Goal: Task Accomplishment & Management: Complete application form

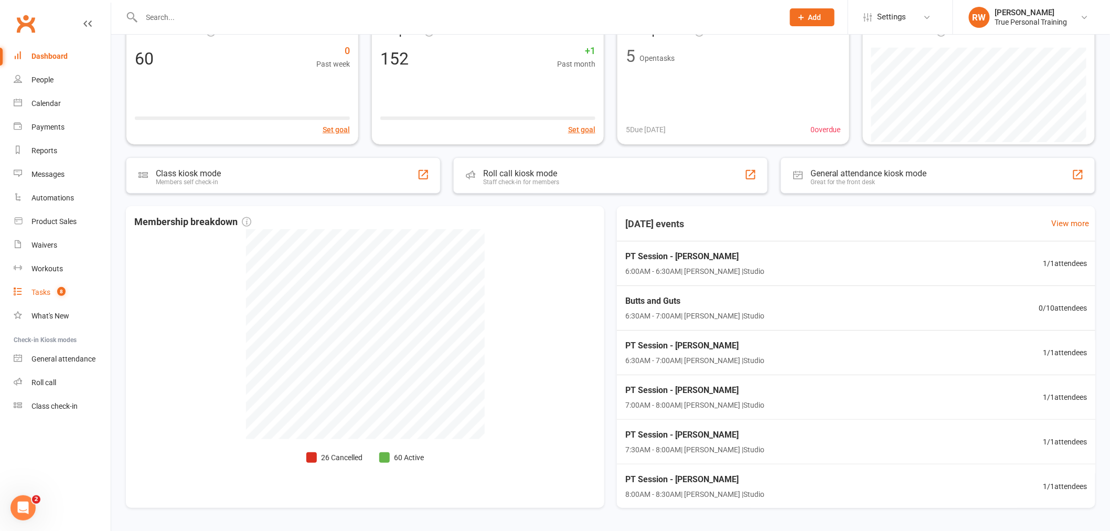
click at [25, 286] on link "Tasks 8" at bounding box center [62, 293] width 97 height 24
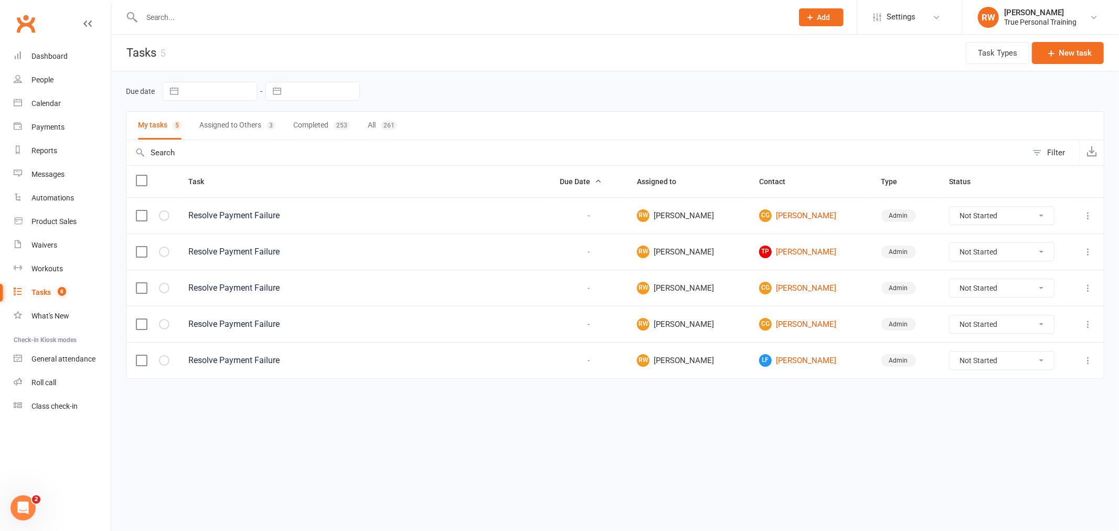
drag, startPoint x: 985, startPoint y: 248, endPoint x: 984, endPoint y: 261, distance: 12.6
click at [985, 248] on select "Not Started In Progress Waiting Complete" at bounding box center [1001, 252] width 104 height 18
click at [949, 244] on select "Not Started In Progress Waiting Complete" at bounding box center [1001, 252] width 104 height 18
select select "unstarted"
click at [790, 211] on link "CG Cheryl Green" at bounding box center [810, 215] width 103 height 13
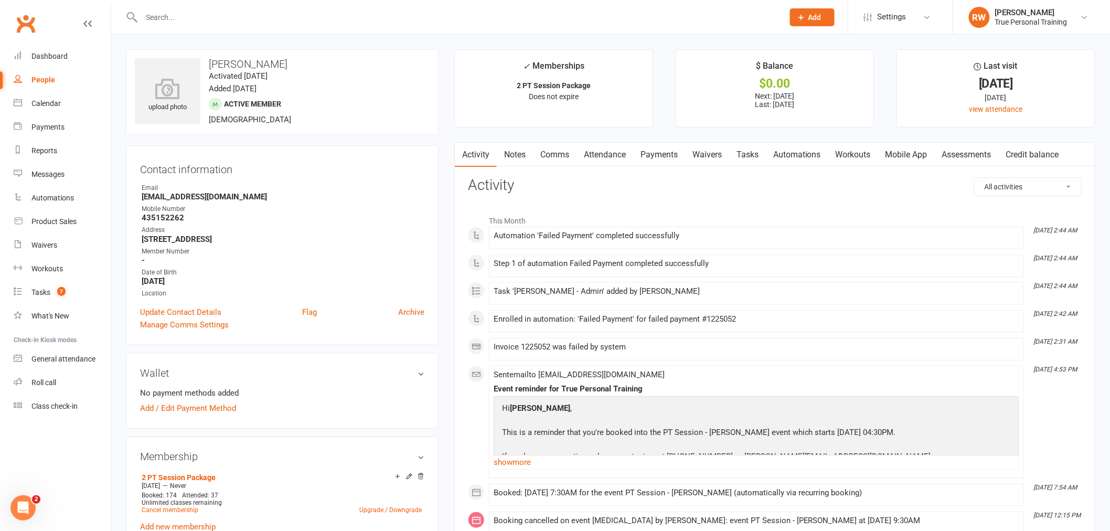
click at [666, 155] on link "Payments" at bounding box center [659, 155] width 52 height 24
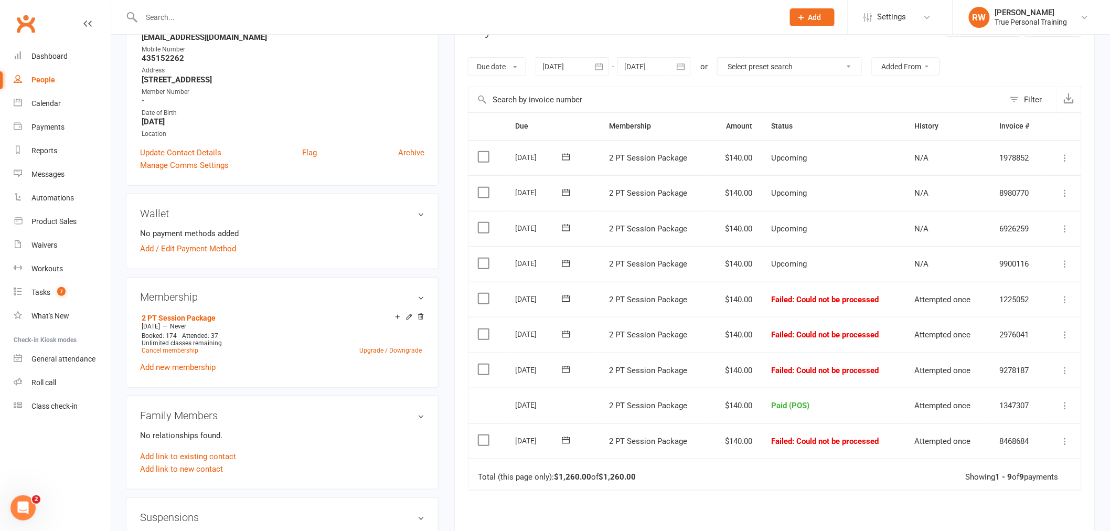
scroll to position [233, 0]
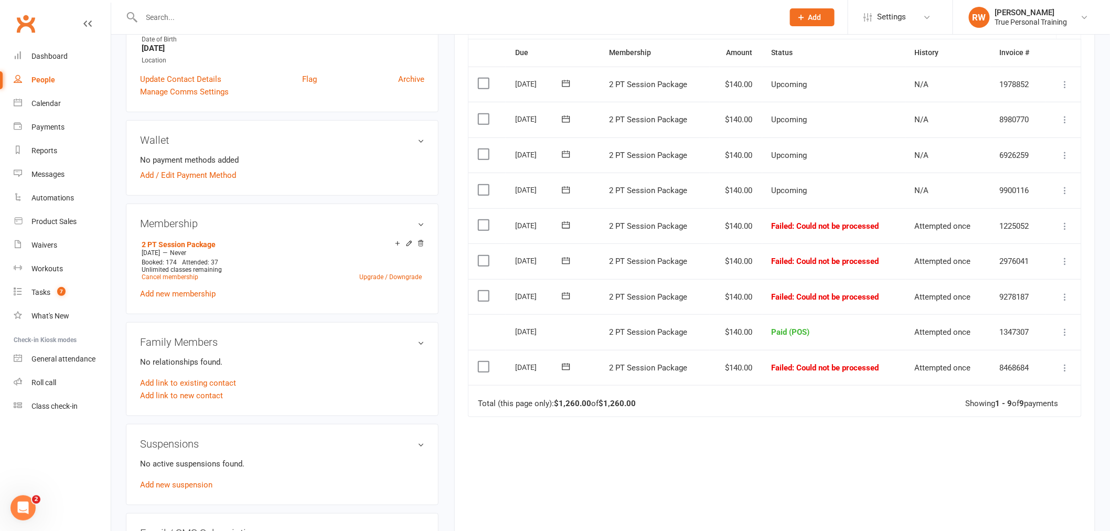
click at [1065, 295] on icon at bounding box center [1065, 297] width 10 height 10
click at [1015, 338] on link "Mark as Paid (POS)" at bounding box center [1019, 338] width 104 height 21
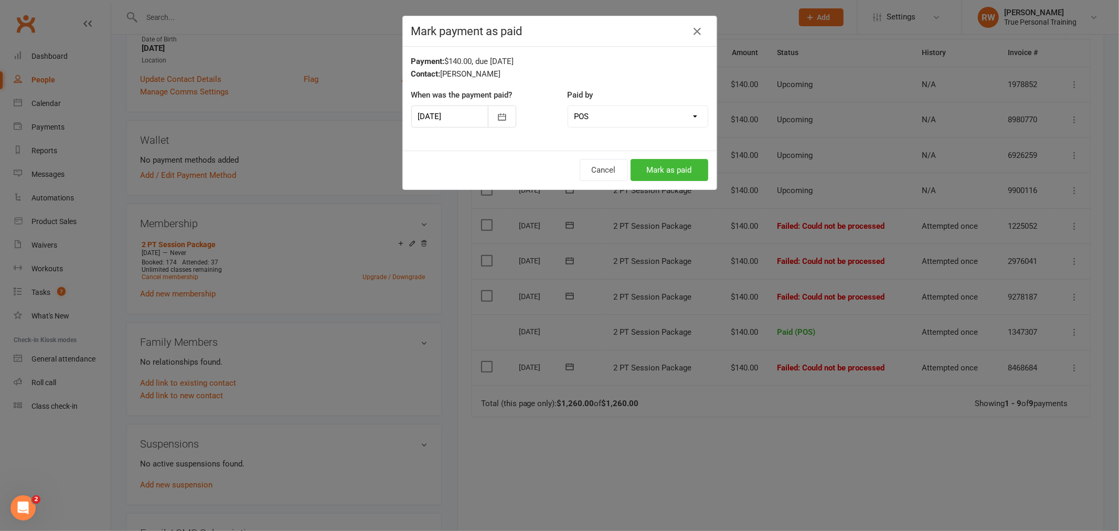
click at [472, 121] on div at bounding box center [463, 116] width 105 height 22
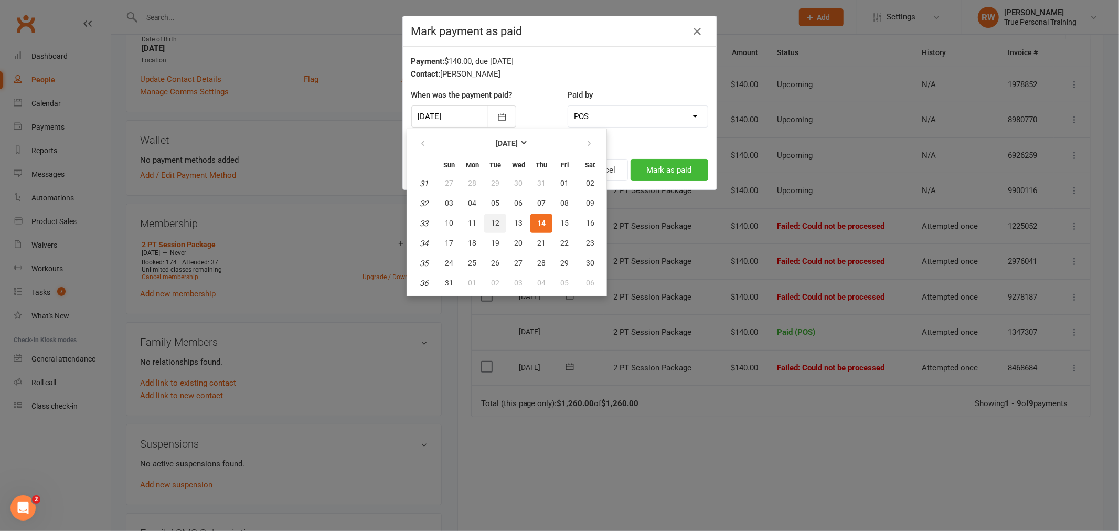
click at [491, 222] on span "12" at bounding box center [495, 223] width 8 height 8
type input "12 Aug 2025"
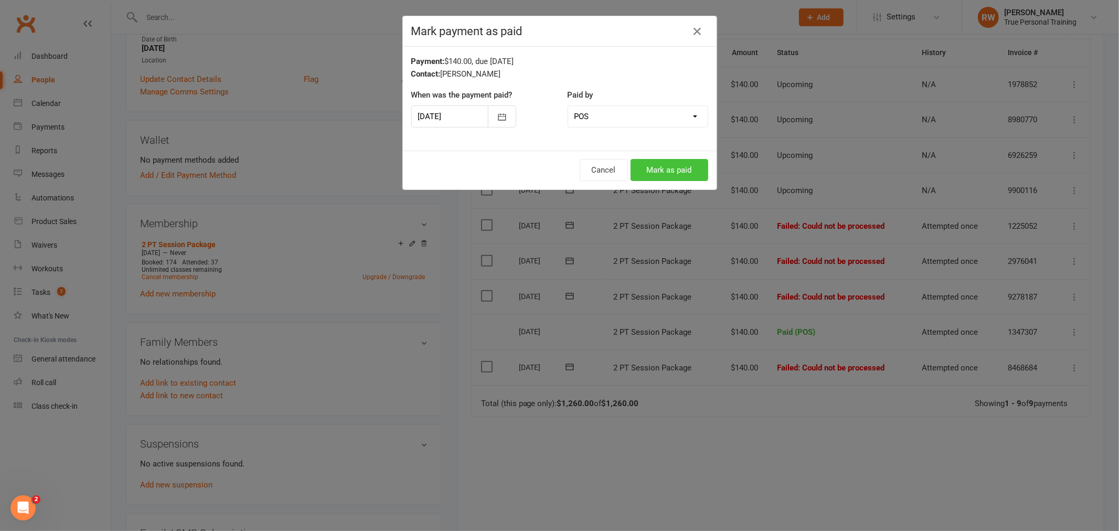
click at [649, 174] on button "Mark as paid" at bounding box center [669, 170] width 78 height 22
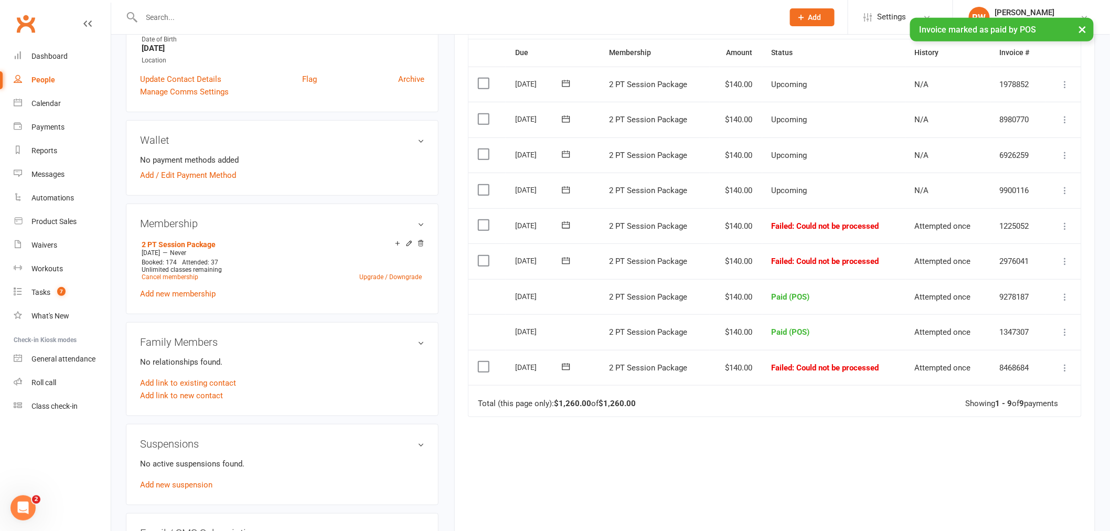
click at [1069, 261] on icon at bounding box center [1065, 261] width 10 height 10
click at [1003, 305] on link "Mark as Paid (POS)" at bounding box center [1019, 302] width 104 height 21
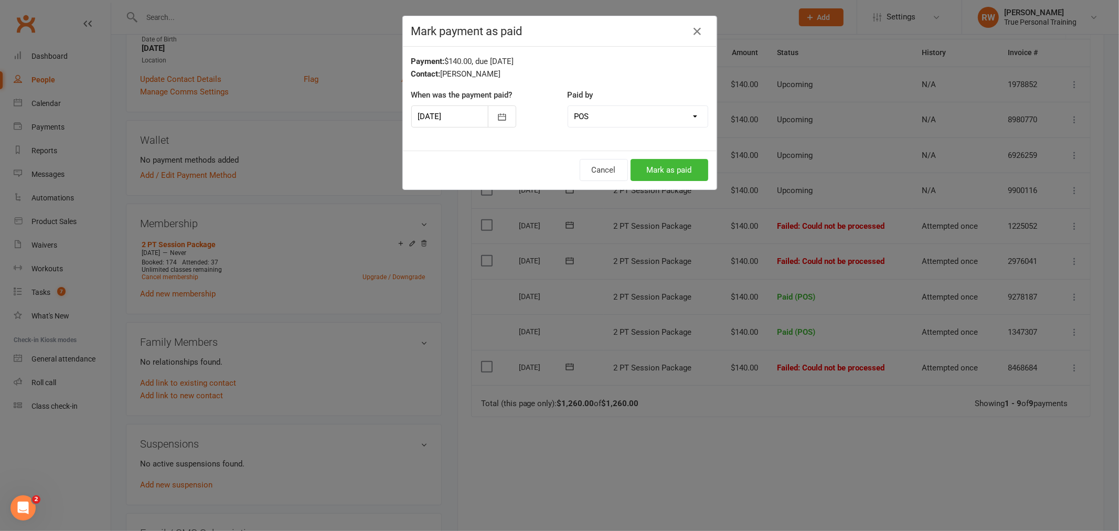
click at [461, 116] on div at bounding box center [463, 116] width 105 height 22
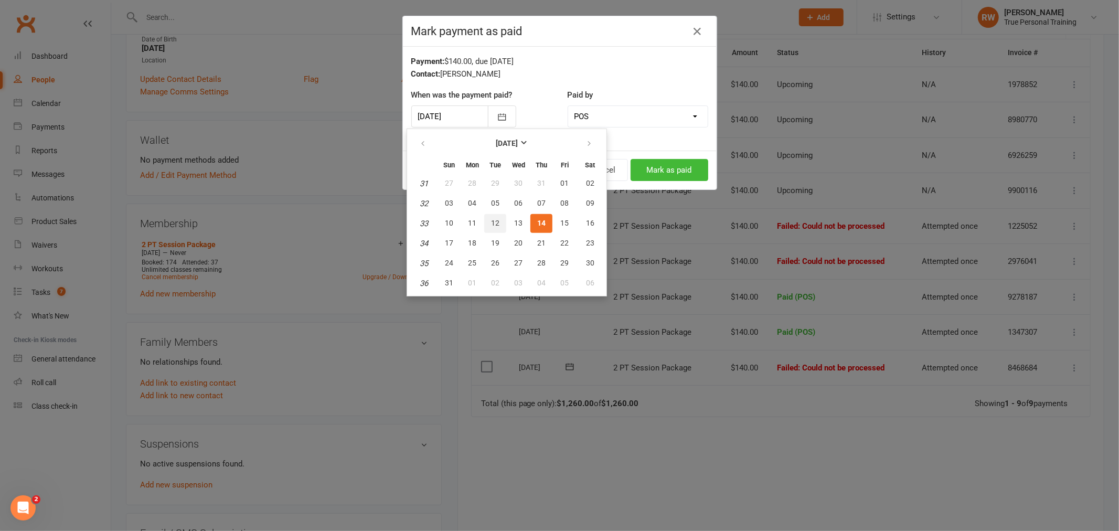
click at [500, 218] on button "12" at bounding box center [495, 223] width 22 height 19
type input "12 Aug 2025"
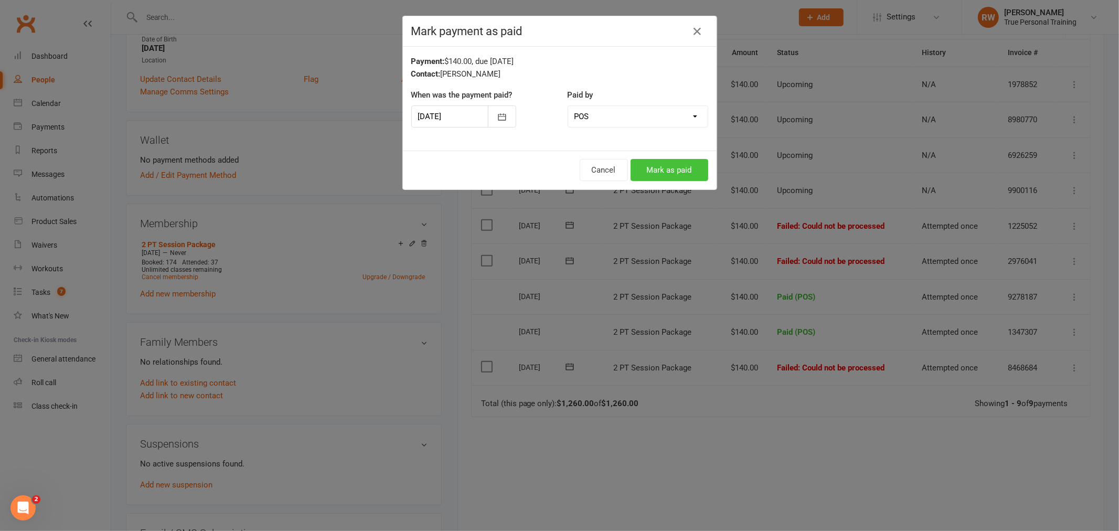
click at [678, 170] on button "Mark as paid" at bounding box center [669, 170] width 78 height 22
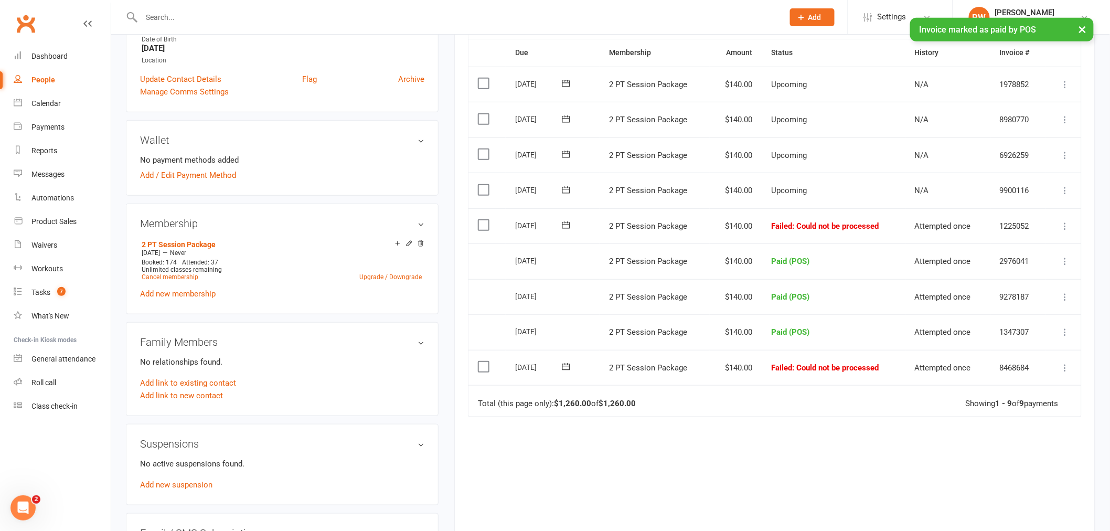
click at [1068, 369] on icon at bounding box center [1065, 367] width 10 height 10
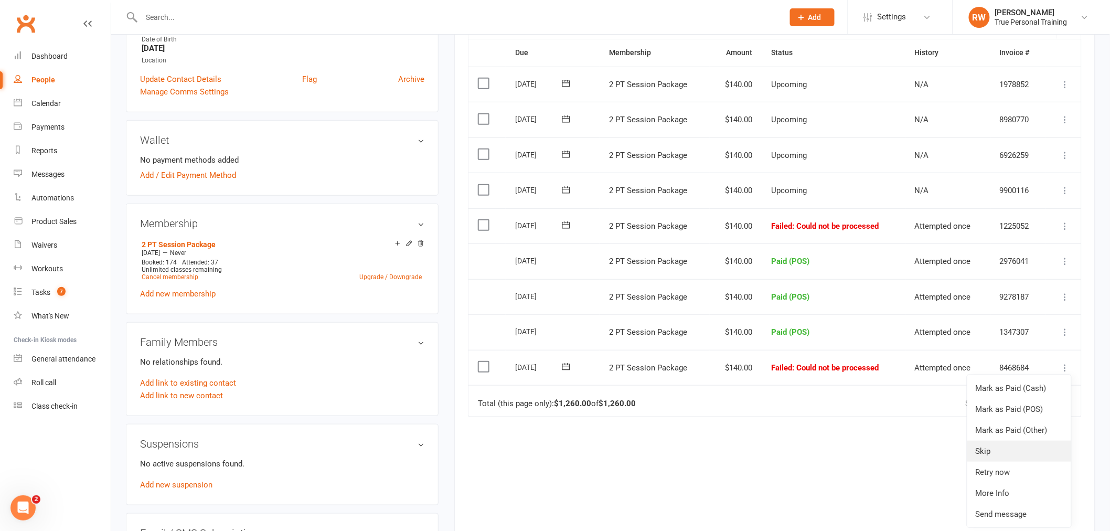
click at [1019, 447] on link "Skip" at bounding box center [1019, 451] width 104 height 21
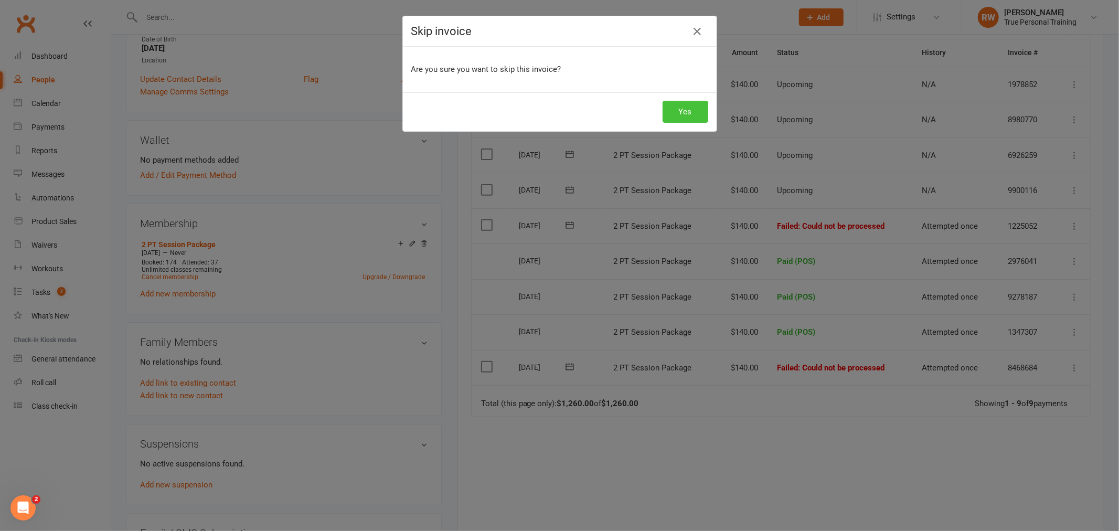
click at [682, 117] on button "Yes" at bounding box center [685, 112] width 46 height 22
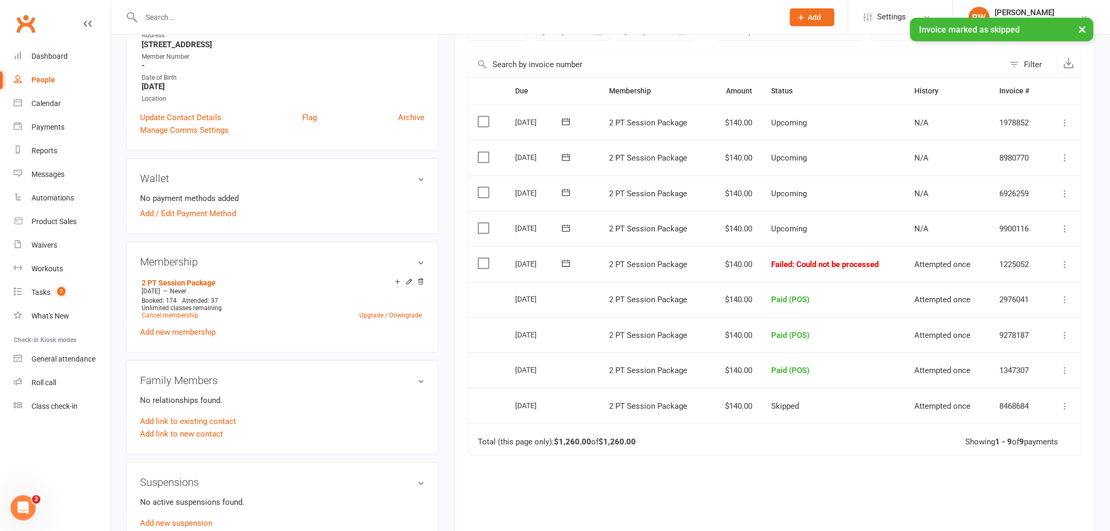
scroll to position [175, 0]
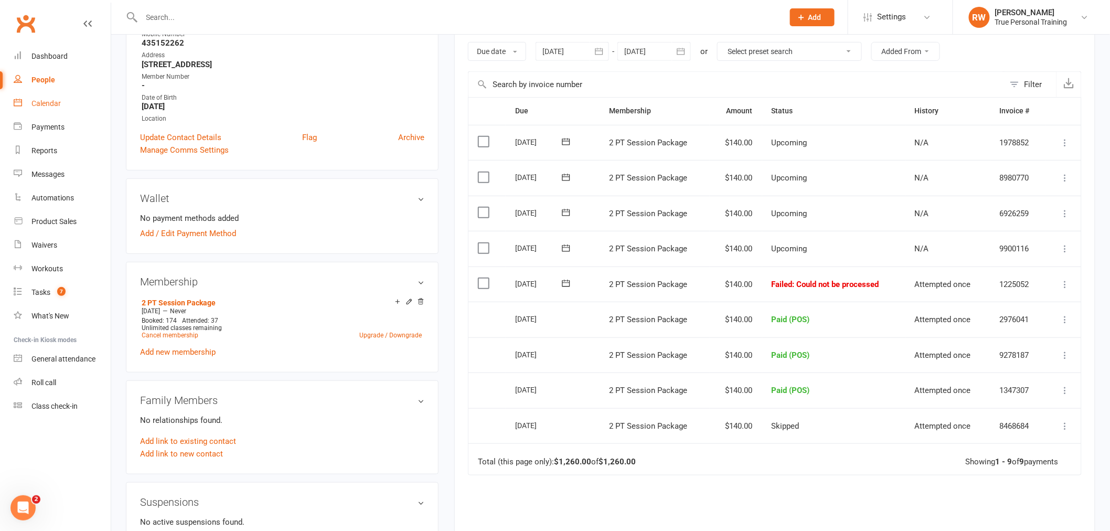
click at [50, 106] on div "Calendar" at bounding box center [45, 103] width 29 height 8
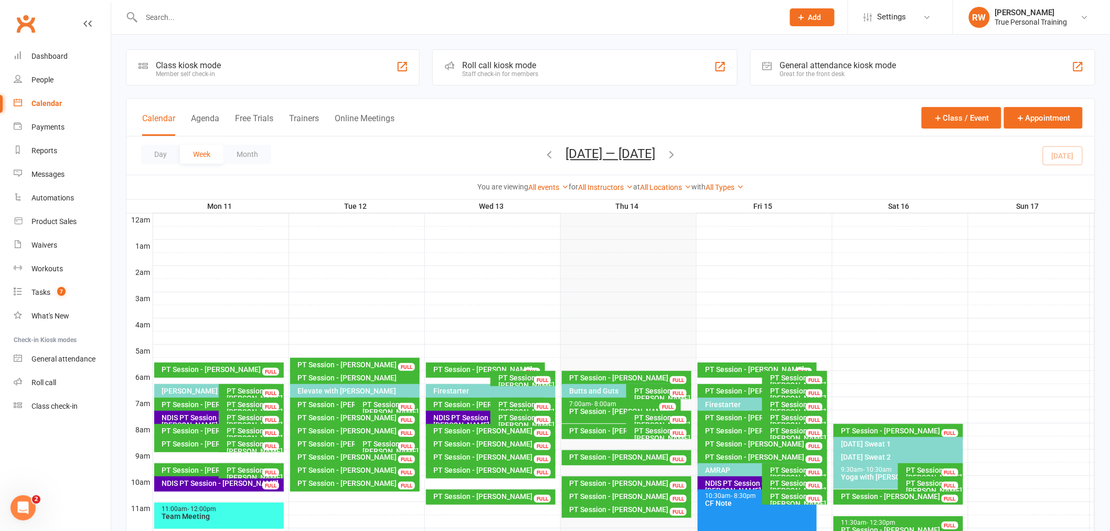
scroll to position [291, 0]
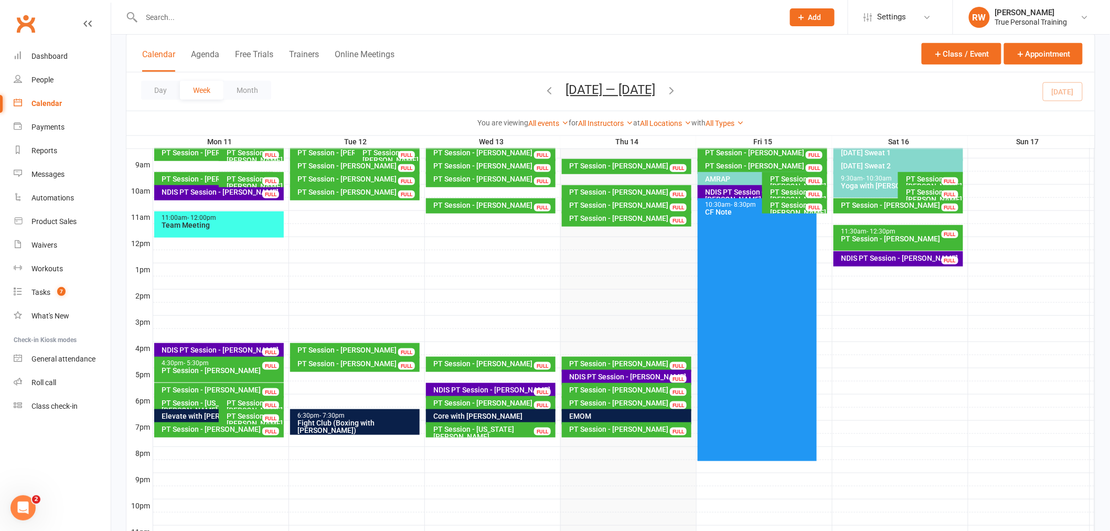
click at [628, 415] on div "EMOM" at bounding box center [629, 415] width 121 height 7
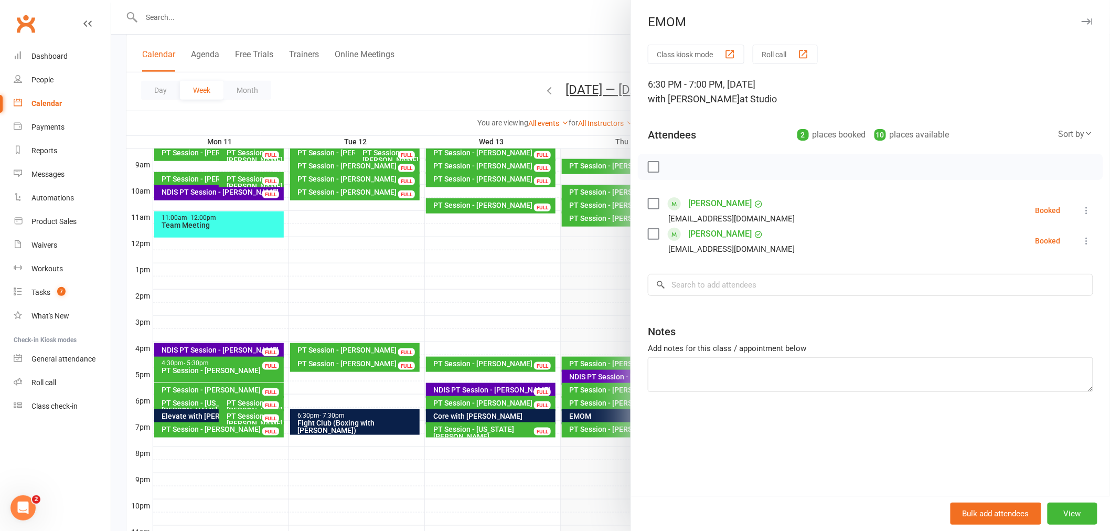
click at [578, 402] on div at bounding box center [610, 265] width 999 height 531
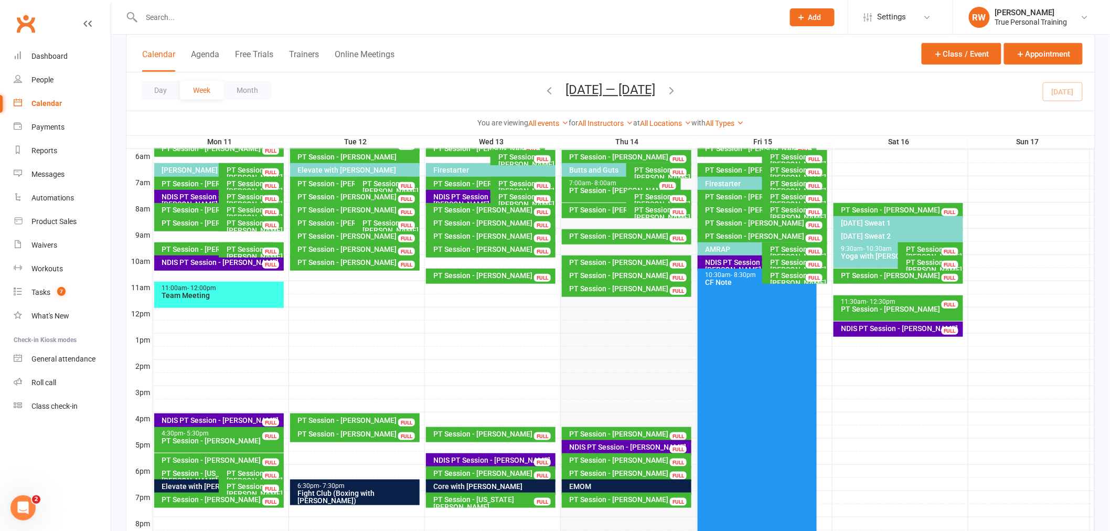
scroll to position [116, 0]
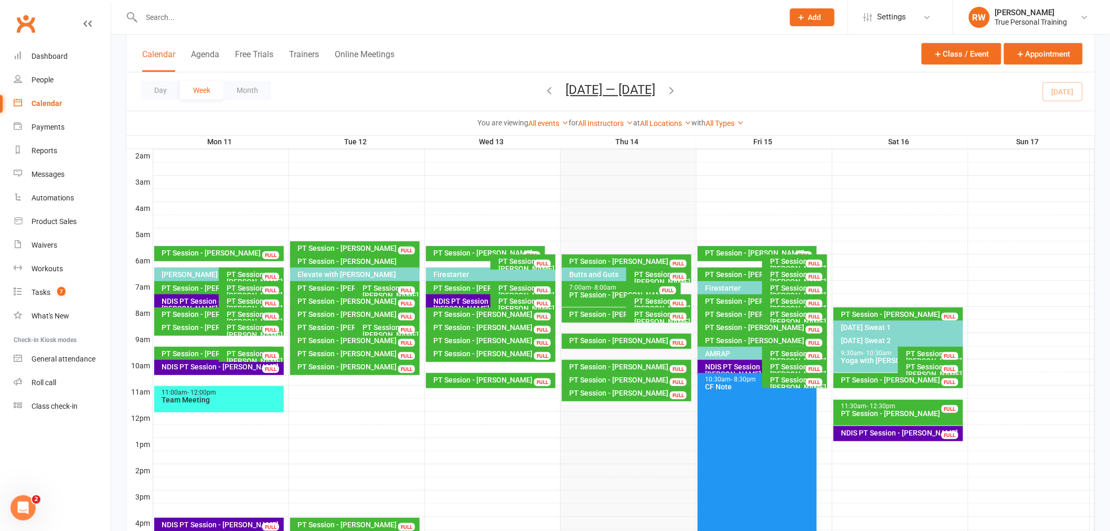
click at [334, 287] on div "PT Session - [PERSON_NAME]" at bounding box center [352, 287] width 110 height 7
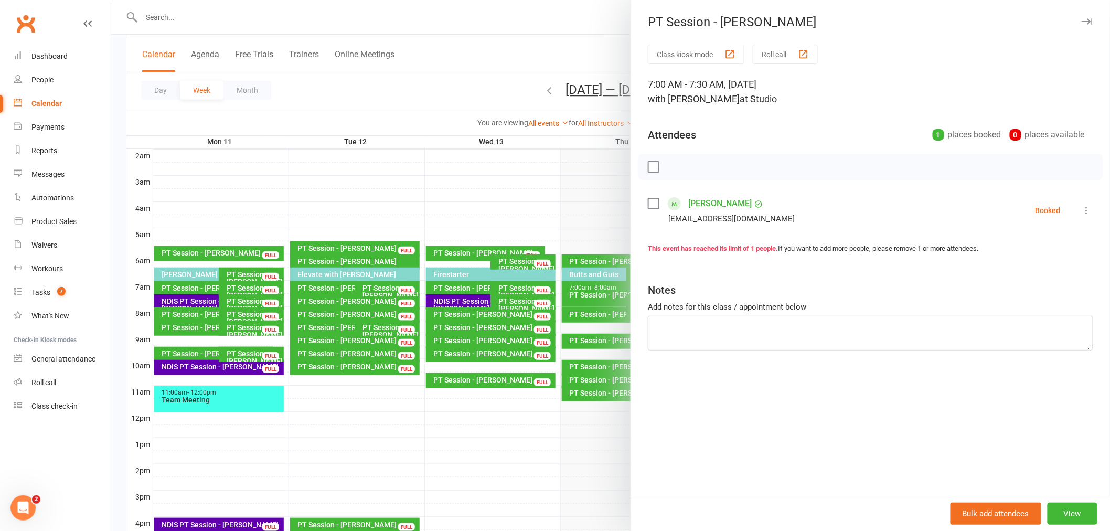
click at [702, 206] on link "[PERSON_NAME]" at bounding box center [719, 203] width 63 height 17
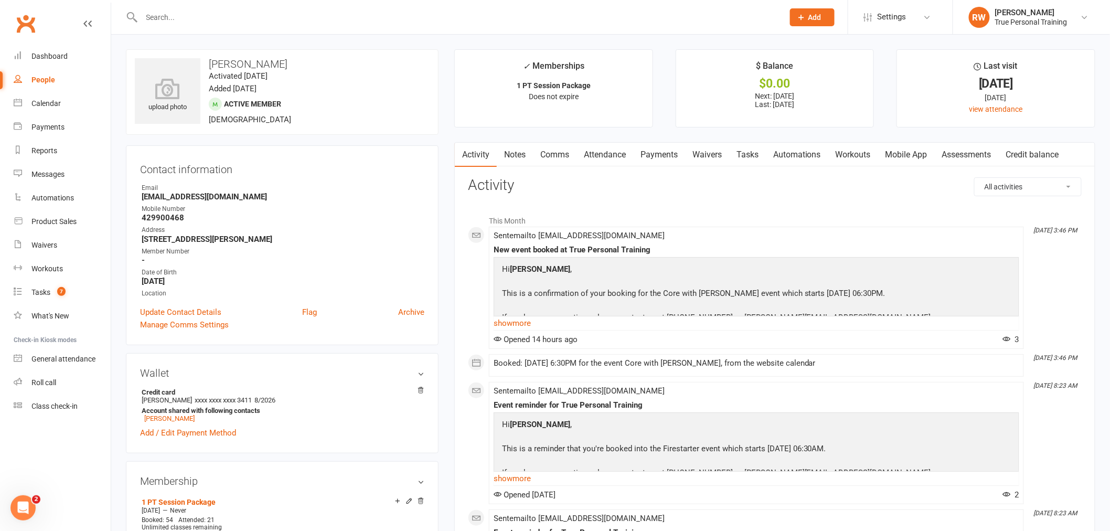
click at [847, 156] on link "Workouts" at bounding box center [853, 155] width 50 height 24
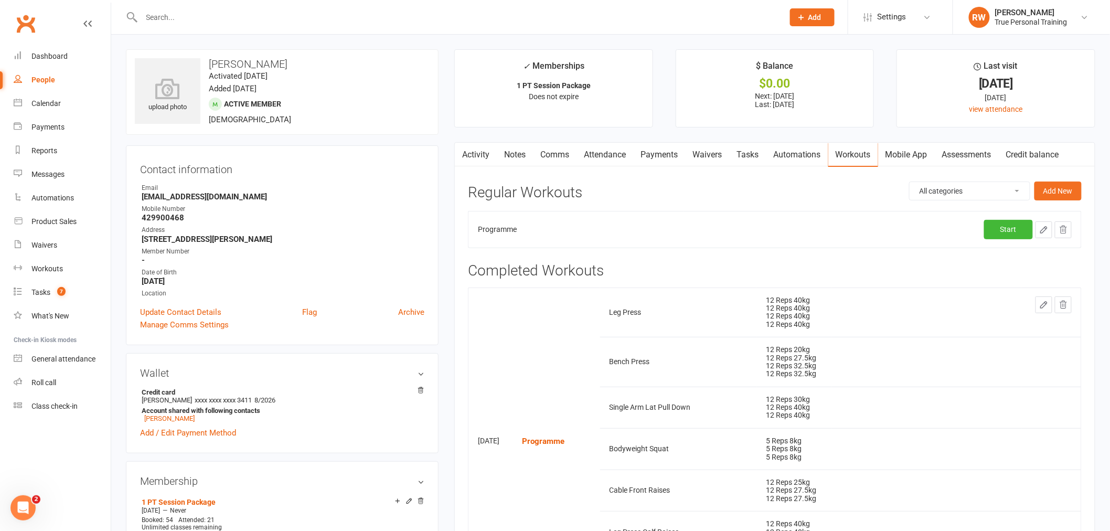
click at [872, 248] on table "Programme Start" at bounding box center [775, 229] width 614 height 37
click at [1043, 228] on icon "button" at bounding box center [1043, 229] width 9 height 9
select select "Kilograms"
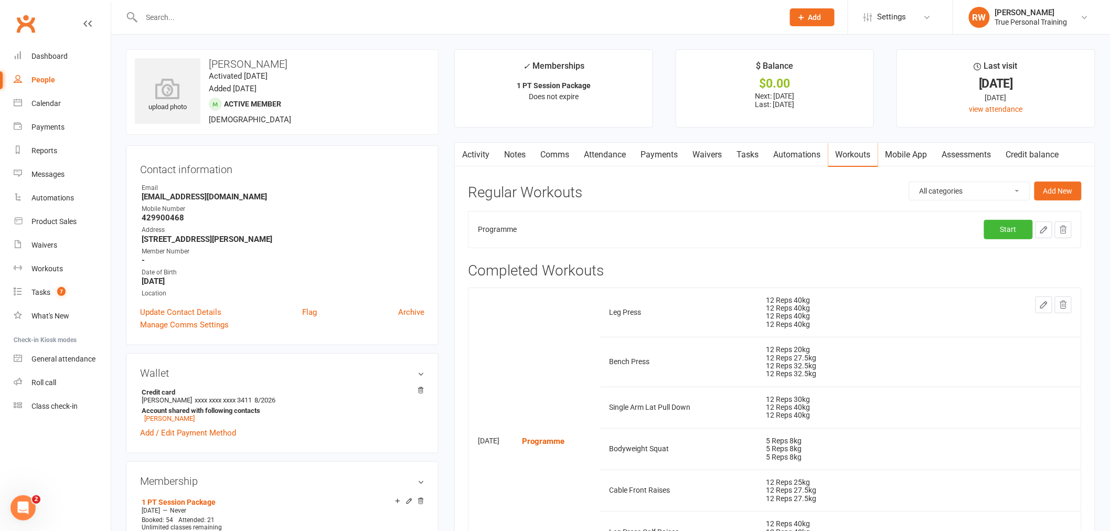
select select "Kilograms"
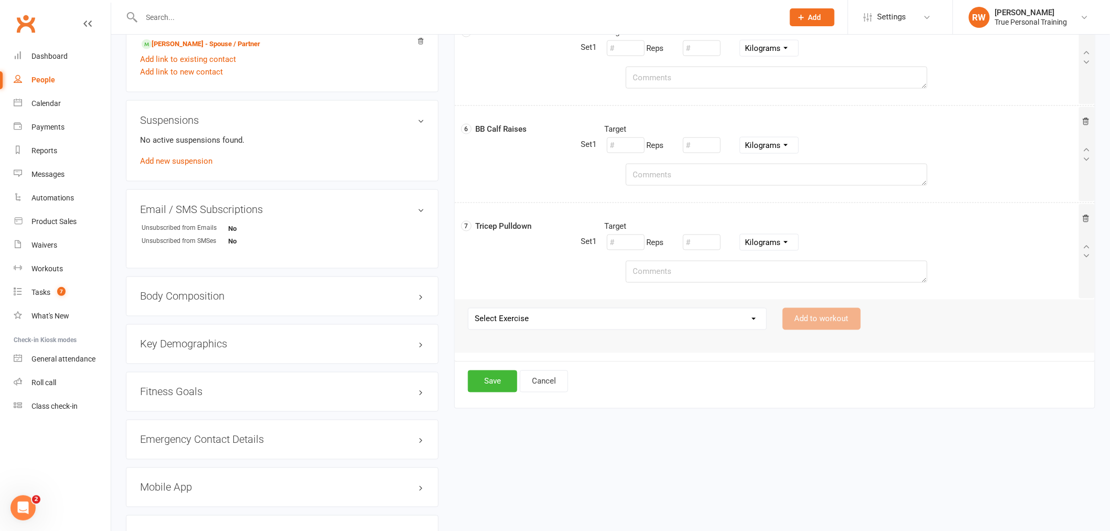
scroll to position [583, 0]
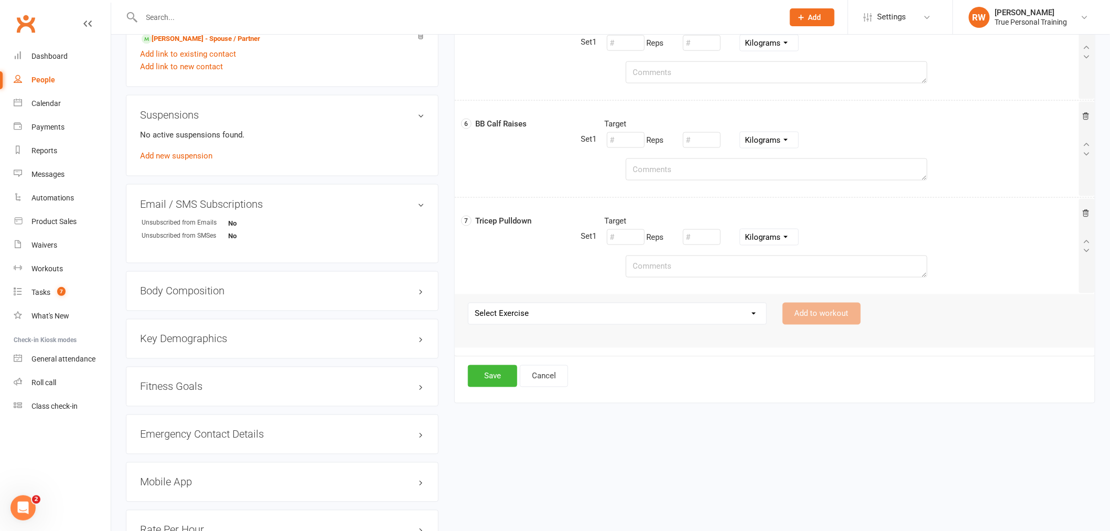
click at [641, 317] on select "Select Exercise 21s 45 Degree Single Arm Row on Cable Back Squat Barbell Uprigh…" at bounding box center [617, 313] width 298 height 21
select select "10932"
click at [468, 304] on select "Select Exercise 21s 45 Degree Single Arm Row on Cable Back Squat Barbell Uprigh…" at bounding box center [617, 313] width 298 height 21
click at [799, 319] on button "Add to workout" at bounding box center [822, 314] width 78 height 22
select select
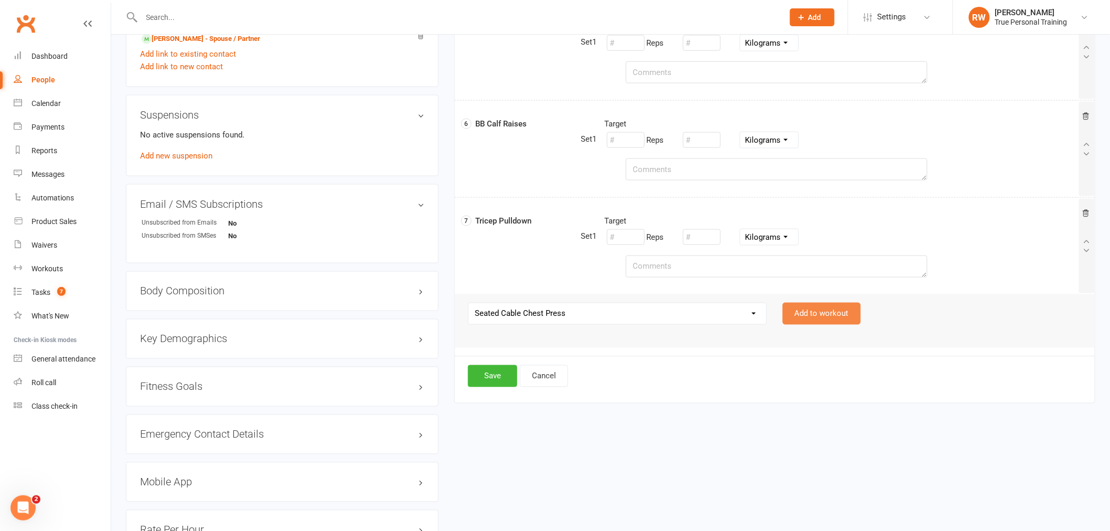
select select "Kilograms"
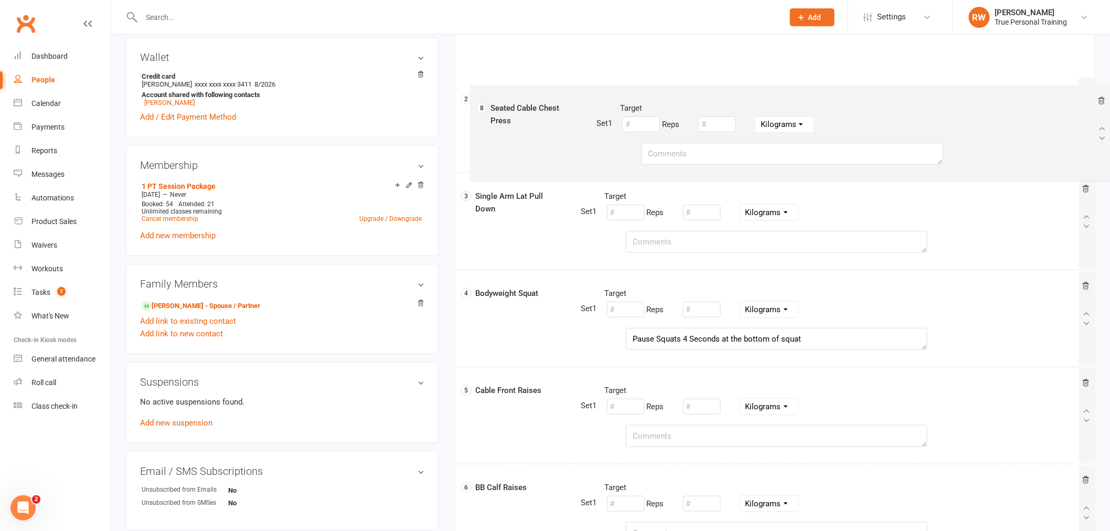
scroll to position [242, 0]
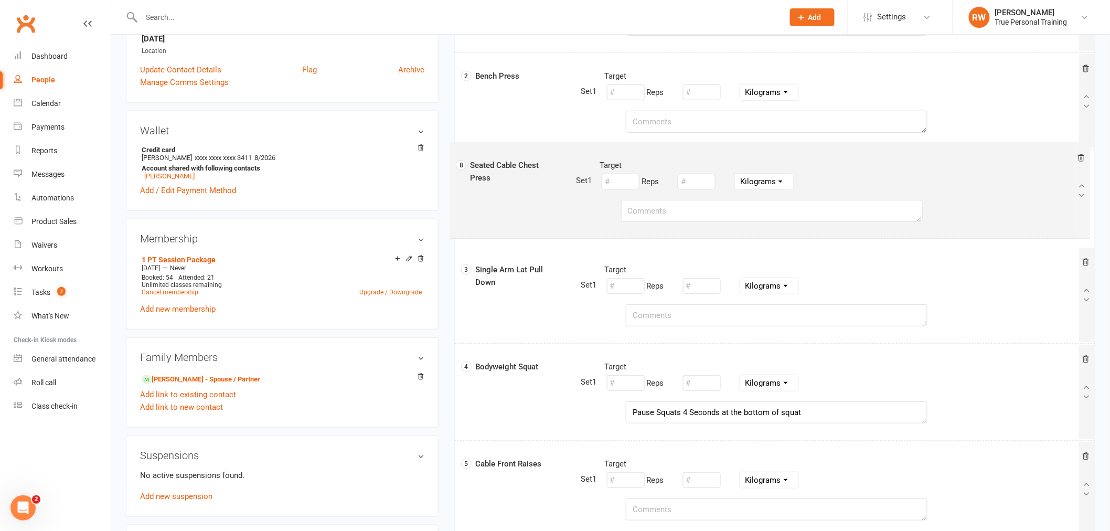
drag, startPoint x: 567, startPoint y: 342, endPoint x: 563, endPoint y: 177, distance: 164.7
click at [563, 179] on div "1 Leg Press Target Reps Pounds Grams Kilograms 2 Bench Press Target Reps Pounds…" at bounding box center [774, 344] width 623 height 776
select select "Kilograms"
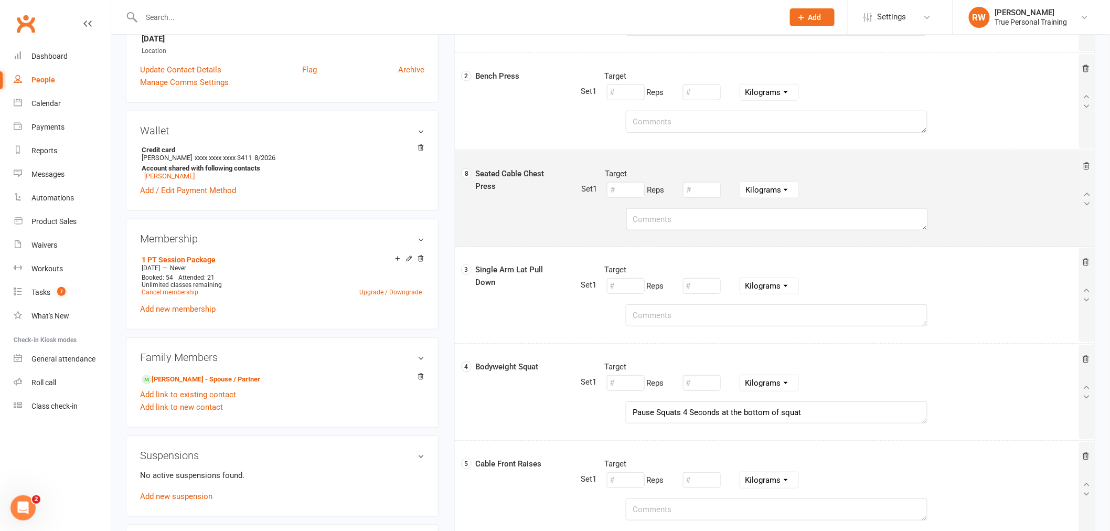
select select "Kilograms"
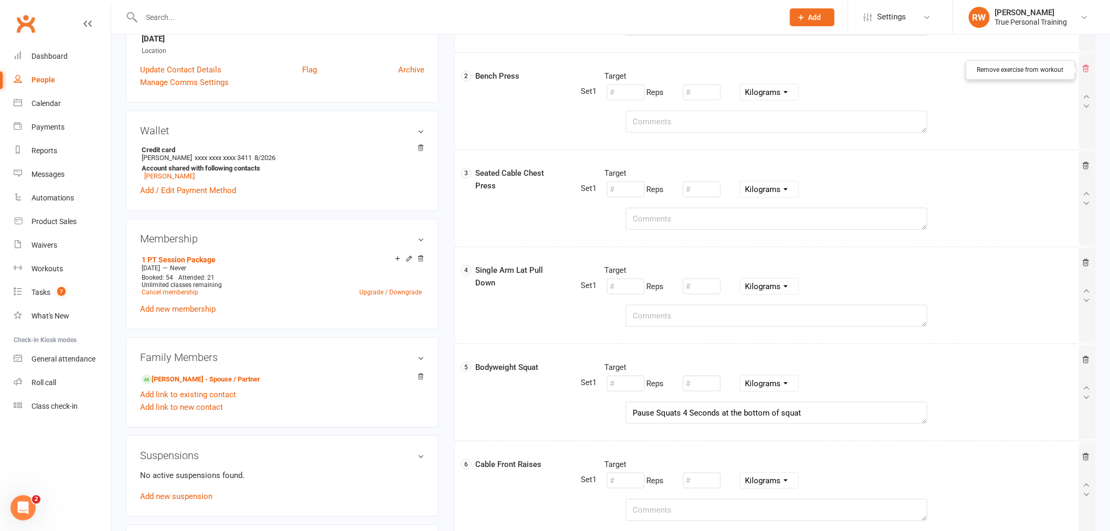
click at [1084, 67] on icon at bounding box center [1086, 69] width 8 height 8
select select "Kilograms"
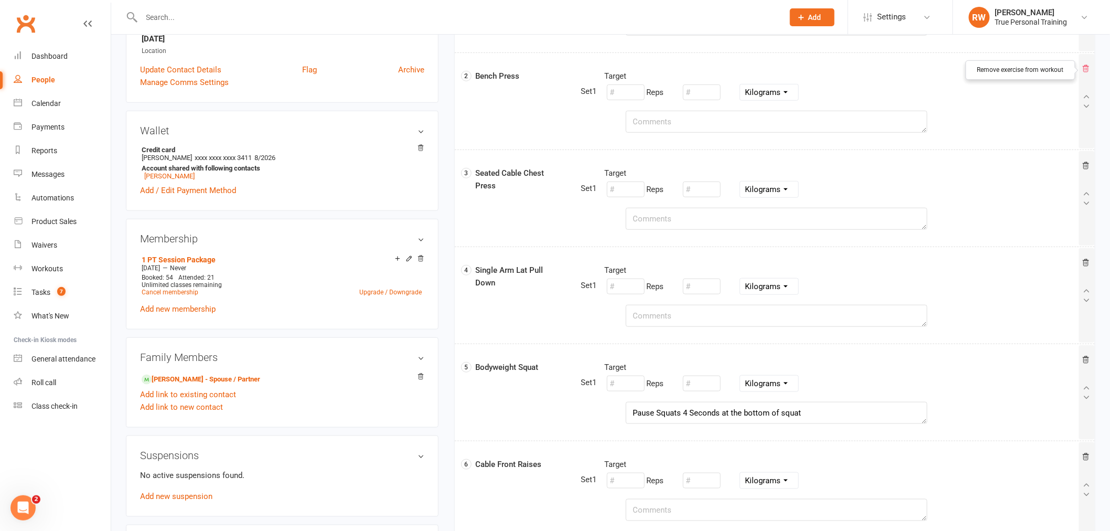
select select "Kilograms"
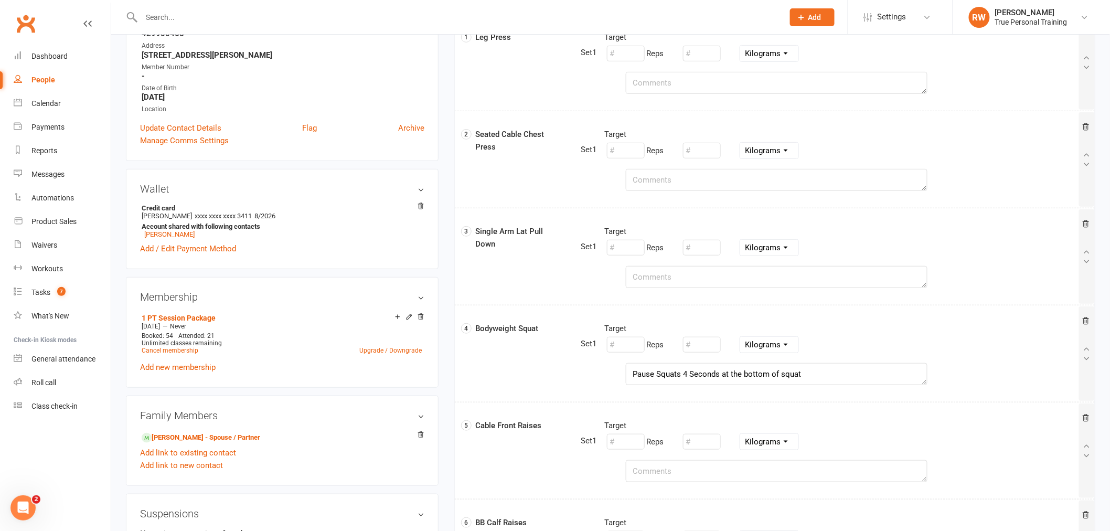
scroll to position [126, 0]
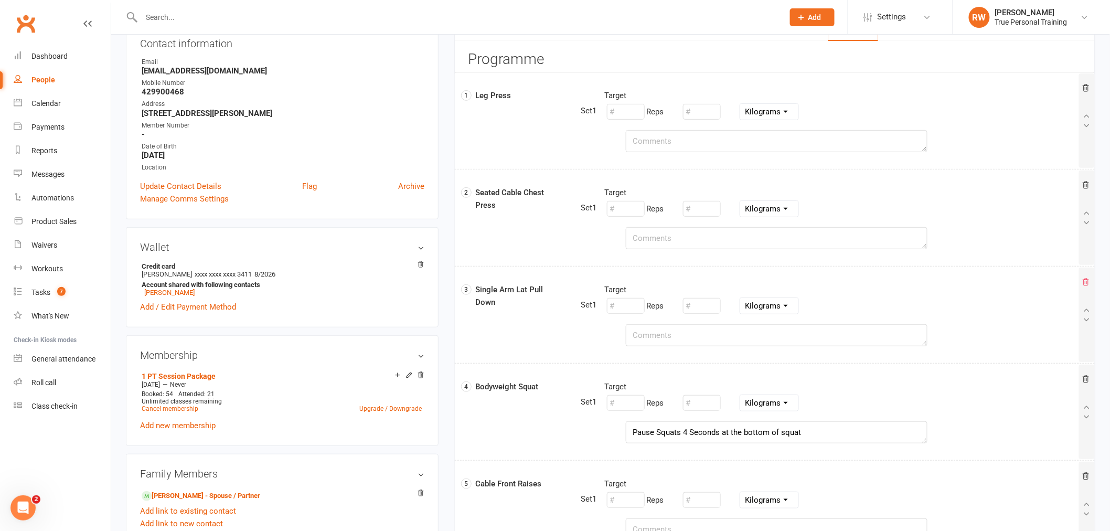
click at [1087, 285] on icon at bounding box center [1086, 282] width 8 height 8
select select "Kilograms"
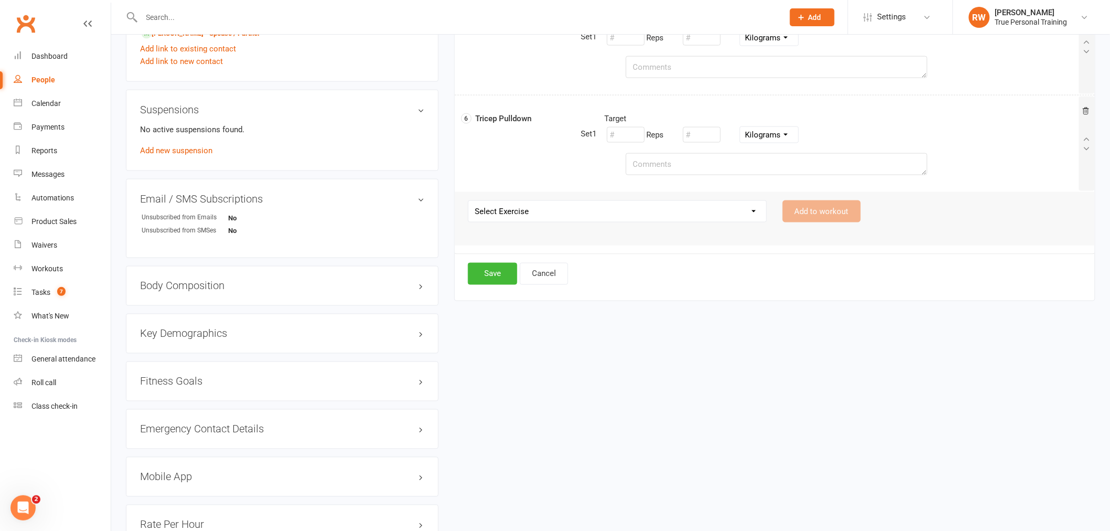
scroll to position [592, 0]
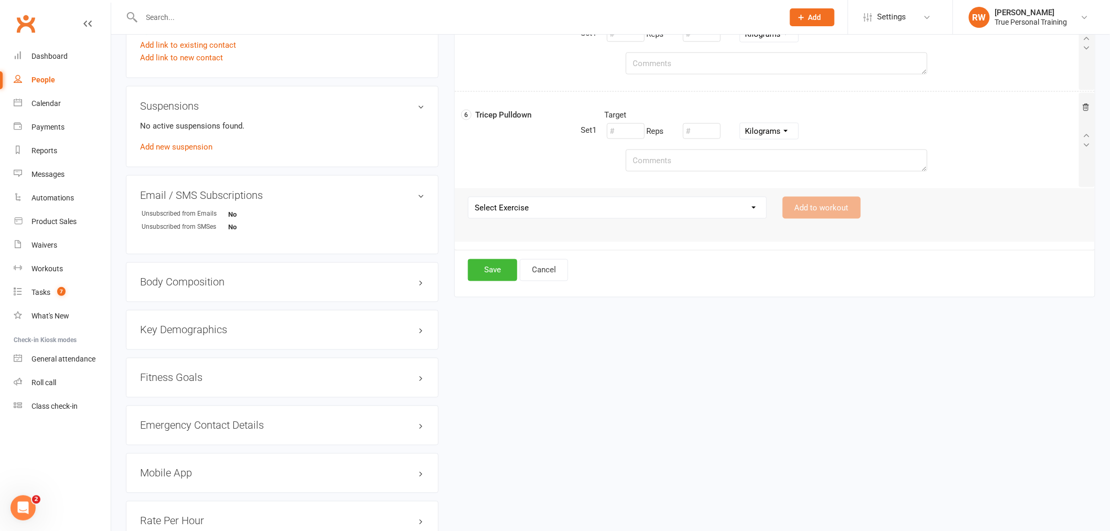
click at [517, 211] on select "Select Exercise 21s 45 Degree Single Arm Row on Cable Back Squat Barbell Uprigh…" at bounding box center [617, 207] width 298 height 21
select select "10763"
click at [468, 197] on select "Select Exercise 21s 45 Degree Single Arm Row on Cable Back Squat Barbell Uprigh…" at bounding box center [617, 207] width 298 height 21
click at [836, 214] on button "Add to workout" at bounding box center [822, 208] width 78 height 22
select select
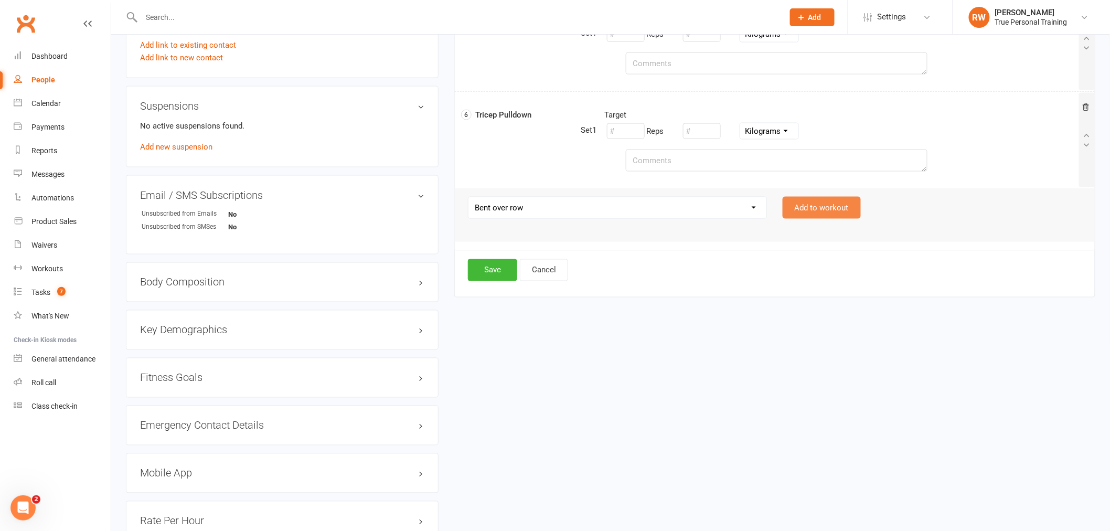
select select "Kilograms"
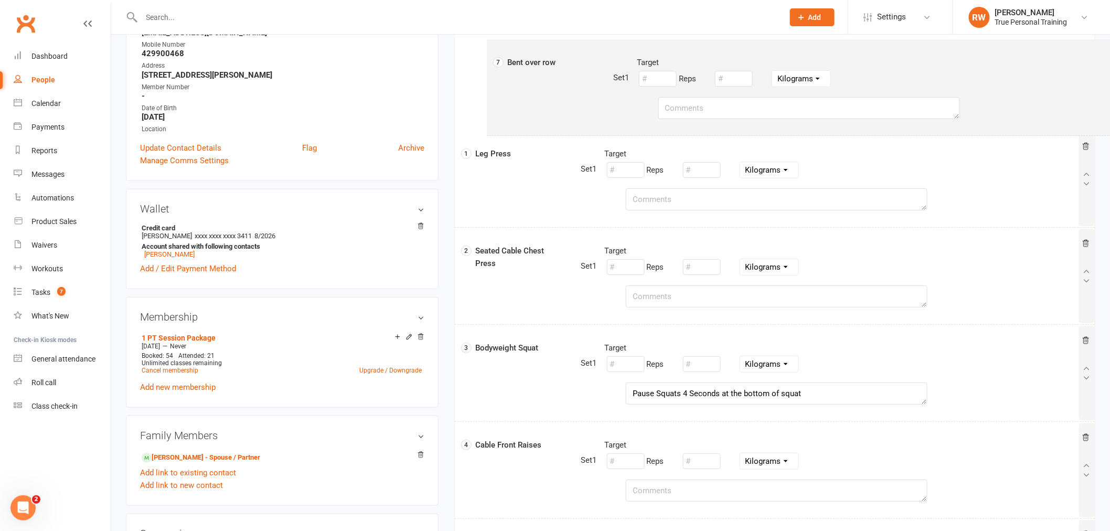
scroll to position [132, 0]
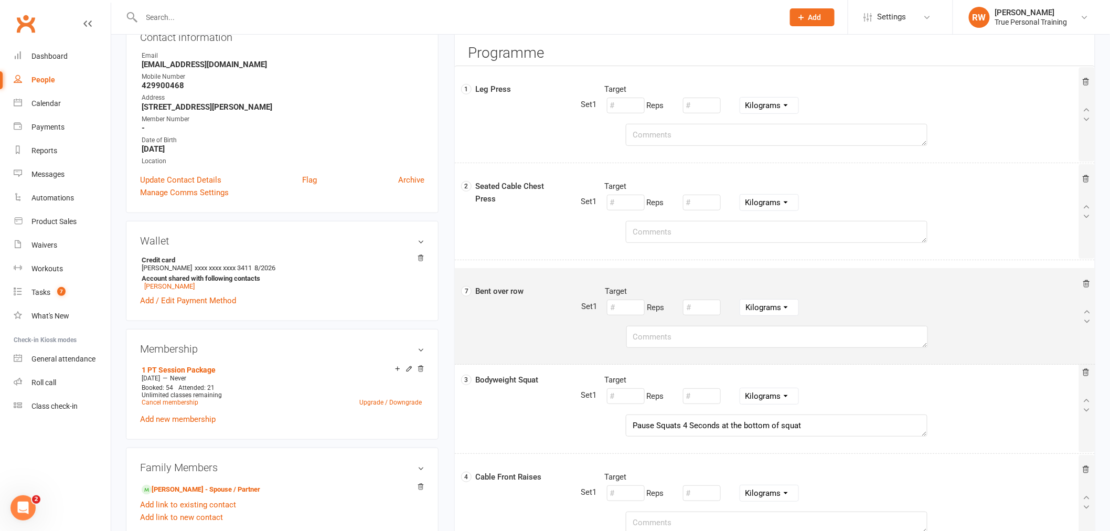
drag, startPoint x: 564, startPoint y: 243, endPoint x: 569, endPoint y: 317, distance: 74.1
click at [568, 317] on div "1 Leg Press Target Reps Pounds Grams Kilograms 2 Seated Cable Chest Press Targe…" at bounding box center [774, 405] width 623 height 679
select select "Kilograms"
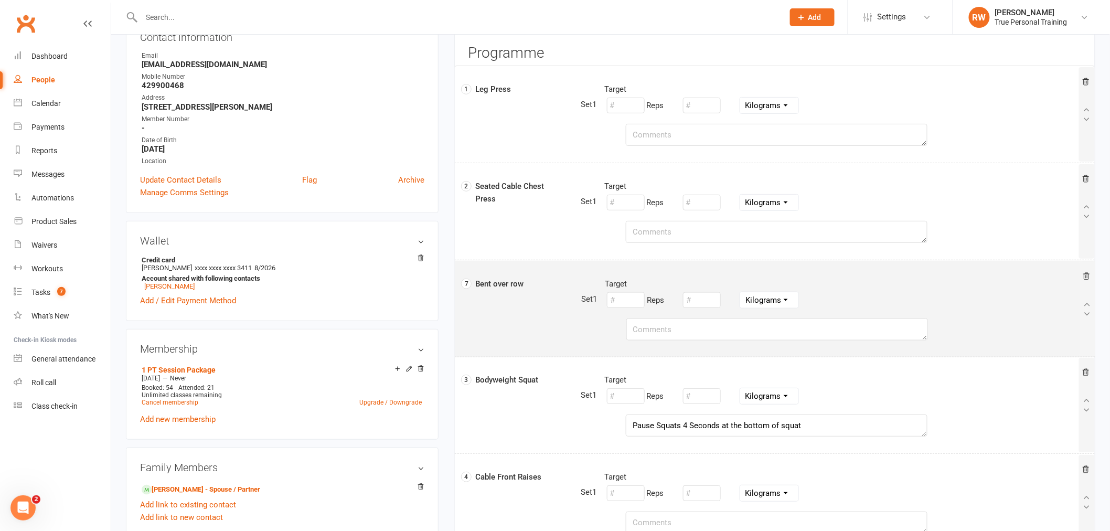
select select "Kilograms"
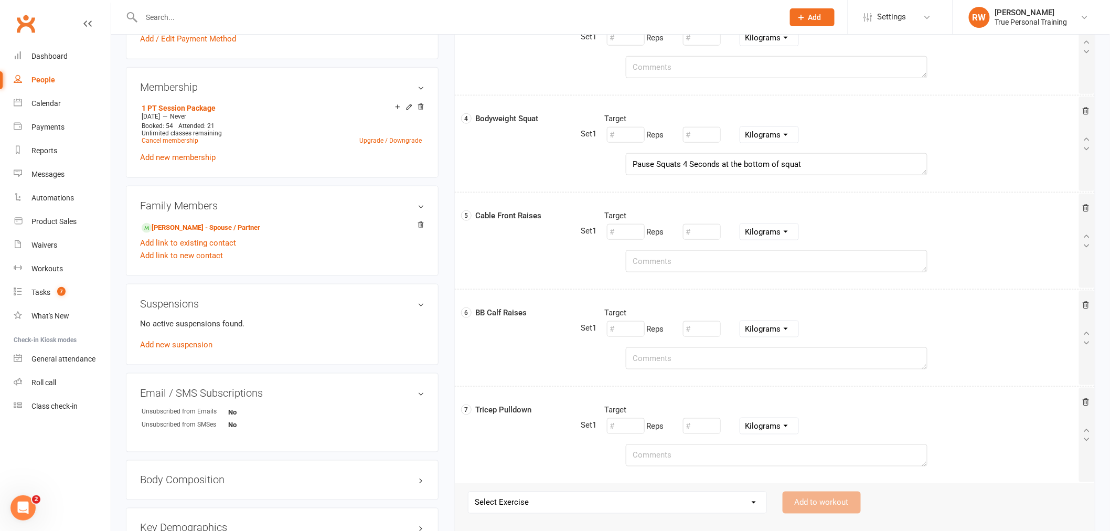
scroll to position [598, 0]
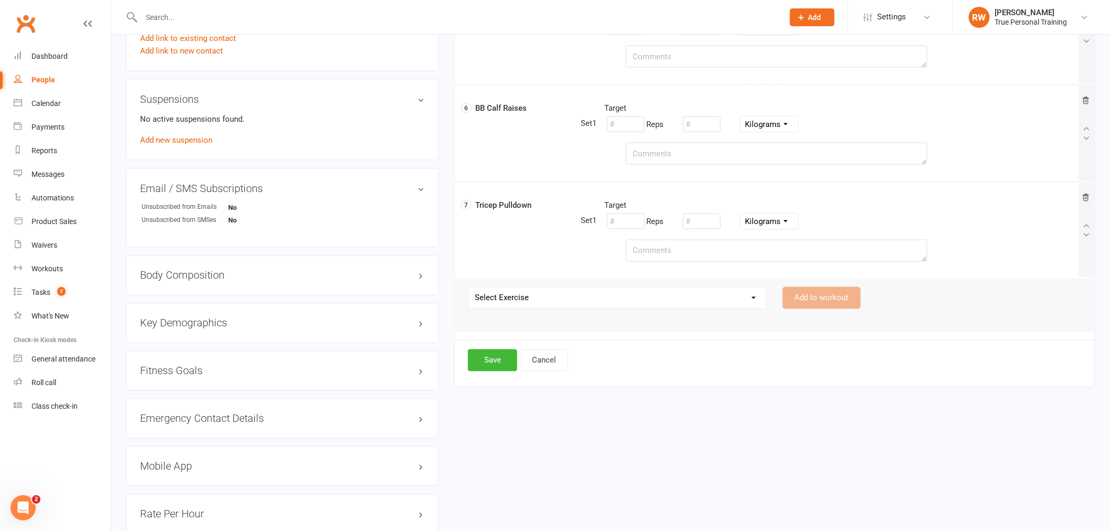
click at [569, 295] on select "Select Exercise 21s 45 Degree Single Arm Row on Cable Back Squat Barbell Uprigh…" at bounding box center [617, 297] width 298 height 21
select select "11323"
click at [468, 288] on select "Select Exercise 21s 45 Degree Single Arm Row on Cable Back Squat Barbell Uprigh…" at bounding box center [617, 297] width 298 height 21
click at [853, 303] on button "Add to workout" at bounding box center [822, 298] width 78 height 22
select select
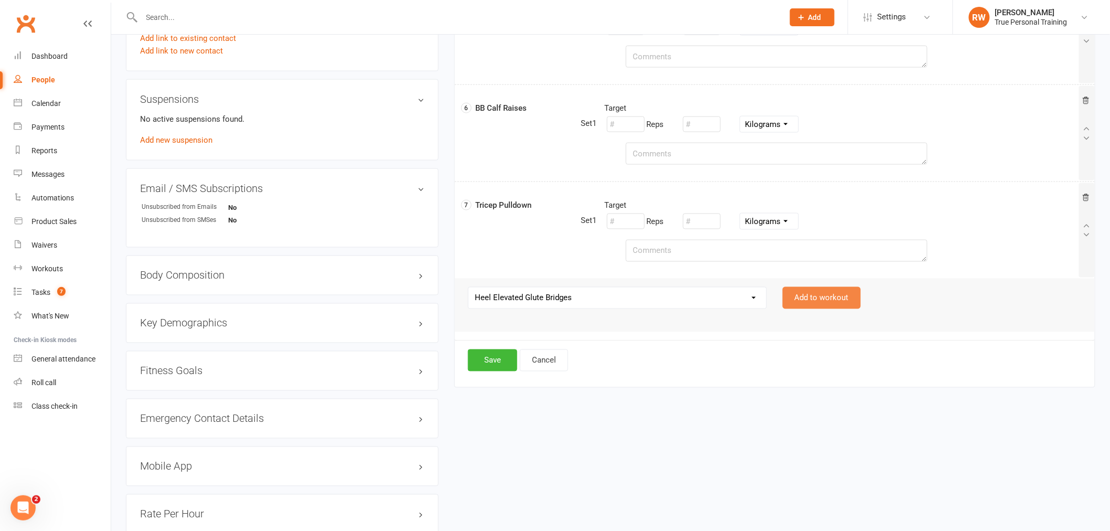
select select "Kilograms"
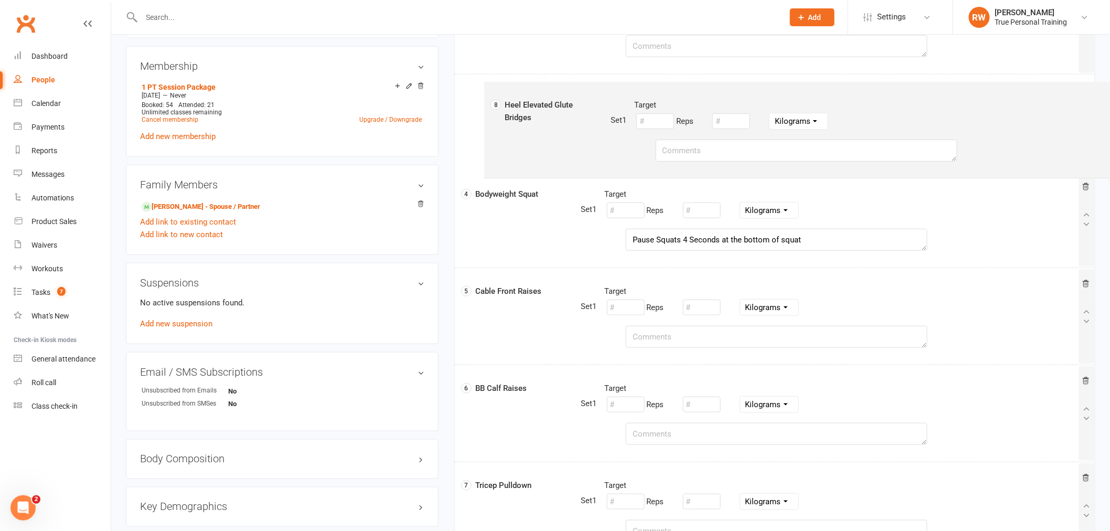
scroll to position [411, 0]
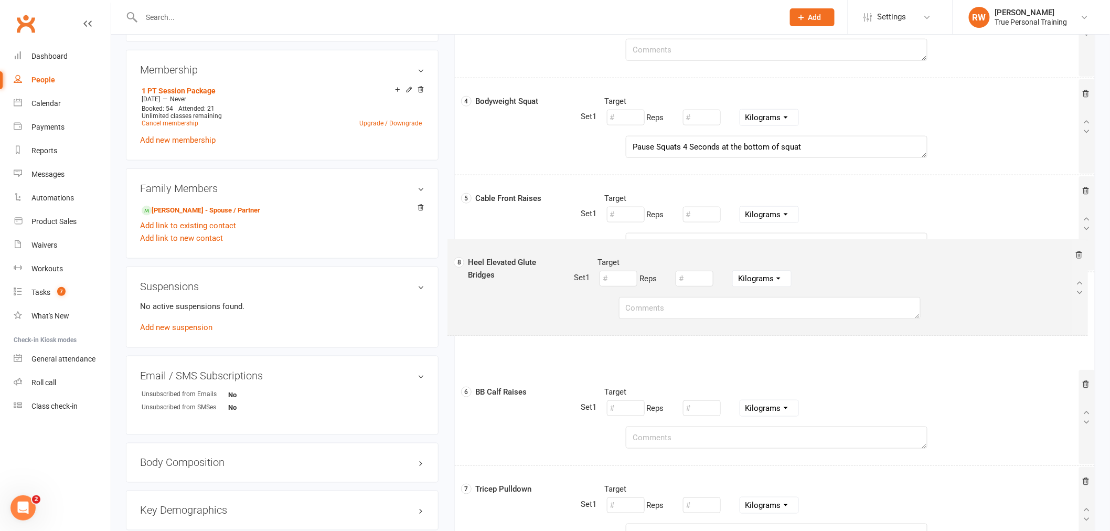
drag, startPoint x: 540, startPoint y: 334, endPoint x: 533, endPoint y: 288, distance: 45.6
click at [533, 288] on div "1 Leg Press Target Reps Pounds Grams Kilograms 2 Seated Cable Chest Press Targe…" at bounding box center [774, 175] width 623 height 776
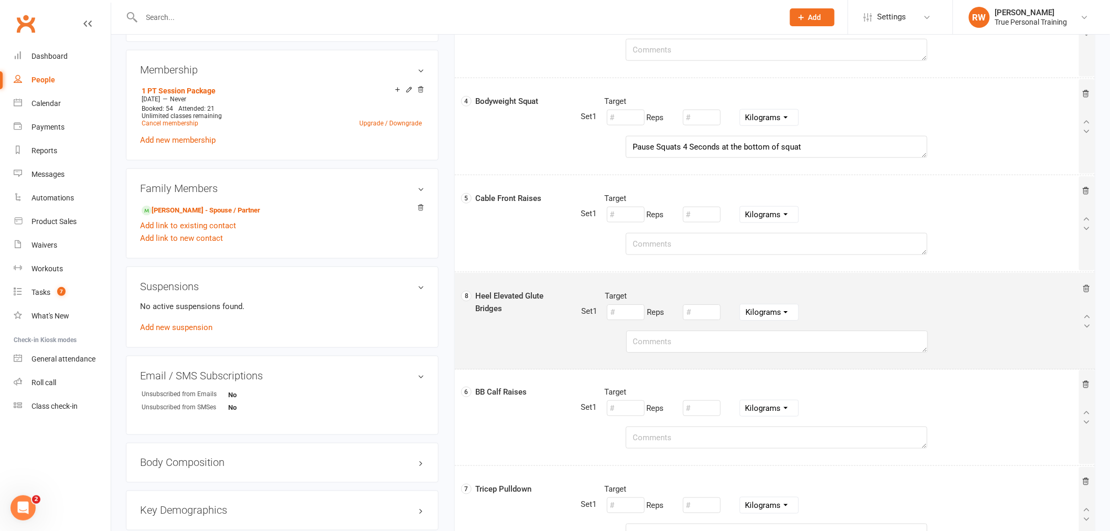
select select "Kilograms"
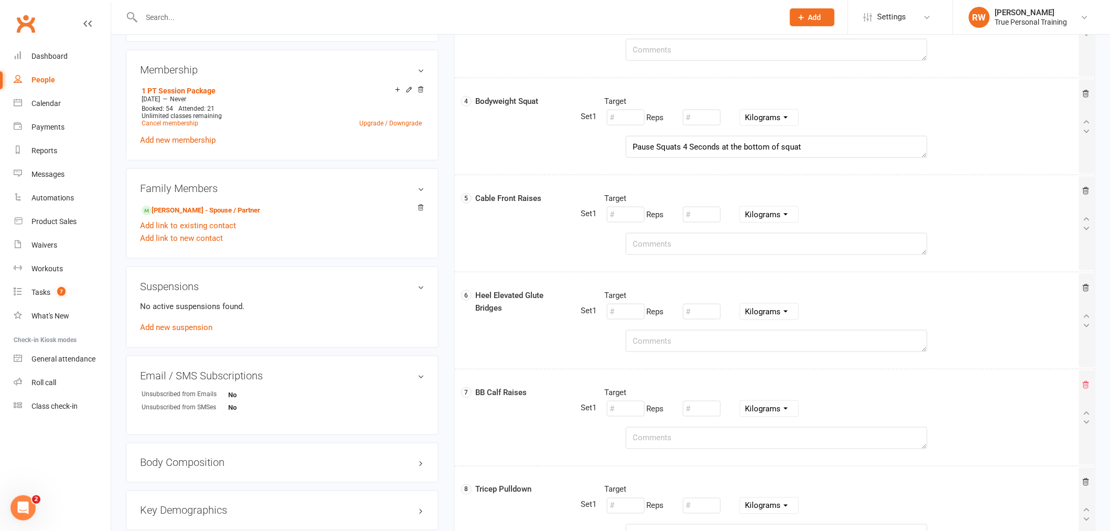
click at [1087, 383] on icon at bounding box center [1086, 385] width 8 height 8
select select "Kilograms"
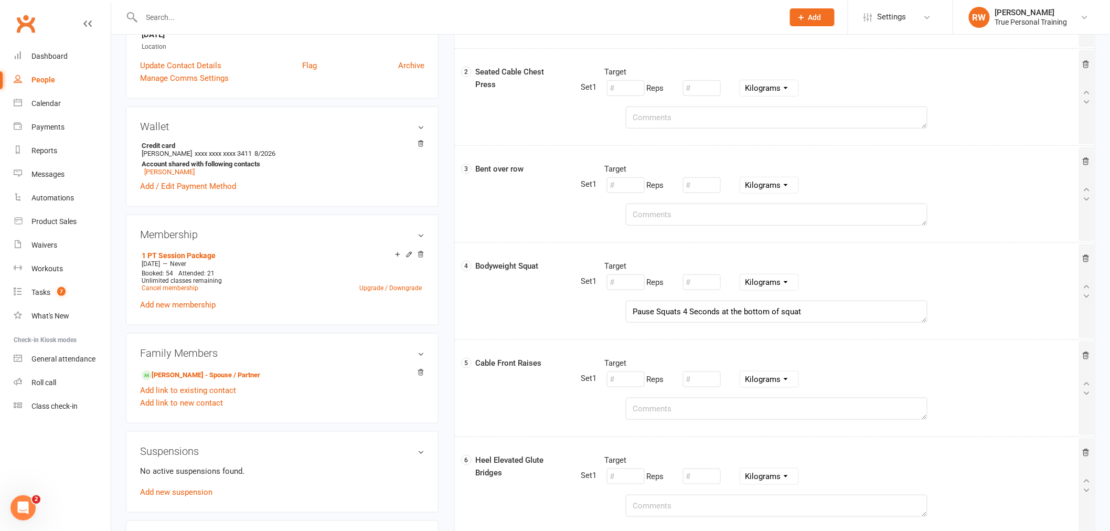
scroll to position [528, 0]
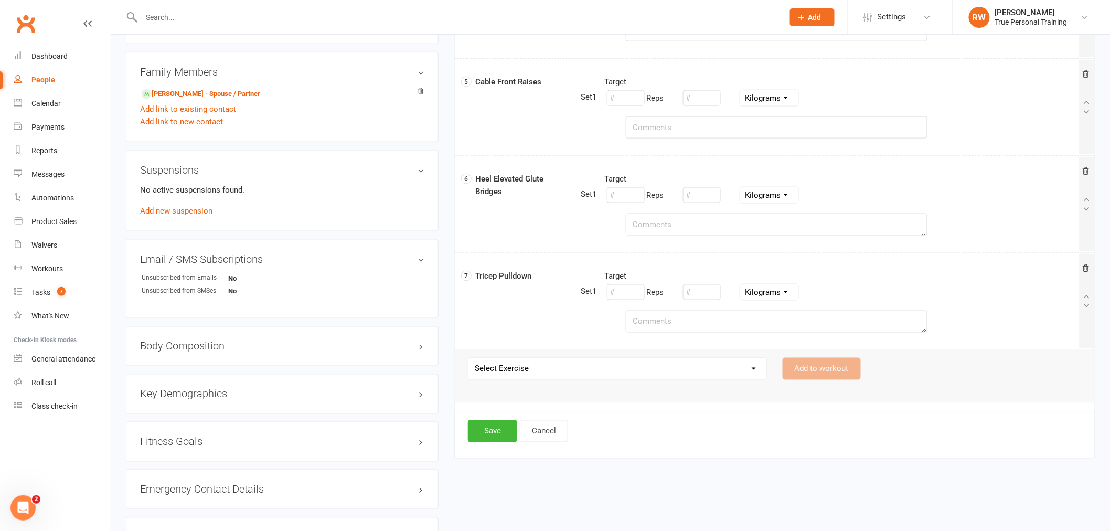
click at [515, 377] on select "Select Exercise 21s 45 Degree Single Arm Row on Cable Back Squat Barbell Uprigh…" at bounding box center [617, 368] width 298 height 21
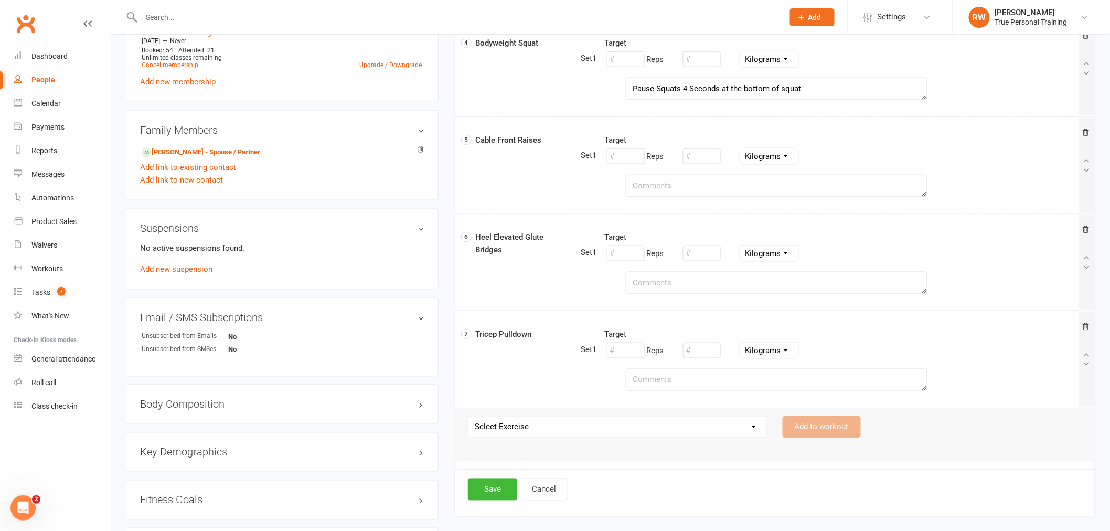
click at [518, 429] on select "Select Exercise 21s 45 Degree Single Arm Row on Cable Back Squat Barbell Uprigh…" at bounding box center [617, 426] width 298 height 21
click at [547, 434] on select "Select Exercise 21s 45 Degree Single Arm Row on Cable Back Squat Barbell Uprigh…" at bounding box center [617, 426] width 298 height 21
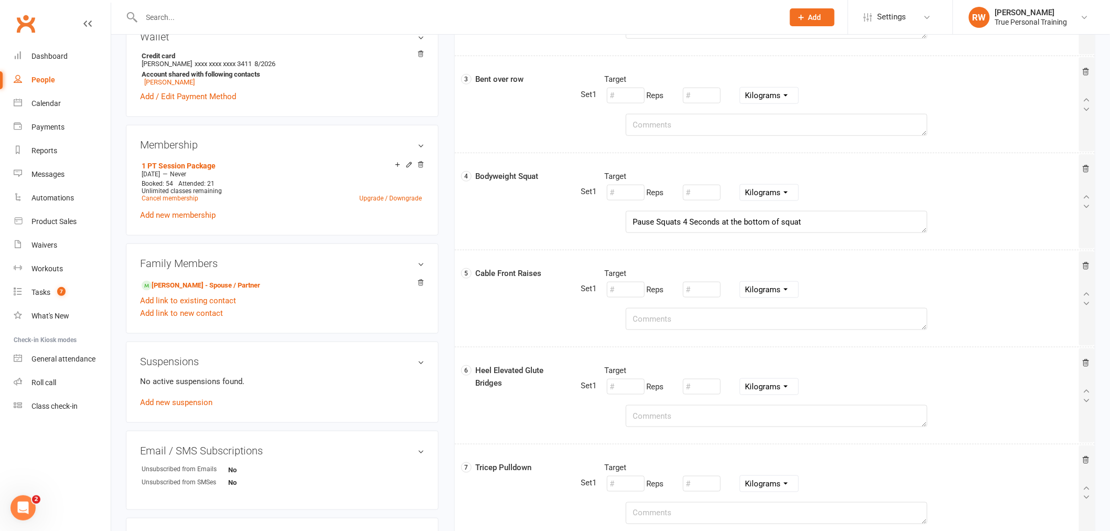
scroll to position [586, 0]
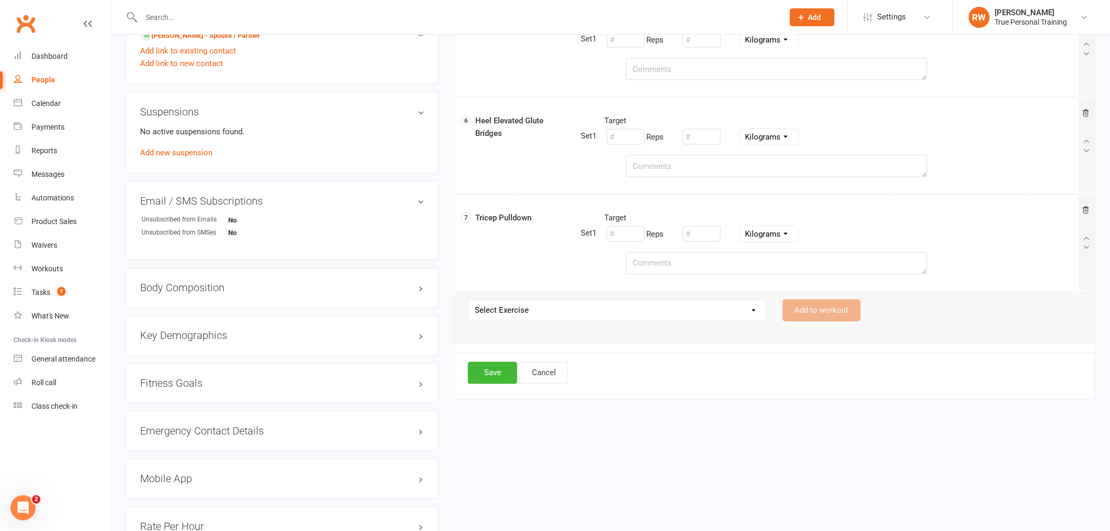
click at [538, 318] on select "Select Exercise 21s 45 Degree Single Arm Row on Cable Back Squat Barbell Uprigh…" at bounding box center [617, 310] width 298 height 21
click at [552, 312] on select "Select Exercise 21s 45 Degree Single Arm Row on Cable Back Squat Barbell Uprigh…" at bounding box center [617, 310] width 298 height 21
select select "10986"
click at [468, 300] on select "Select Exercise 21s 45 Degree Single Arm Row on Cable Back Squat Barbell Uprigh…" at bounding box center [617, 310] width 298 height 21
click at [836, 316] on button "Add to workout" at bounding box center [822, 310] width 78 height 22
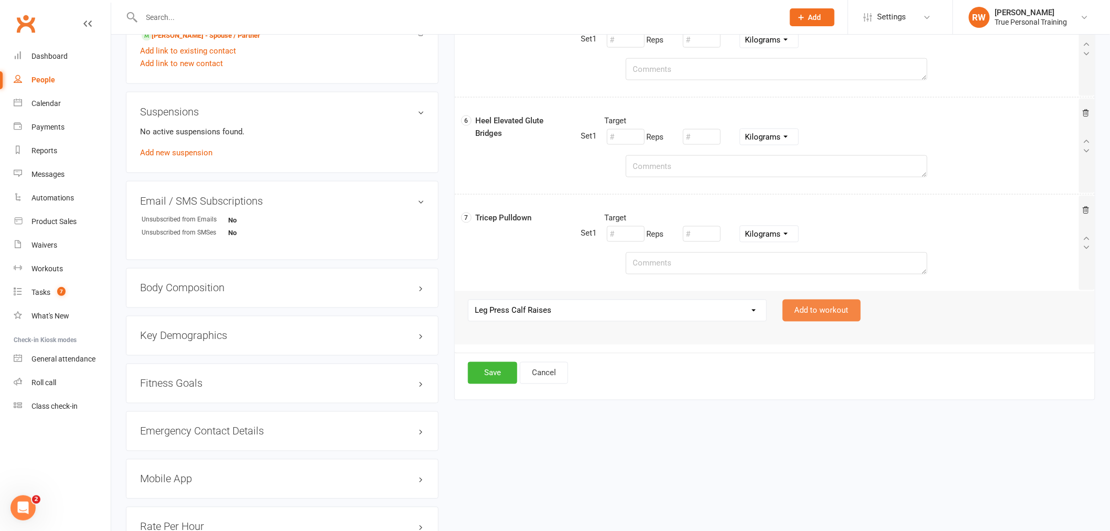
select select
select select "Kilograms"
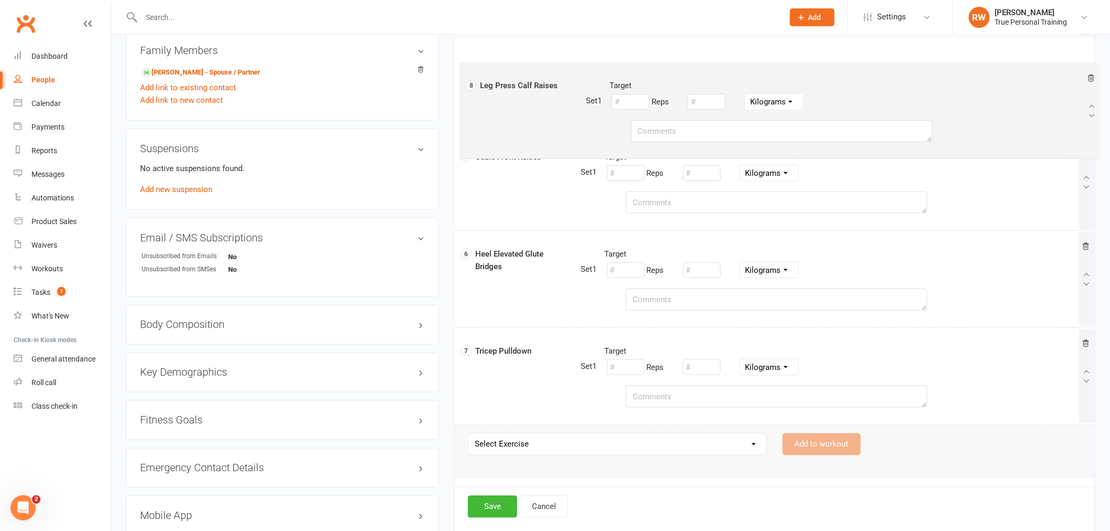
scroll to position [537, 0]
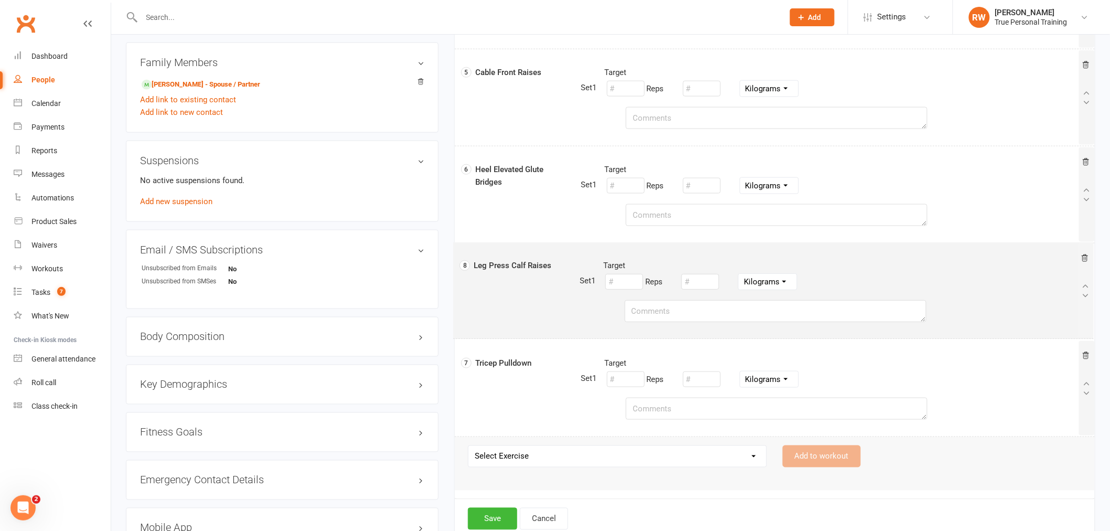
drag, startPoint x: 537, startPoint y: 369, endPoint x: 535, endPoint y: 316, distance: 53.0
click at [535, 316] on div "1 Leg Press Target Reps Pounds Grams Kilograms 2 Seated Cable Chest Press Targe…" at bounding box center [774, 49] width 623 height 776
select select "Kilograms"
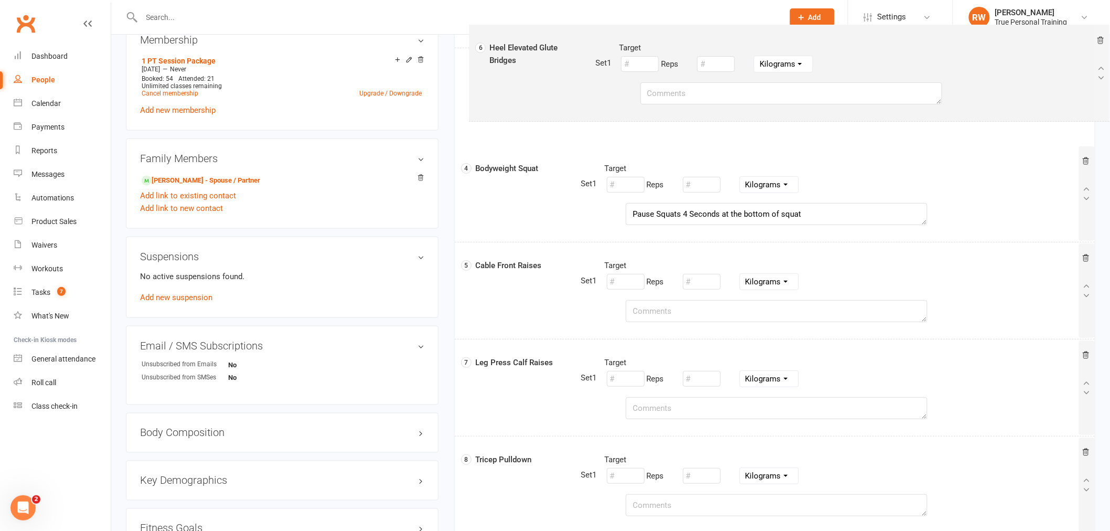
scroll to position [422, 0]
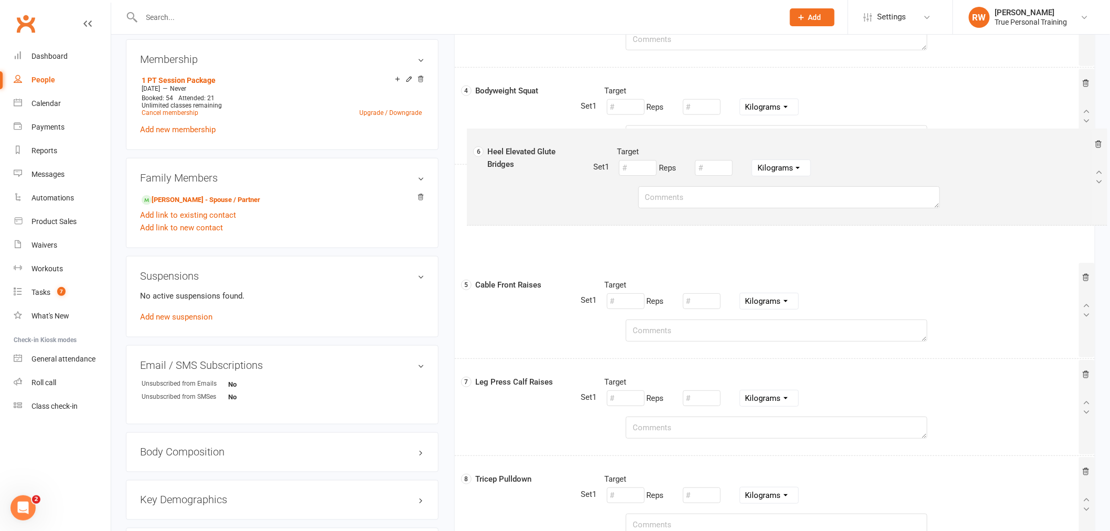
drag, startPoint x: 522, startPoint y: 223, endPoint x: 536, endPoint y: 197, distance: 29.3
click at [536, 197] on div "1 Leg Press Target Reps Pounds Grams Kilograms 2 Seated Cable Chest Press Targe…" at bounding box center [774, 165] width 623 height 776
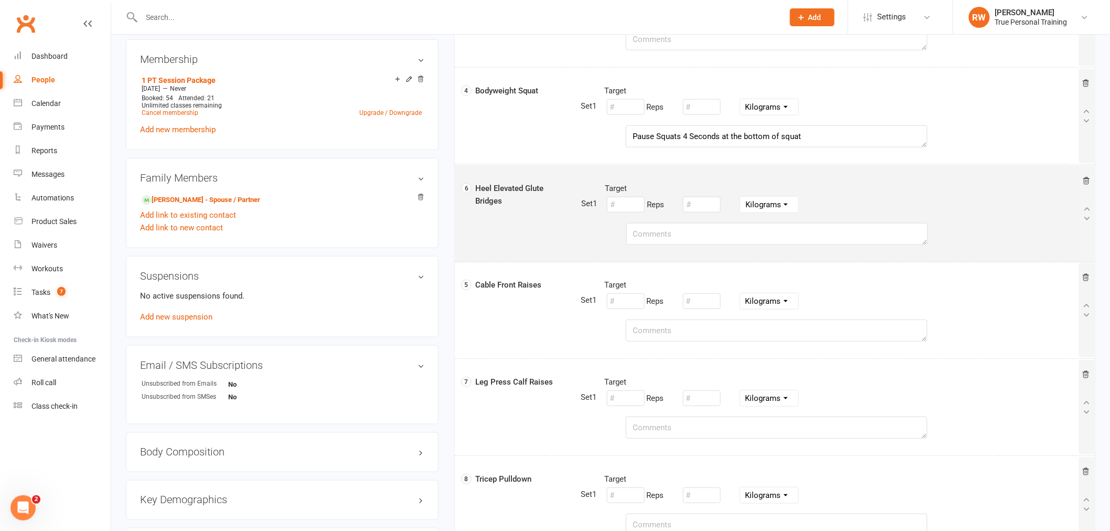
select select "Kilograms"
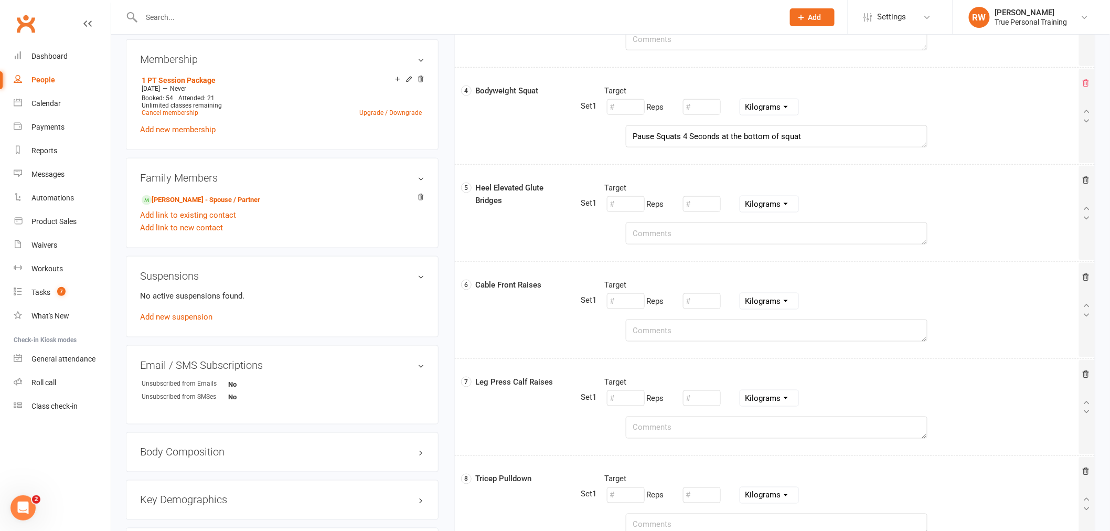
click at [1086, 85] on icon at bounding box center [1086, 83] width 8 height 8
select select "Kilograms"
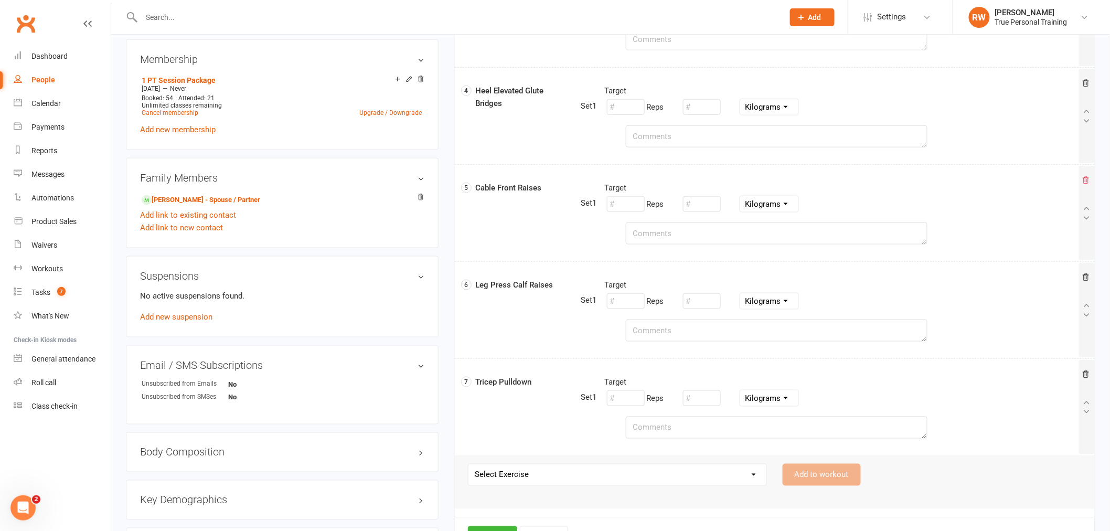
click at [1086, 184] on icon at bounding box center [1086, 180] width 6 height 7
select select "Kilograms"
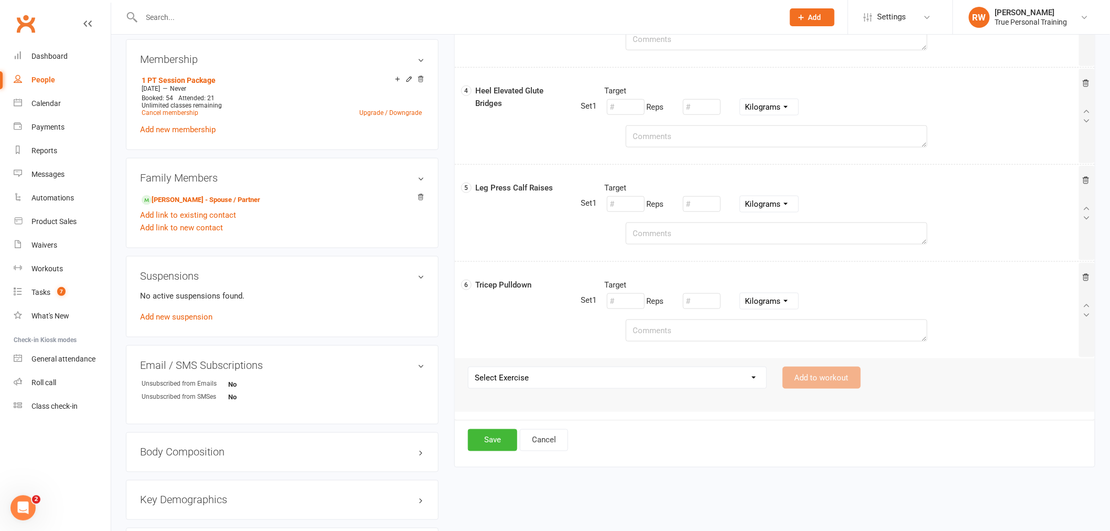
click at [670, 386] on select "Select Exercise 21s 45 Degree Single Arm Row on Cable Back Squat Barbell Uprigh…" at bounding box center [617, 377] width 298 height 21
click at [633, 464] on div "Activity Notes Comms Attendance Payments Waivers Tasks Automations Workouts Mob…" at bounding box center [774, 93] width 641 height 746
click at [481, 441] on button "Save" at bounding box center [492, 440] width 49 height 22
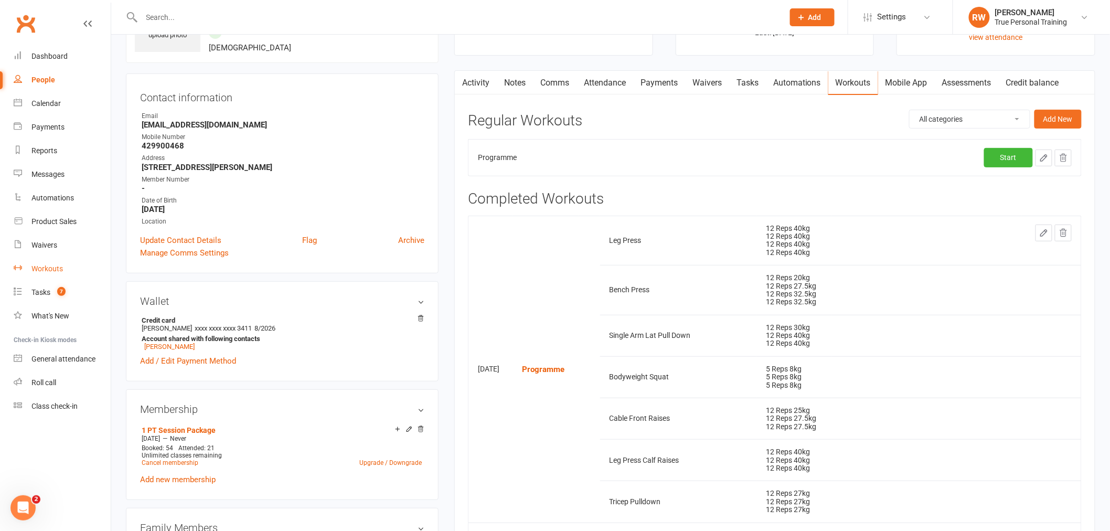
scroll to position [0, 0]
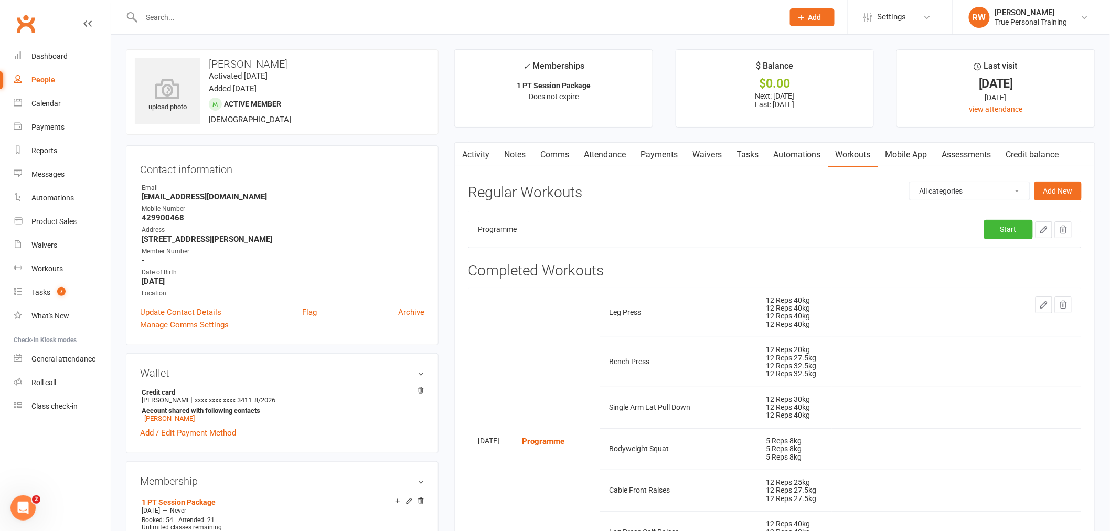
click at [1042, 228] on icon "button" at bounding box center [1043, 229] width 9 height 9
select select "Kilograms"
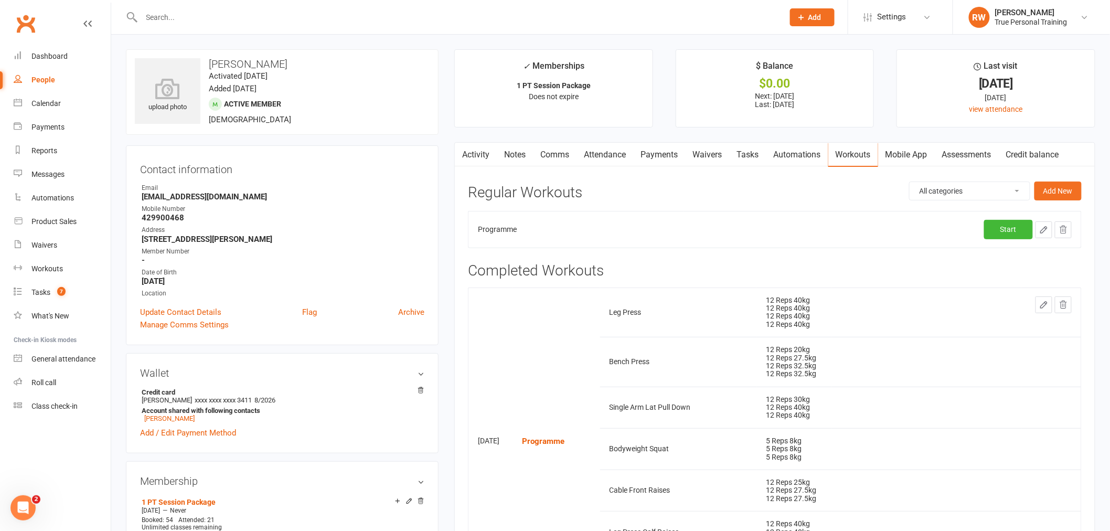
select select "Kilograms"
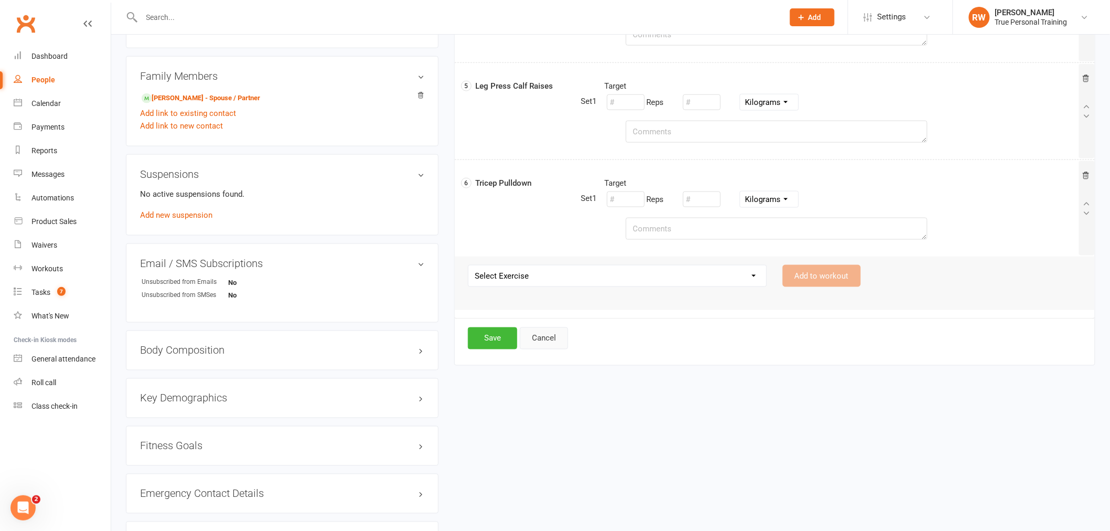
scroll to position [525, 0]
click at [498, 282] on select "Select Exercise 21s 45 Degree Single Arm Row on Cable Back Squat Barbell Uprigh…" at bounding box center [617, 274] width 298 height 21
select select "11771"
click at [468, 265] on select "Select Exercise 21s 45 Degree Single Arm Row on Cable Back Squat Barbell Uprigh…" at bounding box center [617, 274] width 298 height 21
click at [811, 284] on button "Add to workout" at bounding box center [822, 275] width 78 height 22
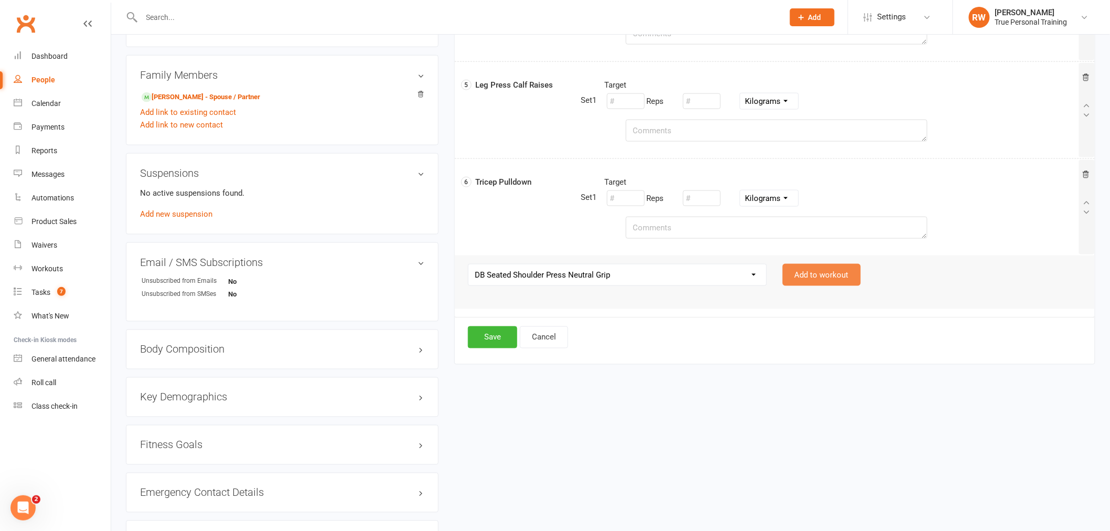
select select
select select "Kilograms"
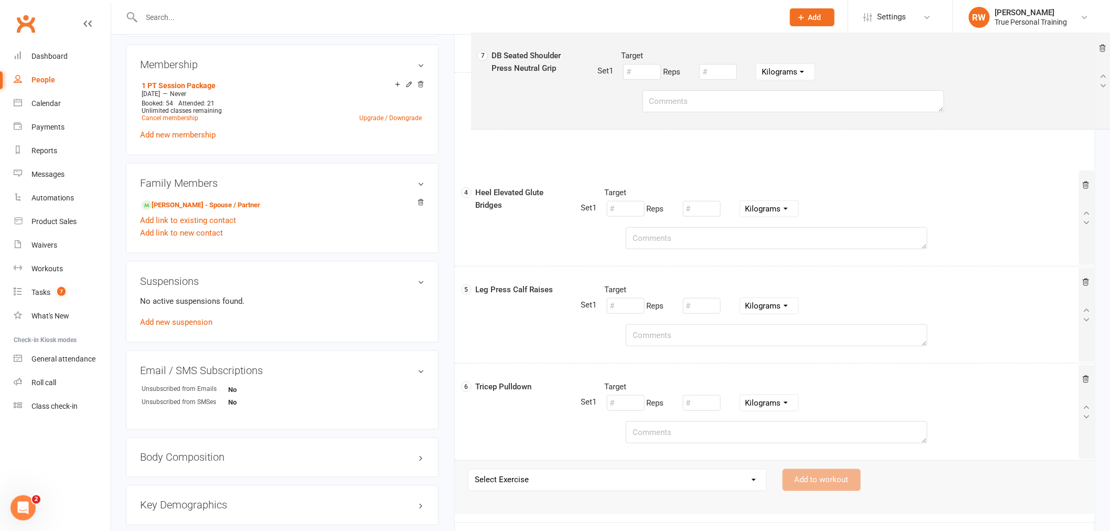
scroll to position [404, 0]
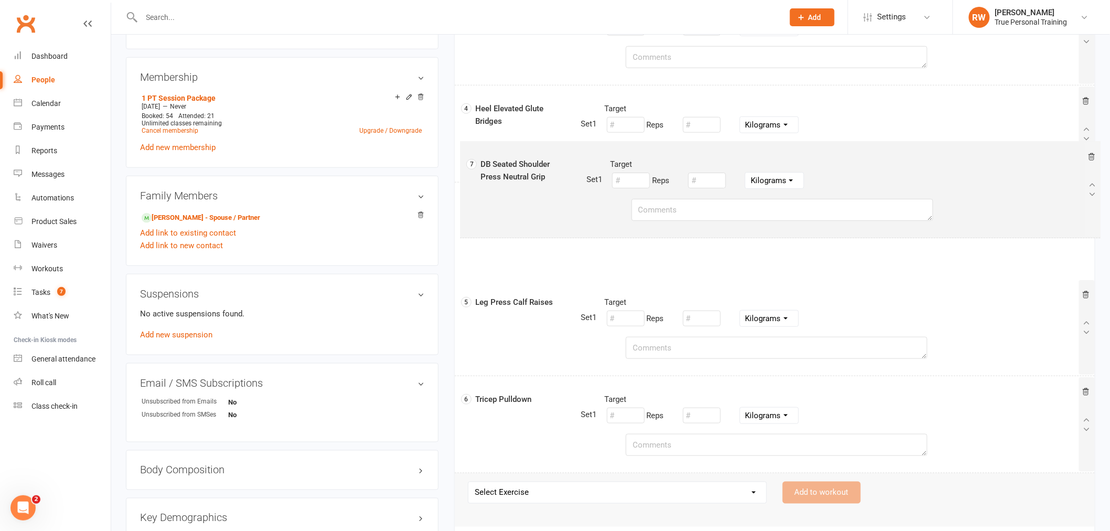
drag, startPoint x: 523, startPoint y: 305, endPoint x: 525, endPoint y: 196, distance: 108.6
click at [526, 196] on div "1 Leg Press Target Reps Pounds Grams Kilograms 2 Seated Cable Chest Press Targe…" at bounding box center [774, 133] width 623 height 679
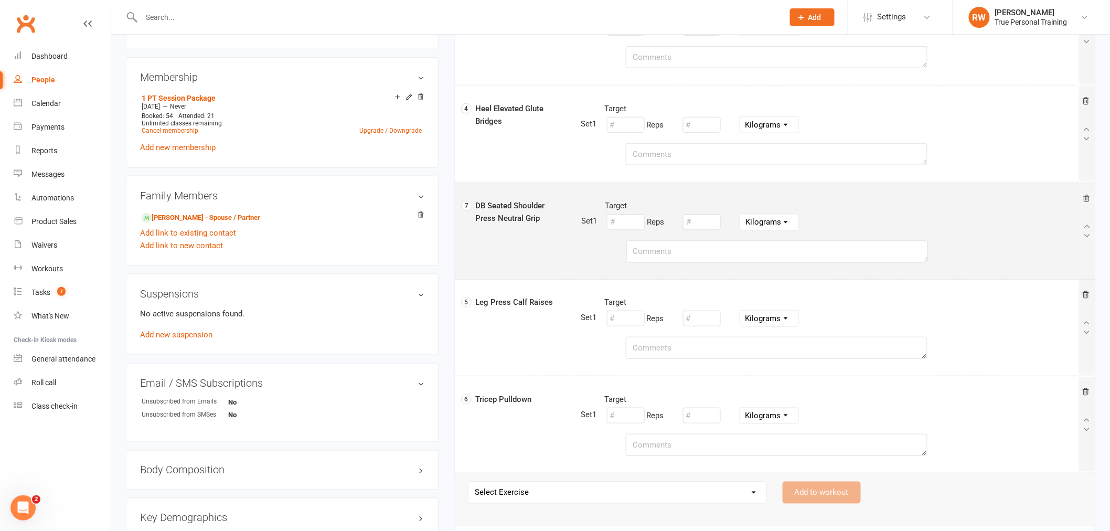
select select "Kilograms"
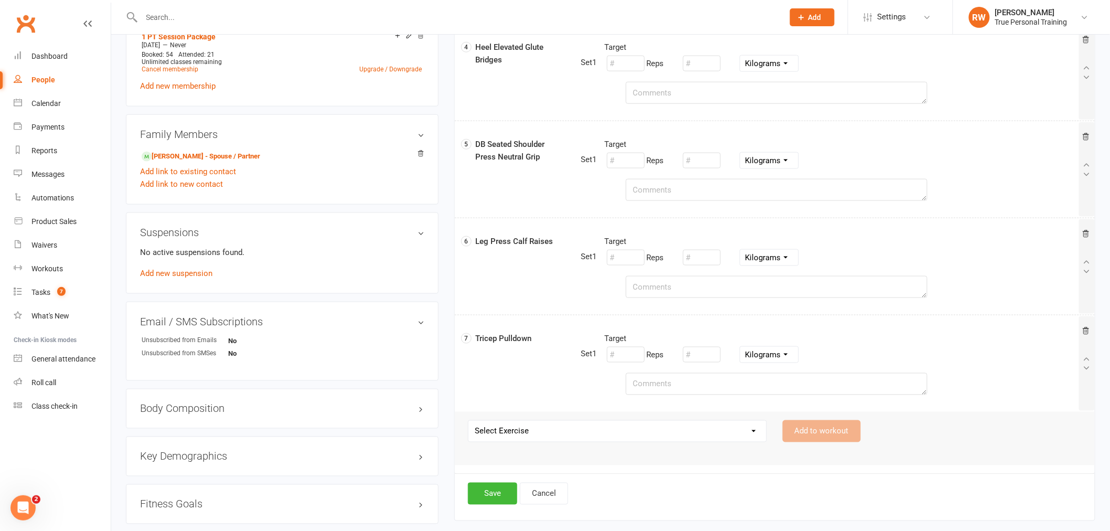
scroll to position [525, 0]
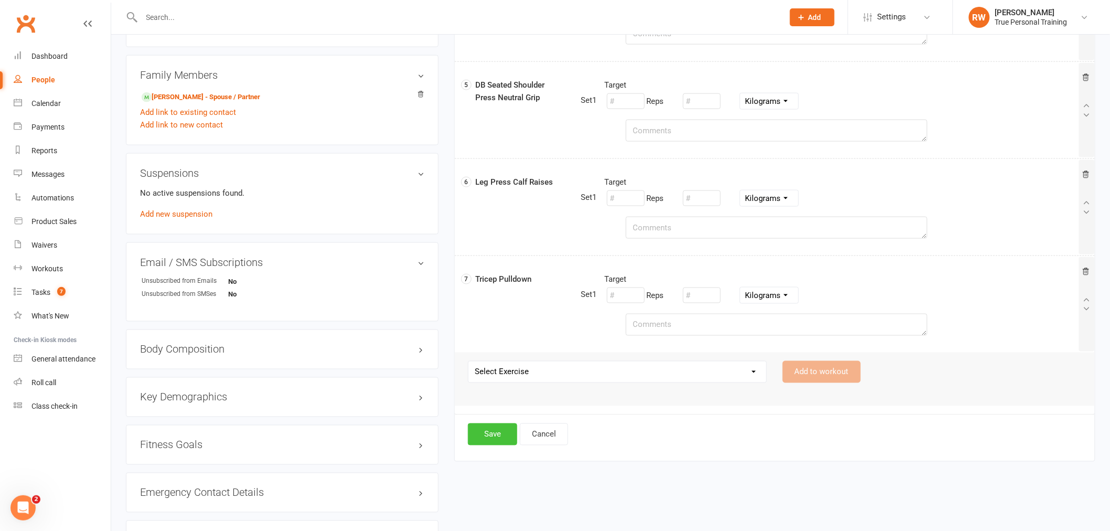
drag, startPoint x: 505, startPoint y: 435, endPoint x: 462, endPoint y: 415, distance: 46.9
click at [504, 435] on button "Save" at bounding box center [492, 434] width 49 height 22
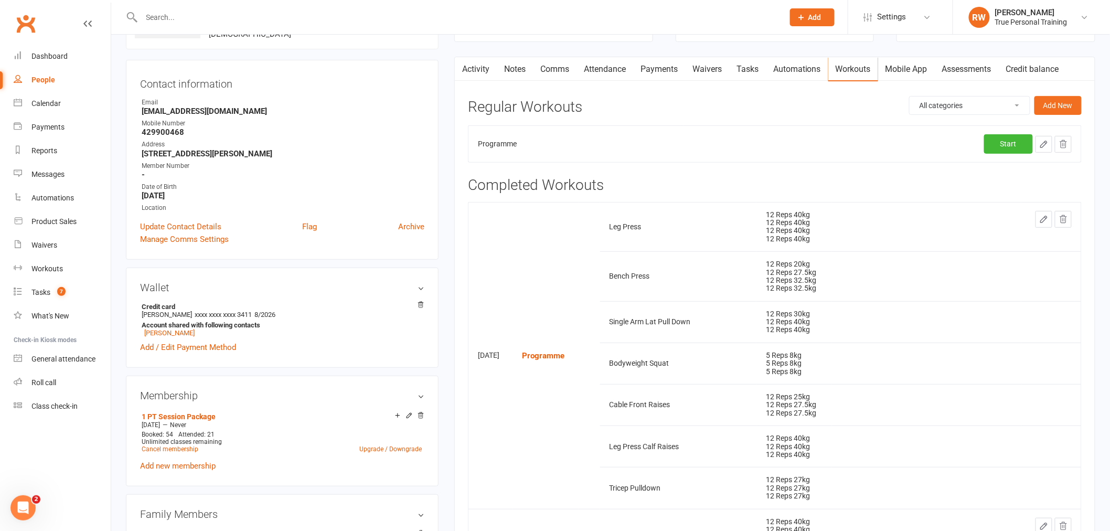
scroll to position [0, 0]
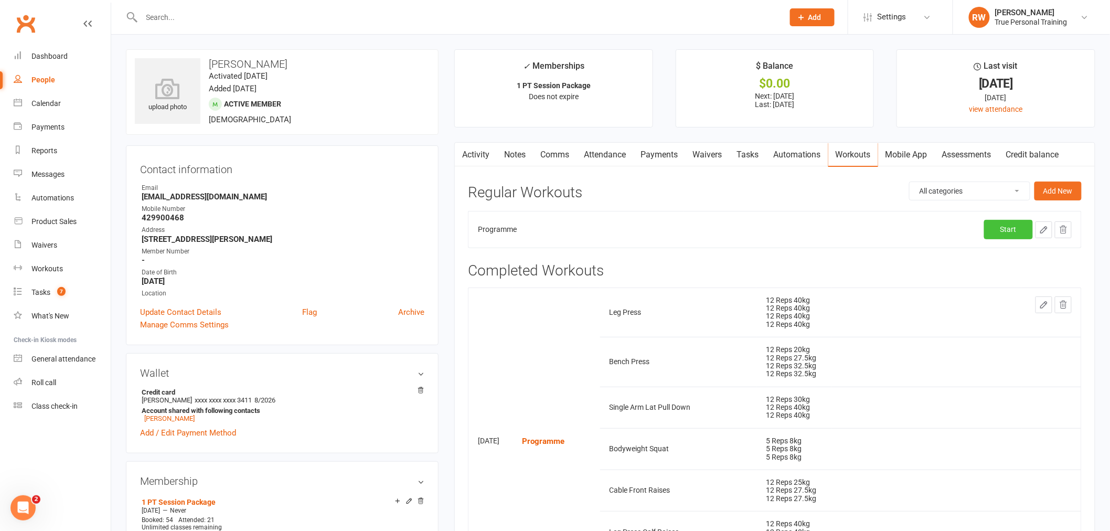
click at [1000, 229] on link "Start" at bounding box center [1008, 229] width 49 height 19
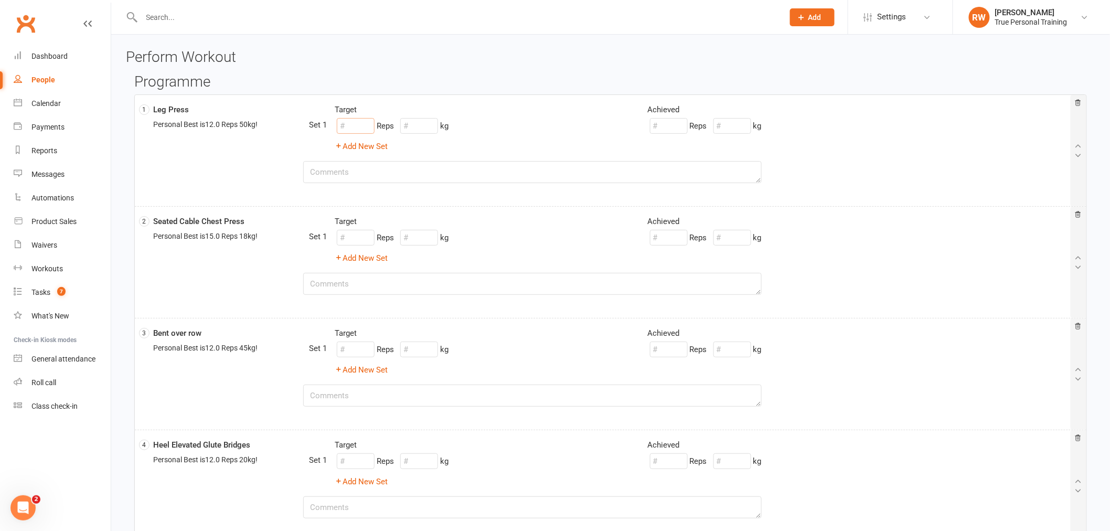
click at [354, 122] on input "number" at bounding box center [356, 126] width 38 height 16
type input "12"
click at [429, 131] on input "number" at bounding box center [419, 126] width 38 height 16
type input "40"
click at [350, 145] on button "Add New Set" at bounding box center [361, 146] width 53 height 13
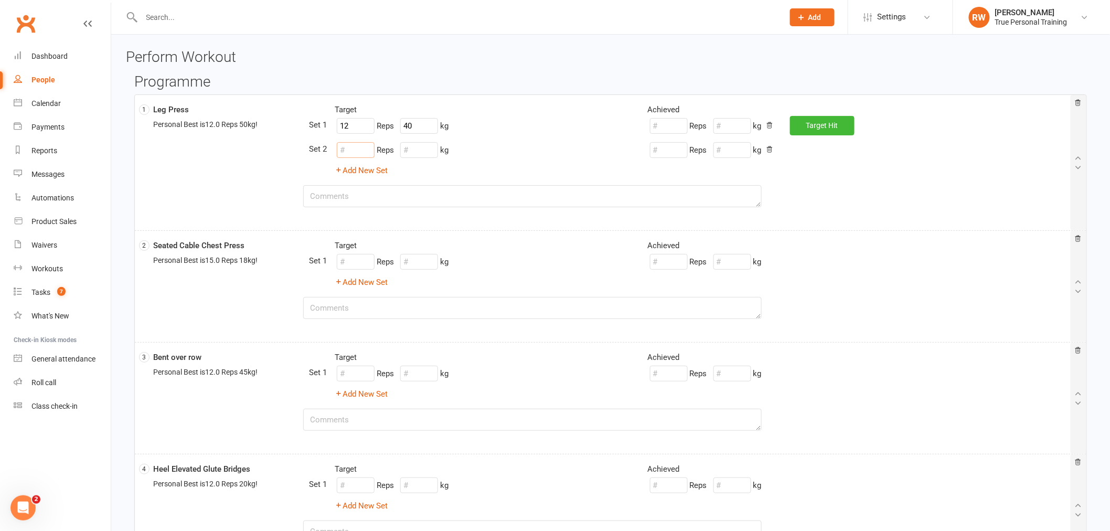
click at [350, 145] on input "number" at bounding box center [356, 150] width 38 height 16
type input "12"
click at [405, 146] on input "number" at bounding box center [419, 150] width 38 height 16
type input "40"
click at [367, 171] on button "Add New Set" at bounding box center [361, 170] width 53 height 13
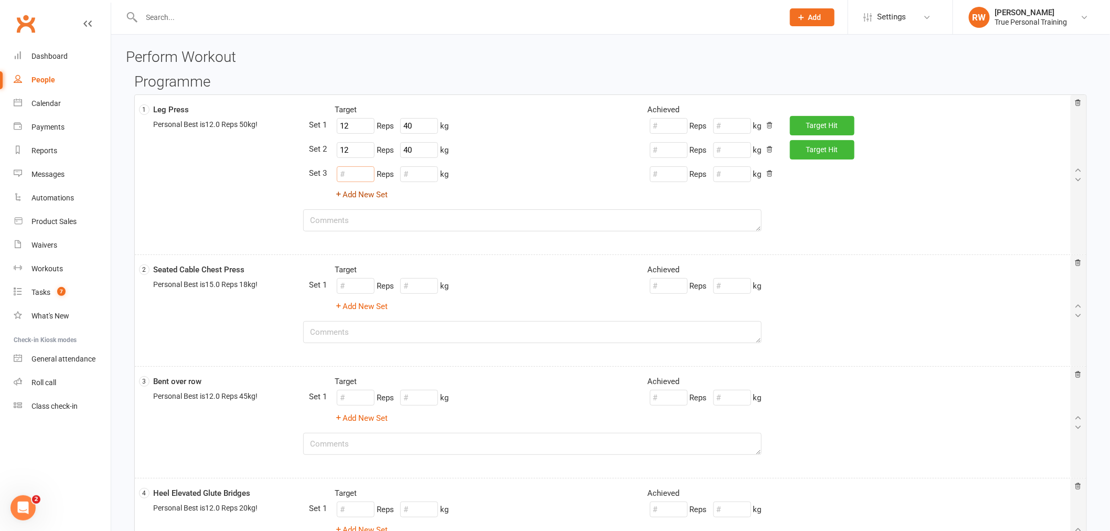
click at [364, 172] on input "number" at bounding box center [356, 174] width 38 height 16
type input "12"
click at [430, 174] on input "number" at bounding box center [419, 174] width 38 height 16
type input "40"
click at [371, 192] on button "Add New Set" at bounding box center [361, 194] width 53 height 13
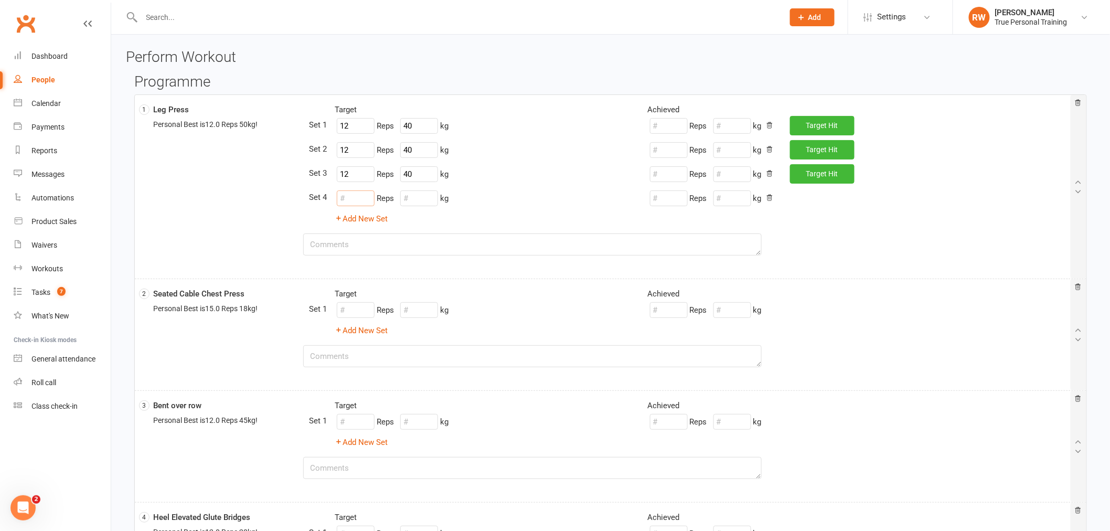
click at [356, 193] on input "number" at bounding box center [356, 198] width 38 height 16
type input "12"
click at [432, 203] on input "number" at bounding box center [419, 198] width 38 height 16
click at [857, 133] on div "Reps kg Target Hit" at bounding box center [796, 126] width 313 height 20
type input "40"
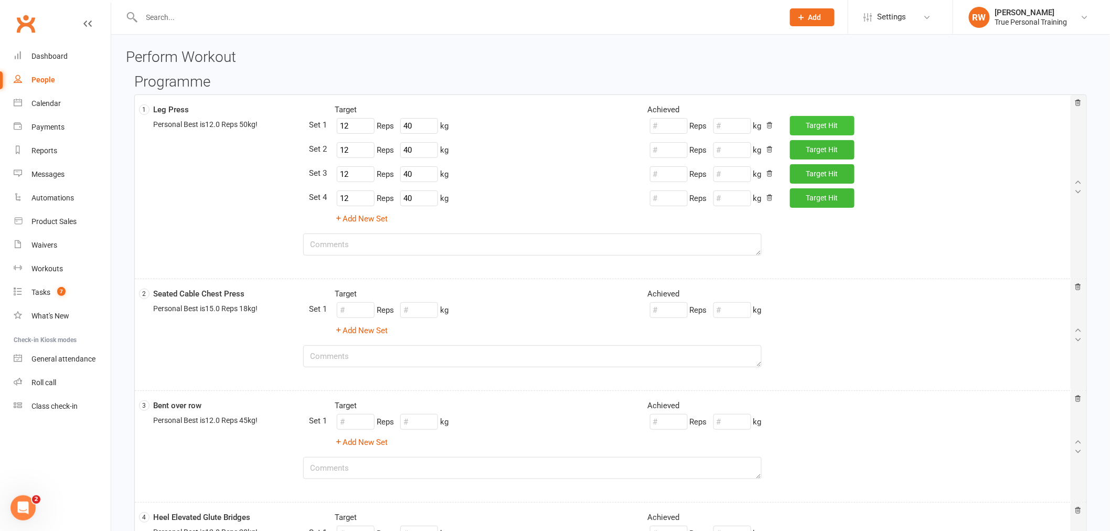
click at [847, 130] on button "Target Hit" at bounding box center [822, 125] width 65 height 19
type input "12"
type input "40"
click at [840, 145] on button "Target Hit" at bounding box center [822, 149] width 65 height 19
type input "12"
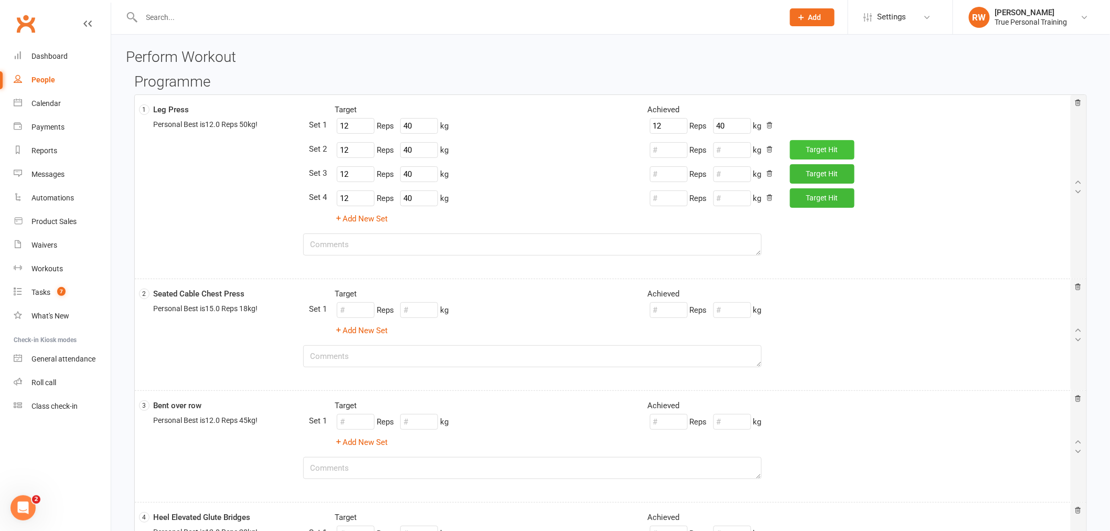
type input "40"
click at [835, 167] on button "Target Hit" at bounding box center [822, 173] width 65 height 19
type input "12"
type input "40"
click at [829, 183] on div "12 Reps 40 kg" at bounding box center [796, 174] width 313 height 20
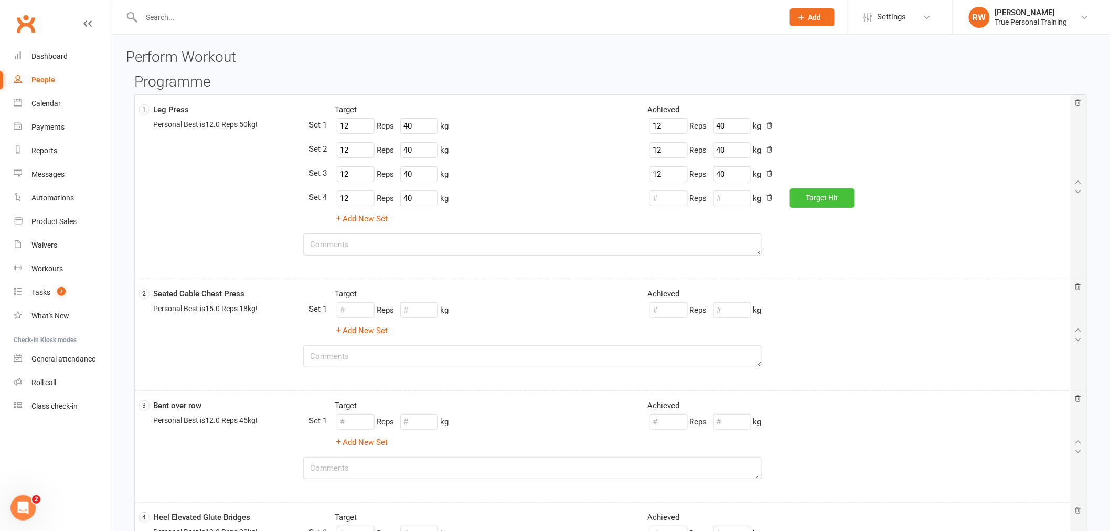
click at [824, 204] on button "Target Hit" at bounding box center [822, 197] width 65 height 19
type input "12"
type input "40"
click at [363, 313] on input "number" at bounding box center [356, 310] width 38 height 16
type input "12"
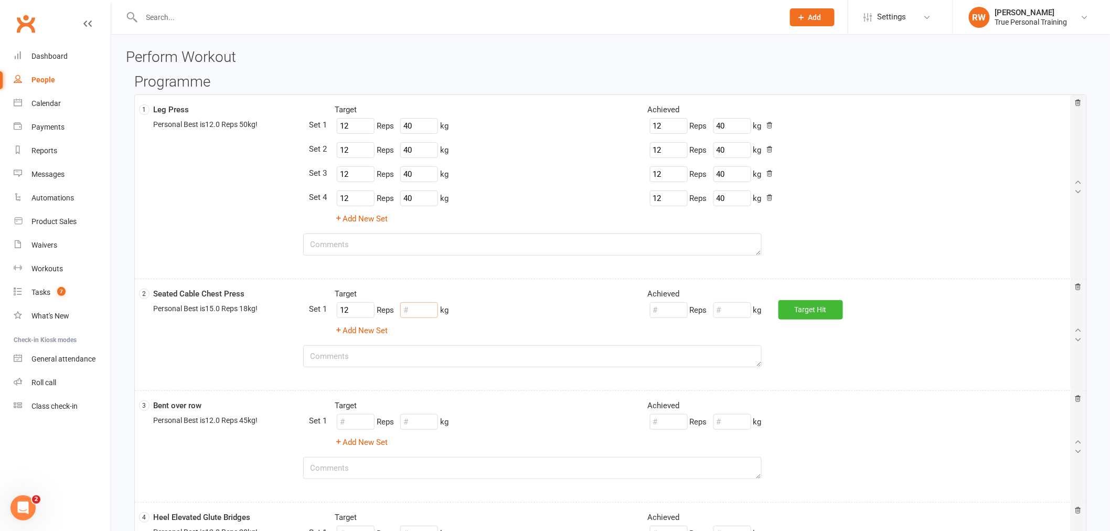
click at [419, 313] on input "number" at bounding box center [419, 310] width 38 height 16
type input "21"
click at [830, 316] on button "Target Hit" at bounding box center [810, 309] width 65 height 19
type input "12"
type input "21"
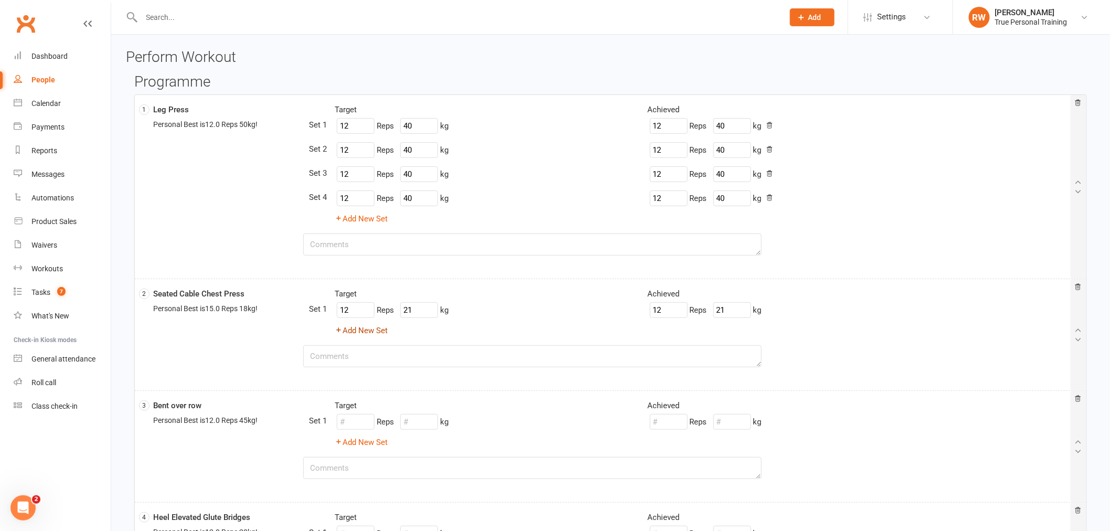
click at [383, 328] on button "Add New Set" at bounding box center [361, 330] width 53 height 13
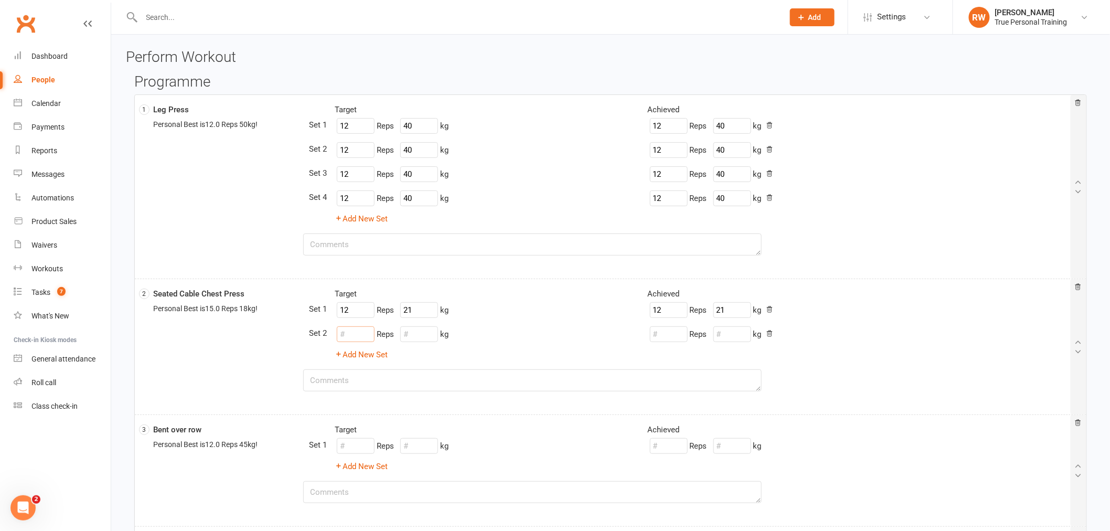
click at [352, 333] on input "number" at bounding box center [356, 334] width 38 height 16
type input "12"
click at [432, 333] on input "number" at bounding box center [419, 334] width 38 height 16
type input "21"
click at [825, 331] on span "Target" at bounding box center [816, 333] width 21 height 8
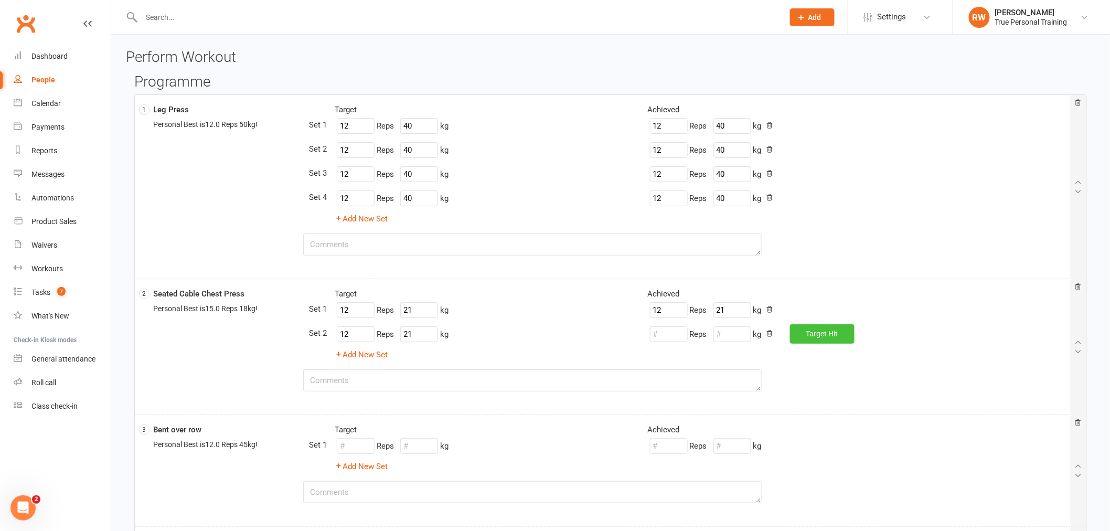
type input "12"
type input "21"
click at [368, 357] on button "Add New Set" at bounding box center [361, 354] width 53 height 13
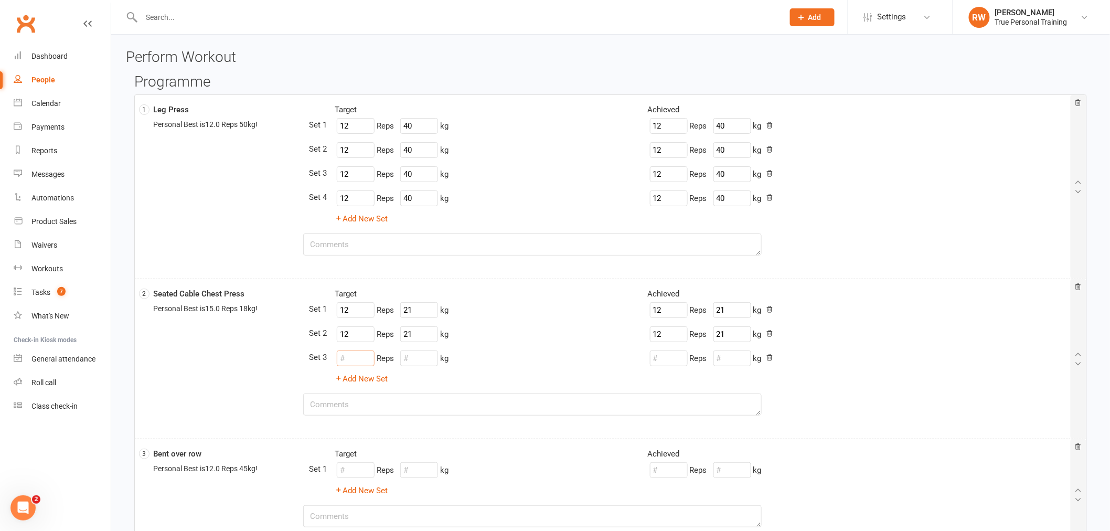
click at [358, 350] on input "number" at bounding box center [356, 358] width 38 height 16
type input "1"
click at [423, 329] on input "21" at bounding box center [419, 334] width 38 height 16
type input "21"
click at [352, 355] on input "1" at bounding box center [356, 358] width 38 height 16
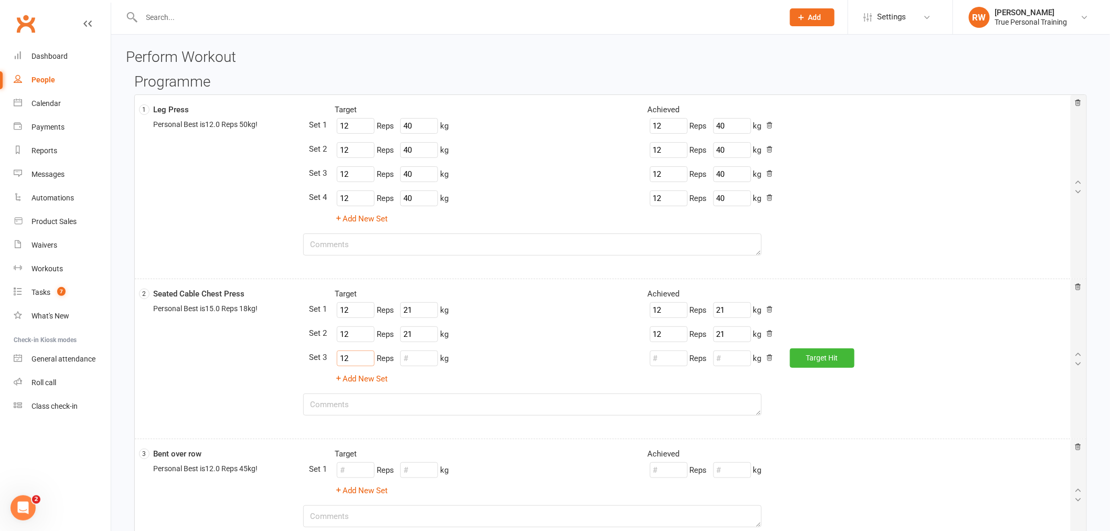
type input "12"
click at [433, 361] on input "number" at bounding box center [419, 358] width 38 height 16
type input "21"
click at [841, 355] on button "Target Hit" at bounding box center [822, 357] width 65 height 19
type input "12"
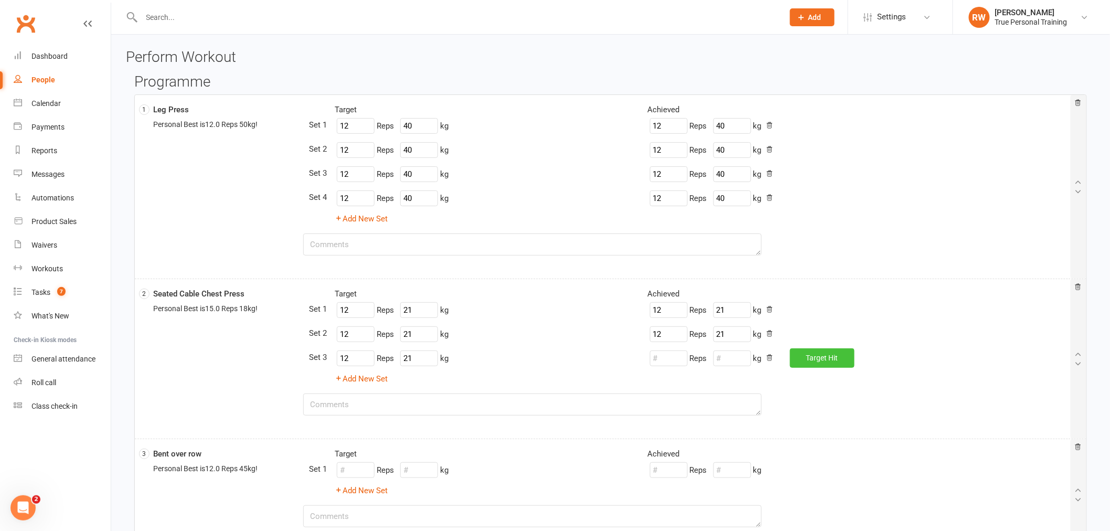
type input "21"
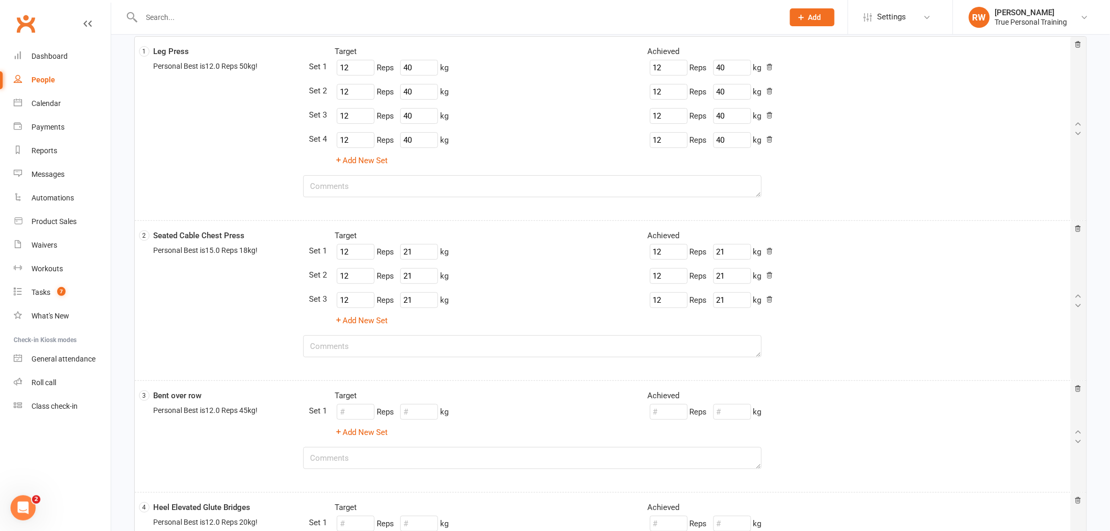
scroll to position [116, 0]
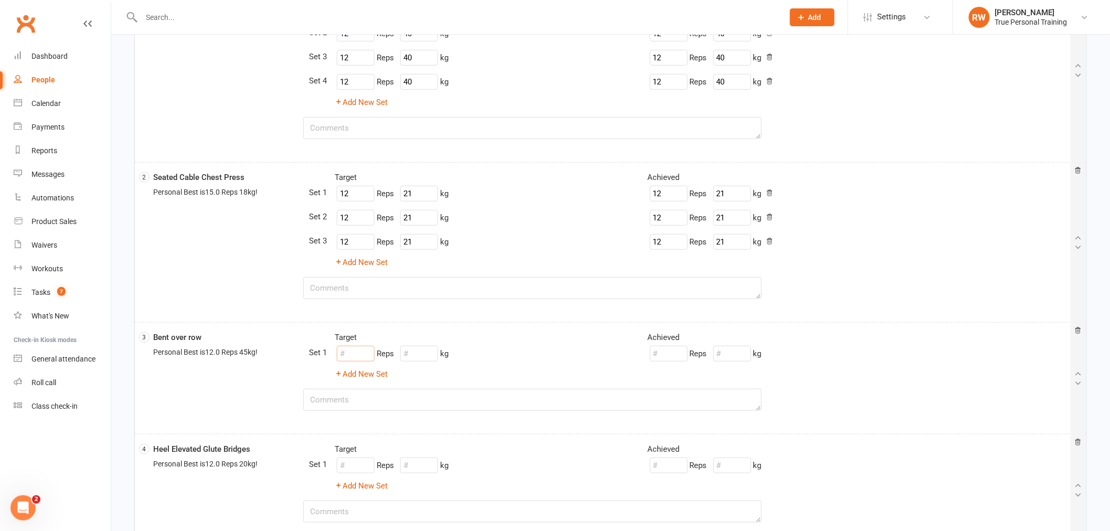
click at [364, 352] on input "number" at bounding box center [356, 354] width 38 height 16
type input "12"
click at [403, 354] on input "number" at bounding box center [419, 354] width 38 height 16
type input "20"
click at [358, 378] on button "Add New Set" at bounding box center [361, 374] width 53 height 13
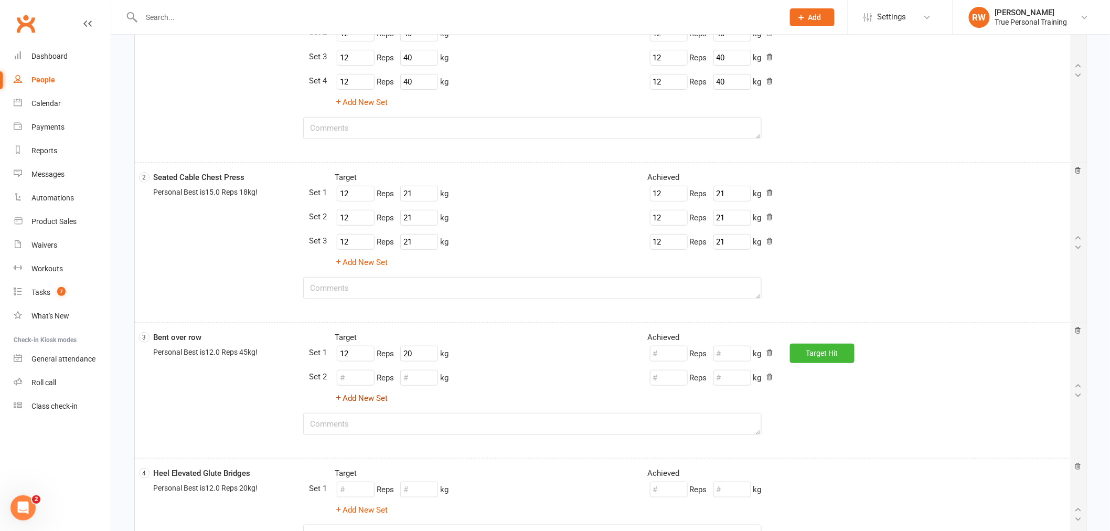
click at [355, 401] on button "Add New Set" at bounding box center [361, 398] width 53 height 13
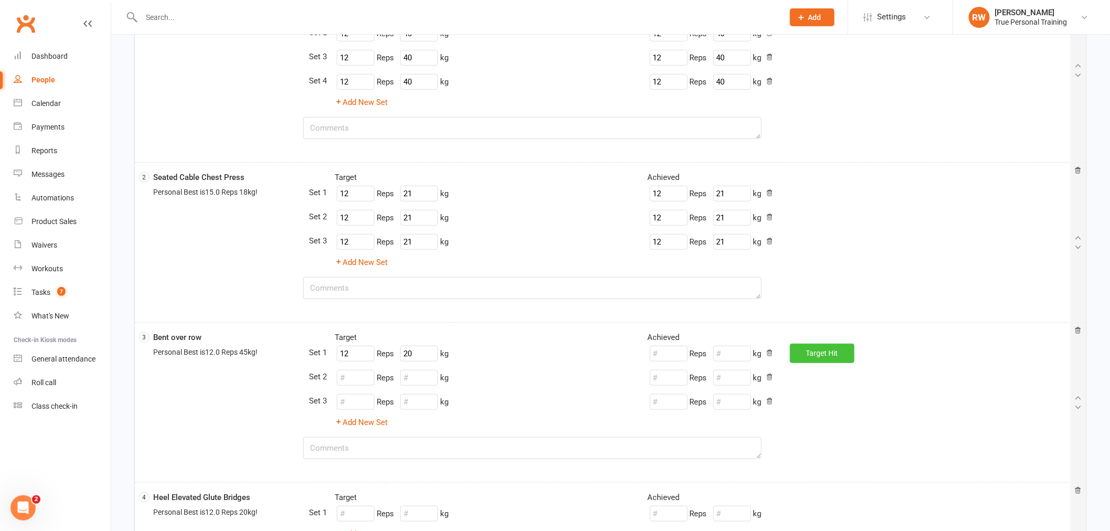
click at [835, 354] on button "Target Hit" at bounding box center [822, 353] width 65 height 19
type input "12"
type input "20"
click at [337, 378] on input "number" at bounding box center [356, 378] width 38 height 16
click at [418, 368] on div "12 Reps kg" at bounding box center [392, 378] width 114 height 20
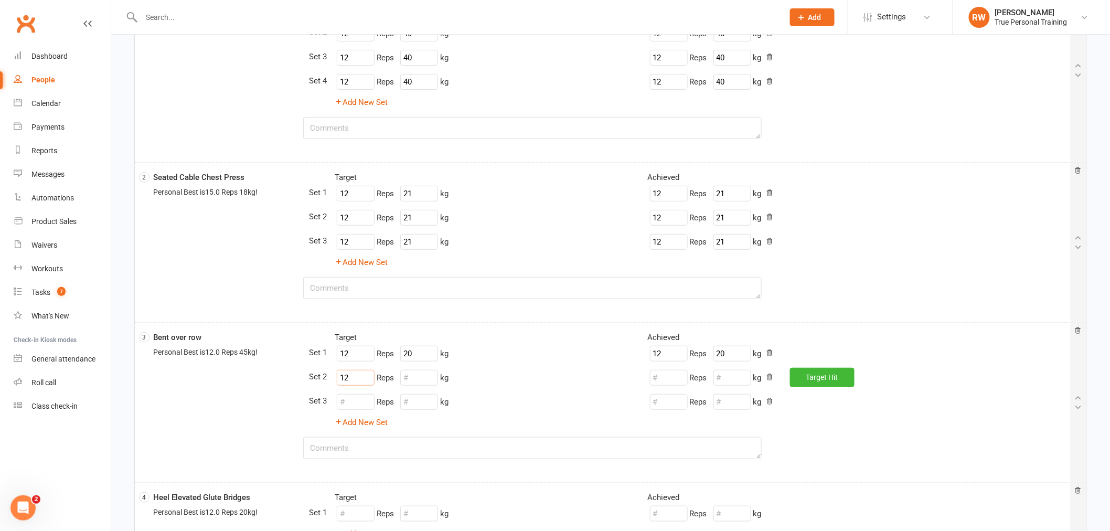
type input "12"
click at [421, 374] on input "number" at bounding box center [419, 378] width 38 height 16
type input "30"
drag, startPoint x: 831, startPoint y: 386, endPoint x: 778, endPoint y: 392, distance: 52.8
click at [831, 386] on button "Target Hit" at bounding box center [822, 377] width 65 height 19
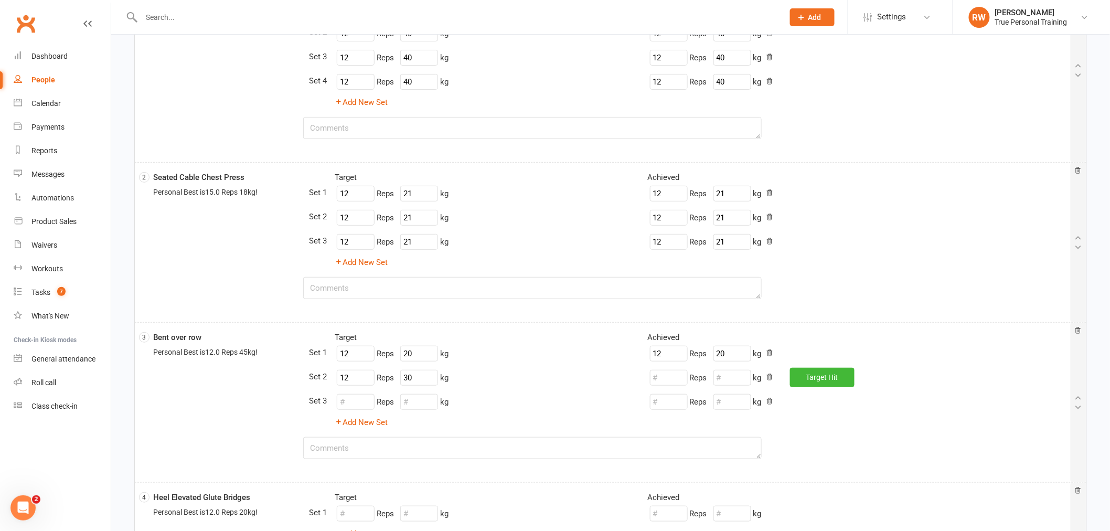
type input "12"
type input "30"
click at [350, 409] on input "number" at bounding box center [356, 402] width 38 height 16
type input "12"
click at [432, 402] on input "number" at bounding box center [419, 402] width 38 height 16
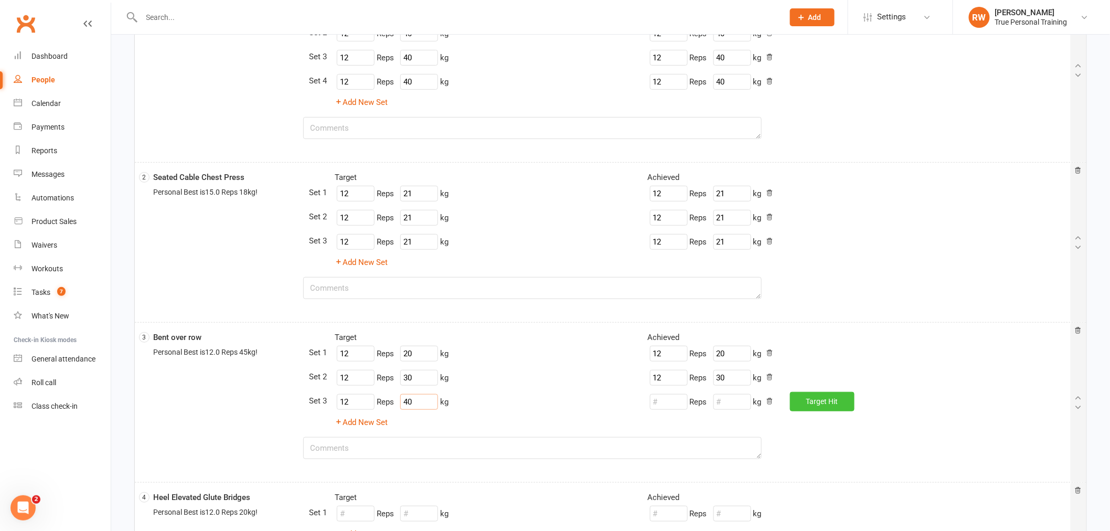
type input "40"
click at [827, 406] on button "Target Hit" at bounding box center [822, 401] width 65 height 19
type input "12"
type input "40"
click at [379, 424] on button "Add New Set" at bounding box center [361, 422] width 53 height 13
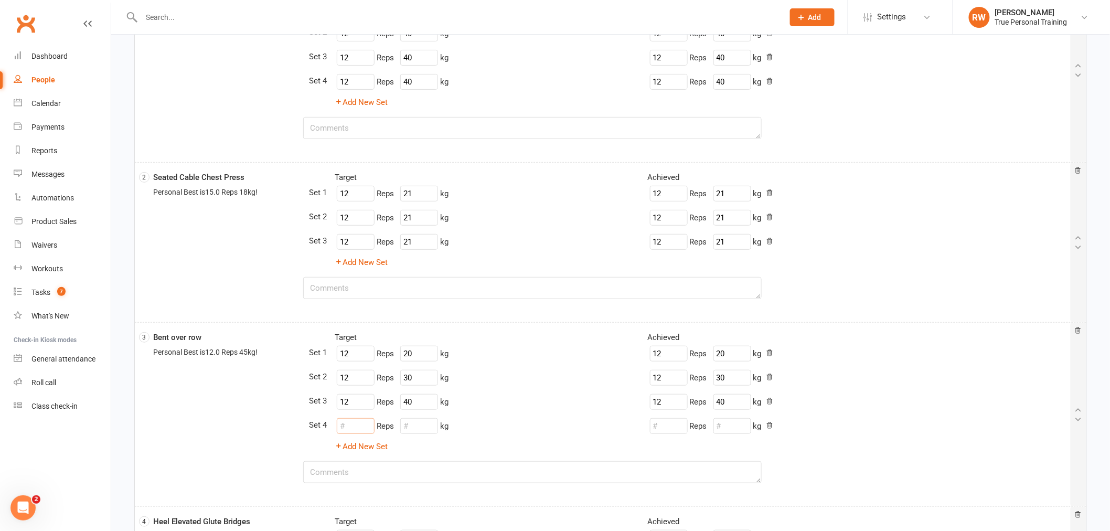
click at [358, 422] on input "number" at bounding box center [356, 426] width 38 height 16
click at [443, 429] on div "12 Reps kg" at bounding box center [392, 426] width 114 height 20
type input "12"
click at [437, 429] on input "number" at bounding box center [419, 426] width 38 height 16
type input "45"
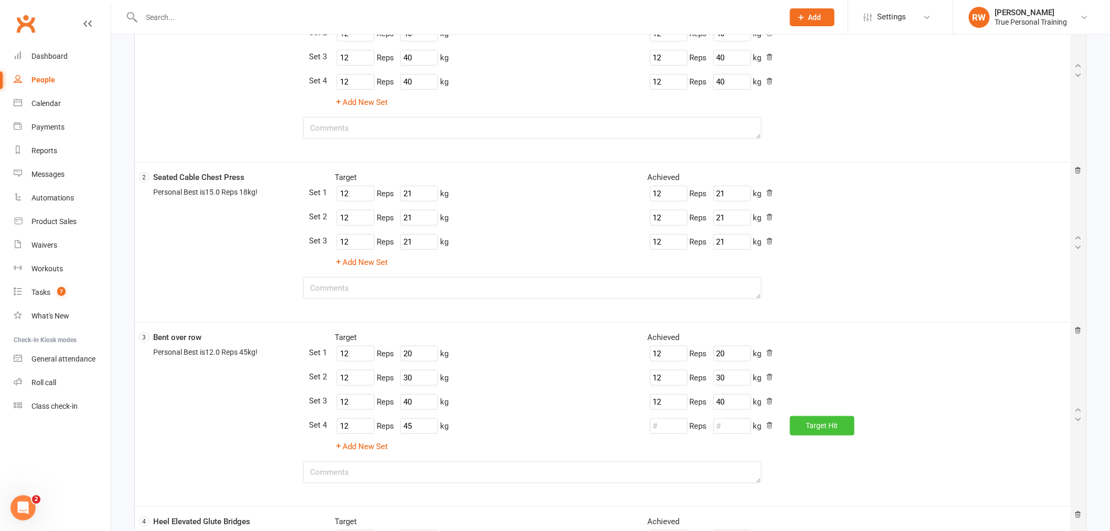
click at [822, 429] on span "Target" at bounding box center [816, 425] width 21 height 8
type input "12"
type input "45"
click at [346, 444] on button "Add New Set" at bounding box center [361, 446] width 53 height 13
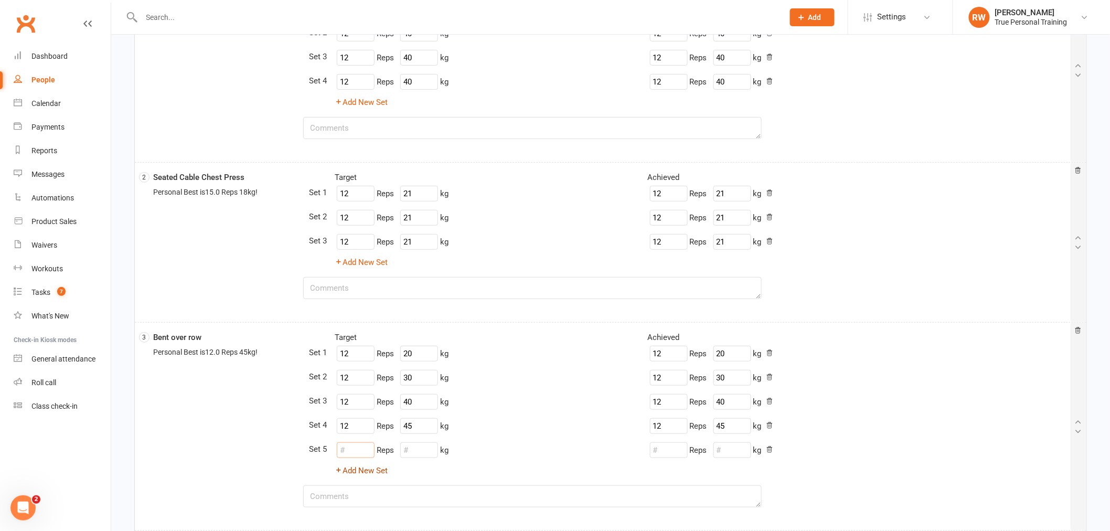
click at [346, 444] on input "number" at bounding box center [356, 450] width 38 height 16
type input "12"
click at [433, 452] on input "number" at bounding box center [419, 450] width 38 height 16
click at [815, 461] on div "Target Achieved Target 12 Reps 20 kg Achieved 12 Reps 20 kg Target 12 Reps 30 k…" at bounding box center [689, 404] width 762 height 146
type input "45"
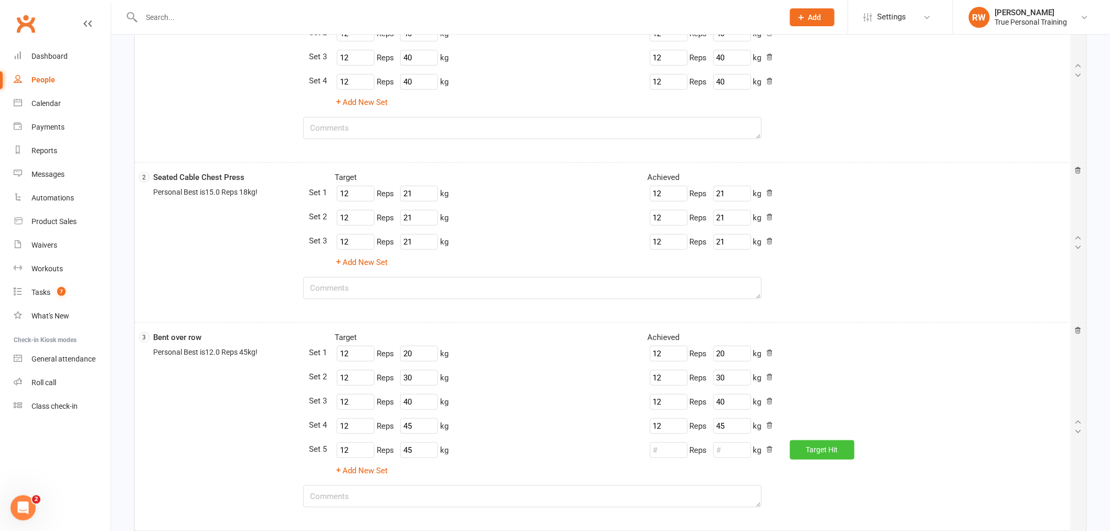
click at [810, 452] on span "Target" at bounding box center [816, 449] width 21 height 8
type input "12"
type input "45"
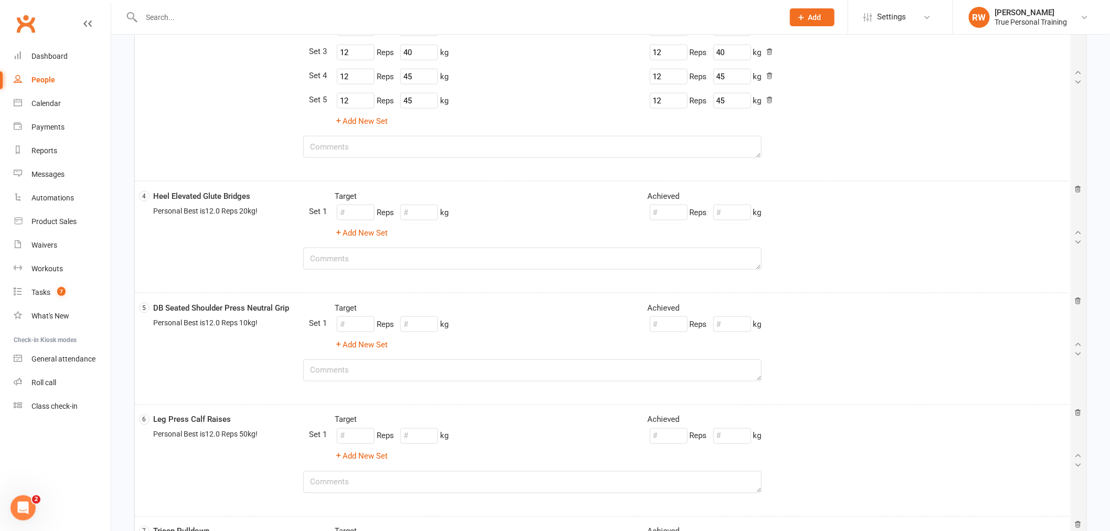
scroll to position [408, 0]
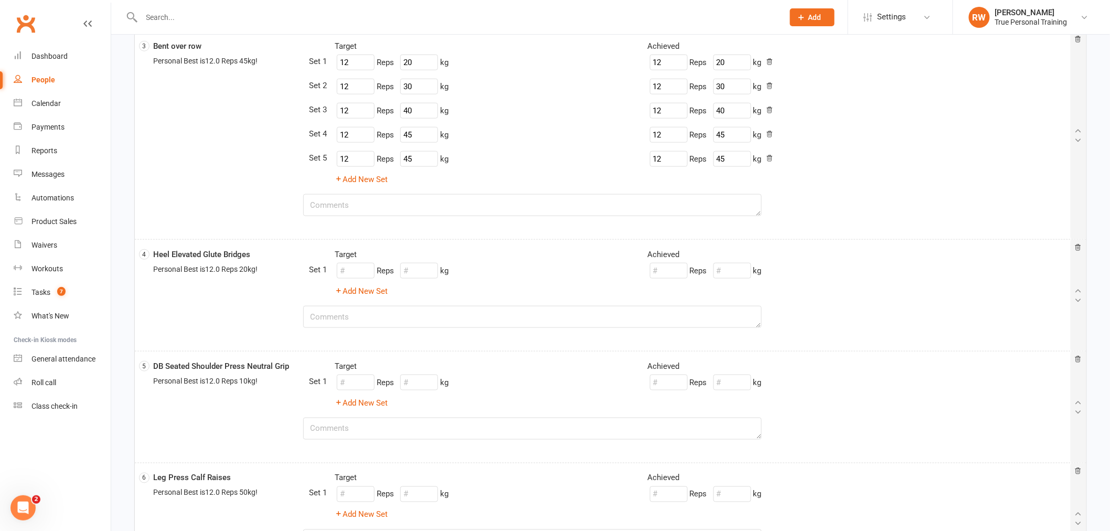
click at [354, 280] on div "Reps kg" at bounding box center [392, 271] width 114 height 20
click at [354, 274] on input "number" at bounding box center [356, 271] width 38 height 16
type input "12"
click at [379, 292] on button "Add New Set" at bounding box center [361, 291] width 53 height 13
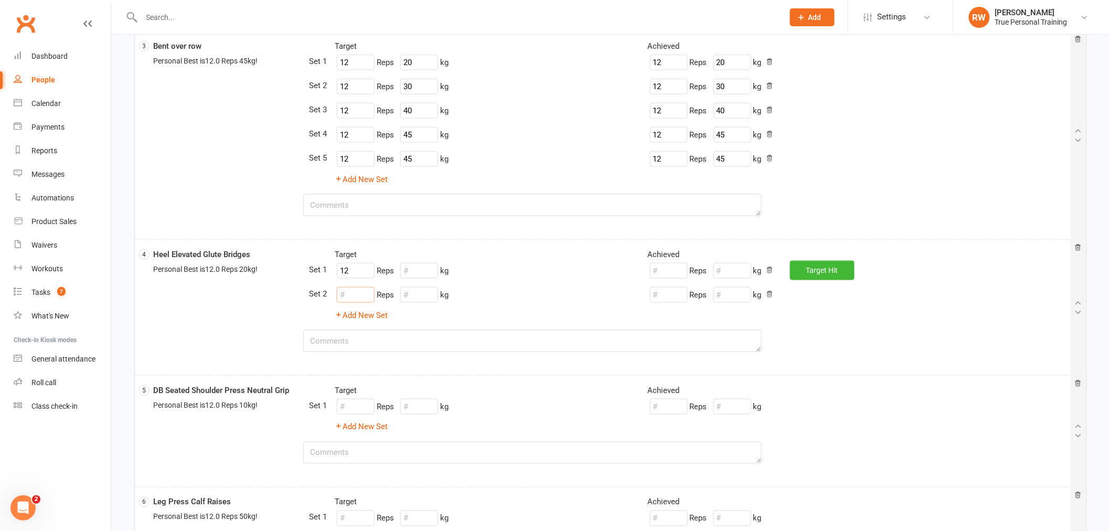
click at [343, 296] on input "number" at bounding box center [356, 295] width 38 height 16
type input "12"
click at [380, 320] on button "Add New Set" at bounding box center [361, 315] width 53 height 13
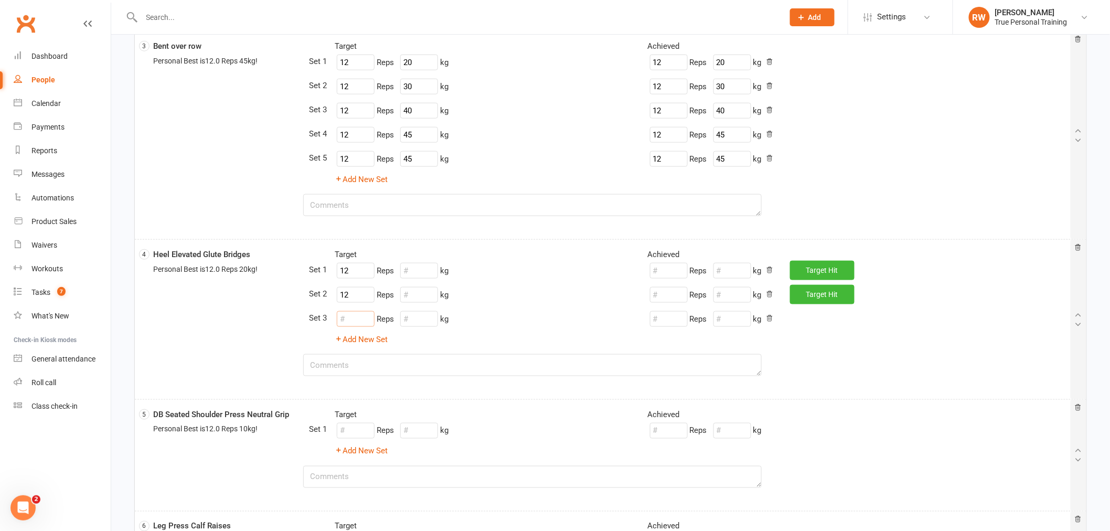
click at [368, 319] on input "number" at bounding box center [356, 319] width 38 height 16
click at [848, 283] on div "Target Achieved Target 12 Reps kg Achieved Reps kg Target Hit Target 12 Reps kg…" at bounding box center [689, 297] width 762 height 98
type input "12"
click at [834, 279] on button "Target Hit" at bounding box center [822, 270] width 65 height 19
type input "12"
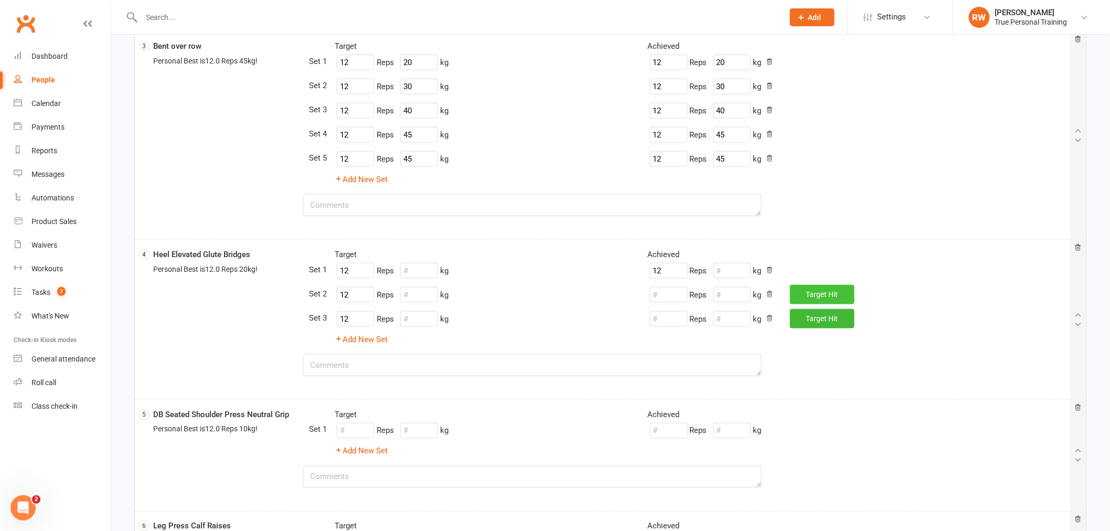
click at [834, 292] on button "Target Hit" at bounding box center [822, 294] width 65 height 19
type input "12"
click at [832, 311] on button "Target Hit" at bounding box center [822, 318] width 65 height 19
type input "12"
click at [502, 363] on textarea at bounding box center [532, 365] width 458 height 22
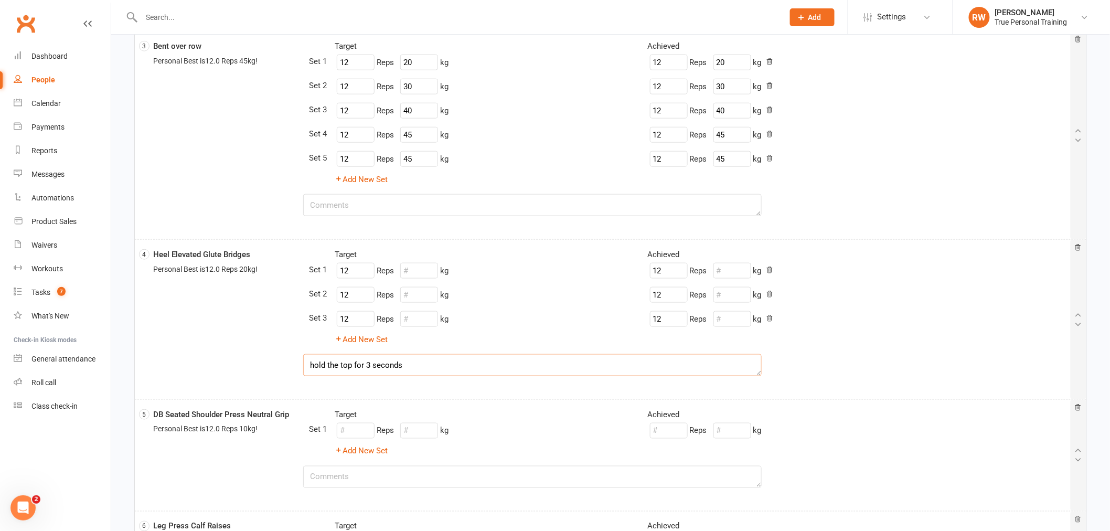
click at [540, 397] on div "4 Heel Elevated Glute Bridges Personal Best is 12.0 Reps 20kg ! Target Achieved…" at bounding box center [610, 320] width 951 height 160
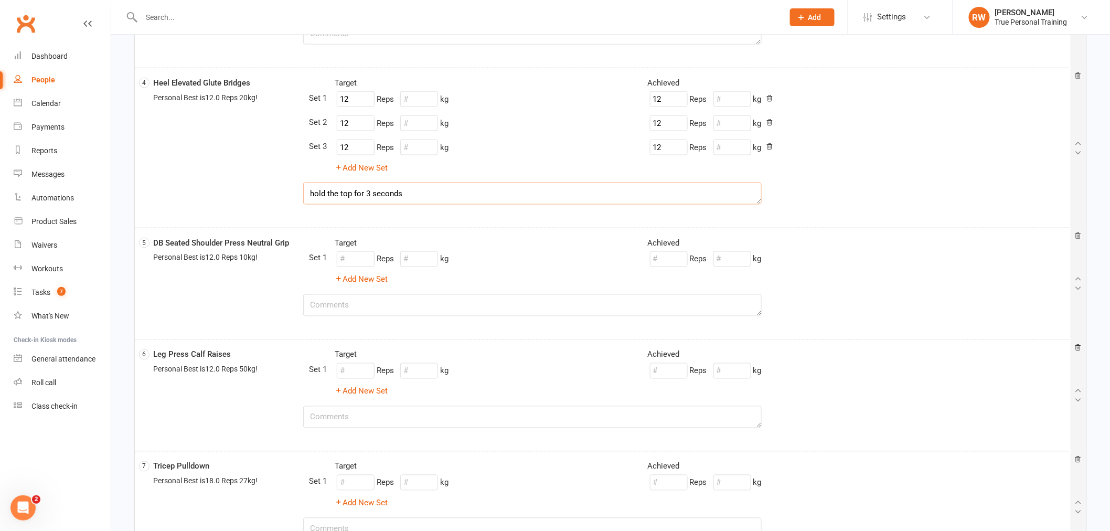
scroll to position [583, 0]
type textarea "hold the top for 3 seconds"
click at [354, 248] on input "number" at bounding box center [356, 256] width 38 height 16
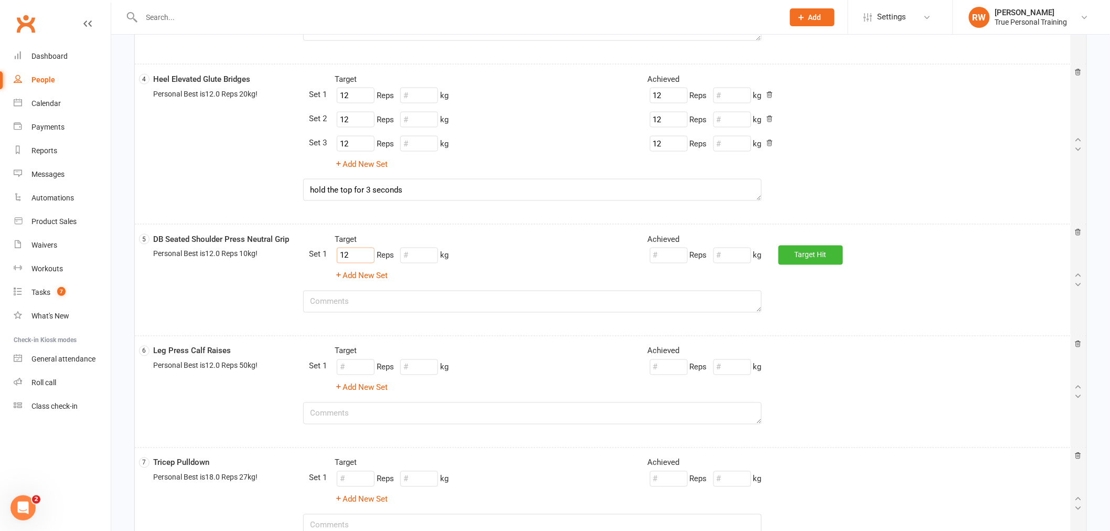
type input "12"
click at [413, 253] on input "number" at bounding box center [419, 256] width 38 height 16
type input "7"
click at [815, 261] on button "Target Hit" at bounding box center [810, 254] width 65 height 19
type input "12"
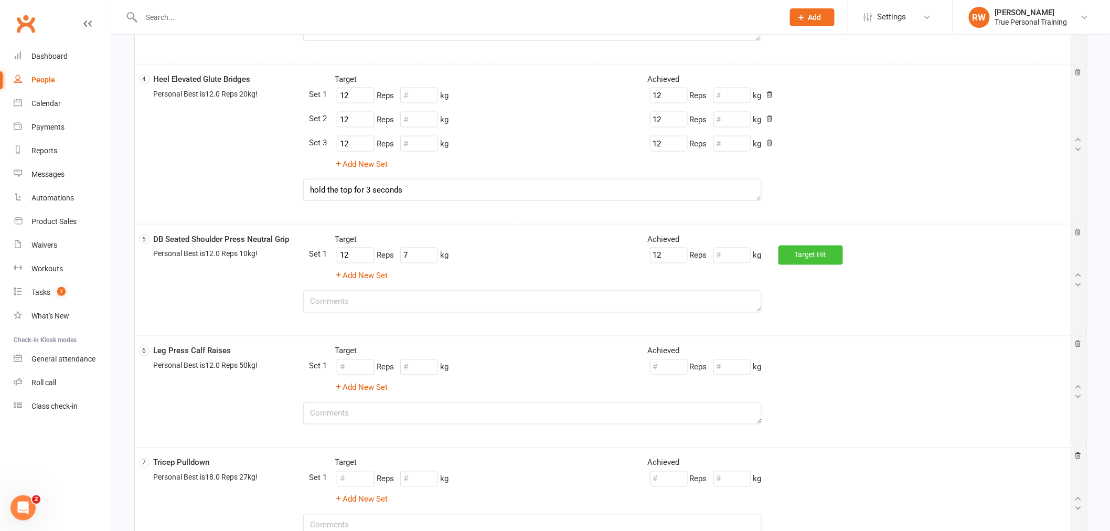
type input "7"
click at [375, 273] on button "Add New Set" at bounding box center [361, 276] width 53 height 13
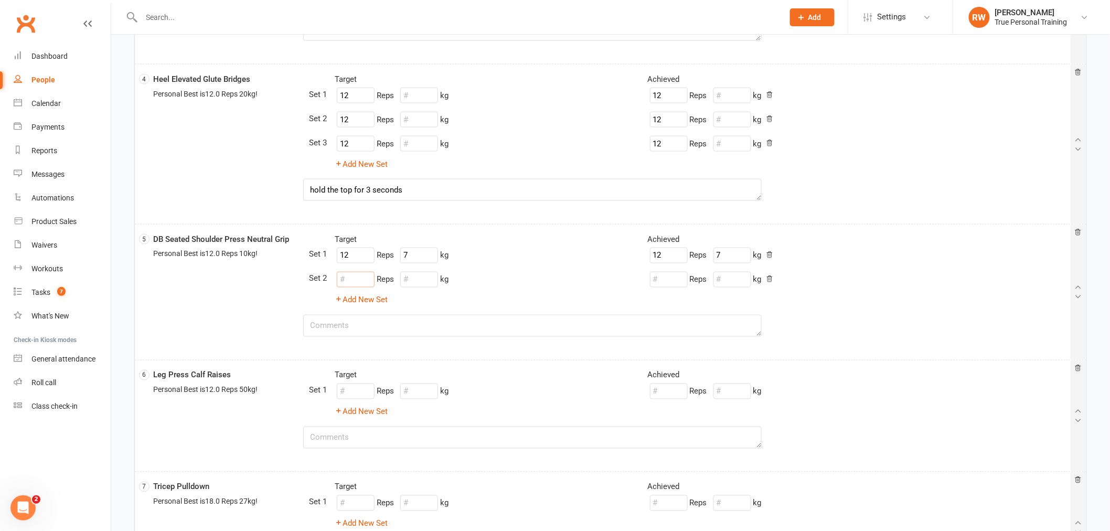
click at [363, 274] on input "number" at bounding box center [356, 280] width 38 height 16
type input "12"
click at [430, 277] on input "number" at bounding box center [419, 280] width 38 height 16
type input "8"
click at [831, 286] on button "Target Hit" at bounding box center [822, 279] width 65 height 19
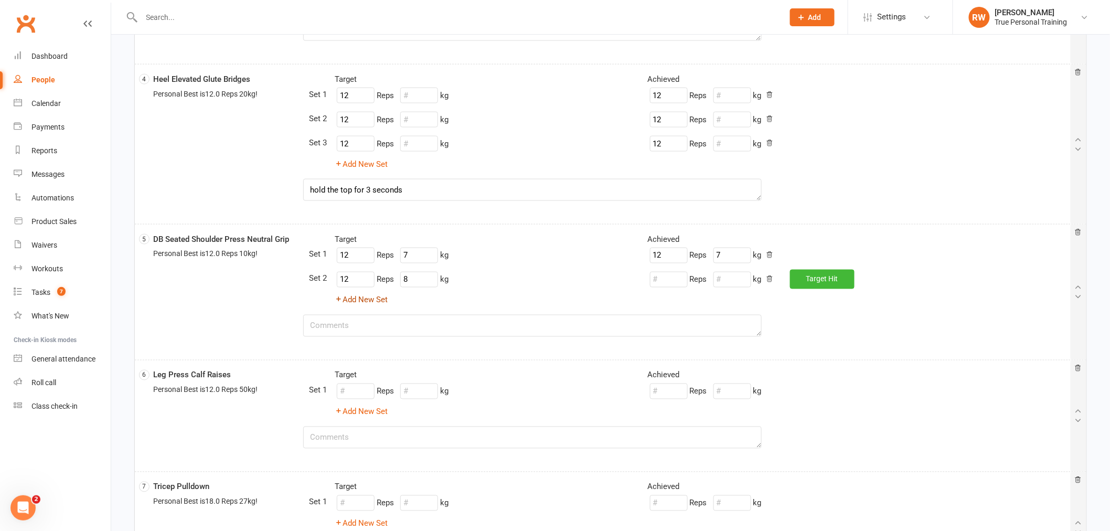
type input "12"
type input "8"
click at [350, 303] on button "Add New Set" at bounding box center [361, 300] width 53 height 13
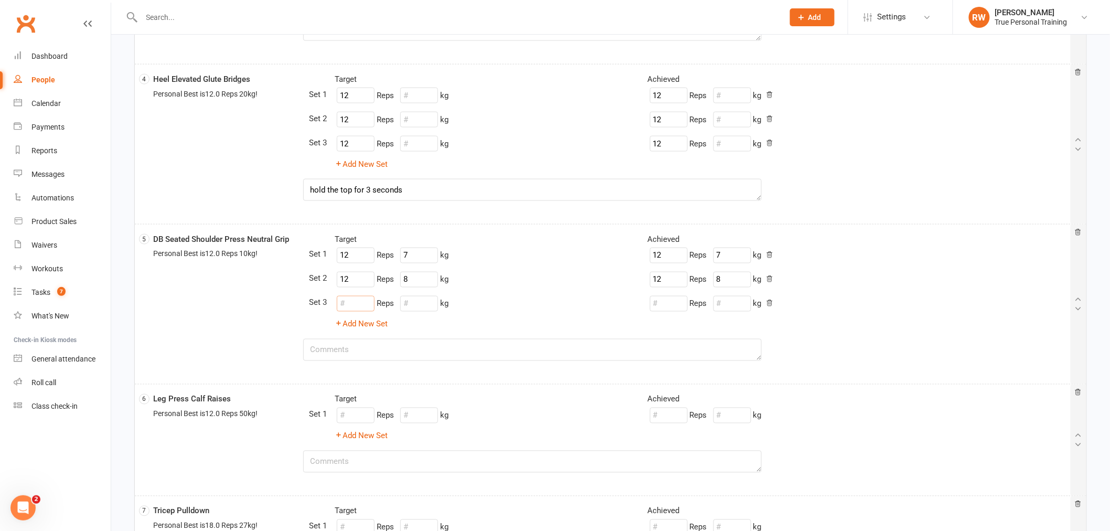
click at [349, 301] on input "number" at bounding box center [356, 304] width 38 height 16
type input "12"
click at [426, 301] on input "number" at bounding box center [419, 304] width 38 height 16
type input "8"
click at [816, 306] on span "Target" at bounding box center [816, 303] width 21 height 8
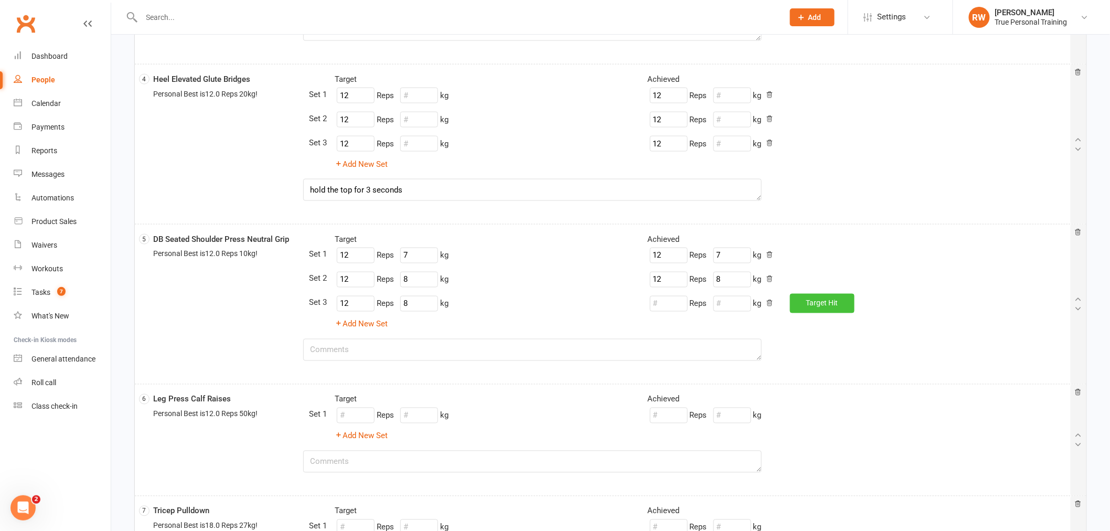
type input "12"
type input "8"
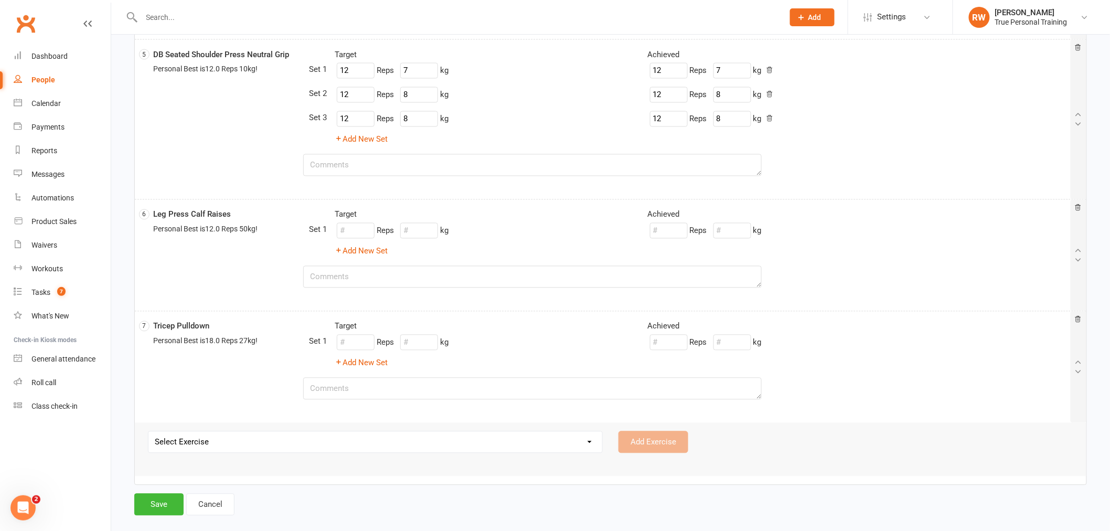
scroll to position [776, 0]
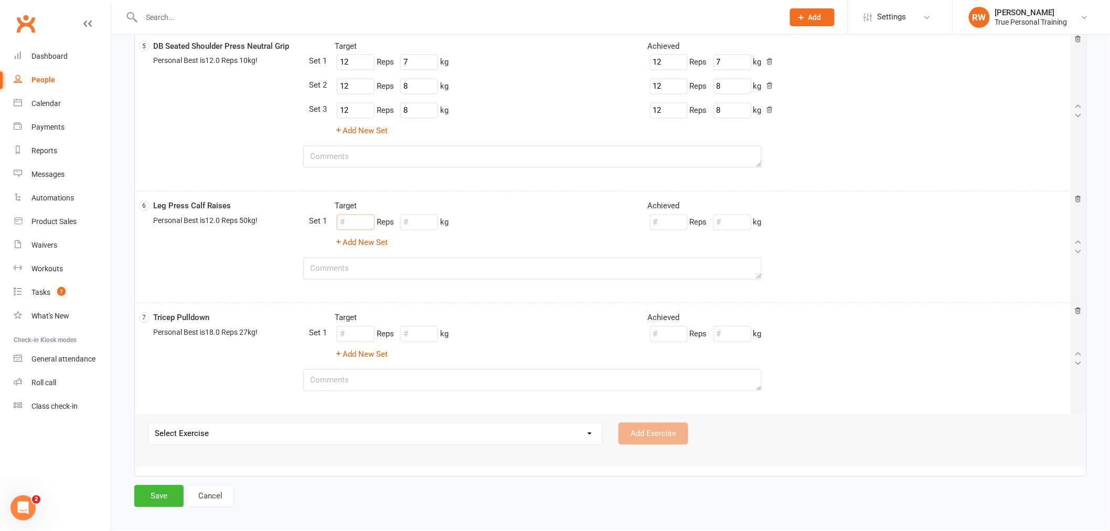
click at [364, 222] on input "number" at bounding box center [356, 223] width 38 height 16
type input "12"
click at [421, 216] on input "number" at bounding box center [419, 223] width 38 height 16
type input "40"
click at [821, 222] on button "Target Hit" at bounding box center [810, 221] width 65 height 19
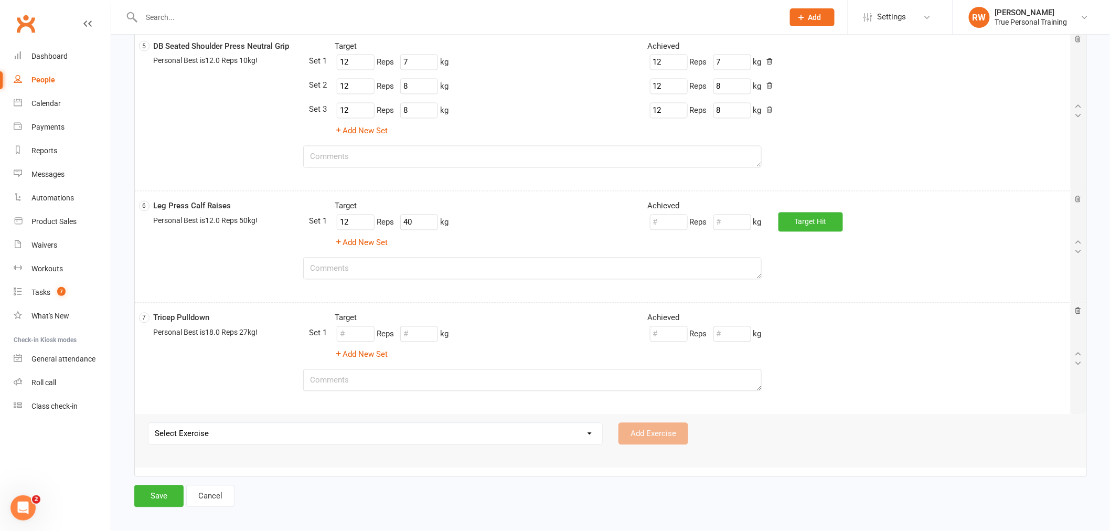
type input "12"
type input "40"
click at [347, 247] on button "Add New Set" at bounding box center [361, 243] width 53 height 13
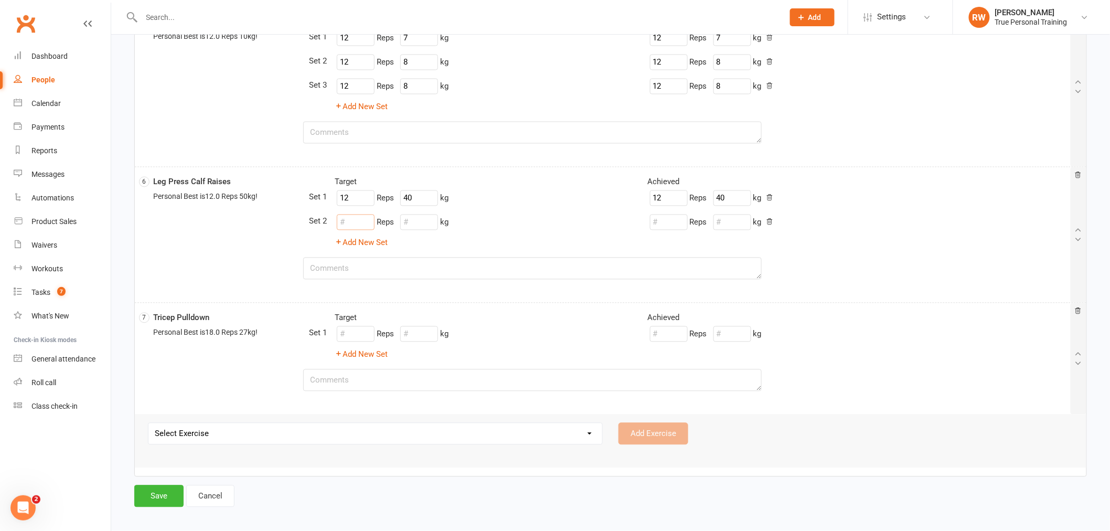
click at [355, 228] on input "number" at bounding box center [356, 223] width 38 height 16
type input "12"
click at [408, 224] on input "number" at bounding box center [419, 223] width 38 height 16
type input "40"
click at [811, 224] on span "Target" at bounding box center [816, 222] width 21 height 8
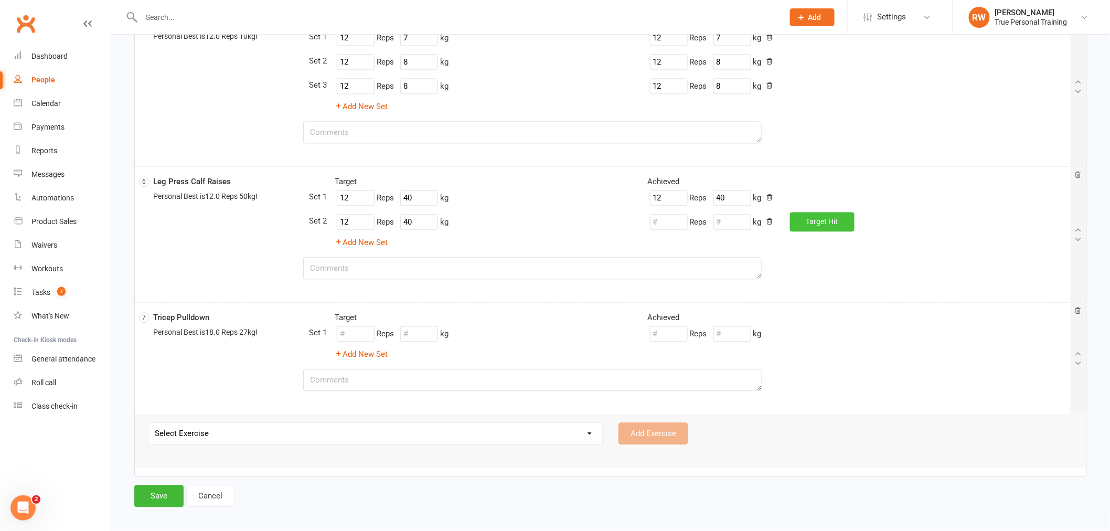
type input "12"
type input "40"
click at [386, 239] on button "Add New Set" at bounding box center [361, 243] width 53 height 13
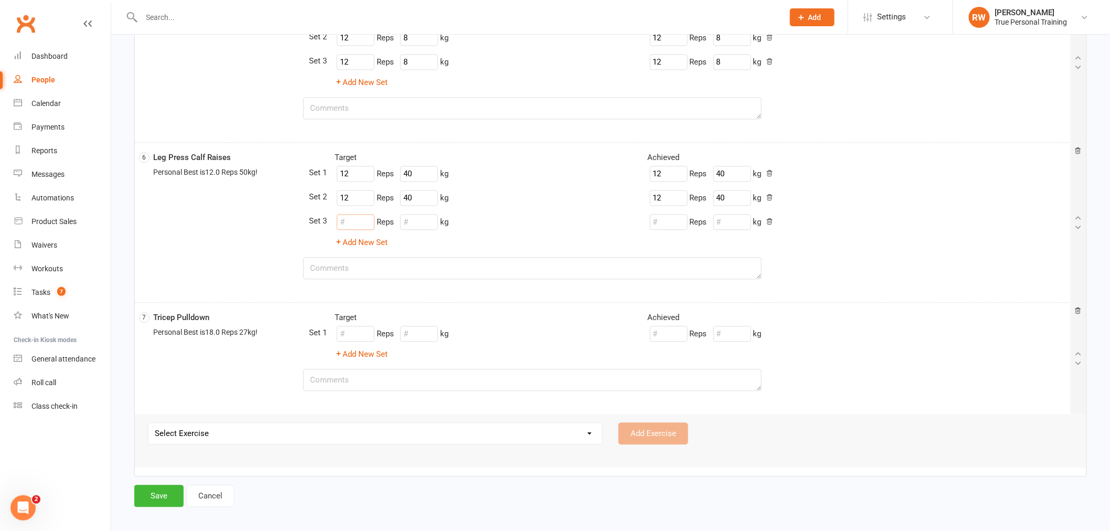
click at [365, 226] on input "number" at bounding box center [356, 223] width 38 height 16
type input "12"
click at [426, 226] on input "number" at bounding box center [419, 223] width 38 height 16
type input "40"
drag, startPoint x: 846, startPoint y: 224, endPoint x: 800, endPoint y: 227, distance: 45.2
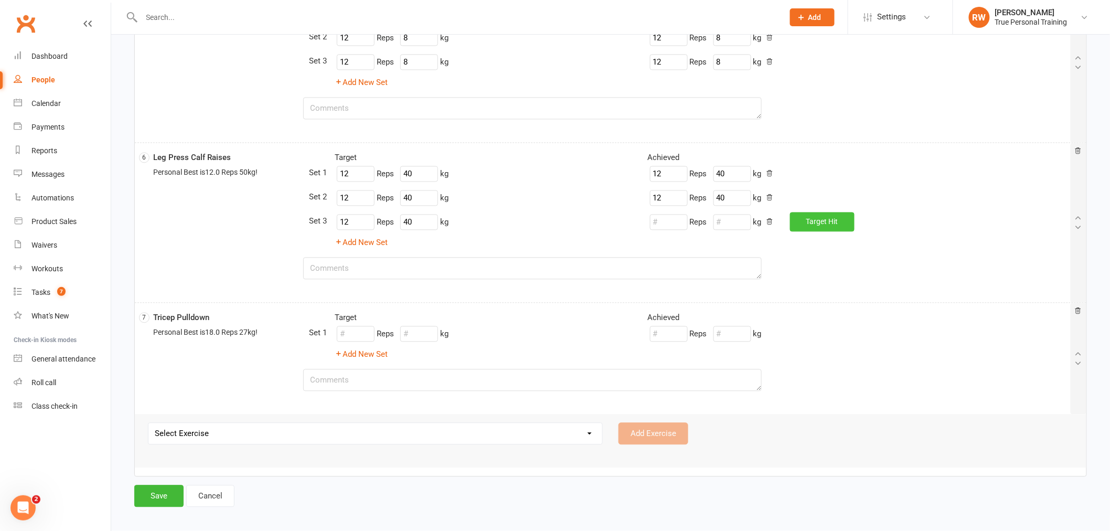
click at [846, 223] on button "Target Hit" at bounding box center [822, 221] width 65 height 19
type input "12"
type input "40"
click at [189, 432] on select "Select Exercise 21s 45 Degree Single Arm Row on Cable Back Squat Barbell Uprigh…" at bounding box center [375, 433] width 454 height 21
click at [823, 337] on div "Reps kg" at bounding box center [796, 334] width 313 height 20
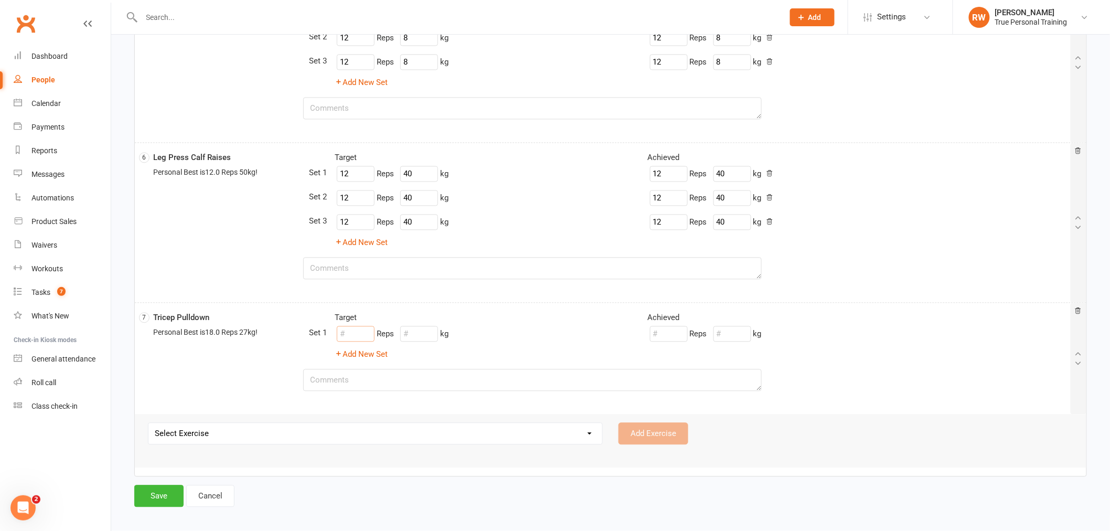
click at [356, 329] on input "number" at bounding box center [356, 334] width 38 height 16
type input "12"
click at [430, 338] on input "number" at bounding box center [419, 334] width 38 height 16
type input "27"
click at [822, 343] on button "Target Hit" at bounding box center [810, 333] width 65 height 19
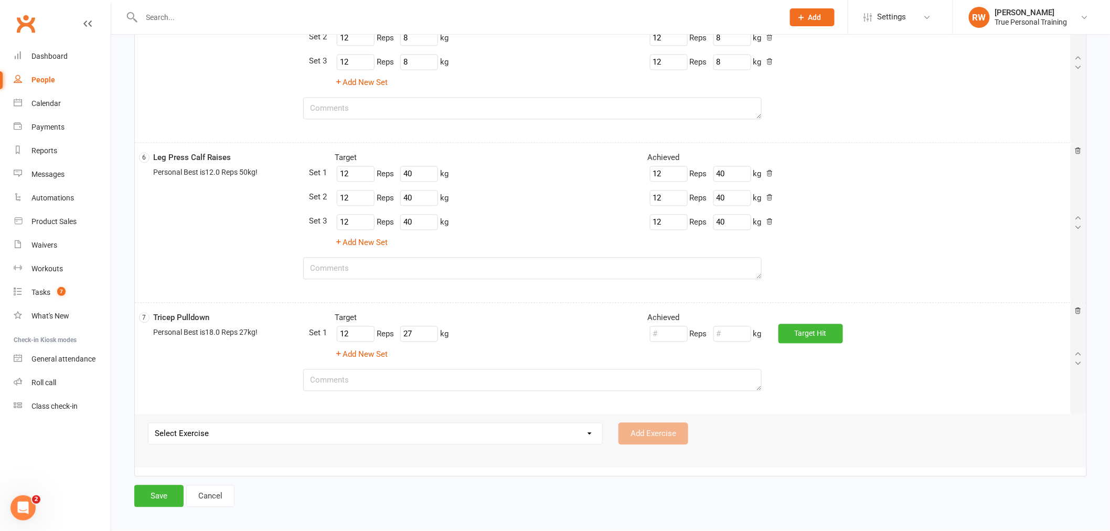
type input "12"
type input "27"
click at [370, 353] on button "Add New Set" at bounding box center [361, 354] width 53 height 13
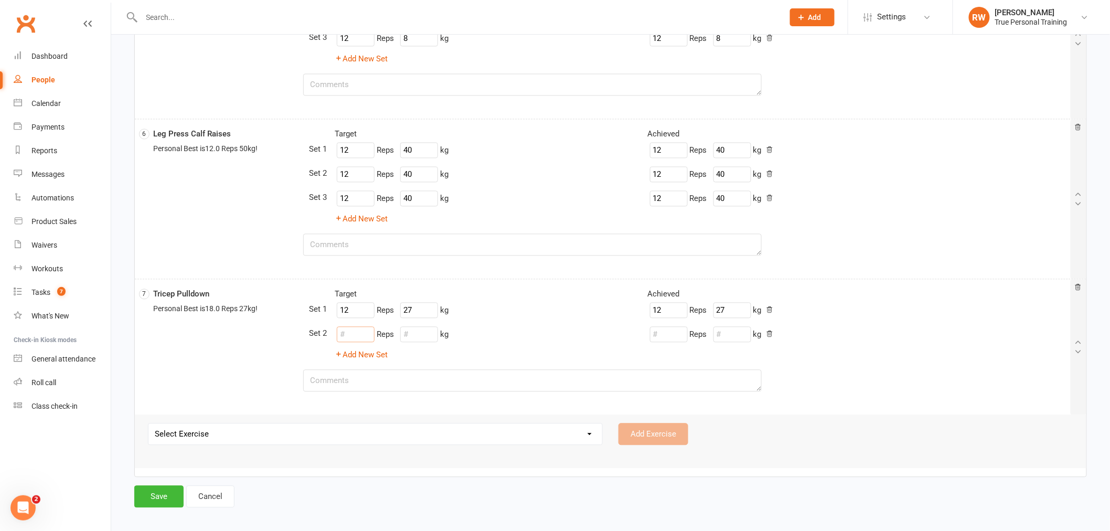
click at [365, 333] on input "number" at bounding box center [356, 334] width 38 height 16
type input "12"
click at [418, 339] on input "number" at bounding box center [419, 334] width 38 height 16
click at [821, 344] on div "Target Achieved Target 12 Reps 27 kg Achieved 12 Reps 27 kg Target 12 Reps 31 k…" at bounding box center [689, 323] width 762 height 73
type input "31"
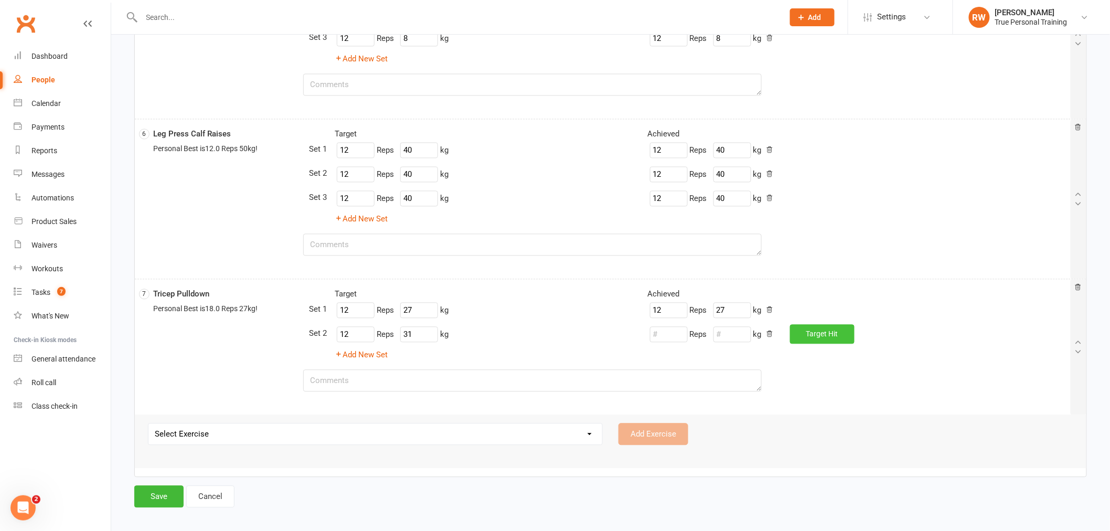
click at [821, 339] on button "Target Hit" at bounding box center [822, 333] width 65 height 19
type input "12"
type input "31"
click at [363, 355] on button "Add New Set" at bounding box center [361, 354] width 53 height 13
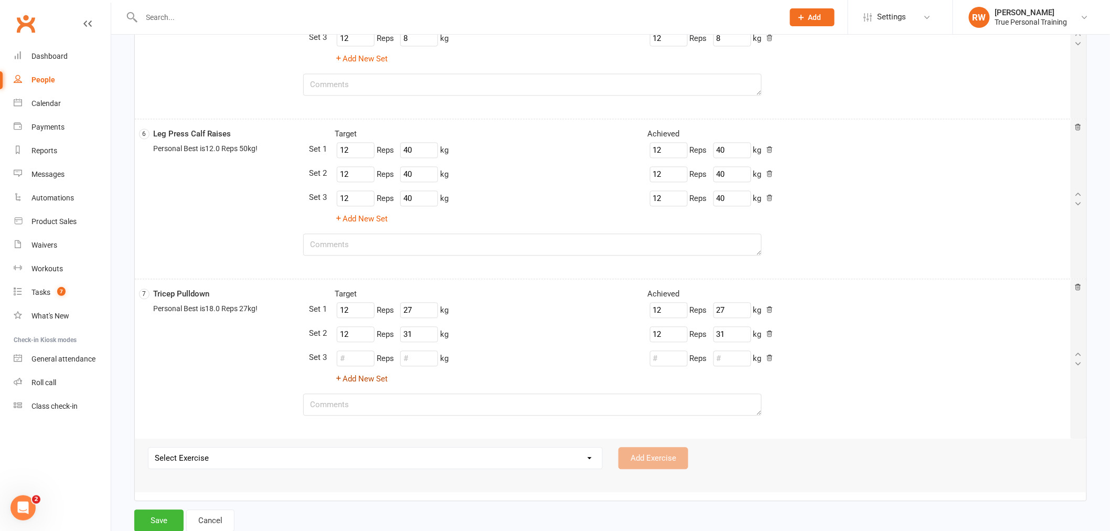
scroll to position [872, 0]
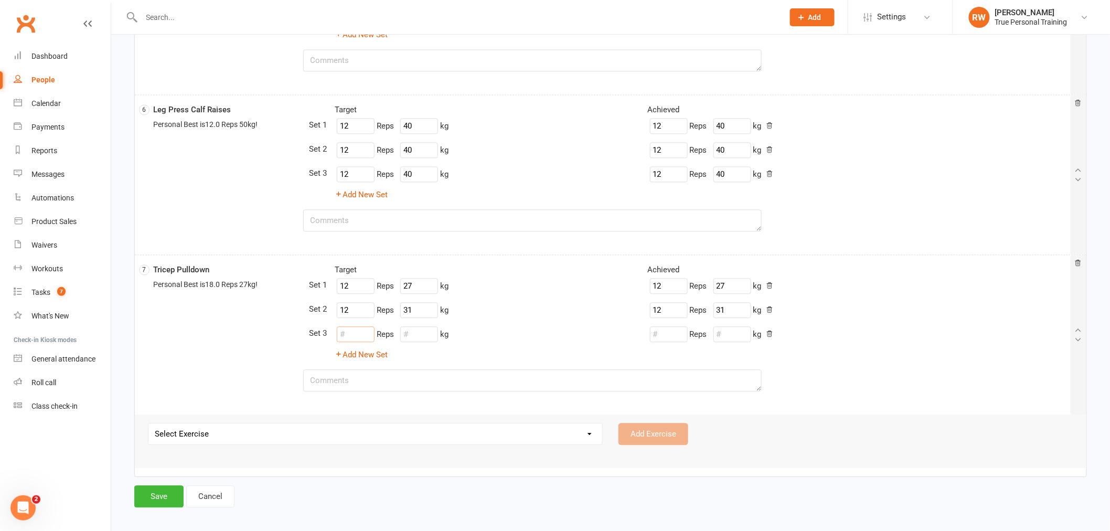
click at [352, 333] on input "number" at bounding box center [356, 334] width 38 height 16
type input "12"
click at [433, 334] on input "number" at bounding box center [419, 334] width 38 height 16
type input "31"
drag, startPoint x: 820, startPoint y: 339, endPoint x: 806, endPoint y: 342, distance: 15.0
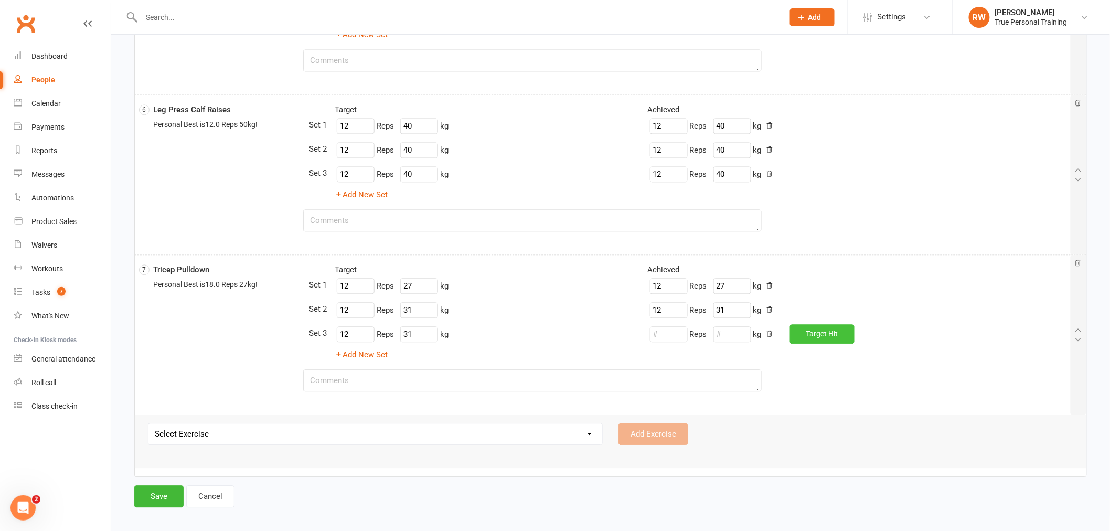
click at [820, 338] on button "Target Hit" at bounding box center [822, 333] width 65 height 19
type input "12"
type input "31"
click at [583, 376] on textarea at bounding box center [532, 380] width 458 height 22
type textarea "lbs not kg"
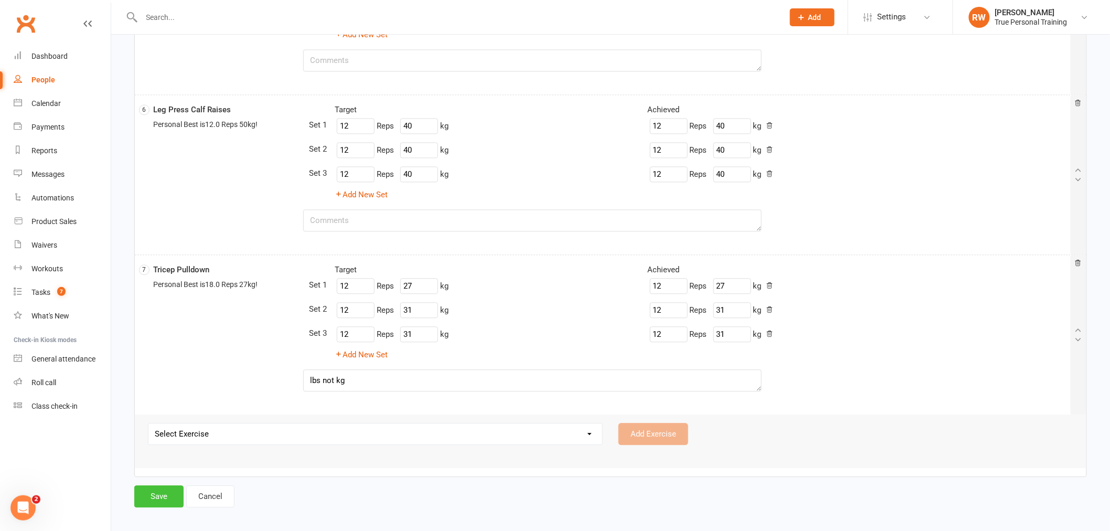
click at [152, 501] on button "Save" at bounding box center [158, 496] width 49 height 22
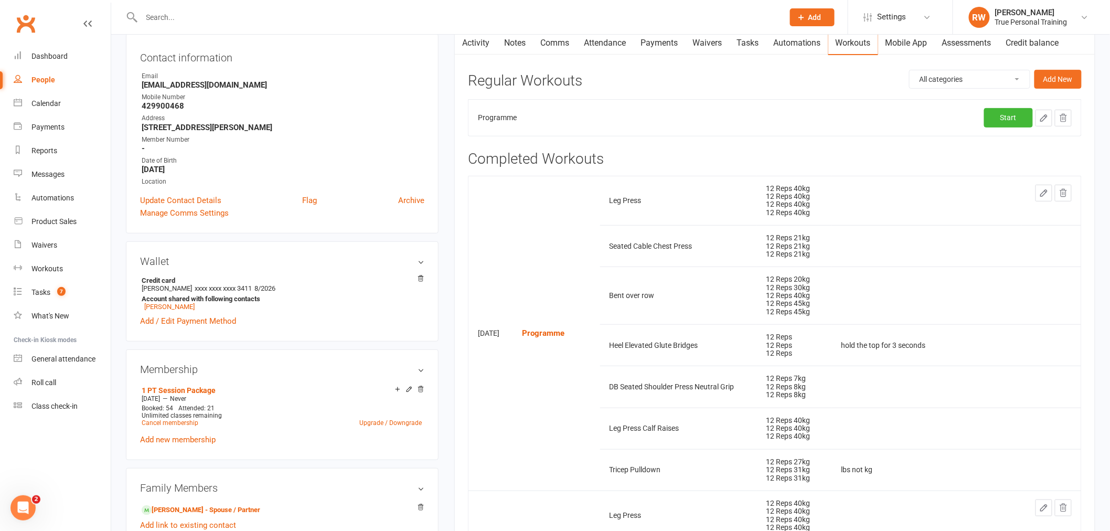
scroll to position [116, 0]
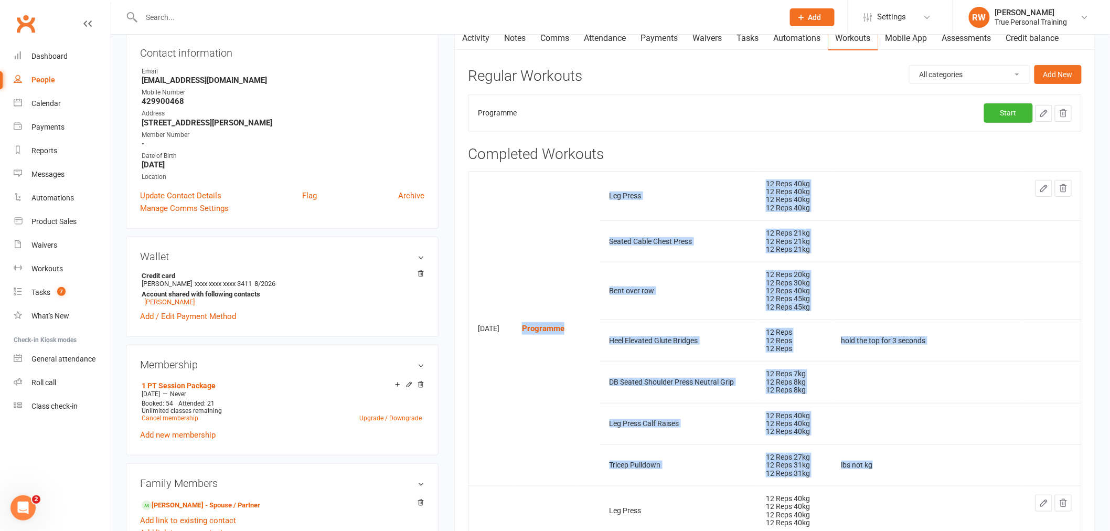
drag, startPoint x: 535, startPoint y: 323, endPoint x: 890, endPoint y: 475, distance: 385.8
click at [890, 475] on tbody "Aug 14, 2025 Programme Leg Press 12 Reps 40kg 12 Reps 40kg 12 Reps 40kg 12 Reps…" at bounding box center [774, 328] width 613 height 315
copy tbody "Programme Leg Press 12 Reps 40kg 12 Reps 40kg 12 Reps 40kg 12 Reps 40kg Seated …"
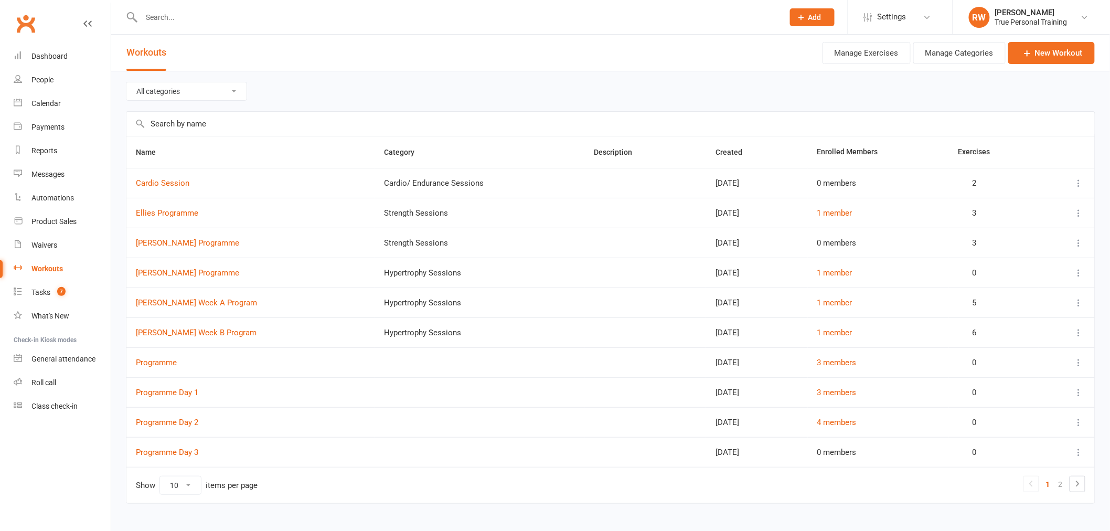
drag, startPoint x: 0, startPoint y: 0, endPoint x: 323, endPoint y: 67, distance: 330.0
click at [323, 67] on header "Workouts Actions Manage Exercises Manage Categories New Workout" at bounding box center [610, 53] width 999 height 37
click at [866, 56] on button "Manage Exercises" at bounding box center [866, 53] width 88 height 22
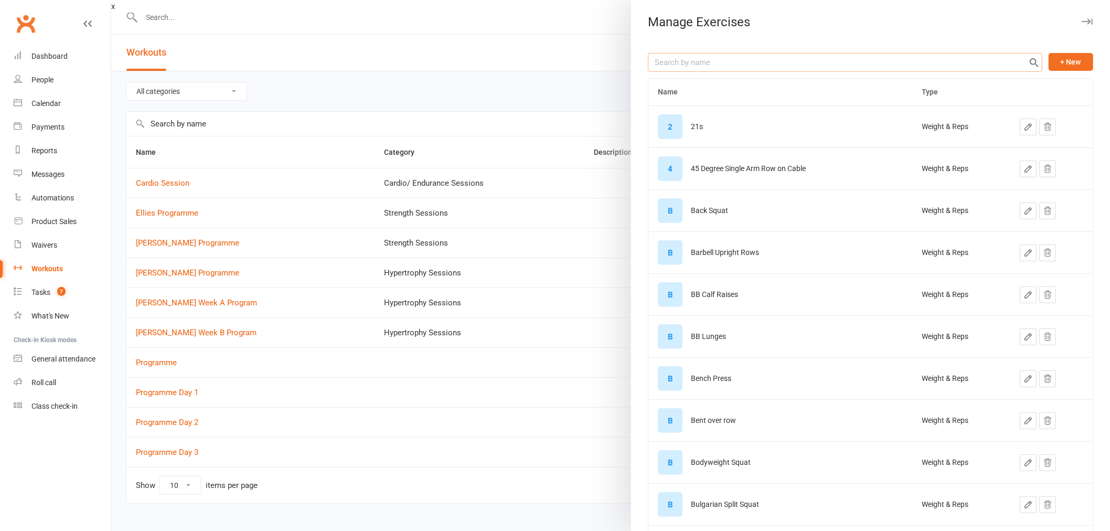
click at [850, 58] on input "text" at bounding box center [845, 62] width 394 height 19
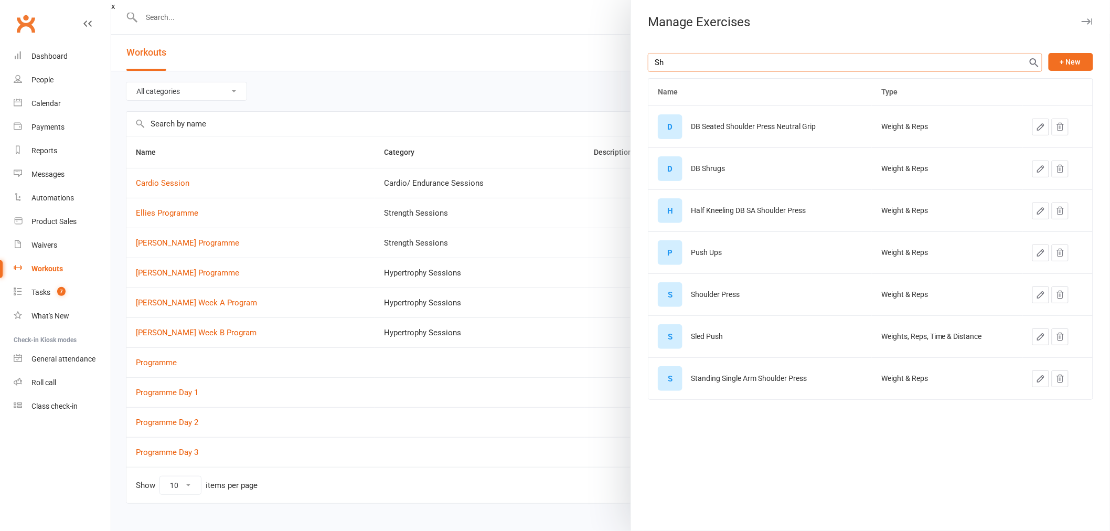
type input "Sh"
click at [1082, 19] on icon "button" at bounding box center [1087, 21] width 11 height 6
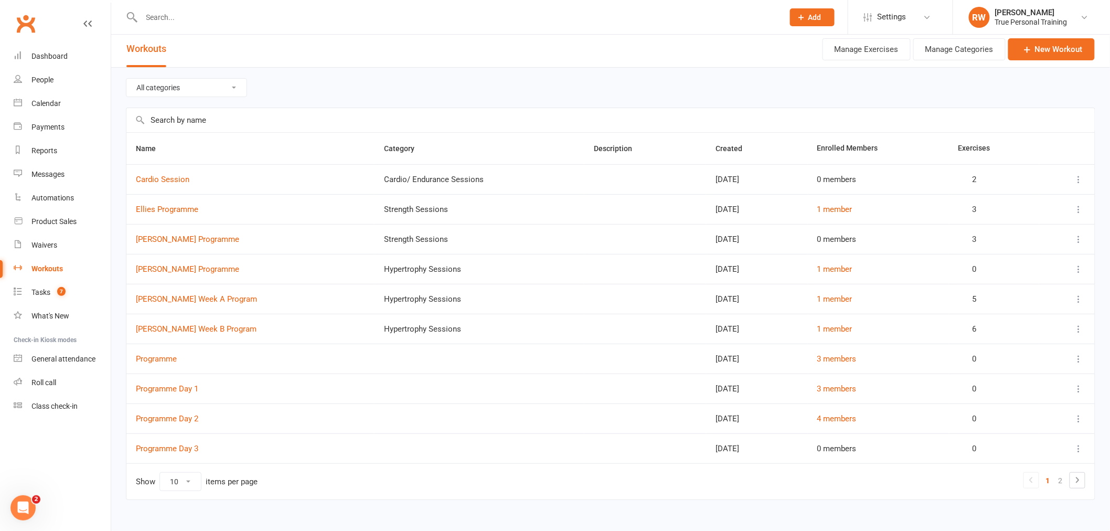
scroll to position [18, 0]
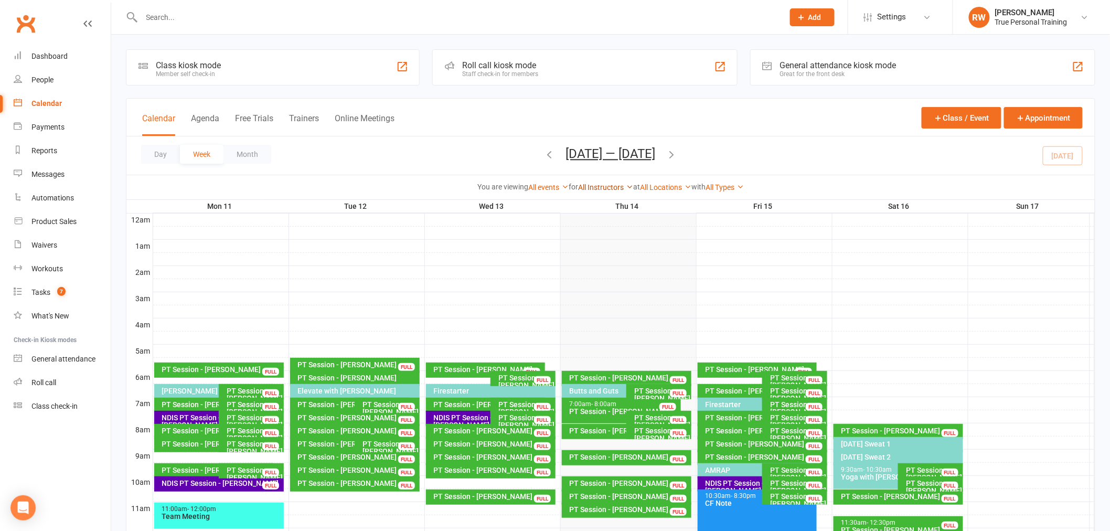
click at [621, 186] on link "All Instructors" at bounding box center [605, 187] width 55 height 8
click at [613, 213] on link "[PERSON_NAME]" at bounding box center [581, 207] width 104 height 21
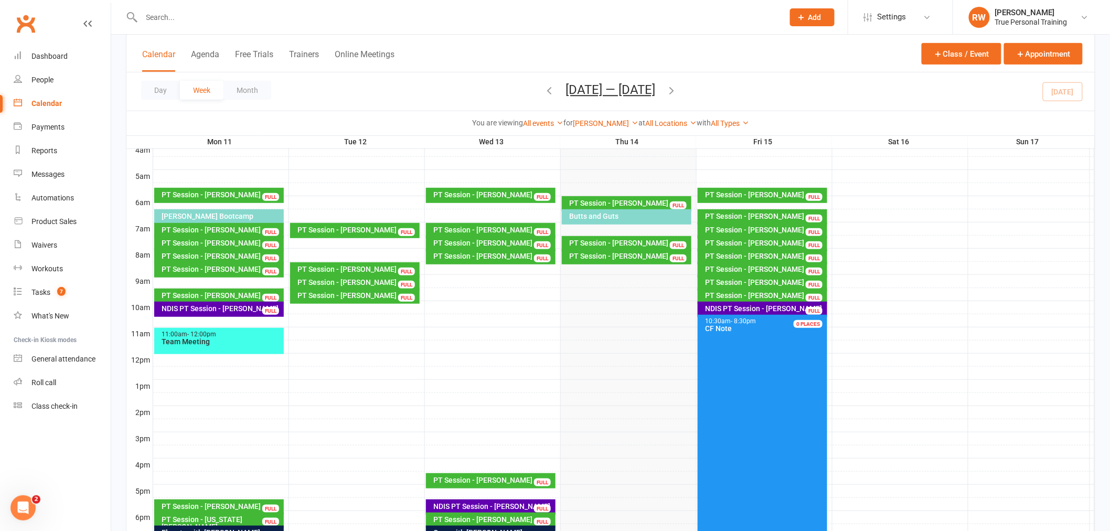
scroll to position [345, 0]
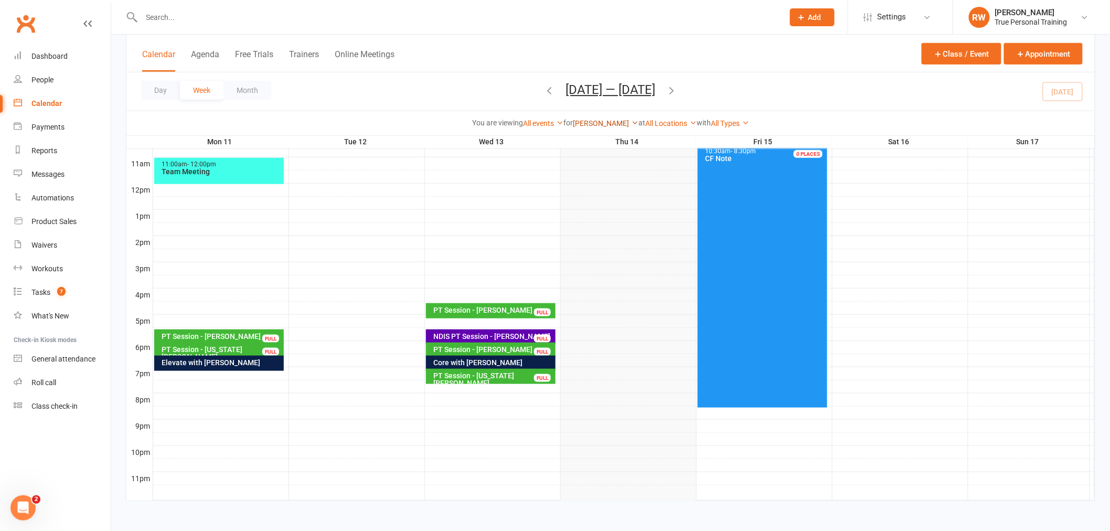
click at [631, 124] on icon at bounding box center [634, 122] width 7 height 7
click at [607, 184] on link "[PERSON_NAME]" at bounding box center [586, 185] width 104 height 21
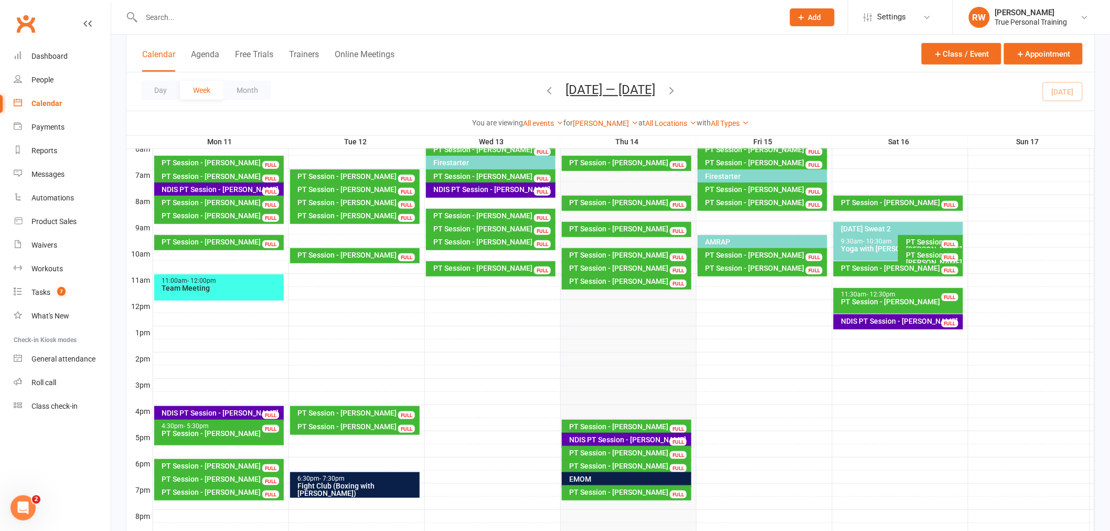
scroll to position [170, 0]
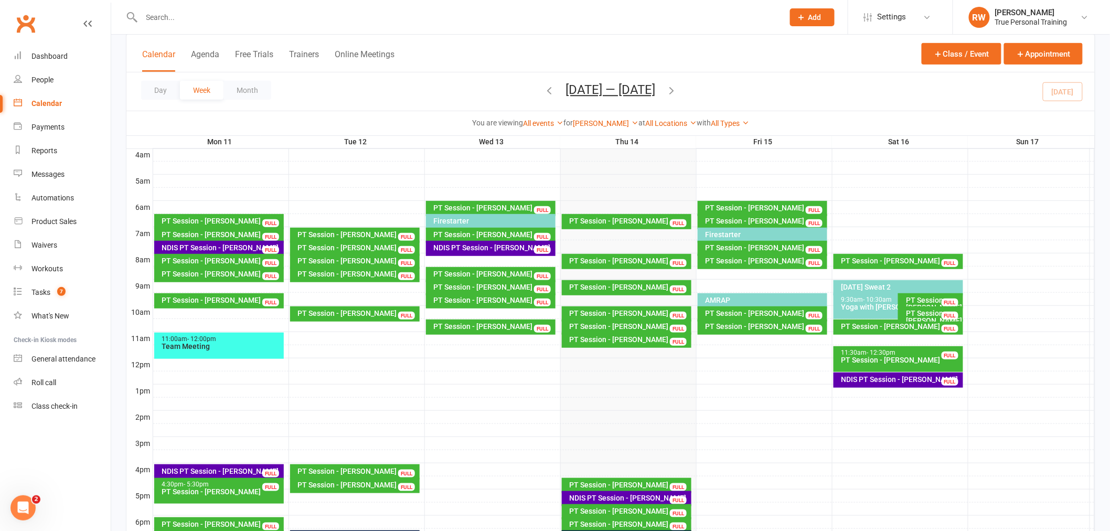
click at [548, 89] on icon "button" at bounding box center [550, 90] width 12 height 12
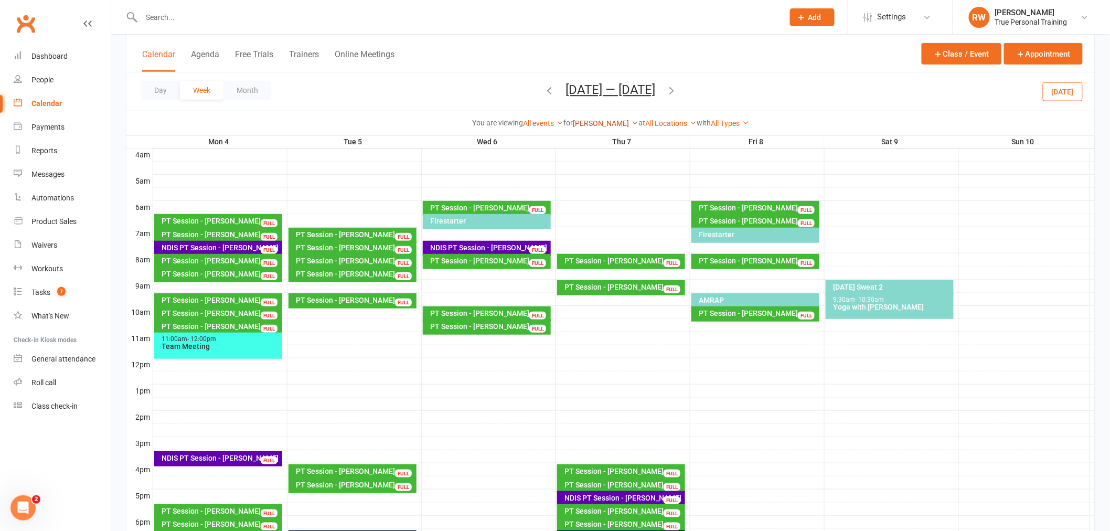
click at [606, 120] on link "[PERSON_NAME]" at bounding box center [606, 123] width 66 height 8
click at [604, 161] on link "[PERSON_NAME]" at bounding box center [586, 164] width 104 height 21
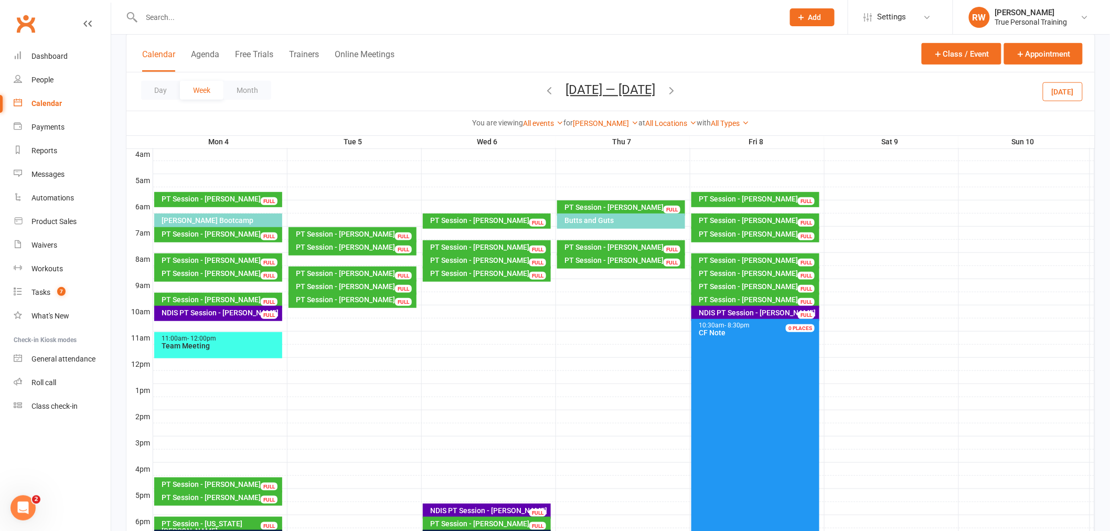
scroll to position [170, 0]
click at [676, 91] on icon "button" at bounding box center [672, 90] width 12 height 12
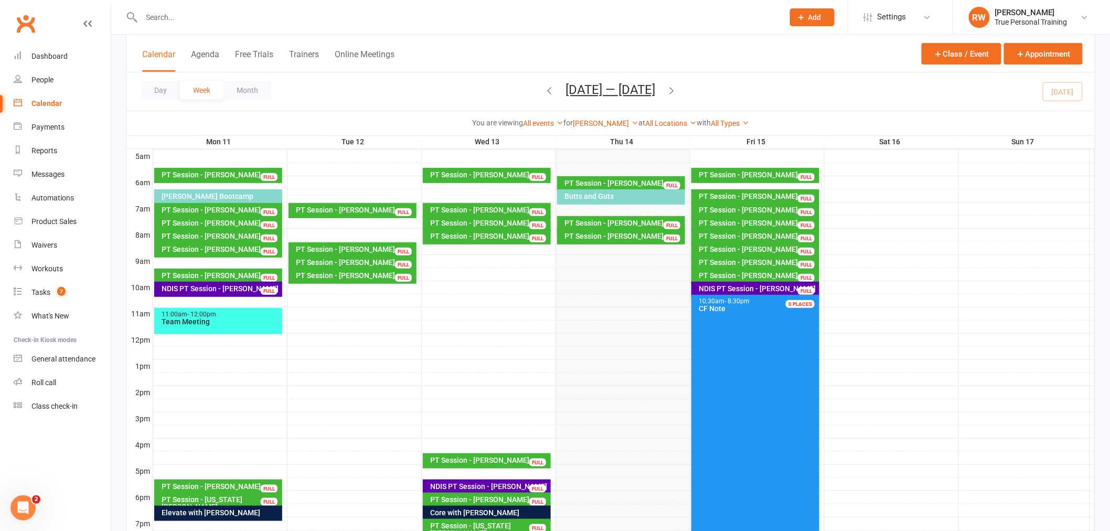
scroll to position [175, 0]
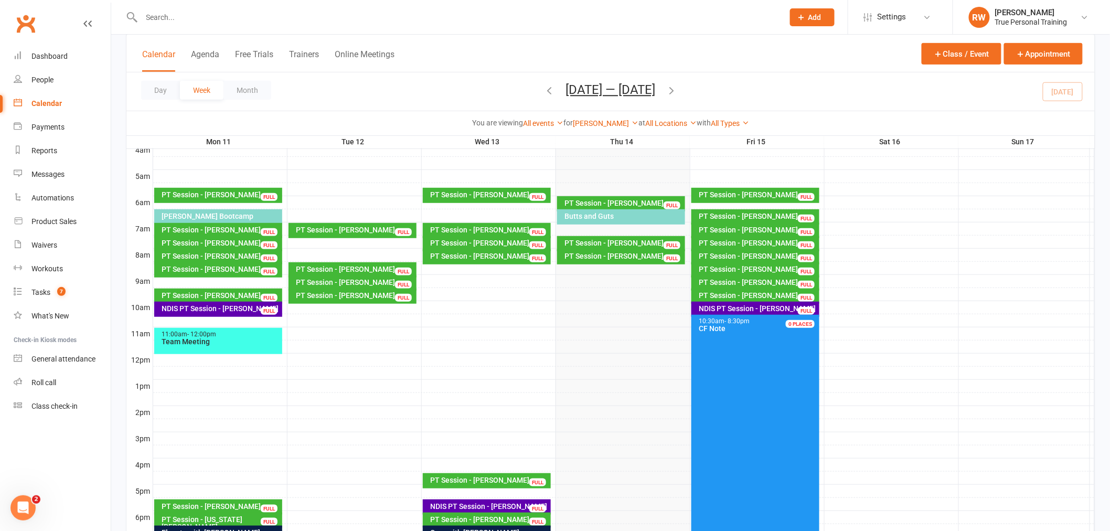
click at [666, 82] on button "button" at bounding box center [672, 91] width 12 height 18
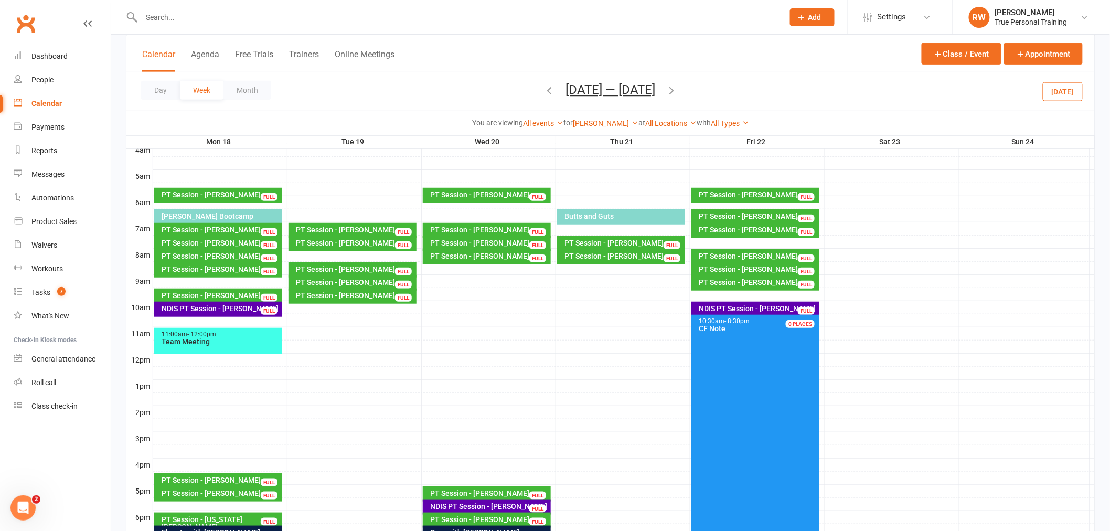
click at [666, 82] on button "button" at bounding box center [672, 91] width 12 height 18
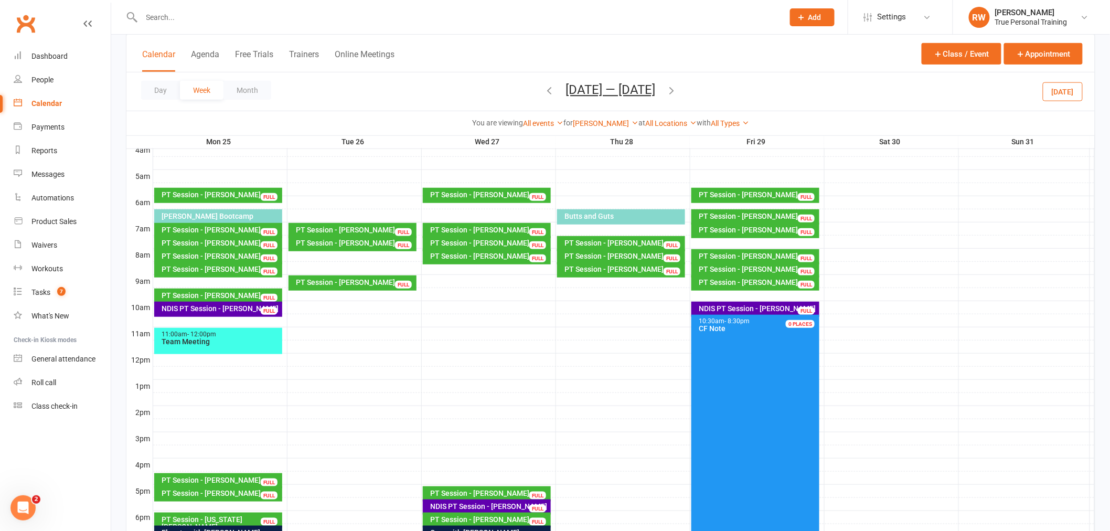
click at [666, 82] on button "button" at bounding box center [672, 91] width 12 height 18
click at [552, 89] on icon "button" at bounding box center [550, 90] width 12 height 12
click at [546, 97] on button "button" at bounding box center [550, 91] width 12 height 18
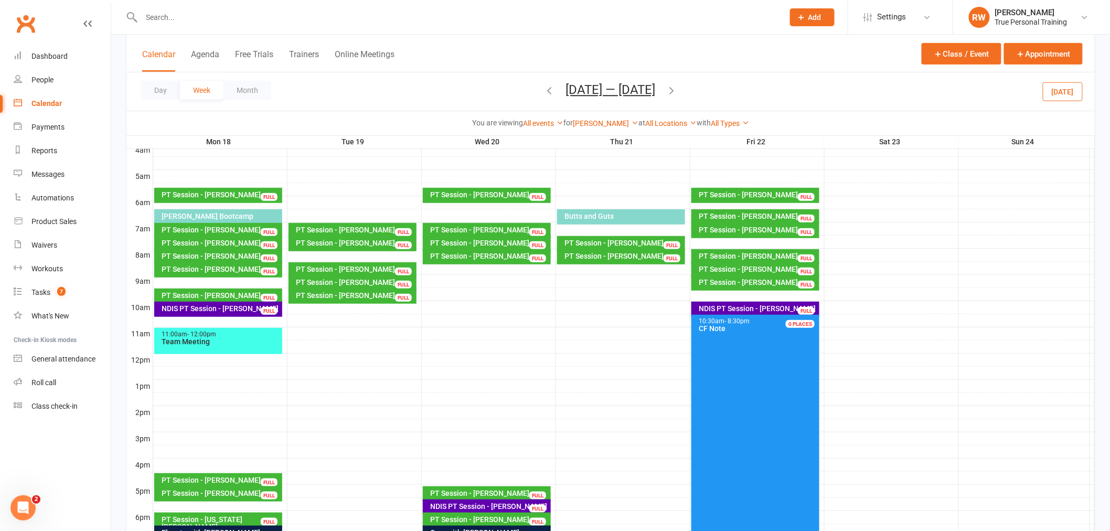
click at [546, 97] on button "button" at bounding box center [550, 91] width 12 height 18
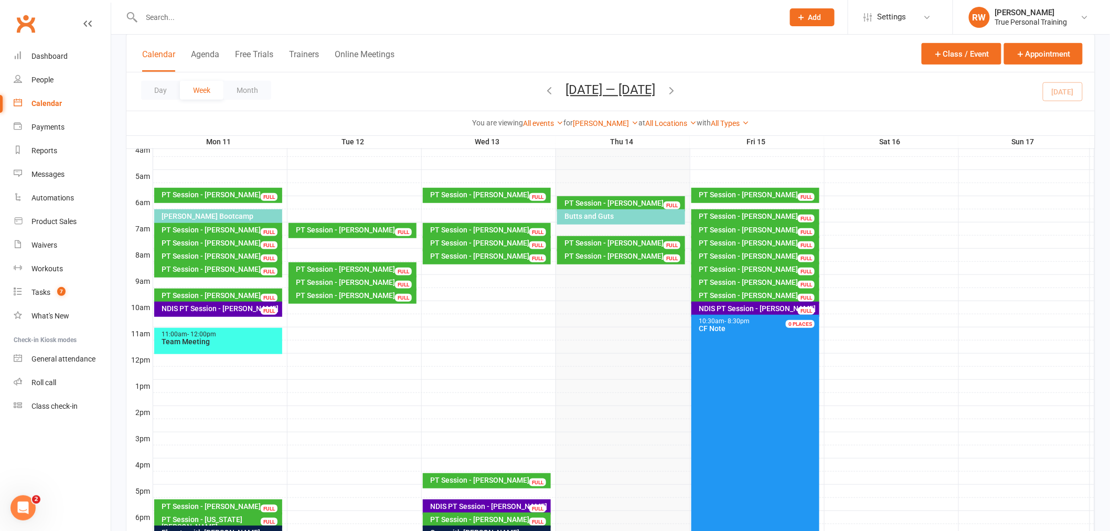
click at [544, 92] on icon "button" at bounding box center [550, 90] width 12 height 12
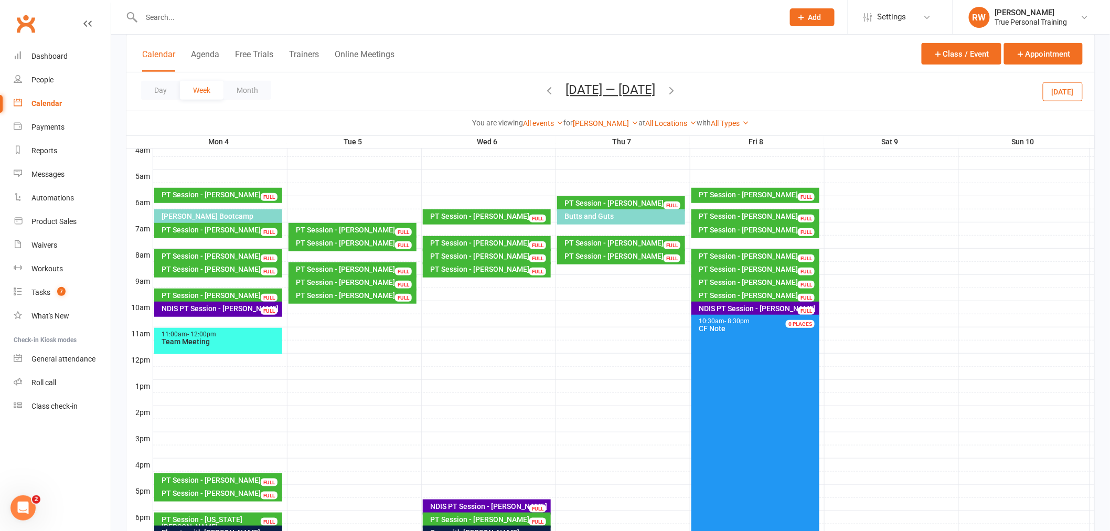
click at [672, 92] on icon "button" at bounding box center [672, 90] width 12 height 12
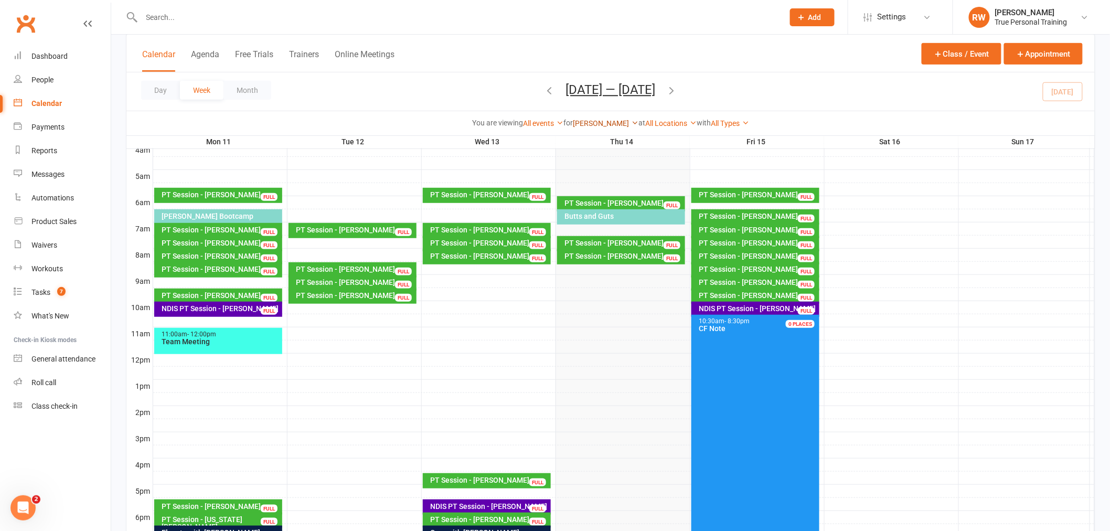
click at [619, 119] on link "[PERSON_NAME]" at bounding box center [606, 123] width 66 height 8
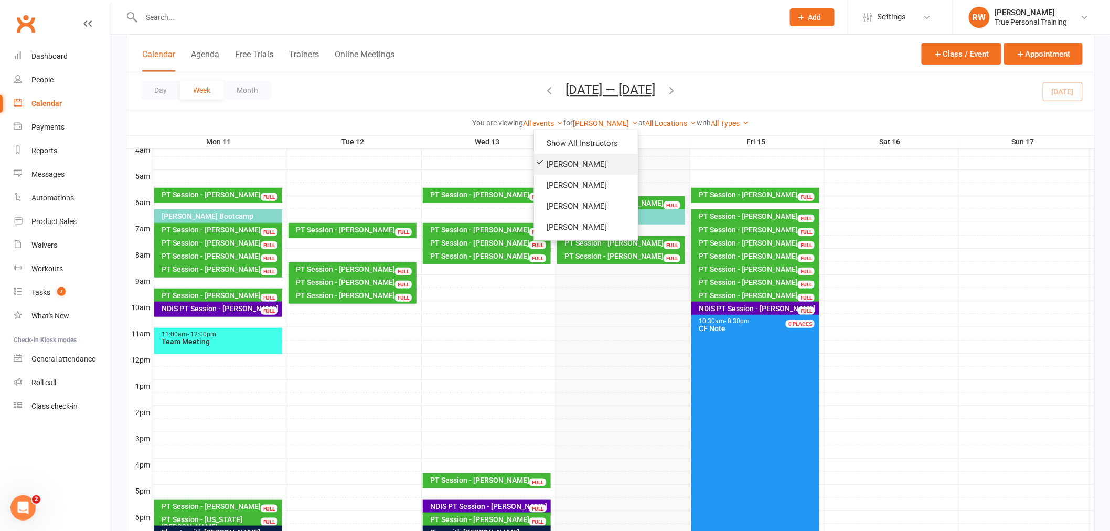
click at [607, 170] on link "[PERSON_NAME]" at bounding box center [586, 164] width 104 height 21
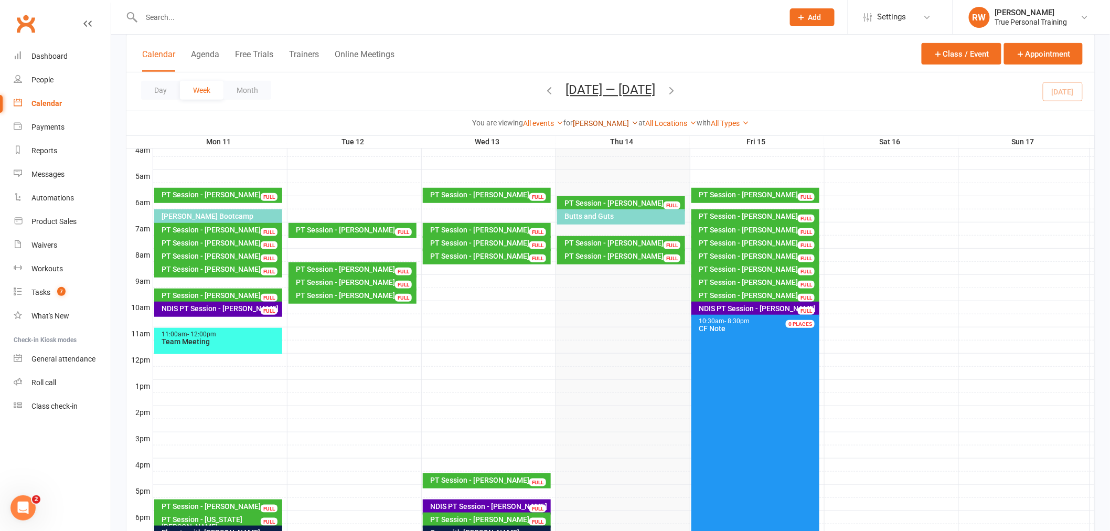
click at [590, 126] on link "[PERSON_NAME]" at bounding box center [606, 123] width 66 height 8
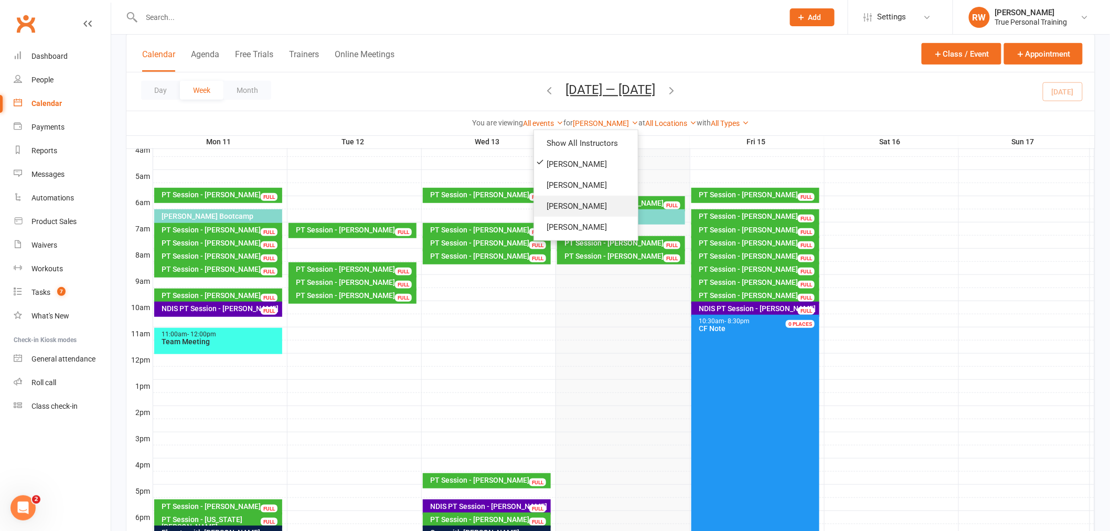
click at [582, 201] on link "[PERSON_NAME]" at bounding box center [586, 206] width 104 height 21
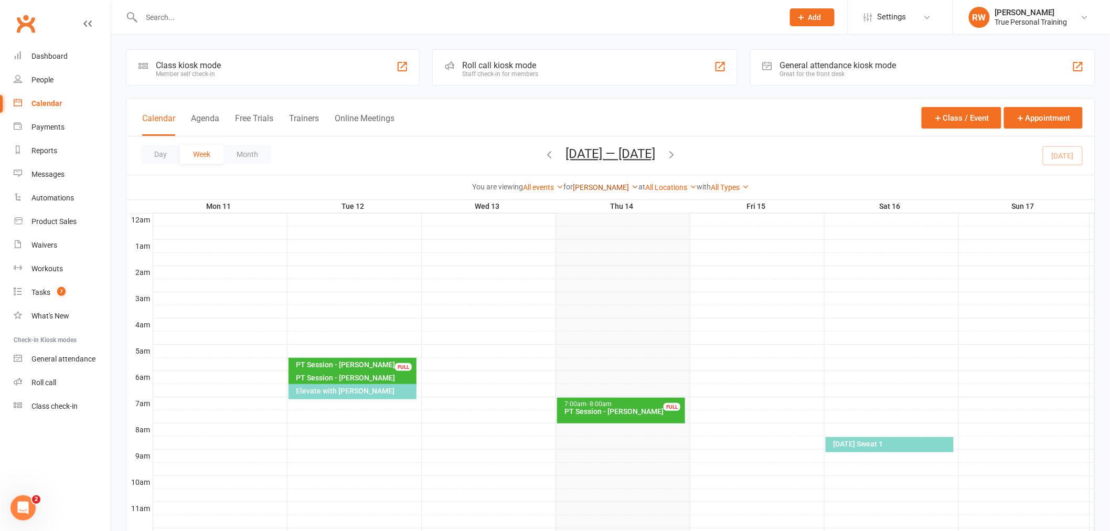
click at [603, 191] on link "[PERSON_NAME]" at bounding box center [606, 187] width 66 height 8
click at [596, 226] on link "[PERSON_NAME]" at bounding box center [586, 228] width 104 height 21
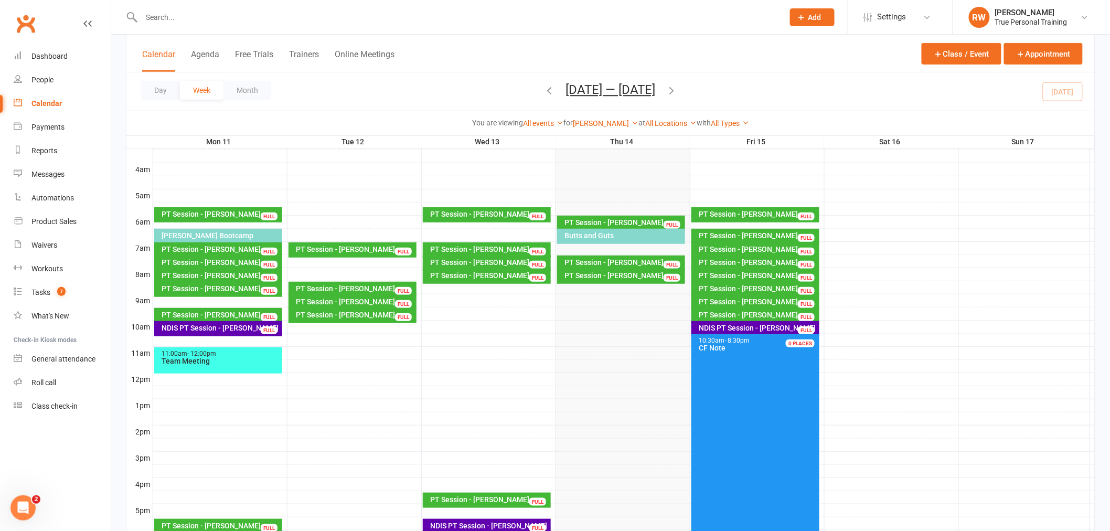
scroll to position [175, 0]
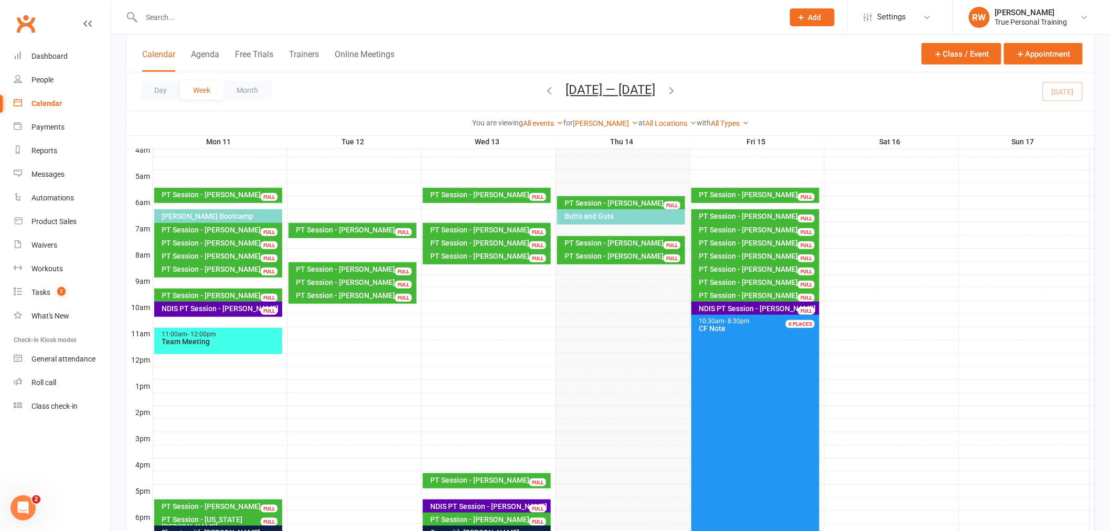
click at [678, 88] on icon "button" at bounding box center [672, 90] width 12 height 12
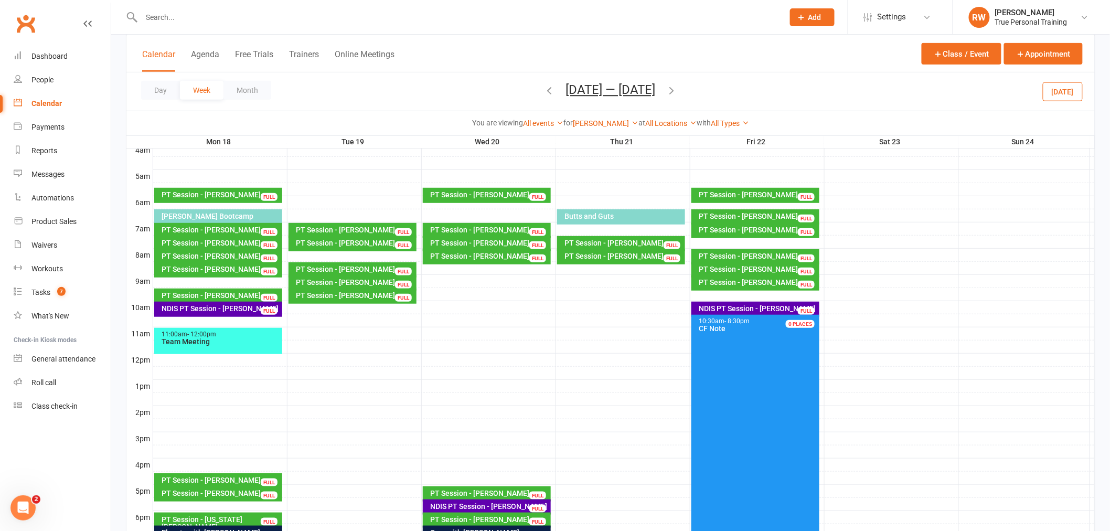
click at [378, 292] on div "PT Session - [PERSON_NAME]" at bounding box center [355, 295] width 119 height 7
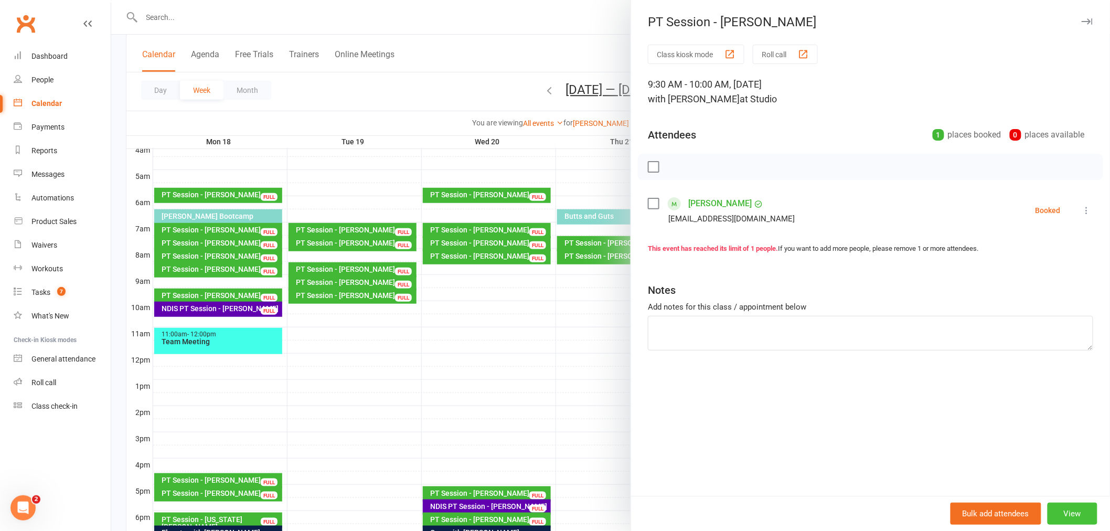
click at [1066, 509] on button "View" at bounding box center [1072, 513] width 50 height 22
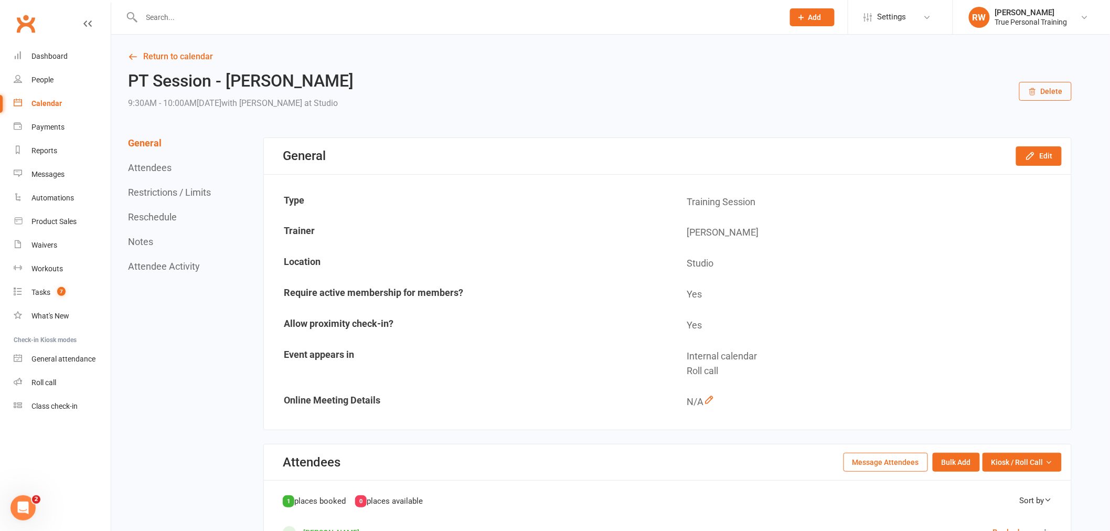
click at [1046, 90] on button "Delete" at bounding box center [1045, 91] width 52 height 19
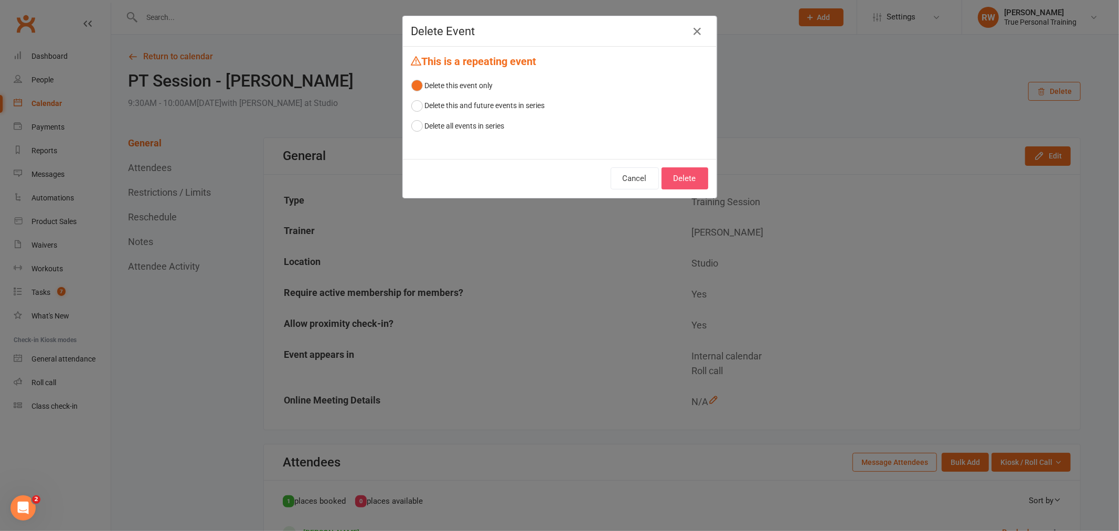
click at [689, 176] on button "Delete" at bounding box center [684, 178] width 47 height 22
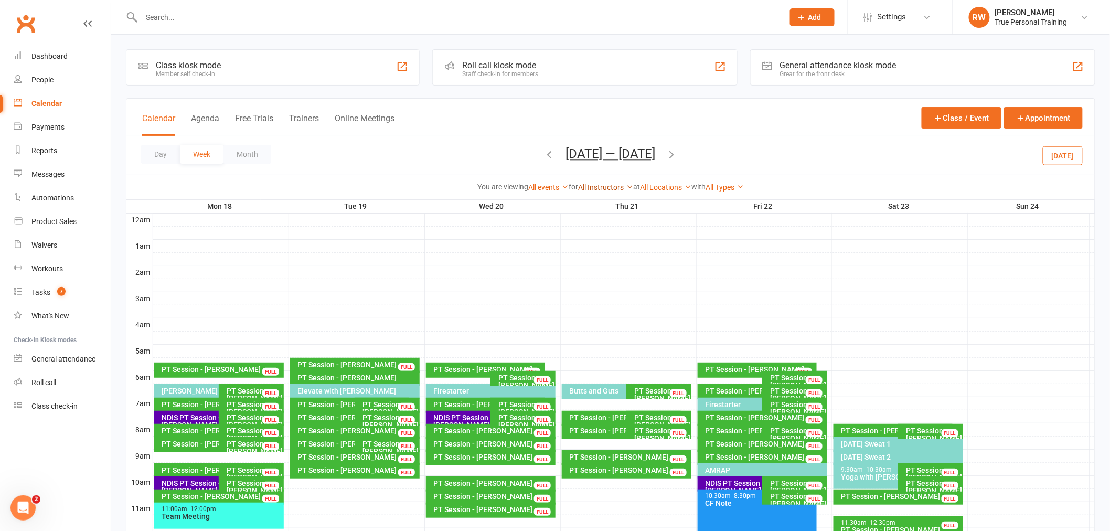
click at [594, 190] on link "All Instructors" at bounding box center [605, 187] width 55 height 8
click at [605, 210] on link "[PERSON_NAME]" at bounding box center [581, 207] width 104 height 21
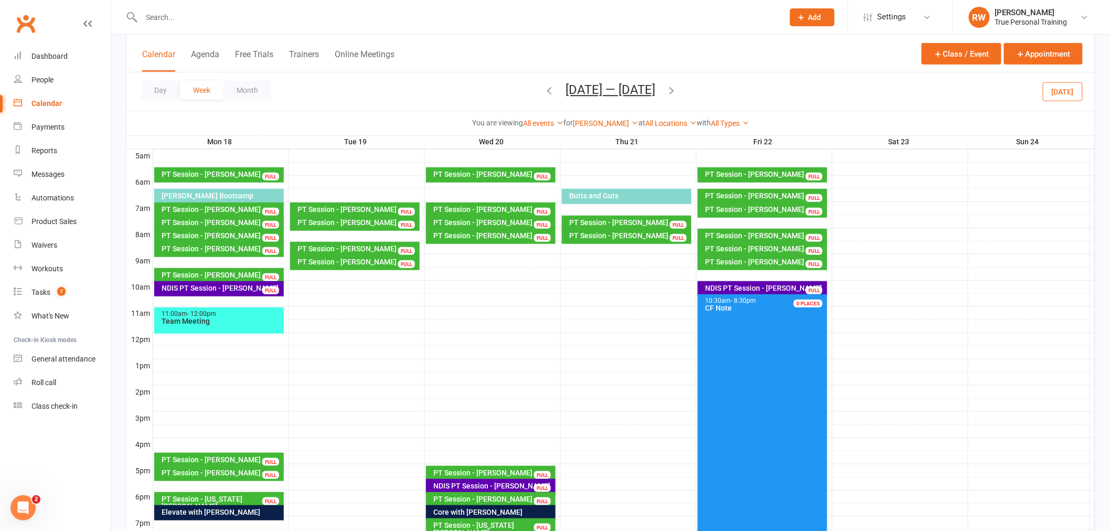
scroll to position [175, 0]
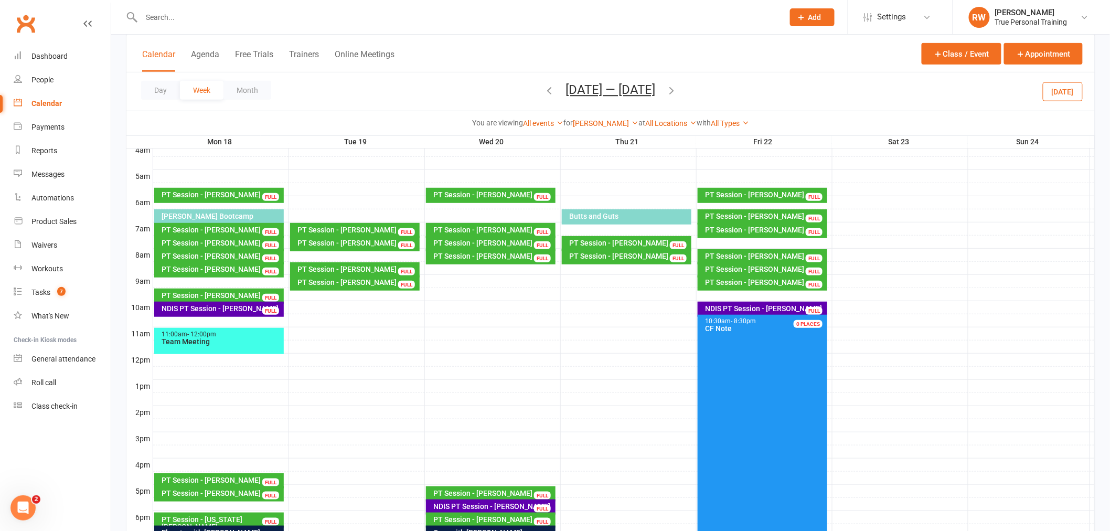
click at [546, 87] on icon "button" at bounding box center [550, 90] width 12 height 12
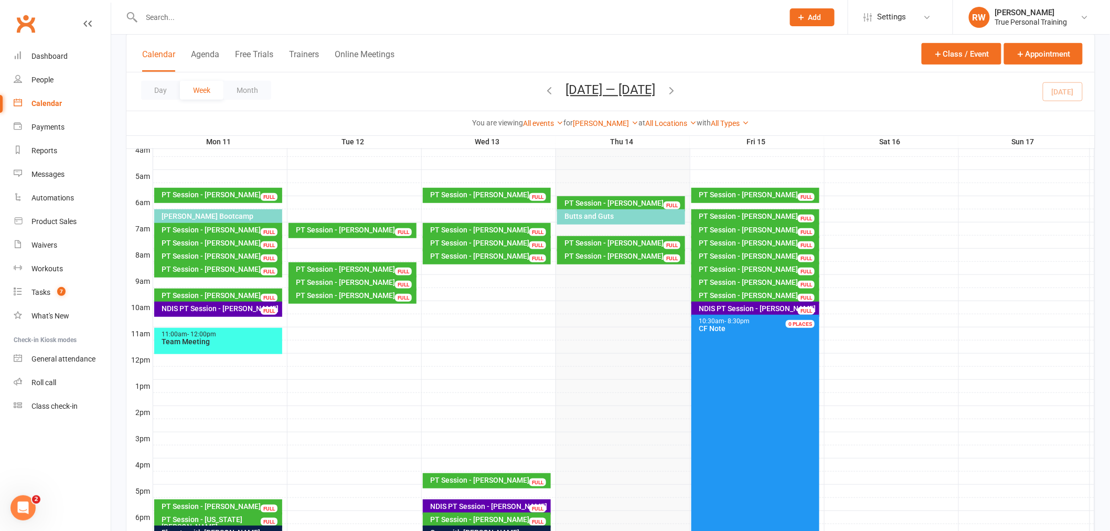
click at [675, 88] on icon "button" at bounding box center [672, 90] width 12 height 12
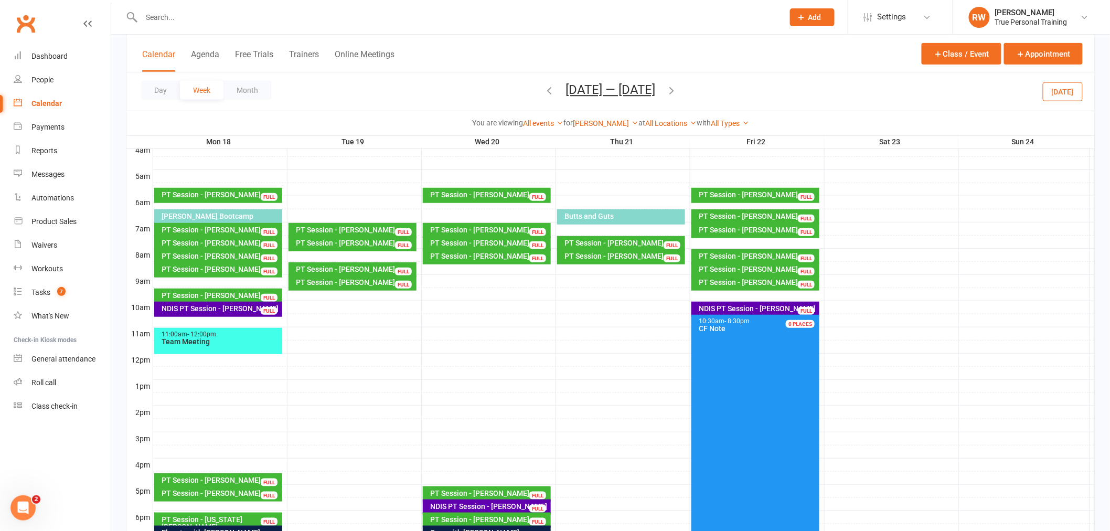
click at [675, 91] on icon "button" at bounding box center [672, 90] width 12 height 12
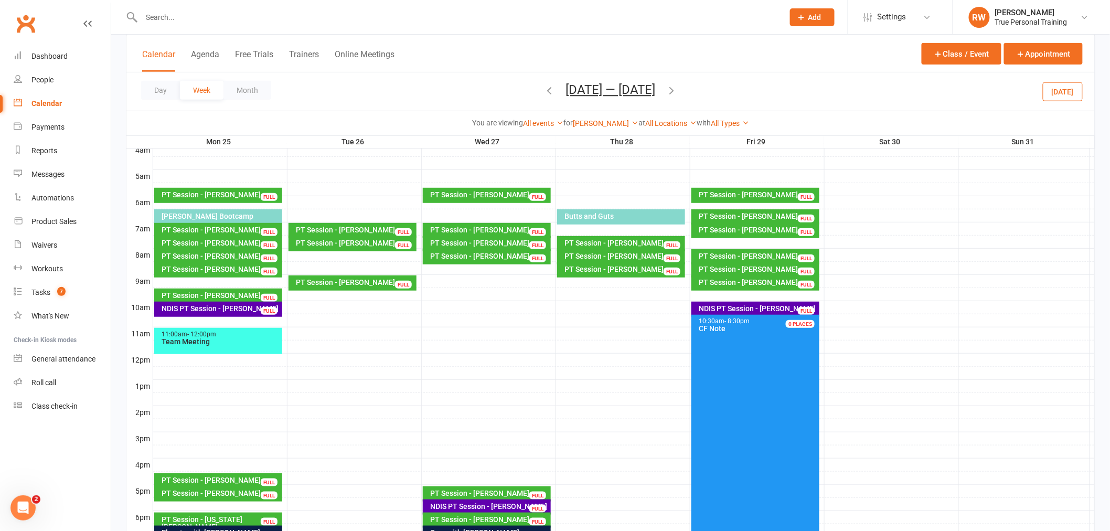
click at [546, 87] on icon "button" at bounding box center [550, 90] width 12 height 12
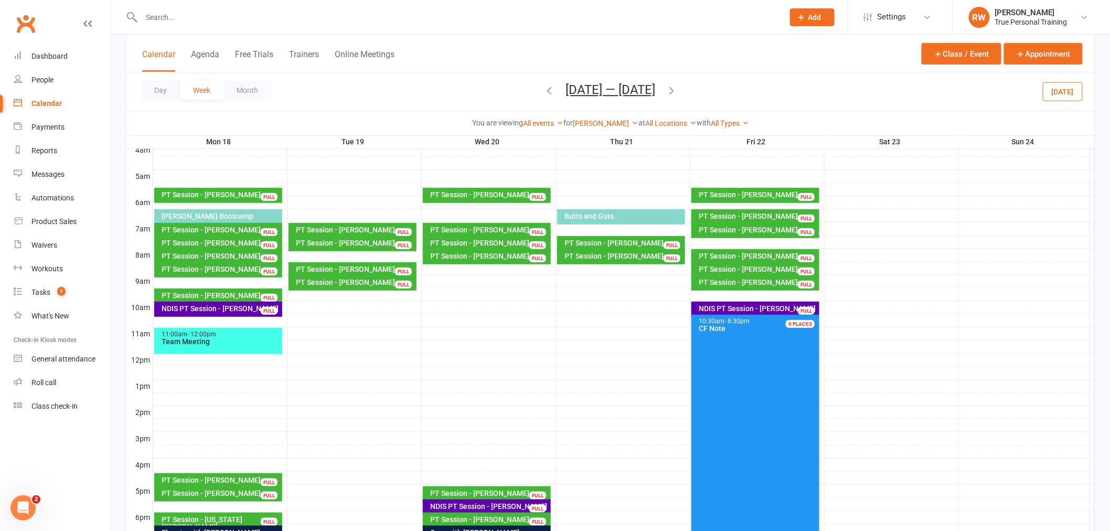
click at [546, 87] on icon "button" at bounding box center [550, 90] width 12 height 12
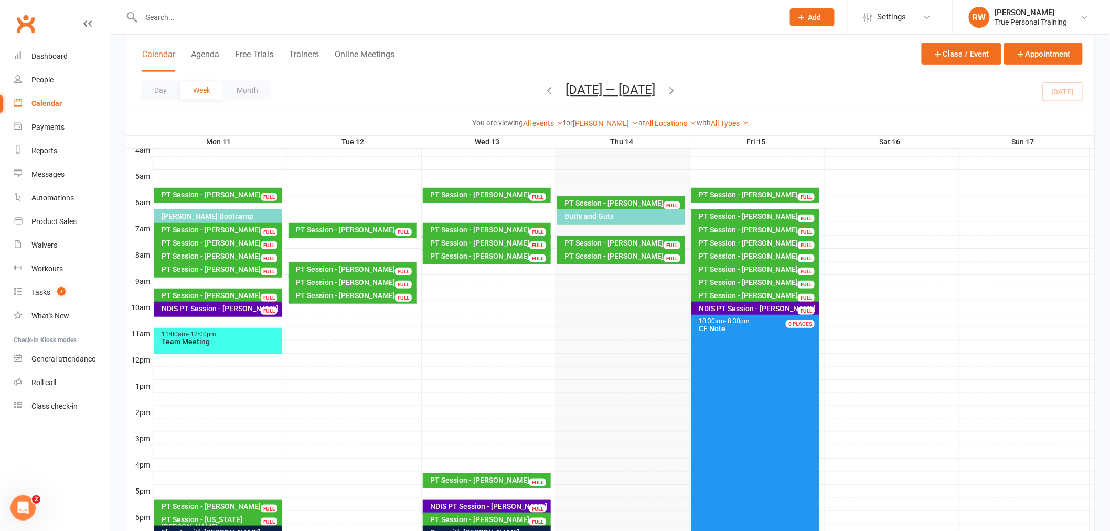
click at [544, 86] on icon "button" at bounding box center [550, 90] width 12 height 12
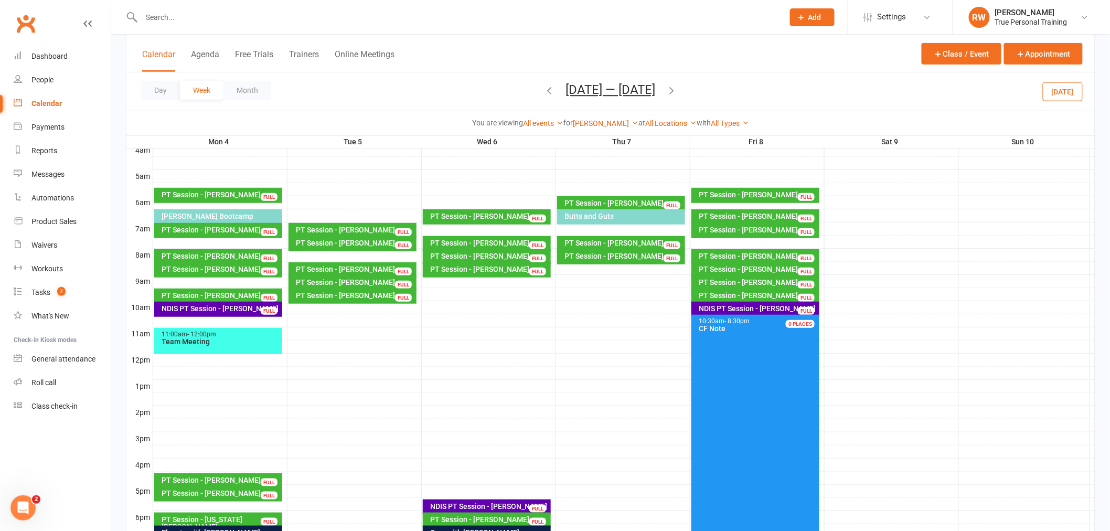
click at [676, 91] on icon "button" at bounding box center [672, 90] width 12 height 12
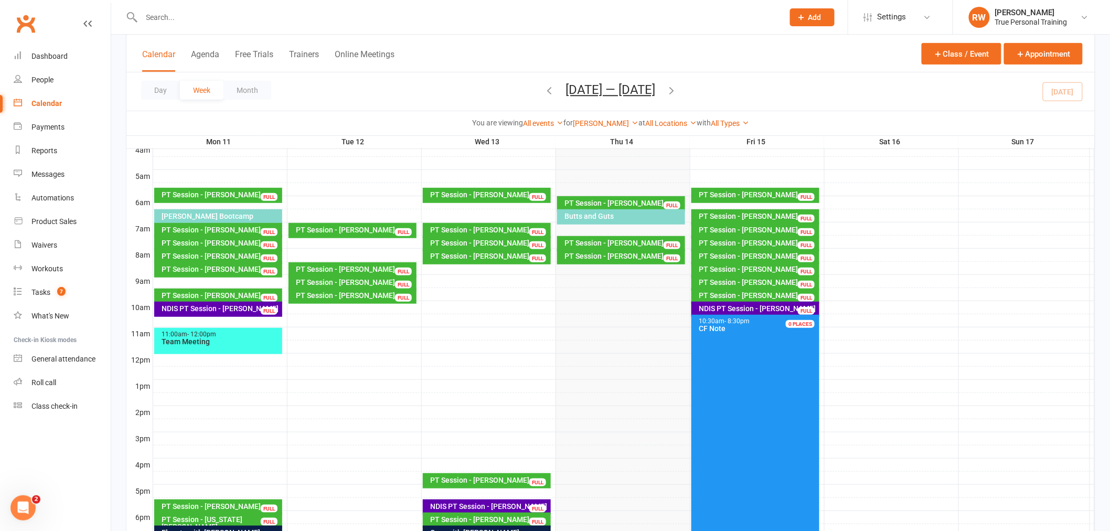
click at [614, 127] on div "[PERSON_NAME] Show All Instructors [PERSON_NAME] [PERSON_NAME] [PERSON_NAME] [P…" at bounding box center [606, 123] width 66 height 12
click at [619, 123] on link "[PERSON_NAME]" at bounding box center [606, 123] width 66 height 8
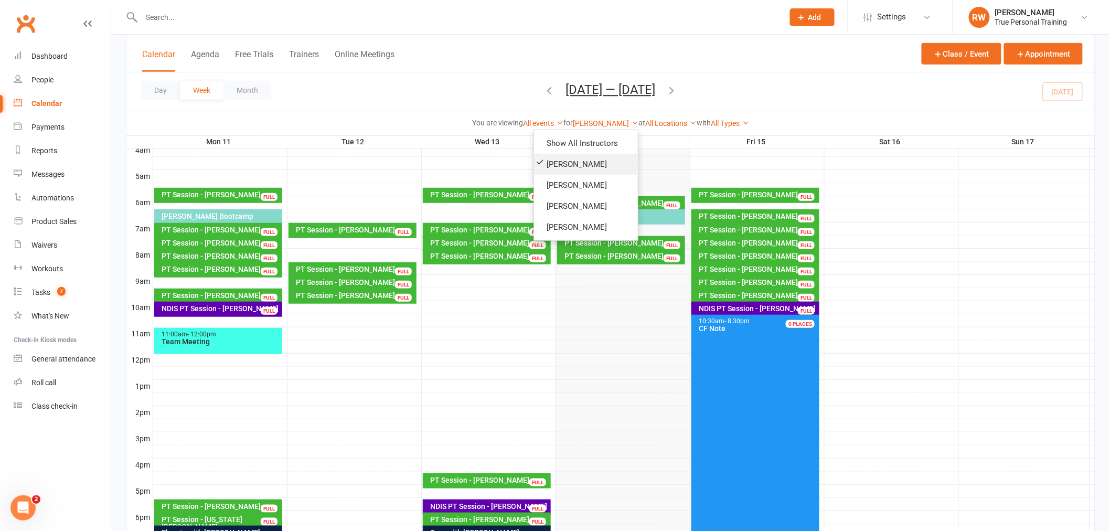
click at [611, 165] on link "[PERSON_NAME]" at bounding box center [586, 164] width 104 height 21
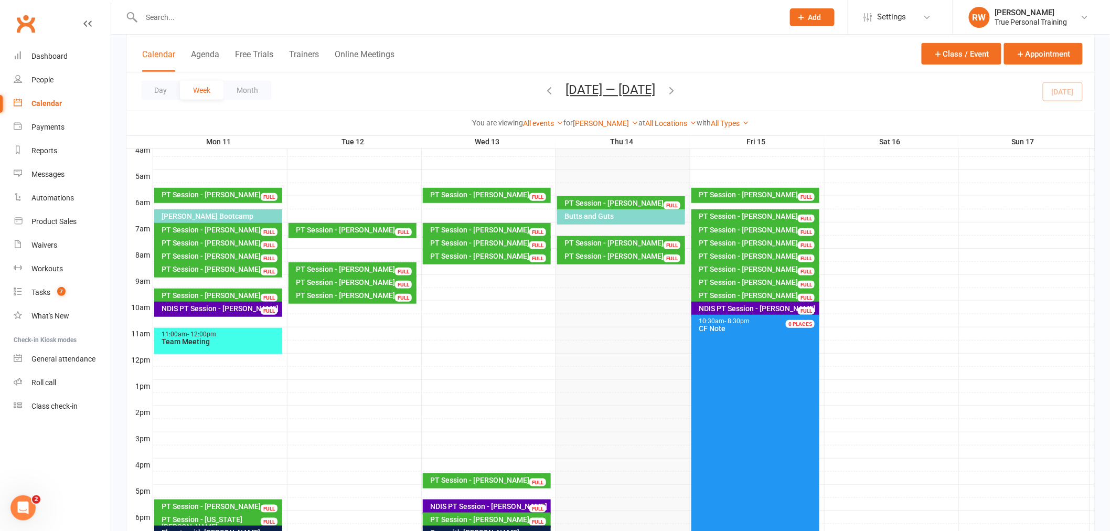
click at [677, 87] on icon "button" at bounding box center [672, 90] width 12 height 12
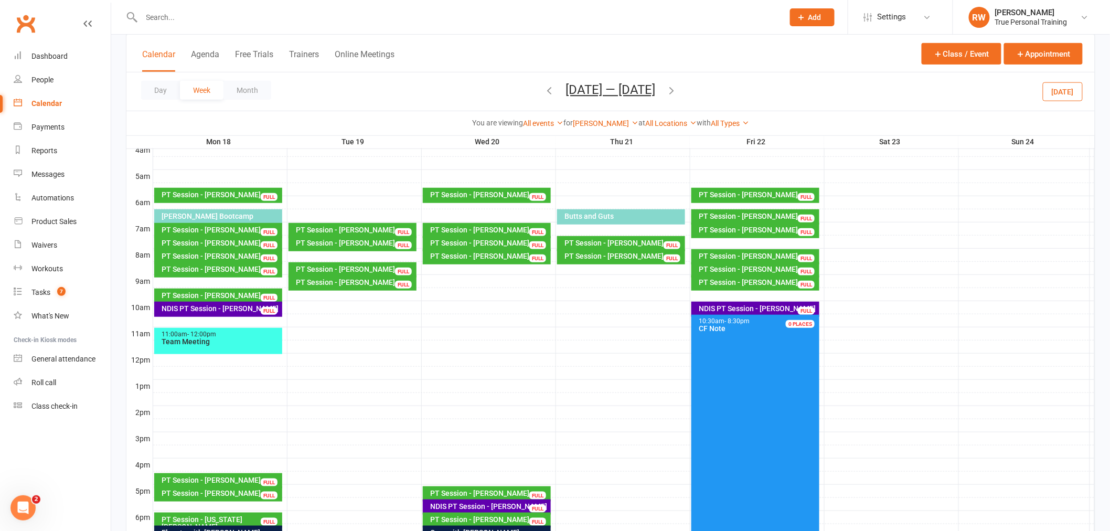
click at [544, 90] on icon "button" at bounding box center [550, 90] width 12 height 12
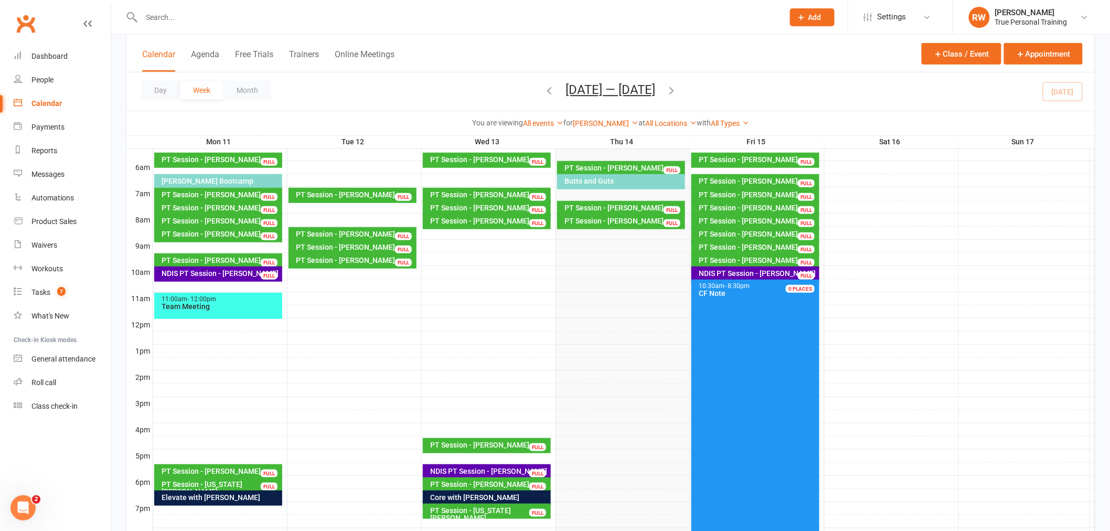
scroll to position [213, 0]
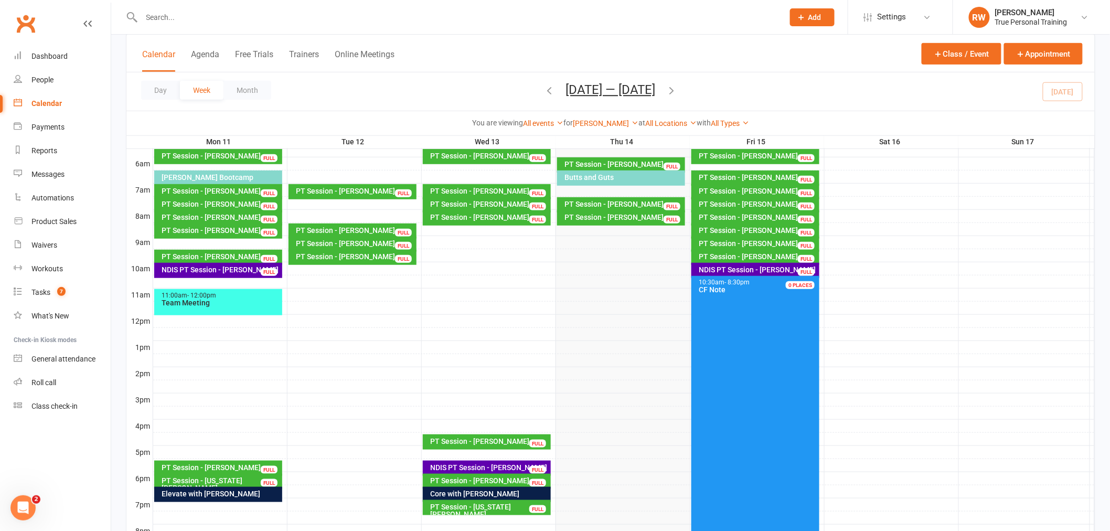
click at [544, 82] on button "button" at bounding box center [550, 91] width 12 height 18
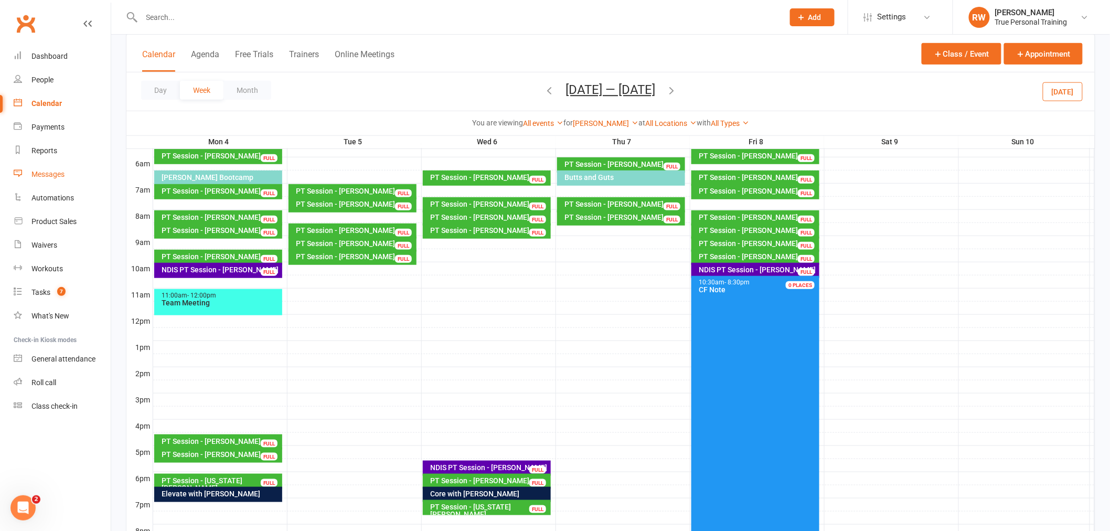
click at [56, 175] on div "Messages" at bounding box center [47, 174] width 33 height 8
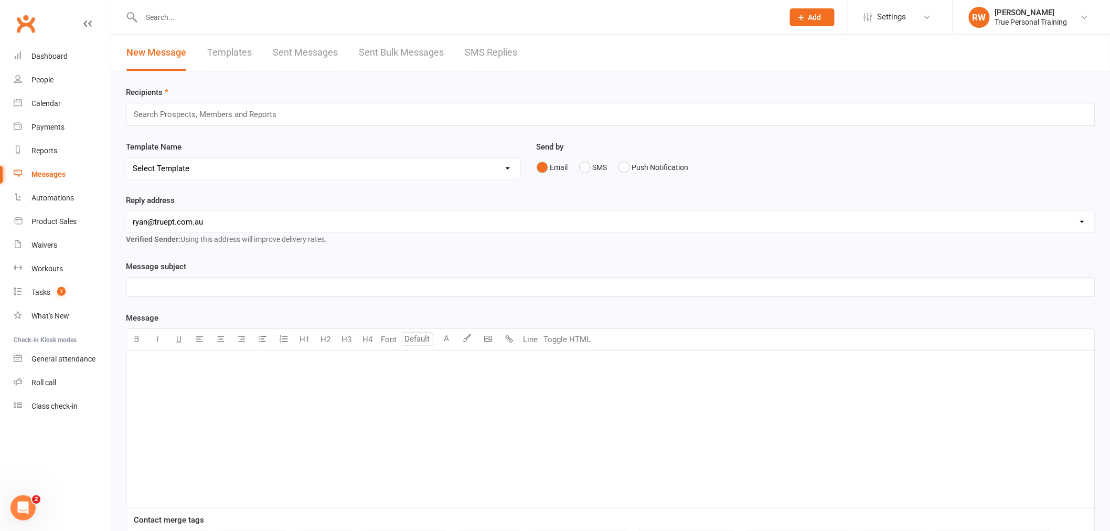
click at [215, 59] on link "Templates" at bounding box center [229, 53] width 45 height 36
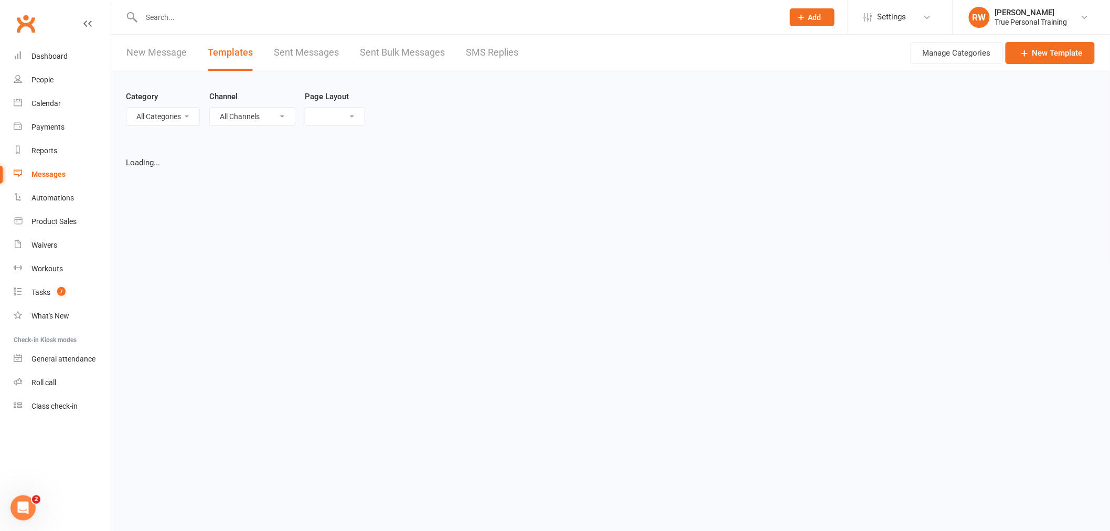
select select "grid"
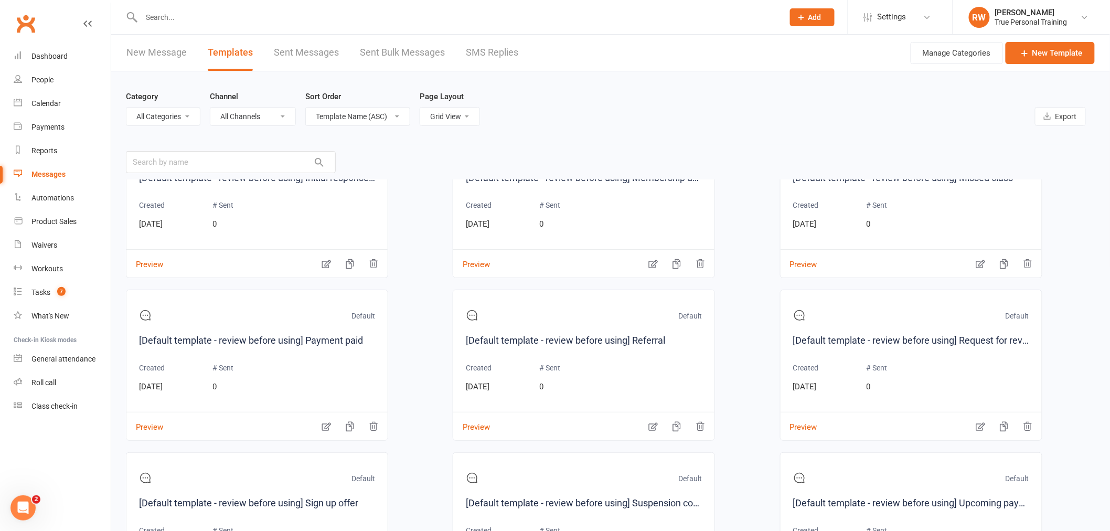
scroll to position [408, 0]
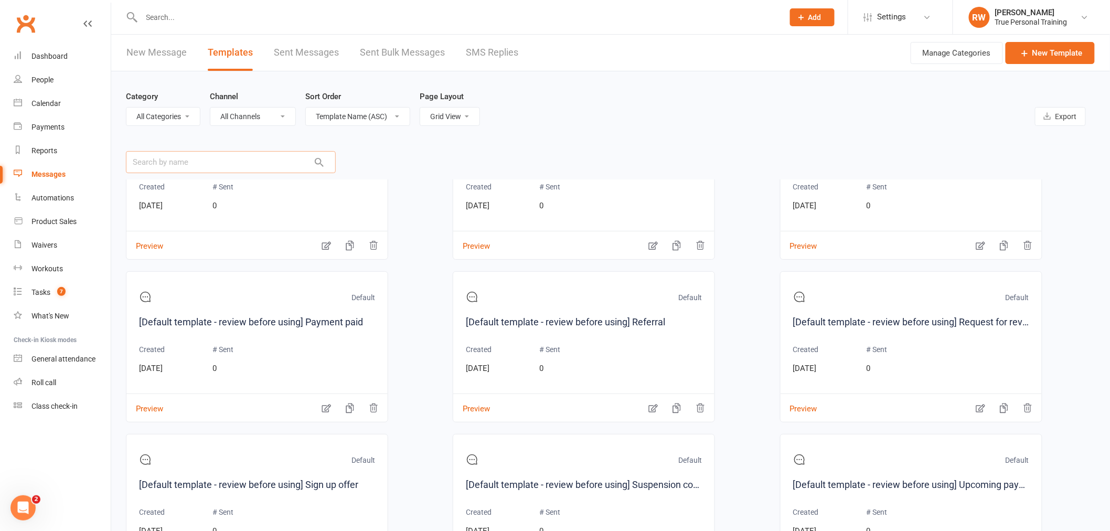
click at [245, 153] on input "text" at bounding box center [231, 162] width 210 height 22
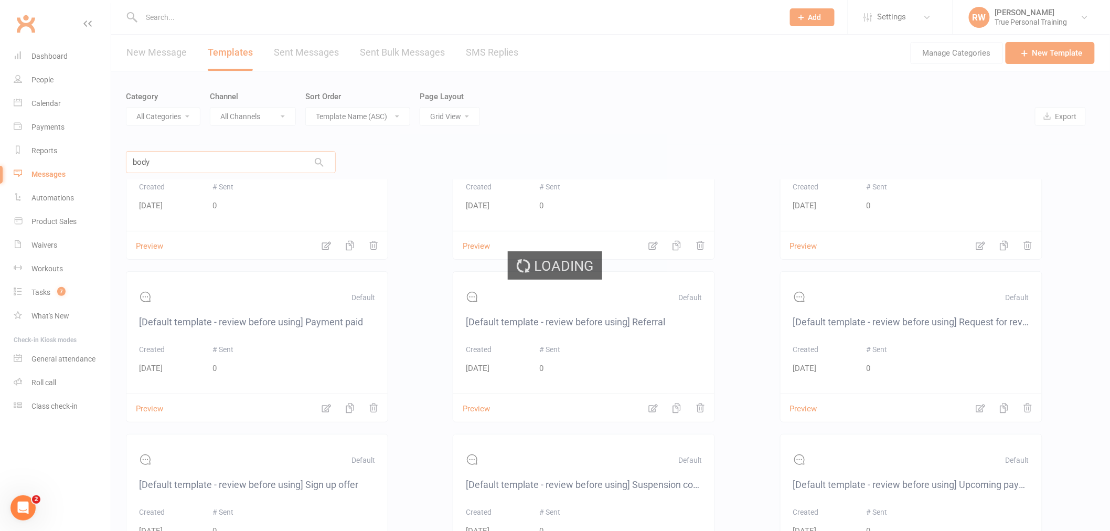
scroll to position [0, 0]
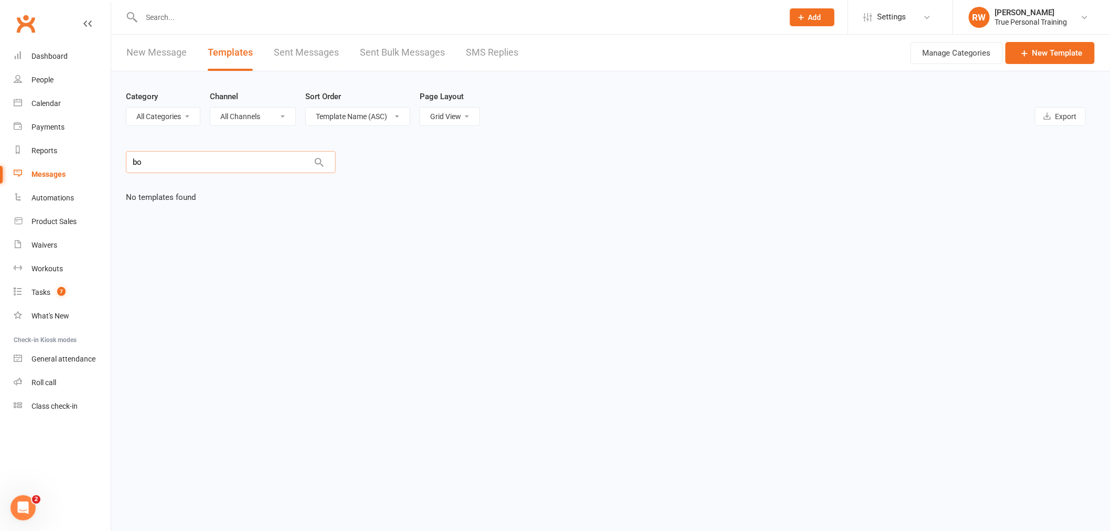
type input "b"
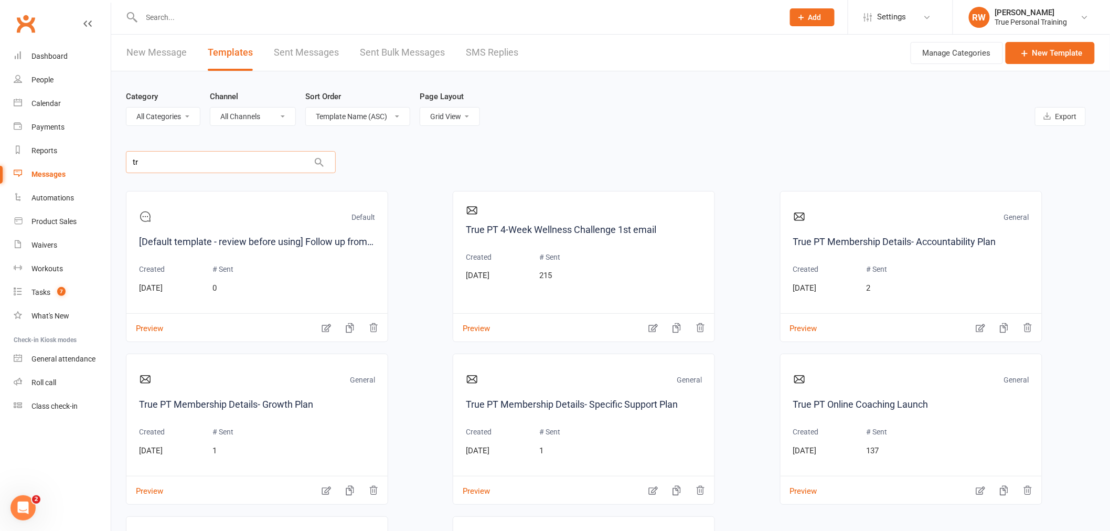
type input "t"
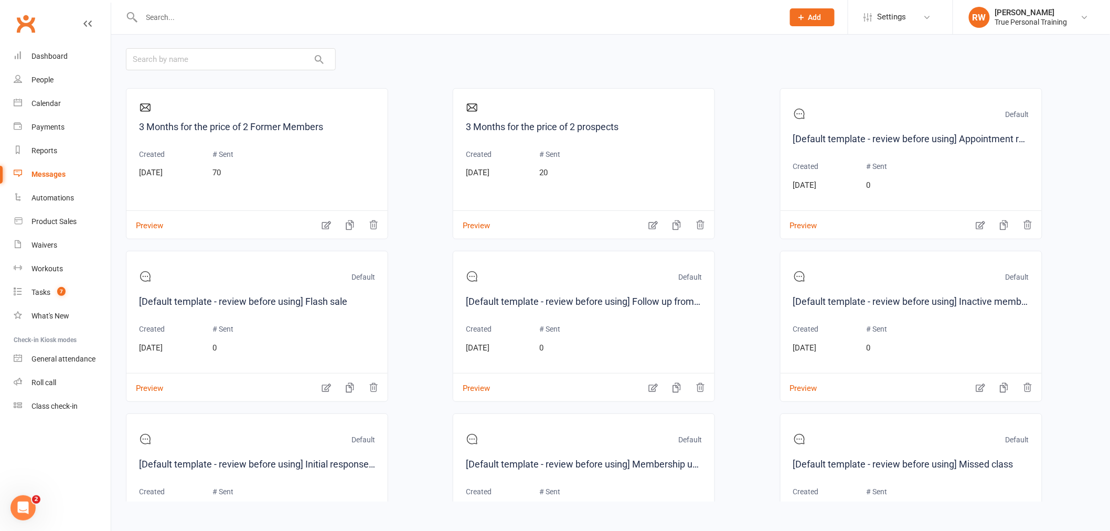
click at [431, 40] on div "Category All Categories (No category) Default General Channel All Channels Emai…" at bounding box center [610, 5] width 969 height 73
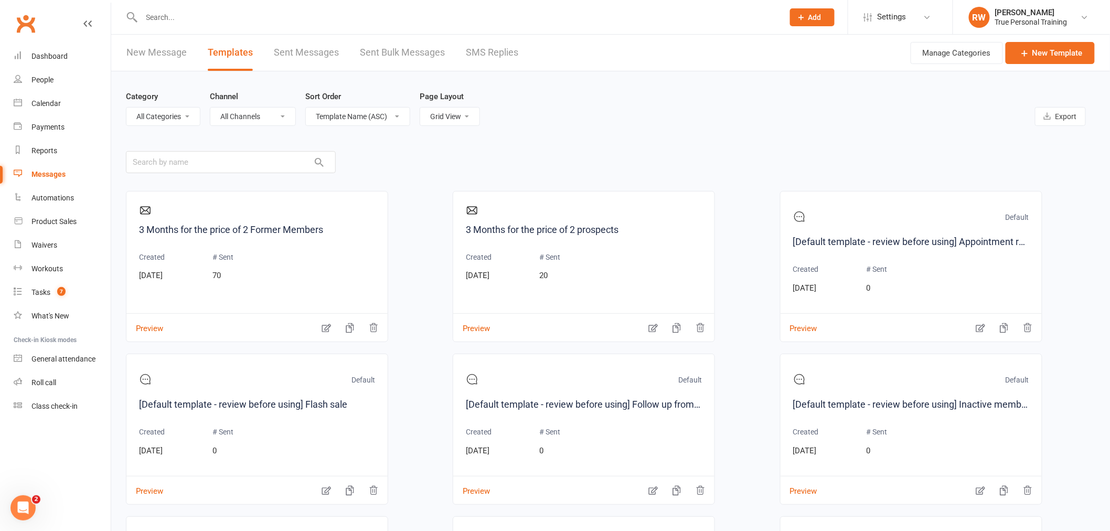
click at [297, 58] on link "Sent Messages" at bounding box center [306, 53] width 65 height 36
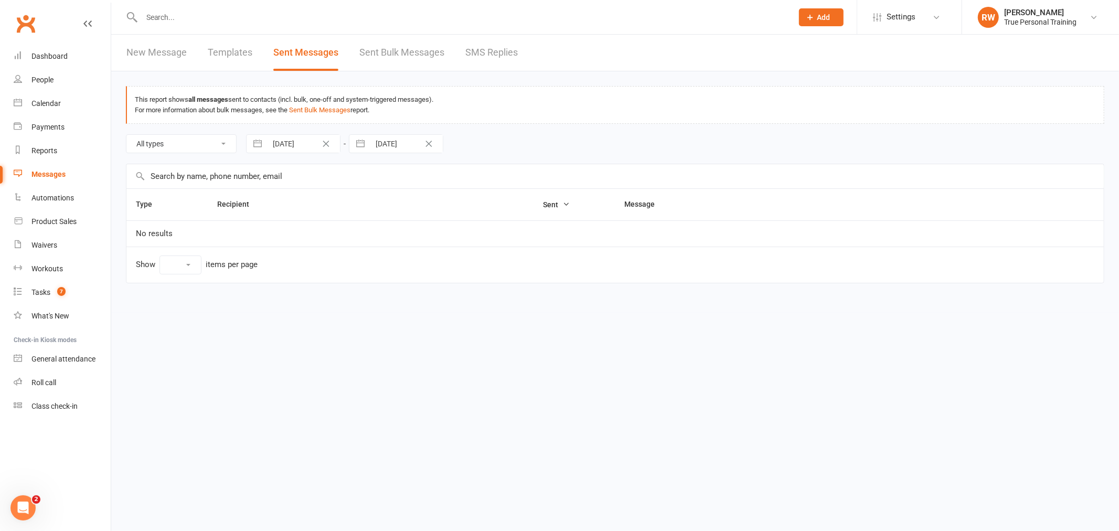
select select "100"
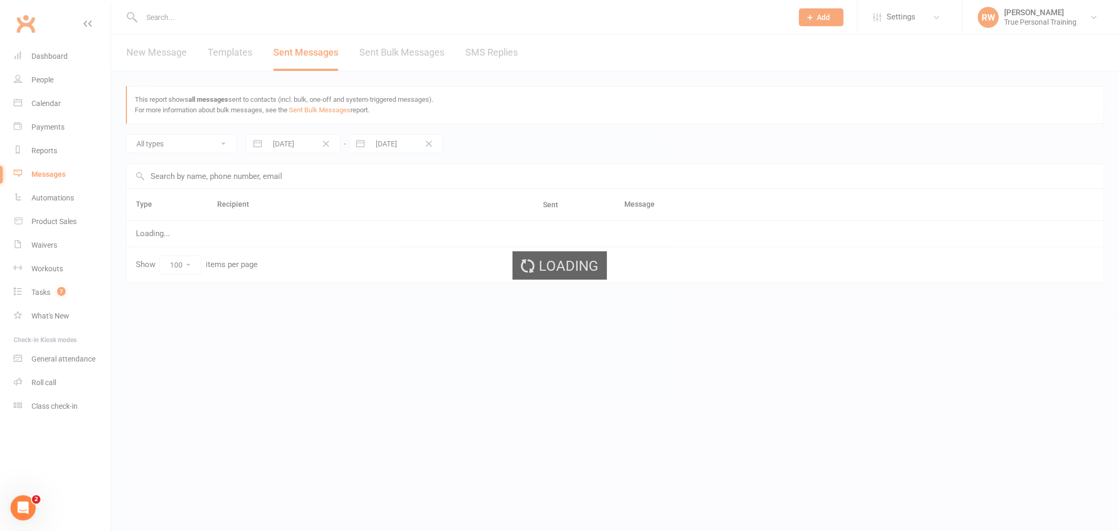
click at [399, 56] on div "Loading" at bounding box center [559, 265] width 1119 height 531
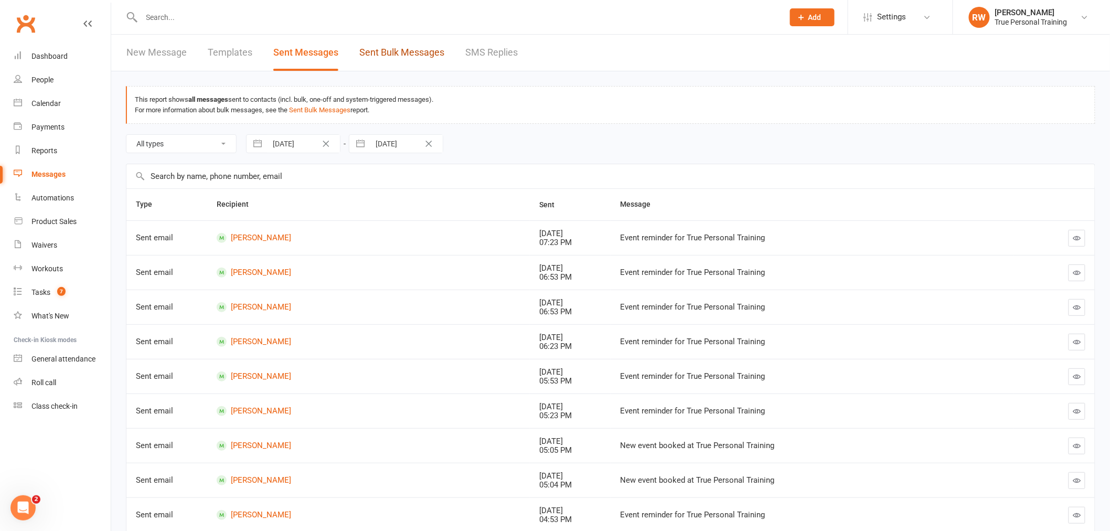
click at [395, 58] on link "Sent Bulk Messages" at bounding box center [401, 53] width 85 height 36
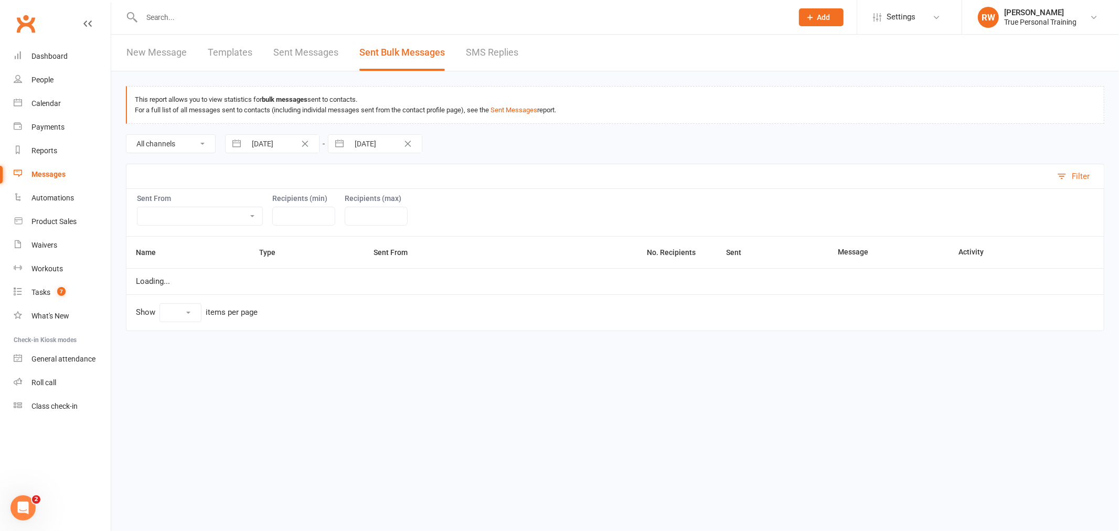
select select "10"
click at [264, 140] on input "[DATE]" at bounding box center [282, 144] width 73 height 18
select select "5"
select select "2025"
select select "6"
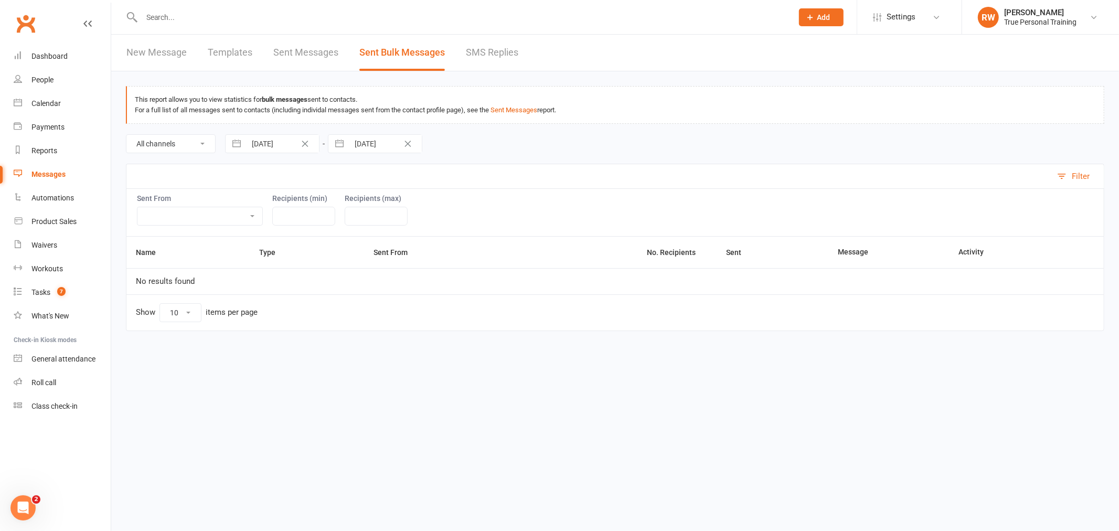
select select "2025"
select select "7"
select select "2025"
click at [247, 183] on icon "Move backward to switch to the previous month." at bounding box center [247, 187] width 10 height 10
select select "4"
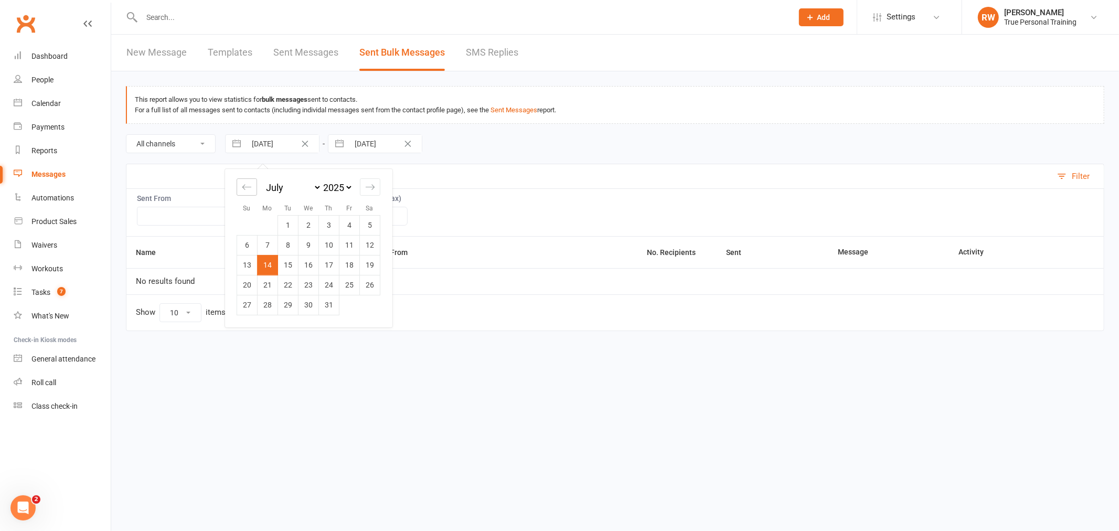
select select "2025"
click at [247, 183] on icon "Move backward to switch to the previous month." at bounding box center [247, 187] width 10 height 10
select select "3"
select select "2025"
click at [247, 183] on icon "Move backward to switch to the previous month." at bounding box center [247, 187] width 10 height 10
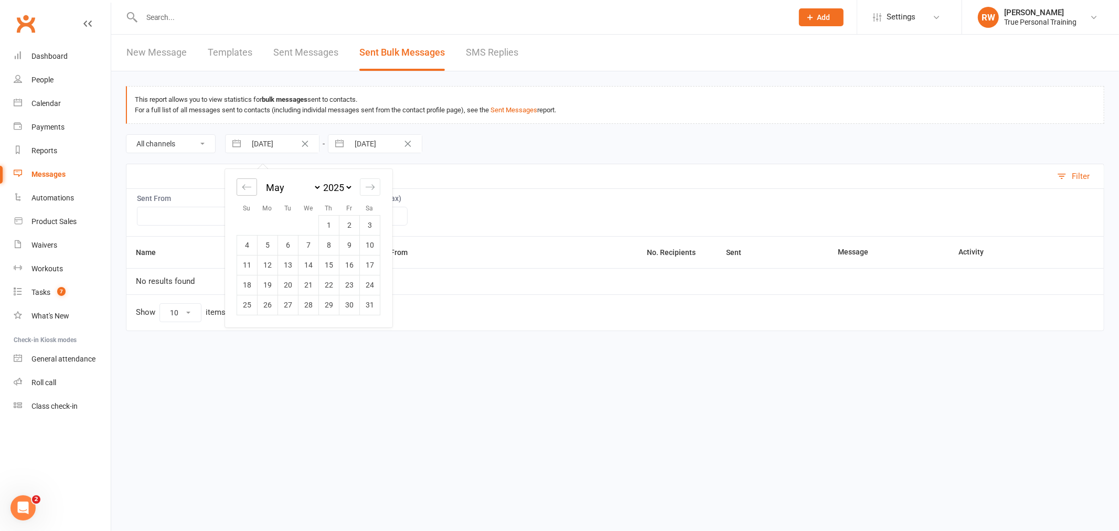
click at [247, 183] on icon "Move backward to switch to the previous month." at bounding box center [247, 187] width 10 height 10
select select "1"
select select "2025"
select select "2"
select select "2025"
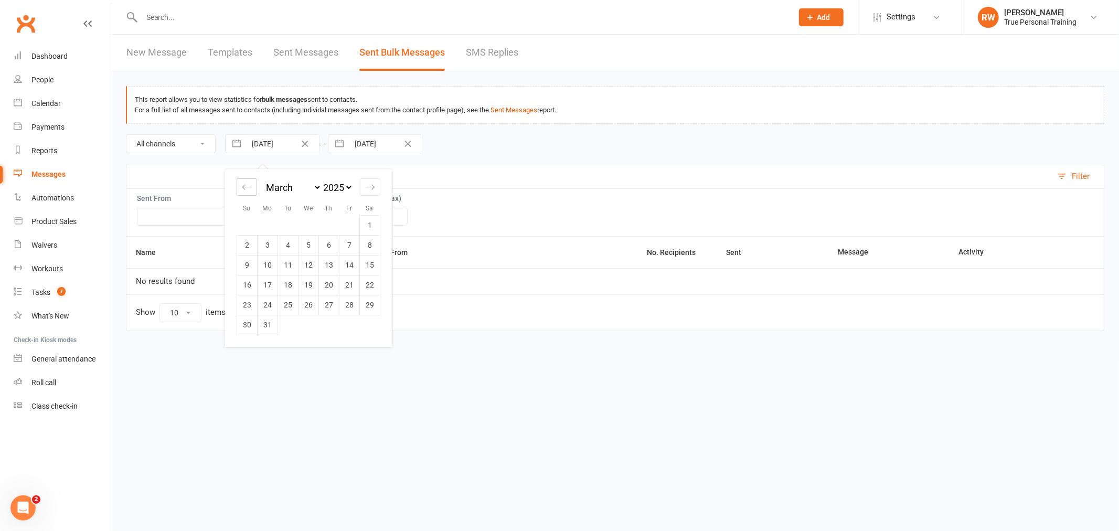
click at [247, 183] on icon "Move backward to switch to the previous month." at bounding box center [247, 187] width 10 height 10
select select "11"
select select "2024"
select select "2025"
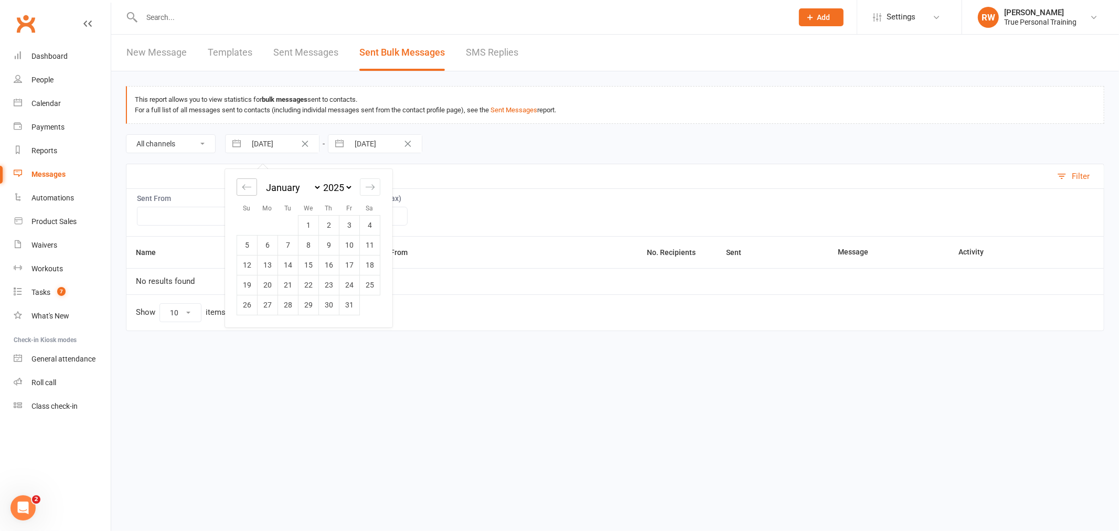
click at [247, 183] on icon "Move backward to switch to the previous month." at bounding box center [247, 187] width 10 height 10
select select "10"
select select "2024"
click at [247, 183] on icon "Move backward to switch to the previous month." at bounding box center [247, 187] width 10 height 10
select select "9"
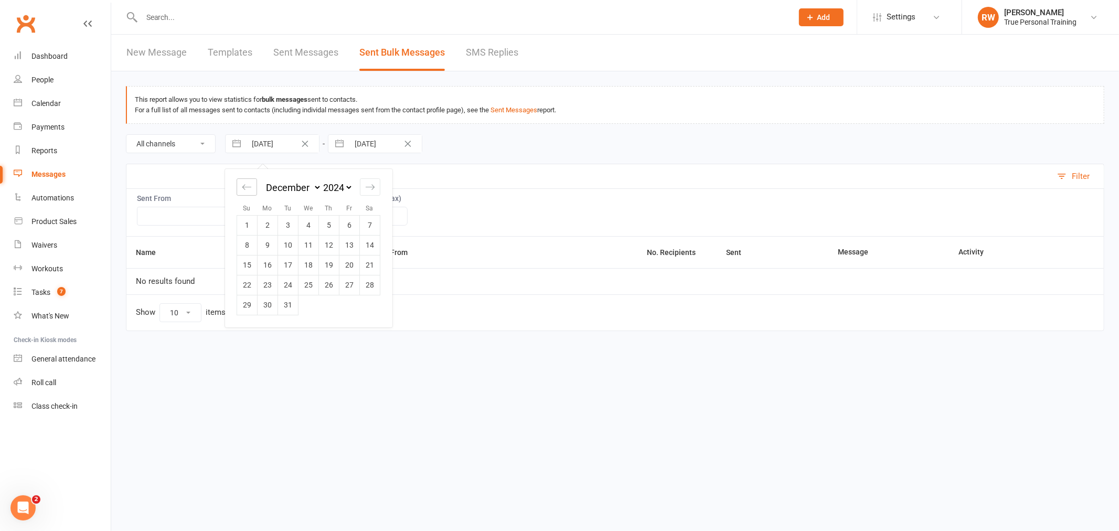
select select "2024"
click at [247, 183] on icon "Move backward to switch to the previous month." at bounding box center [247, 187] width 10 height 10
select select "8"
select select "2024"
click at [247, 183] on icon "Move backward to switch to the previous month." at bounding box center [247, 187] width 10 height 10
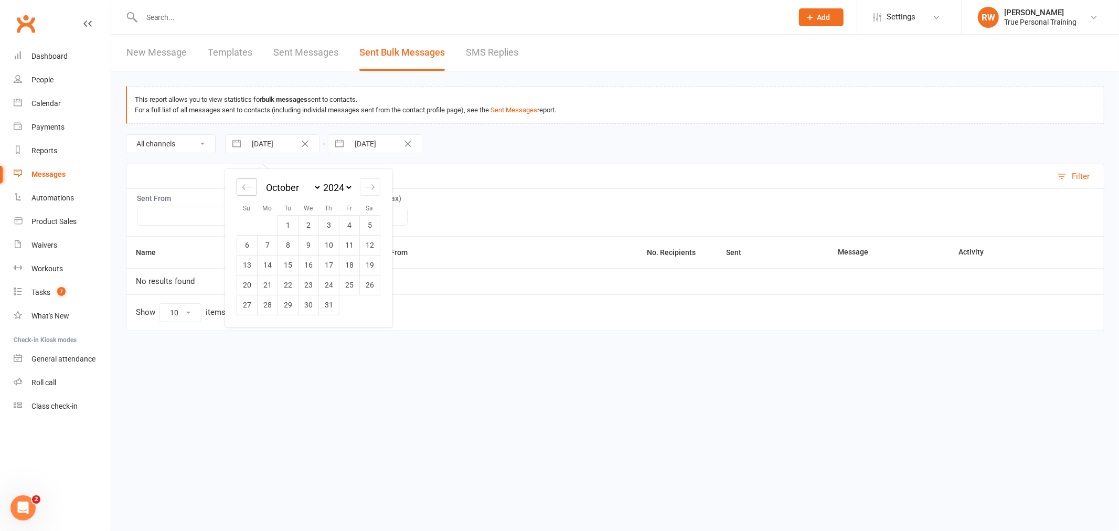
select select "7"
select select "2024"
drag, startPoint x: 240, startPoint y: 188, endPoint x: 245, endPoint y: 200, distance: 13.6
click at [241, 188] on div "Move backward to switch to the previous month." at bounding box center [247, 186] width 20 height 17
select select "6"
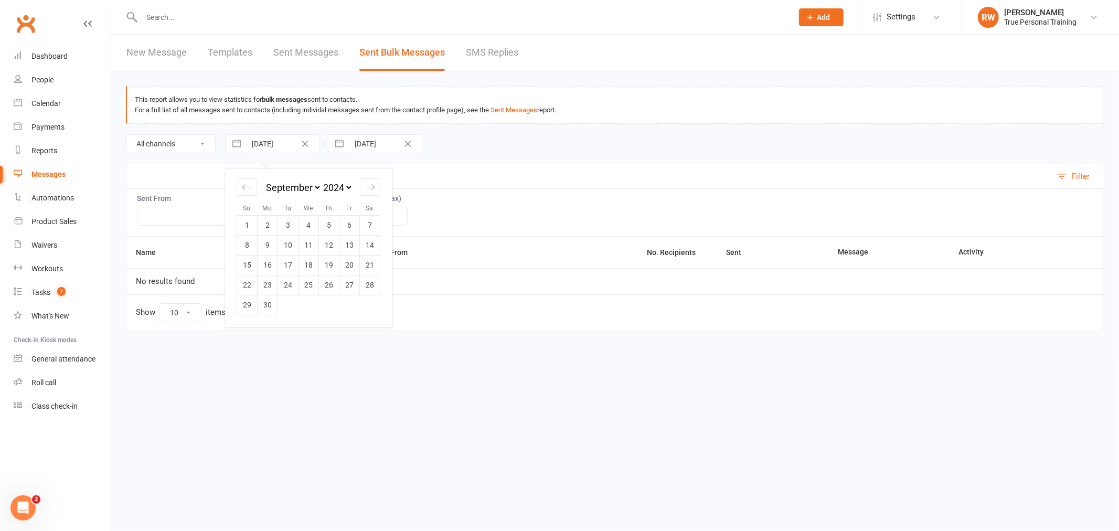
select select "2024"
click at [329, 223] on td "1" at bounding box center [329, 225] width 20 height 20
type input "[DATE]"
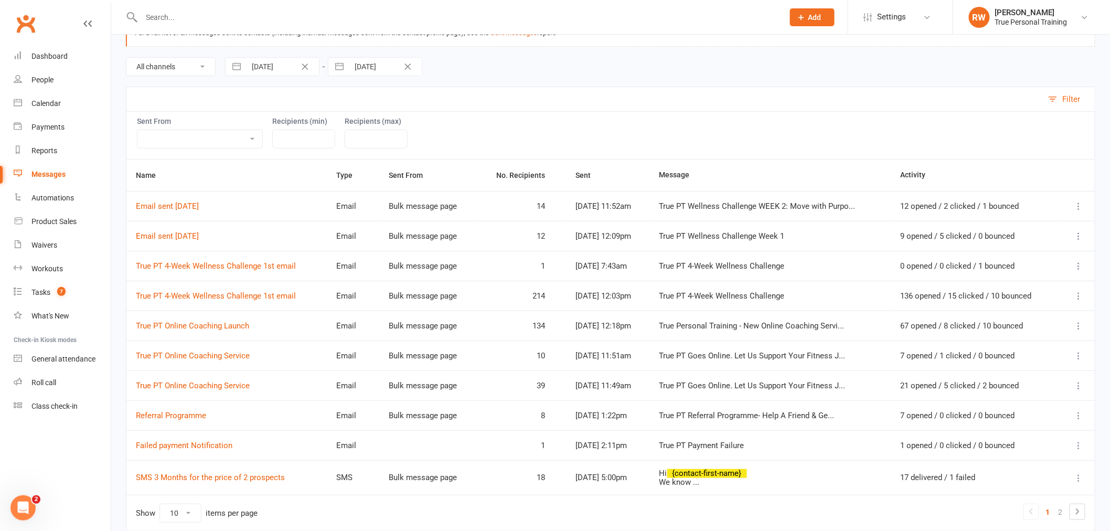
scroll to position [58, 0]
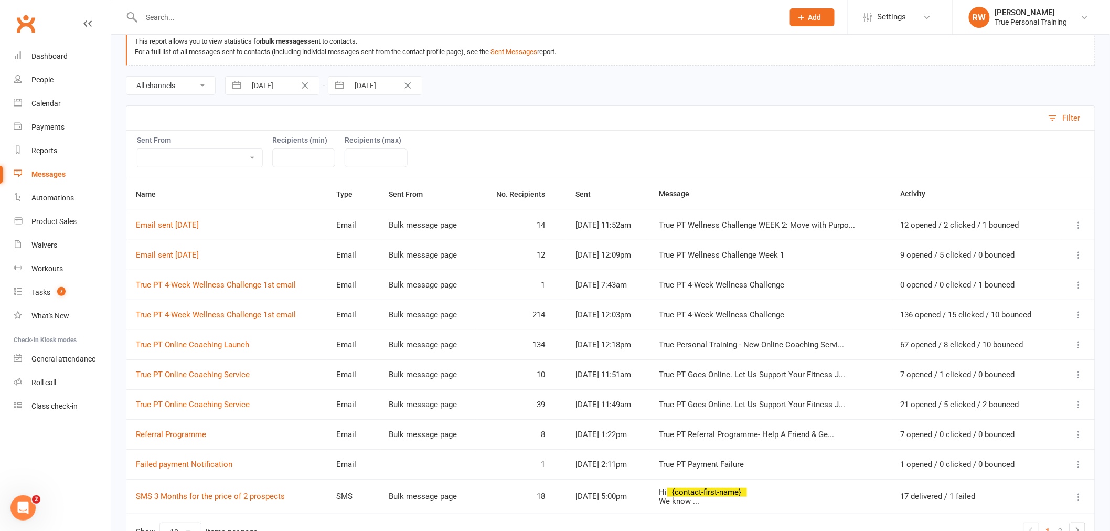
select select "6"
select select "2025"
select select "7"
select select "2025"
select select "8"
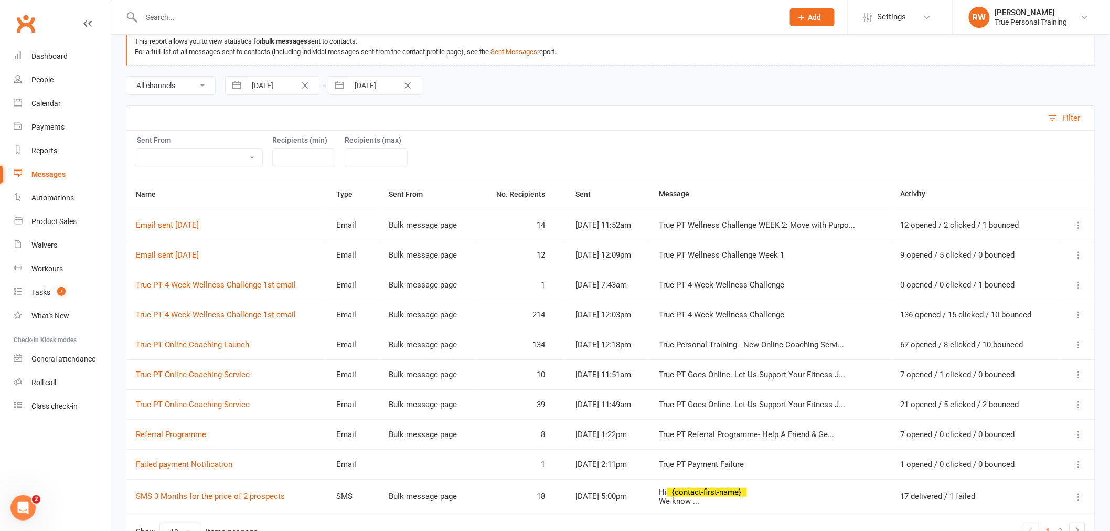
select select "2025"
click at [356, 91] on input "[DATE]" at bounding box center [385, 86] width 73 height 18
click at [354, 127] on icon "Move backward to switch to the previous month." at bounding box center [350, 129] width 10 height 10
select select "5"
select select "2025"
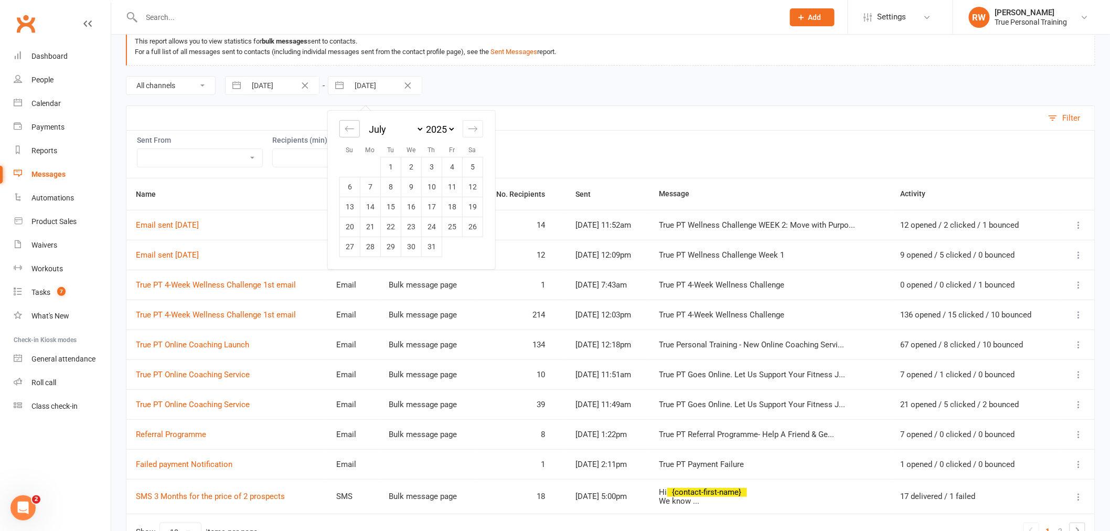
click at [354, 127] on icon "Move backward to switch to the previous month." at bounding box center [350, 129] width 10 height 10
select select "4"
select select "2025"
click at [467, 129] on div "Move forward to switch to the next month." at bounding box center [473, 128] width 20 height 17
select select "7"
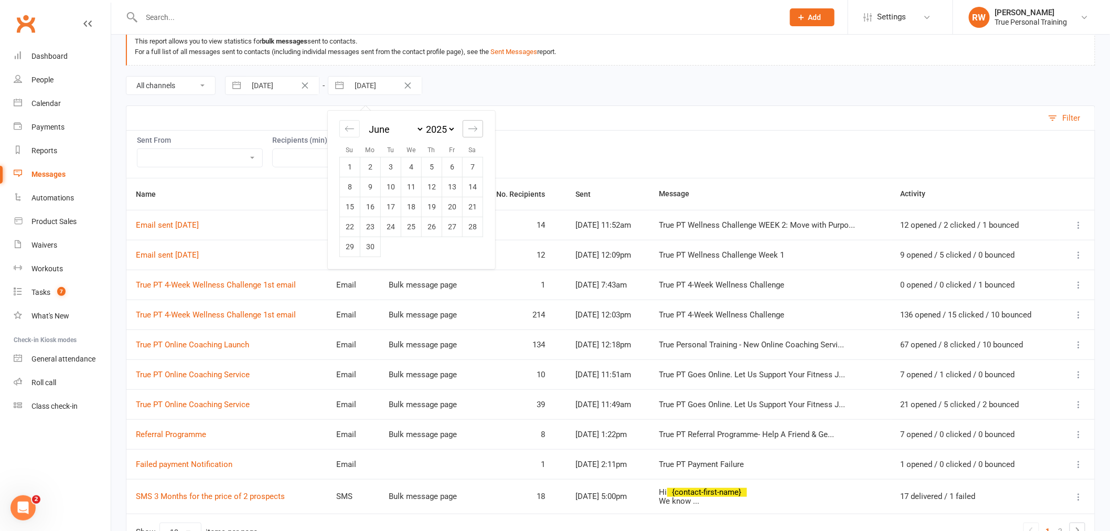
select select "2025"
click at [474, 128] on icon "Move forward to switch to the next month." at bounding box center [473, 129] width 10 height 10
select select "8"
select select "2025"
click at [446, 131] on select "2035 2034 2033 2032 2031 2030 2029 2028 2027 2026 2025 2024 2023 2022 2021 2020…" at bounding box center [439, 129] width 31 height 12
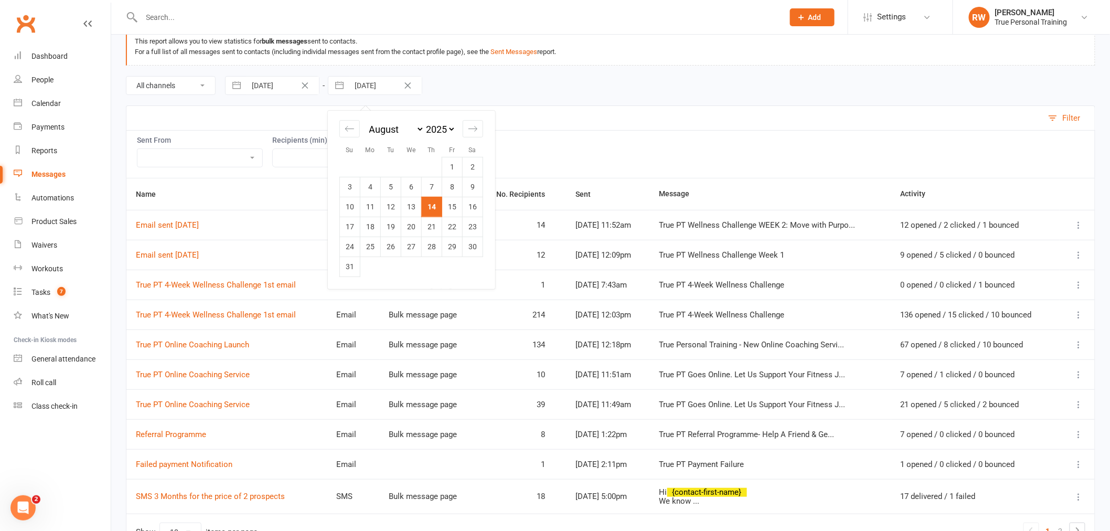
select select "6"
select select "2034"
select select "7"
select select "2034"
select select "8"
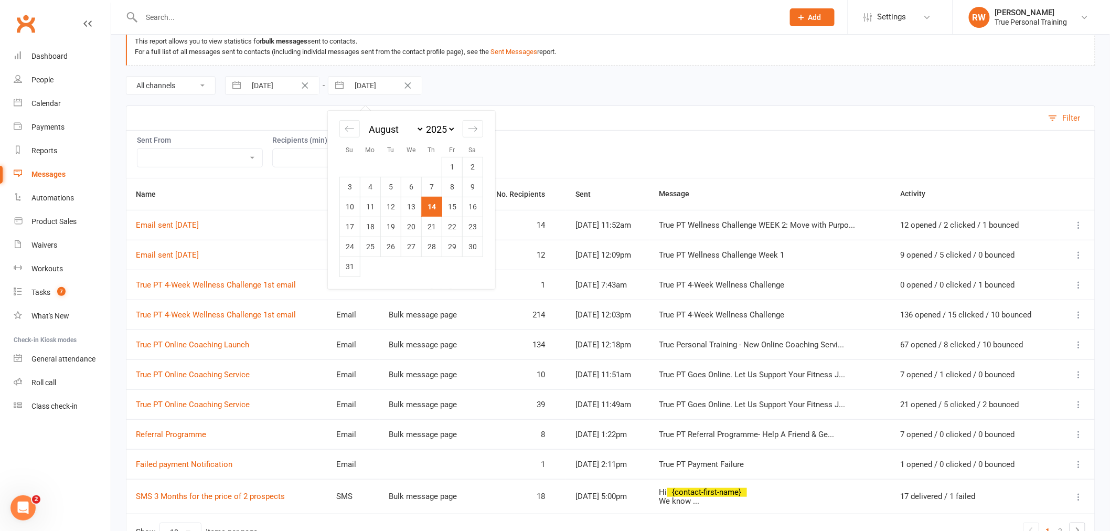
select select "2034"
click at [442, 160] on td "3" at bounding box center [432, 167] width 20 height 20
type input "[DATE]"
select select "6"
select select "2034"
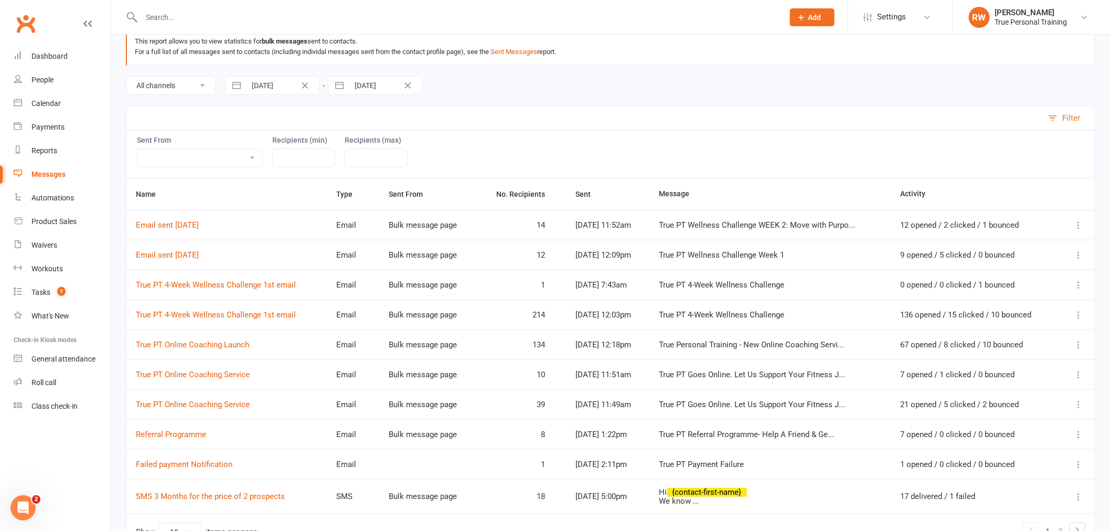
select select "7"
select select "2034"
select select "8"
select select "2034"
click at [370, 85] on input "[DATE]" at bounding box center [385, 86] width 73 height 18
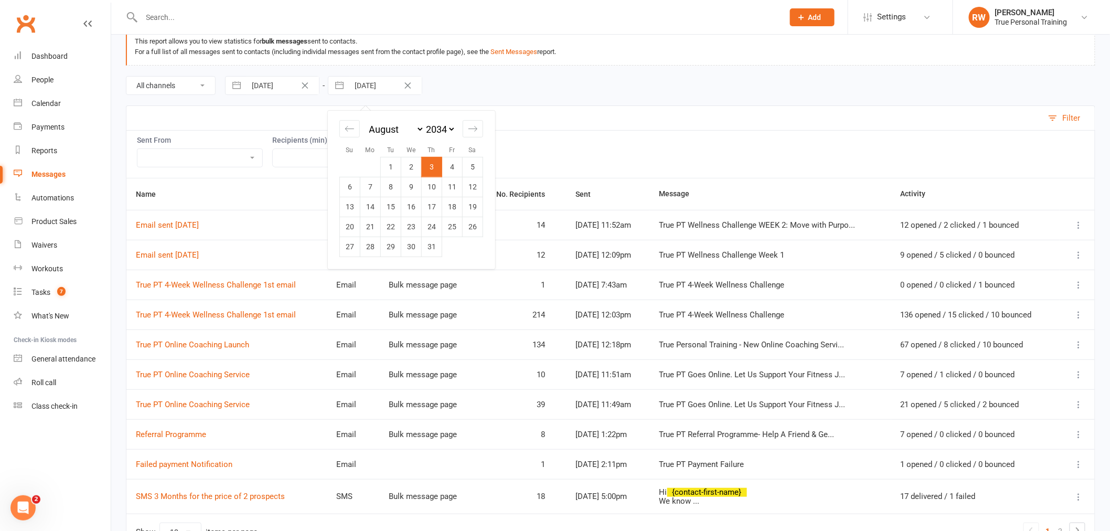
click at [442, 127] on select "2035 2034 2033 2032 2031 2030 2029 2028 2027 2026 2025 2024 2023 2022 2021 2020…" at bounding box center [439, 129] width 31 height 12
select select "6"
select select "2024"
select select "7"
select select "2024"
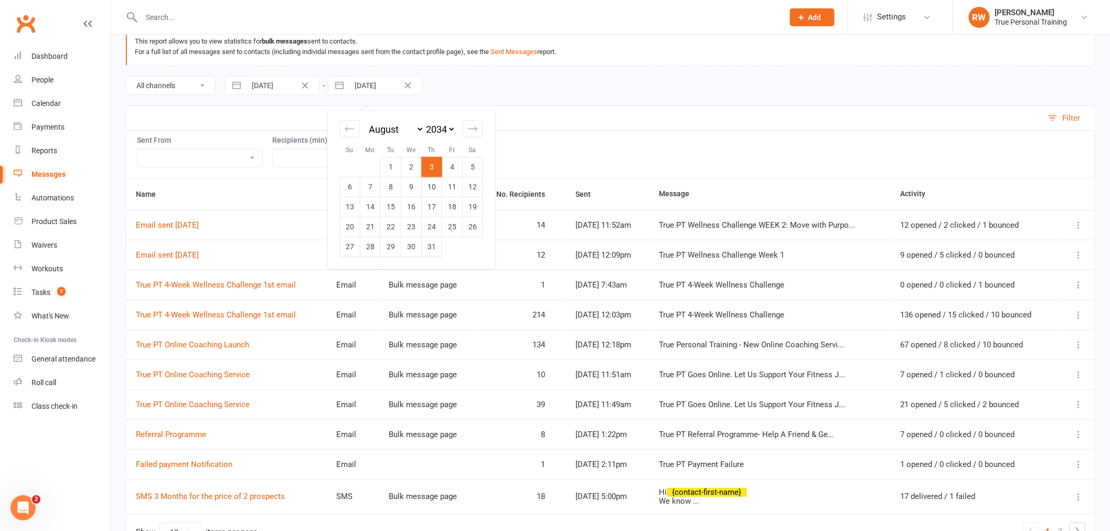
select select "8"
select select "2024"
click at [455, 248] on td "30" at bounding box center [452, 247] width 20 height 20
type input "[DATE]"
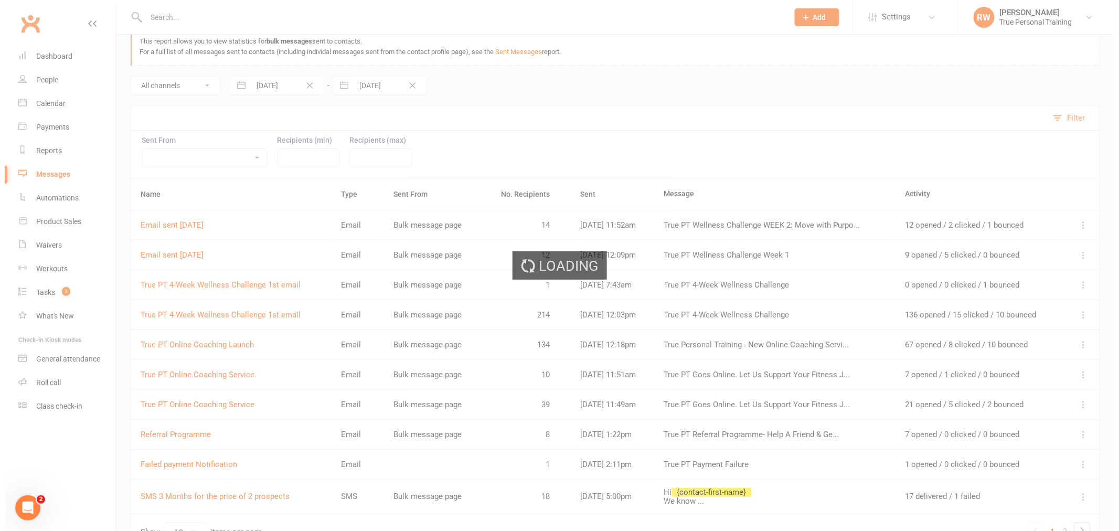
scroll to position [0, 0]
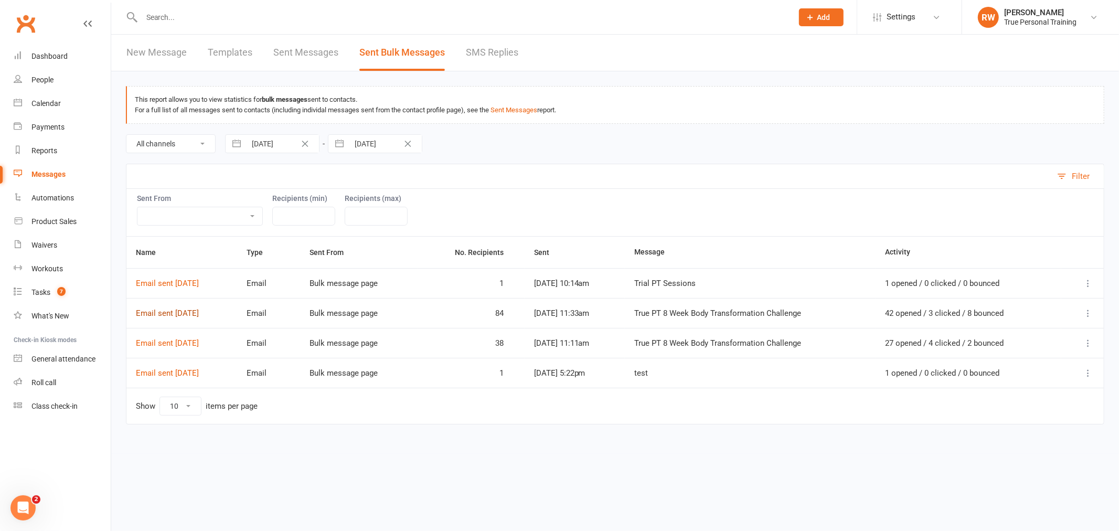
click at [199, 313] on link "Email sent [DATE]" at bounding box center [167, 312] width 63 height 9
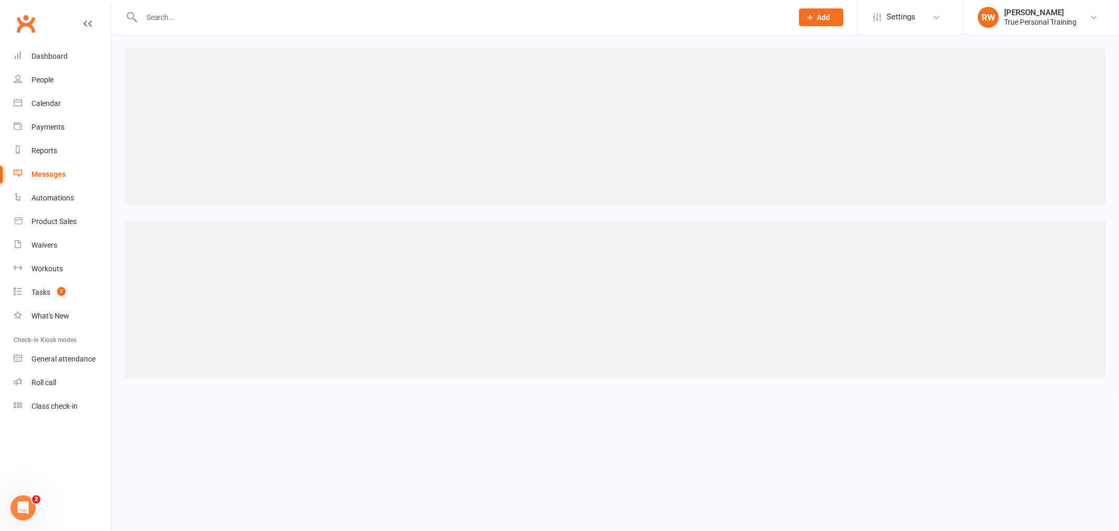
select select "100"
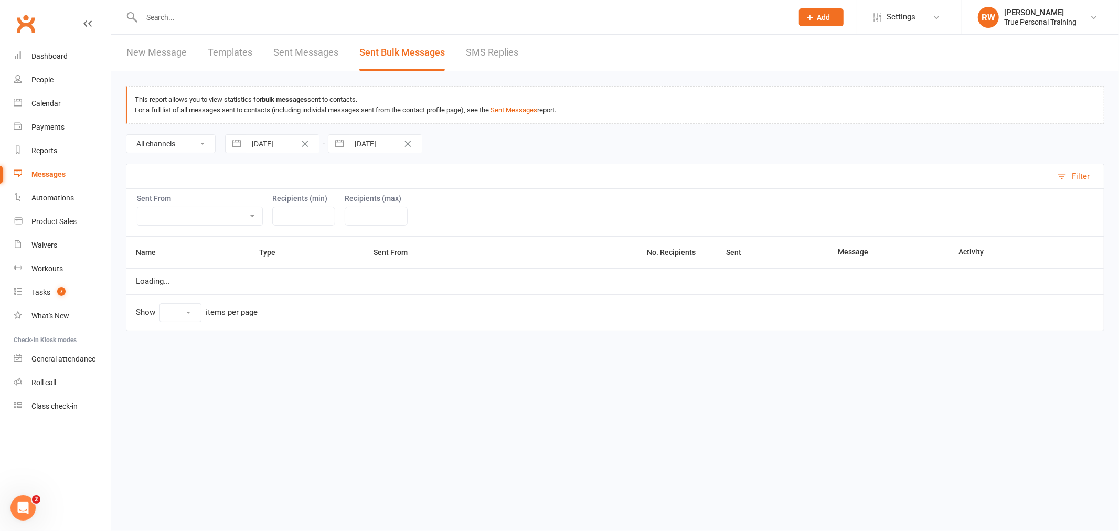
select select "10"
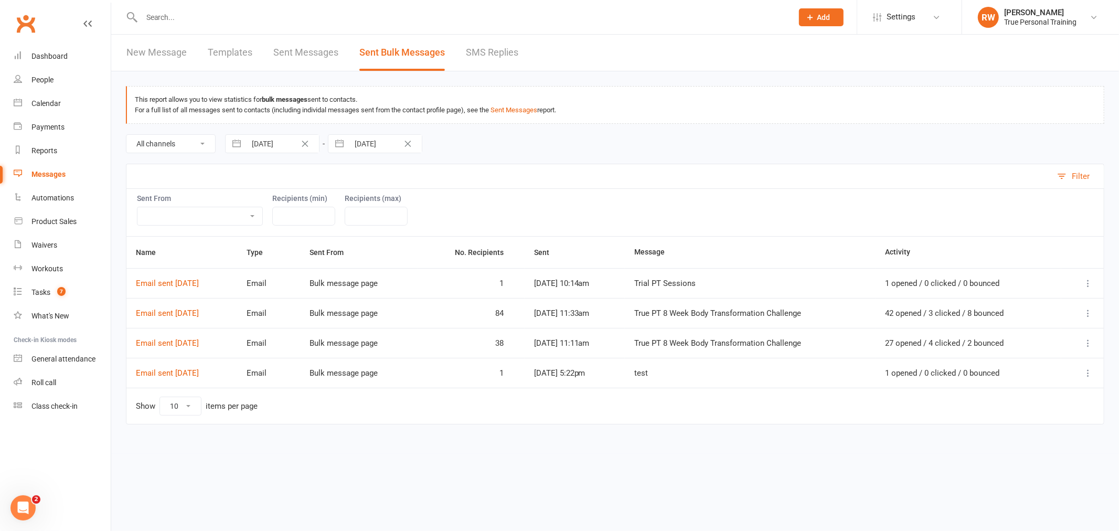
click at [1089, 349] on button at bounding box center [1088, 343] width 13 height 13
click at [1021, 389] on link "Message Details" at bounding box center [1022, 384] width 144 height 21
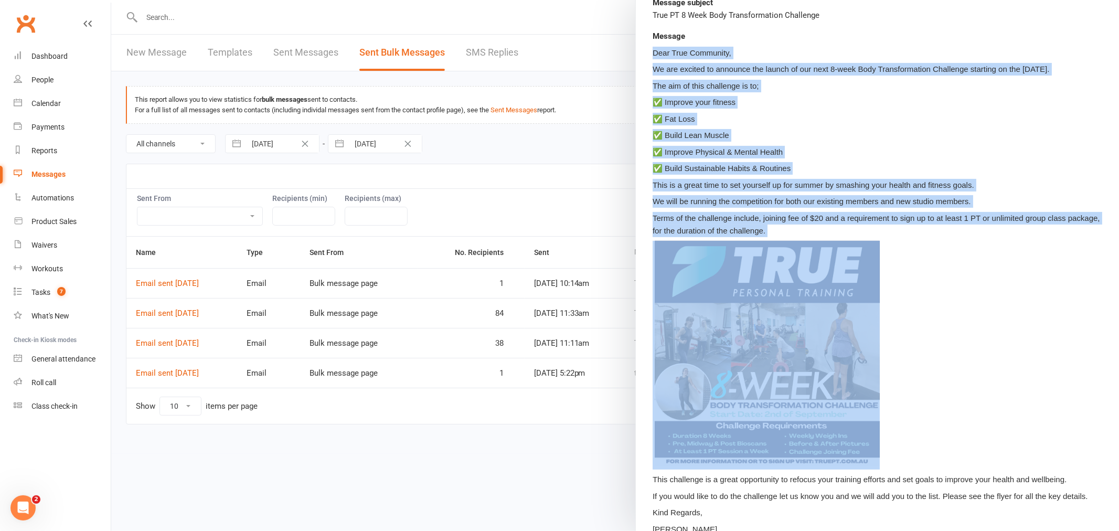
scroll to position [250, 0]
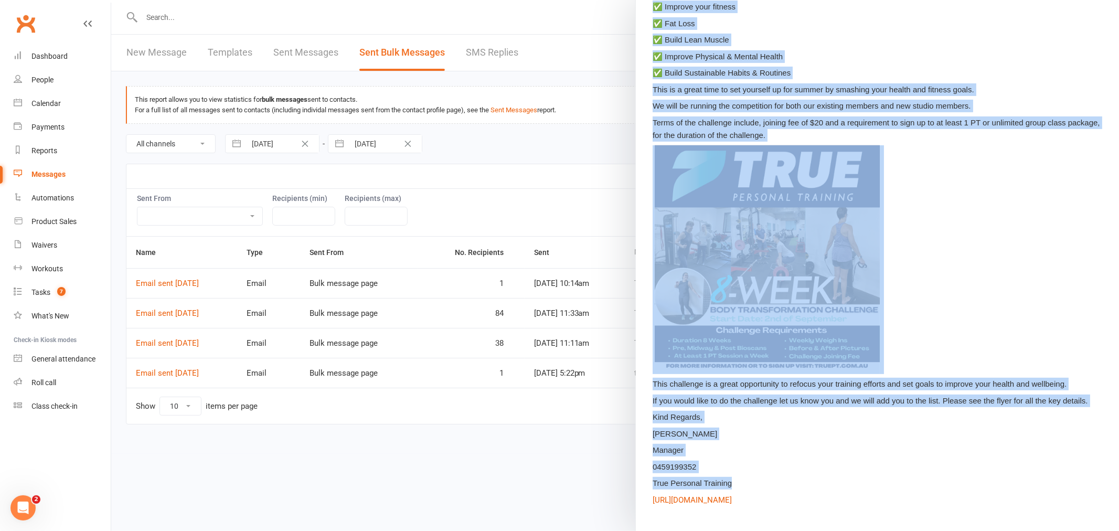
drag, startPoint x: 649, startPoint y: 84, endPoint x: 884, endPoint y: 485, distance: 465.3
click at [884, 485] on div "Dear True Community, We are excited to announce the launch of our next 8-week B…" at bounding box center [877, 237] width 450 height 572
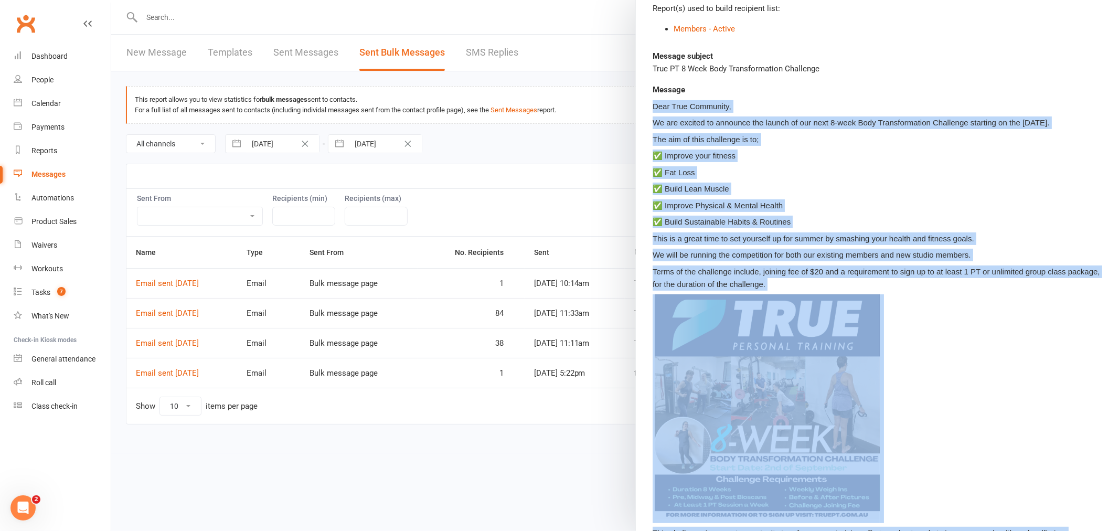
scroll to position [75, 0]
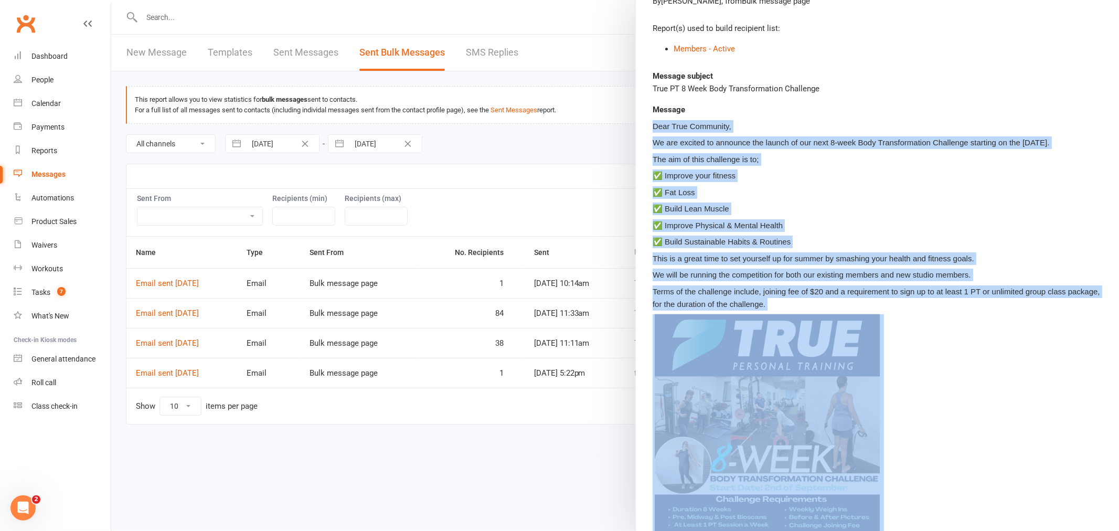
copy div "Dear True Community, We are excited to announce the launch of our next 8-week B…"
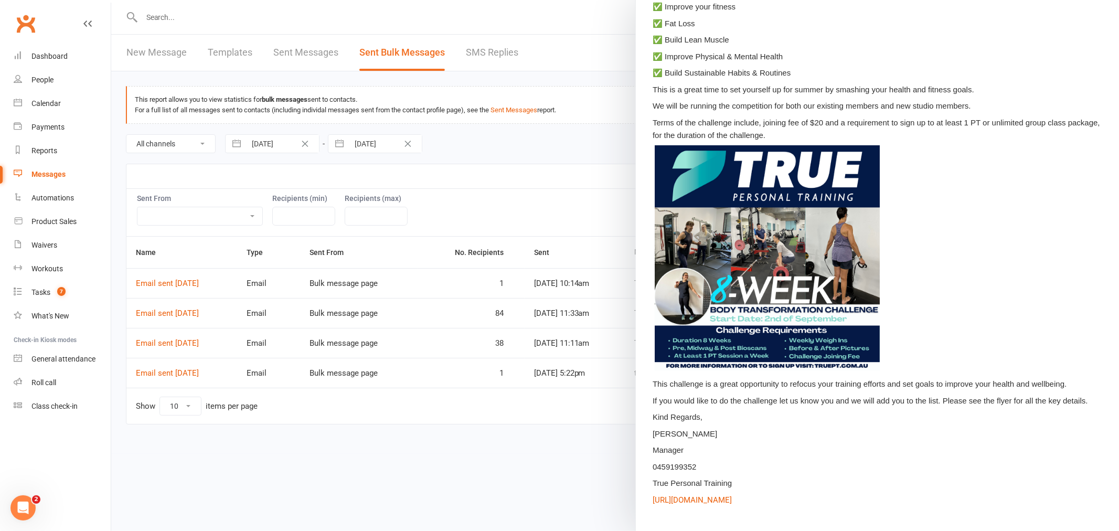
click at [579, 470] on div at bounding box center [615, 265] width 1008 height 531
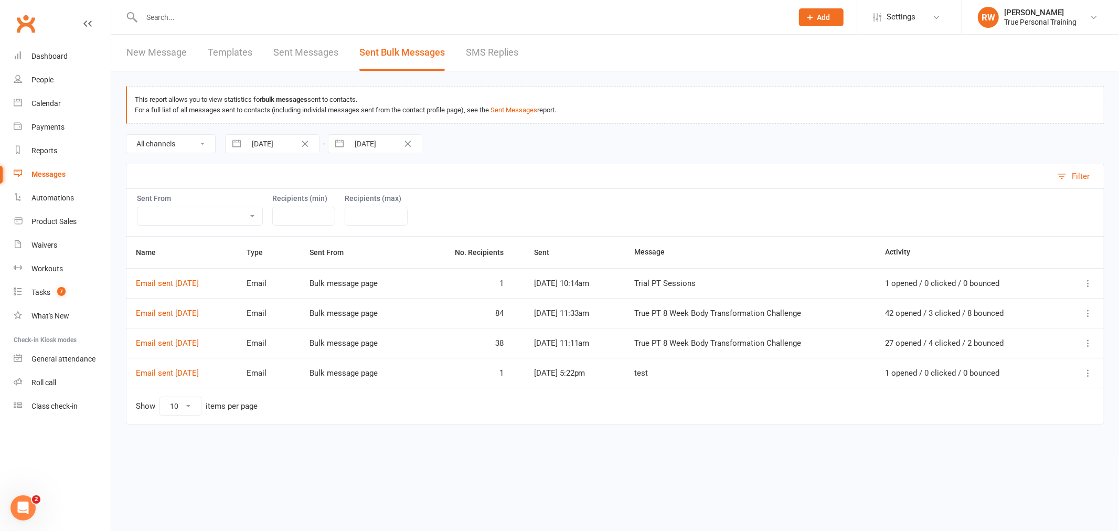
click at [39, 177] on div "Messages" at bounding box center [48, 174] width 34 height 8
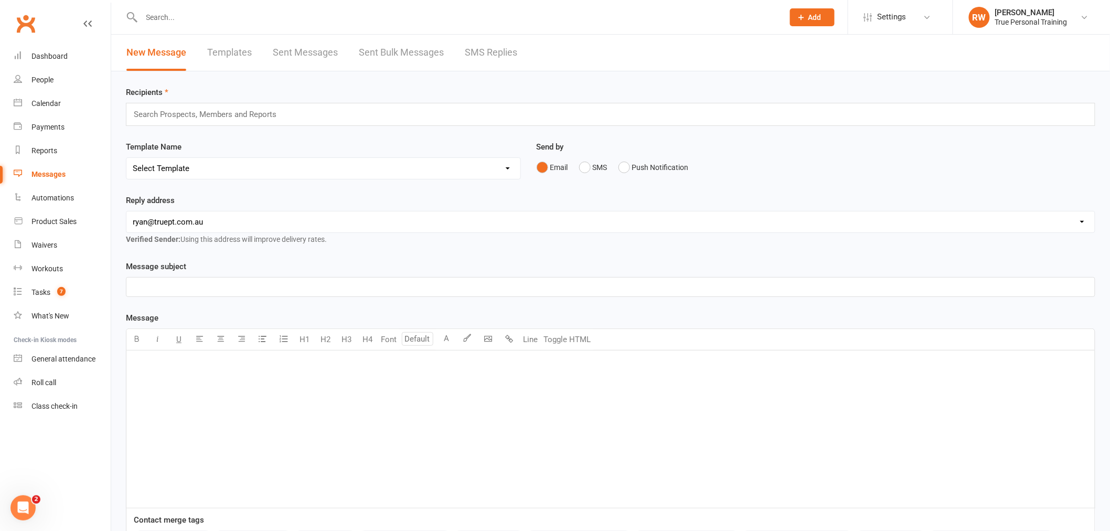
click at [164, 368] on p "﻿" at bounding box center [611, 364] width 956 height 13
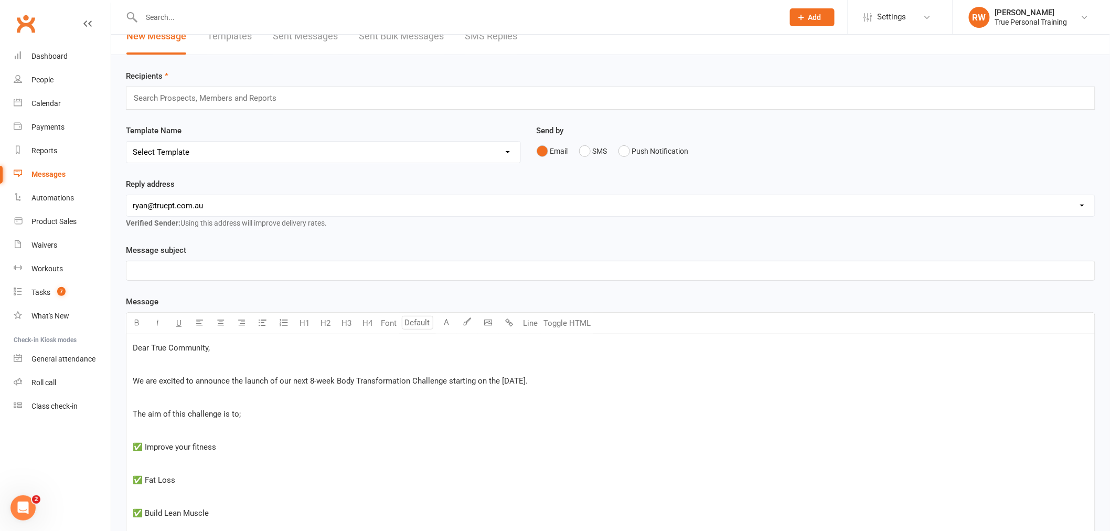
scroll to position [74, 0]
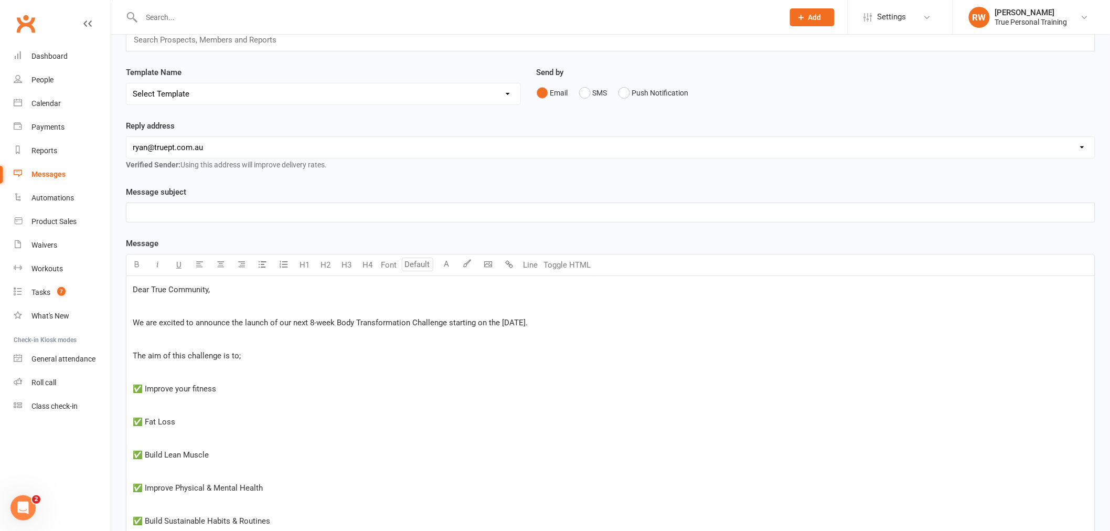
click at [170, 334] on p "﻿" at bounding box center [611, 339] width 956 height 13
drag, startPoint x: 207, startPoint y: 289, endPoint x: 112, endPoint y: 290, distance: 95.5
click at [112, 290] on div "Recipients Search Prospects, Members and Reports Template Name Select Template …" at bounding box center [610, 518] width 999 height 1043
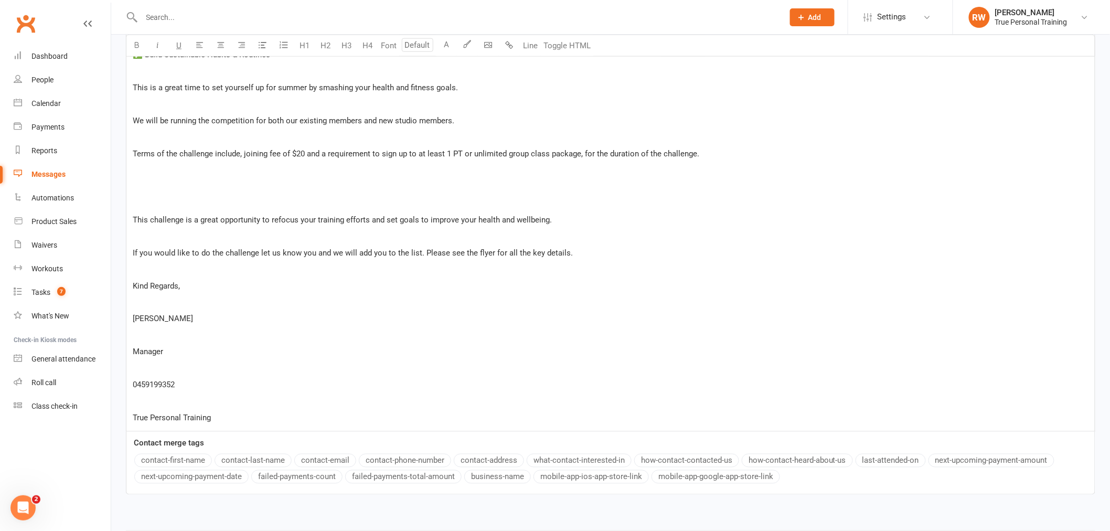
scroll to position [599, 0]
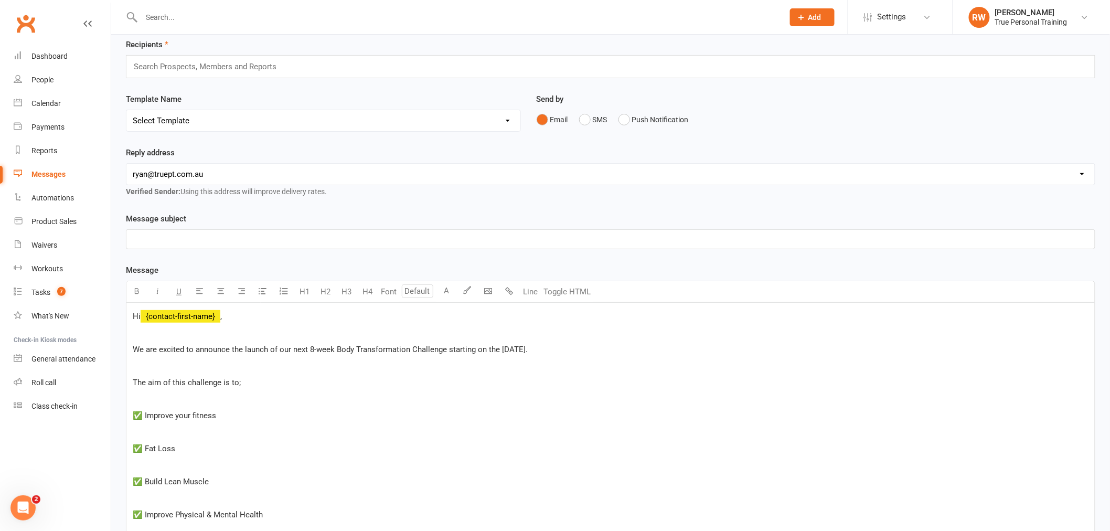
scroll to position [0, 0]
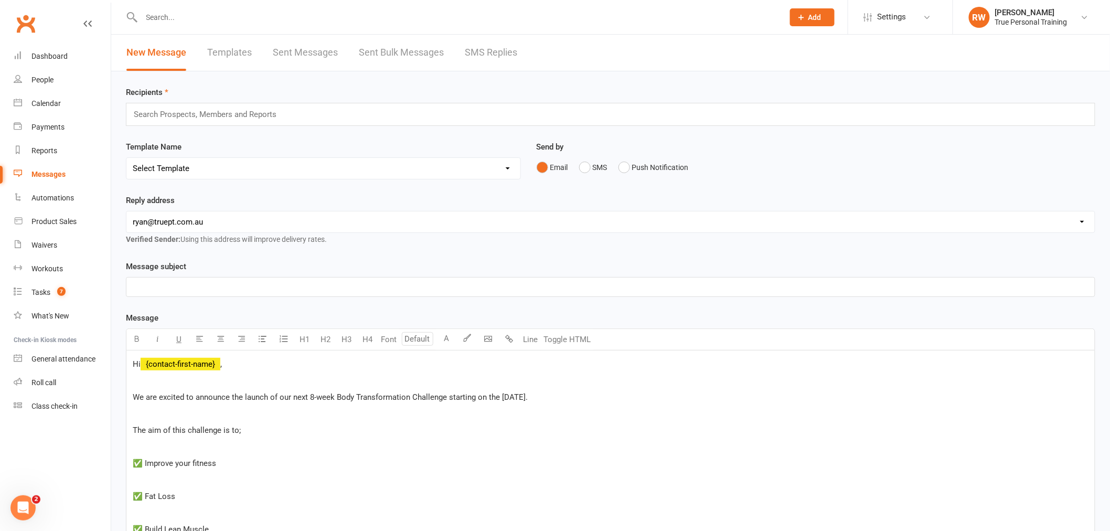
click at [159, 419] on p "﻿" at bounding box center [611, 413] width 956 height 13
click at [142, 462] on p "﻿" at bounding box center [611, 463] width 956 height 13
click at [152, 432] on p "﻿" at bounding box center [611, 430] width 956 height 13
click at [157, 465] on p "﻿" at bounding box center [611, 463] width 956 height 13
click at [177, 478] on p "﻿" at bounding box center [611, 479] width 956 height 13
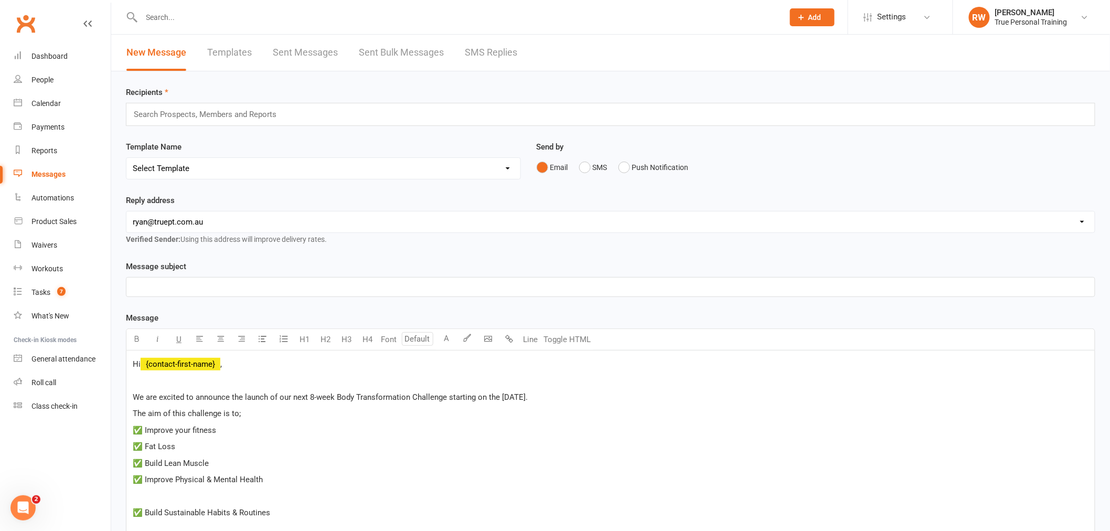
click at [168, 495] on p "﻿" at bounding box center [611, 496] width 956 height 13
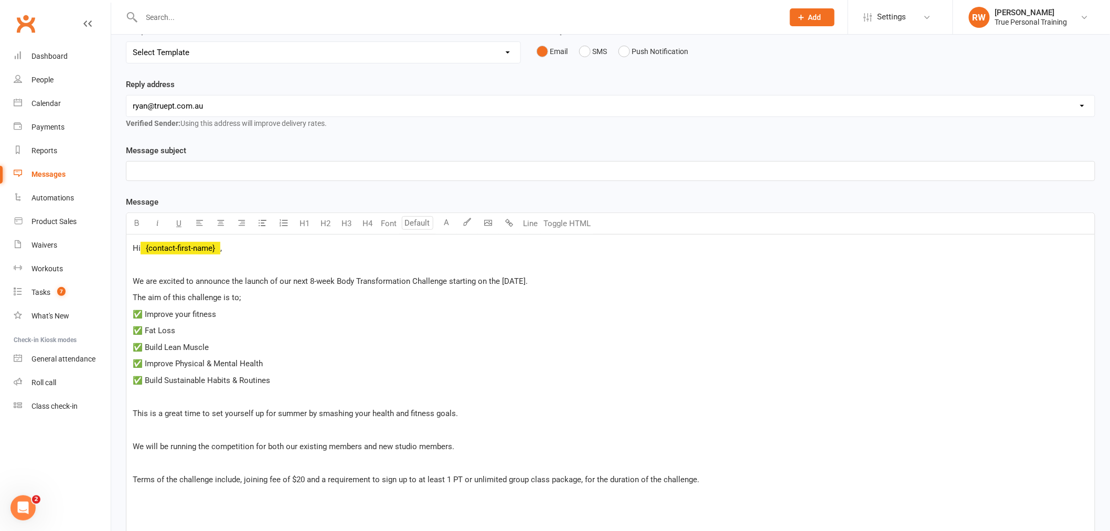
scroll to position [116, 0]
click at [143, 423] on p "﻿" at bounding box center [611, 429] width 956 height 13
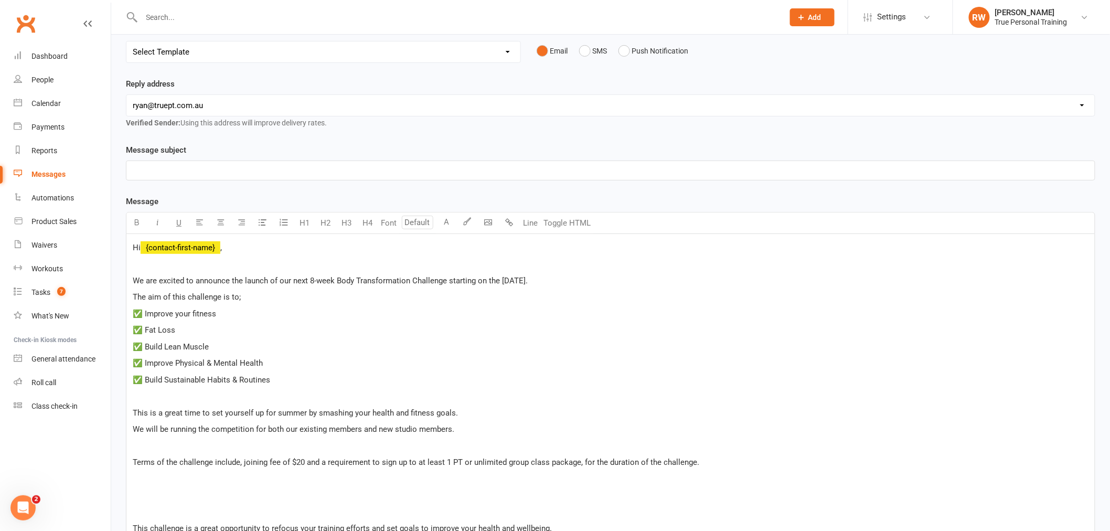
click at [151, 444] on p "﻿" at bounding box center [611, 446] width 956 height 13
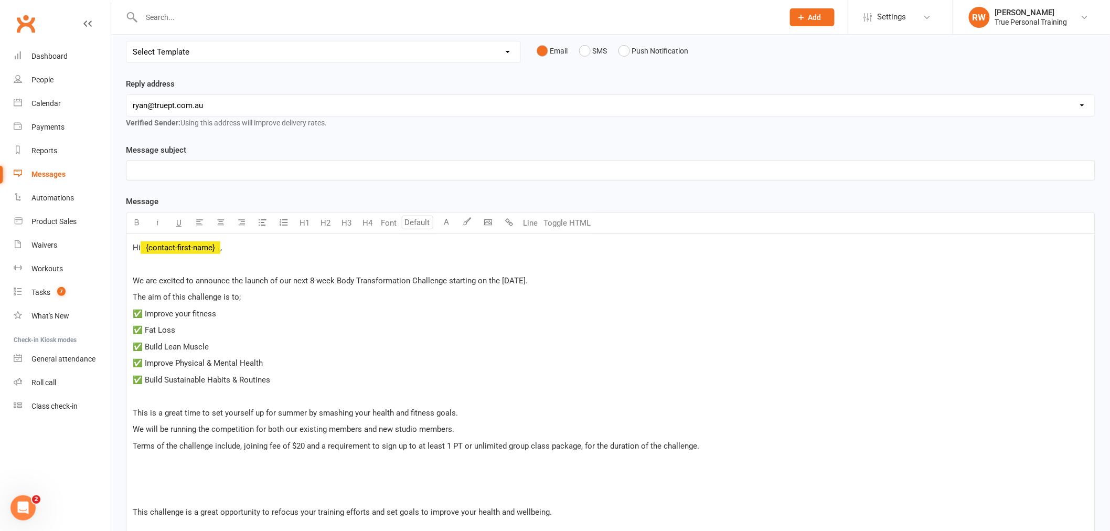
click at [241, 481] on p at bounding box center [611, 479] width 956 height 13
click at [186, 454] on div "Hi ﻿ {contact-first-name} , ﻿ We are excited to announce the launch of our next…" at bounding box center [610, 478] width 968 height 489
click at [169, 481] on p at bounding box center [611, 479] width 956 height 13
click at [166, 496] on p "﻿" at bounding box center [611, 495] width 956 height 13
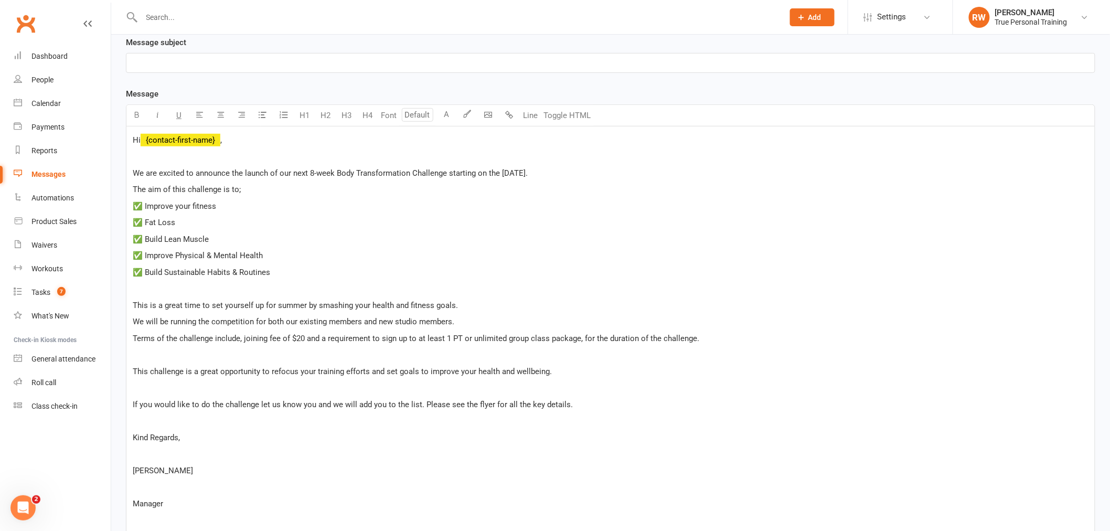
scroll to position [233, 0]
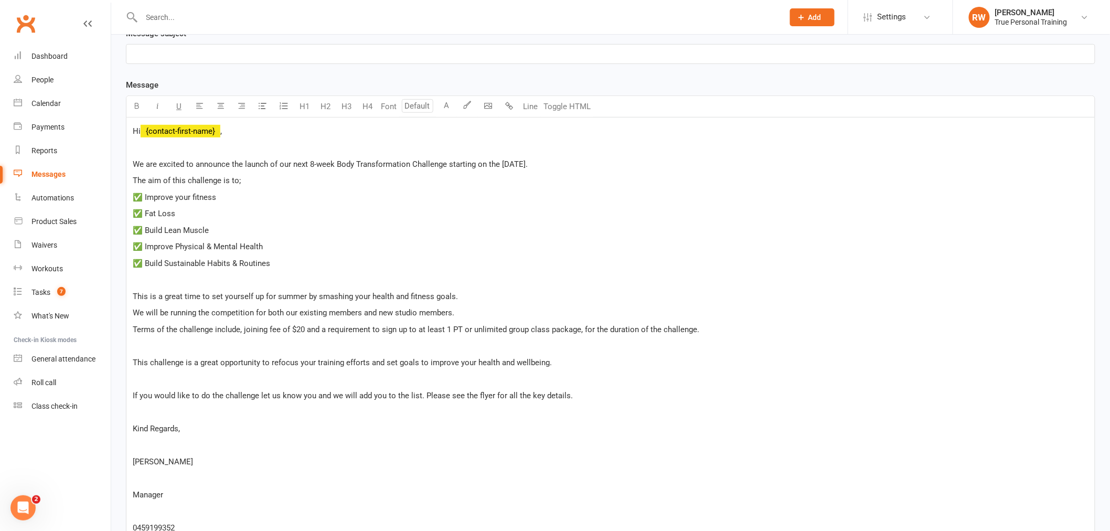
click at [140, 373] on p "﻿" at bounding box center [611, 378] width 956 height 13
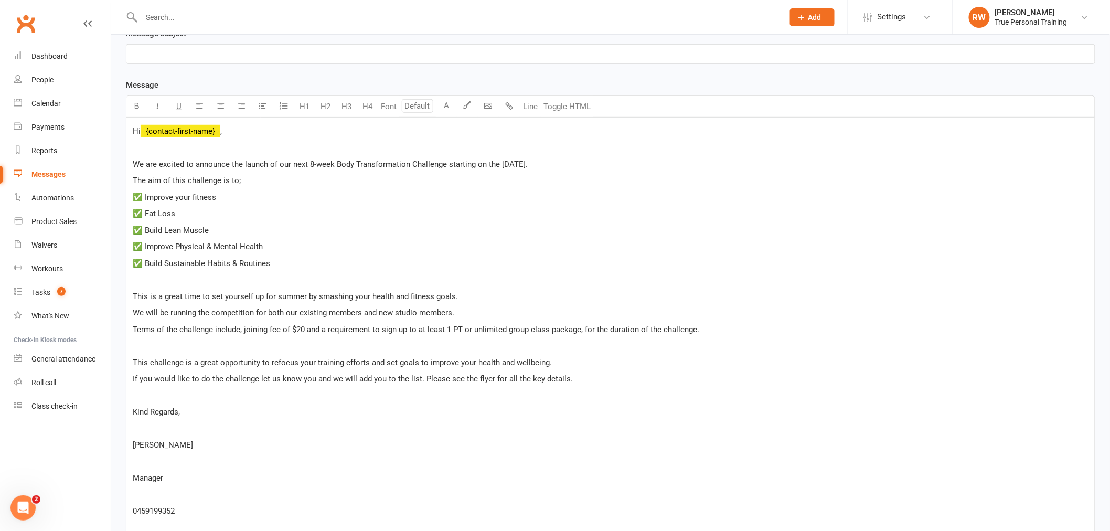
click at [142, 427] on p "﻿" at bounding box center [611, 428] width 956 height 13
click at [142, 443] on p "﻿" at bounding box center [611, 444] width 956 height 13
click at [139, 454] on div "Hi ﻿ {contact-first-name} , ﻿ We are excited to announce the launch of our next…" at bounding box center [610, 320] width 968 height 407
click at [149, 478] on p "﻿" at bounding box center [611, 478] width 956 height 13
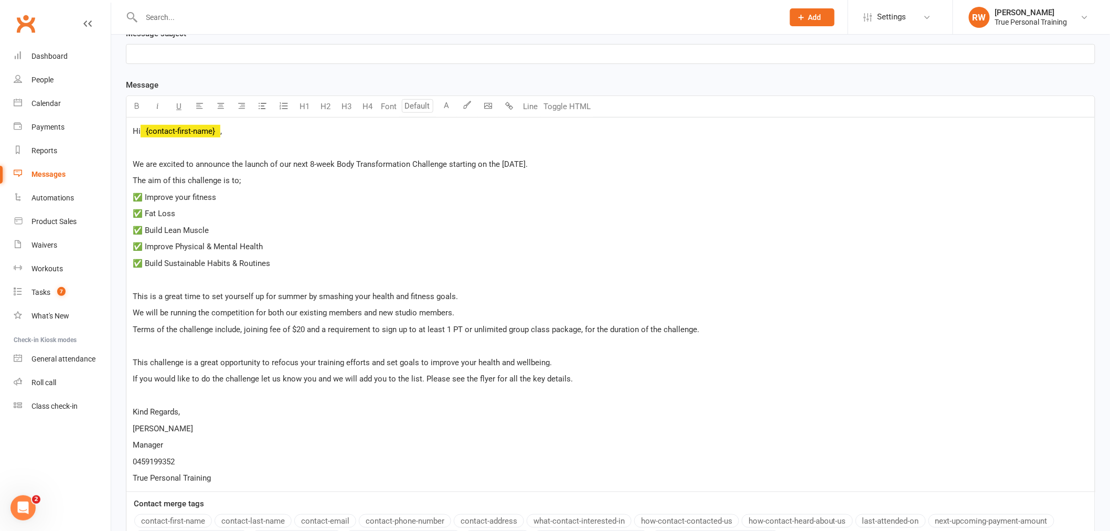
click at [212, 476] on p "True Personal Training" at bounding box center [611, 478] width 956 height 13
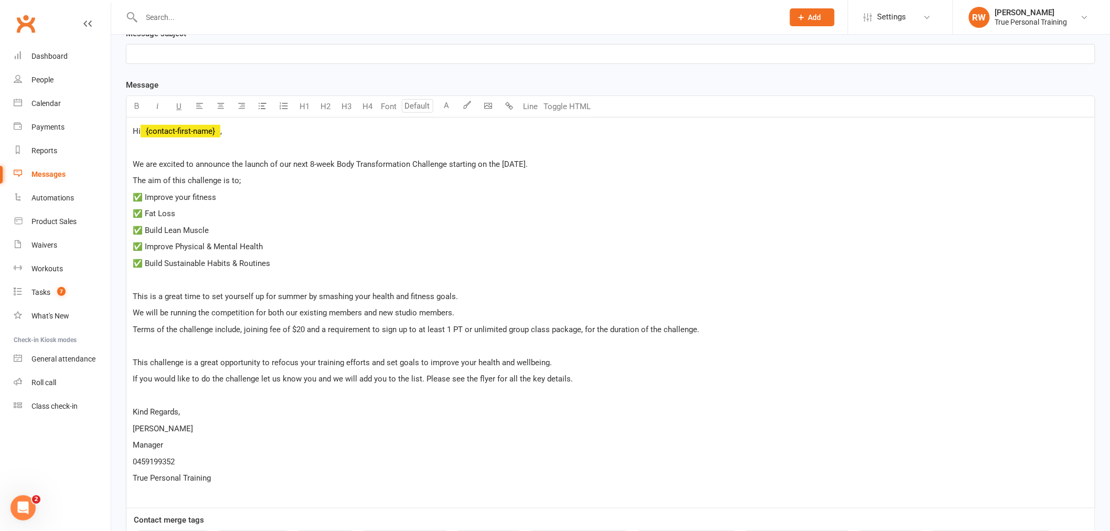
click at [151, 284] on p "﻿" at bounding box center [611, 279] width 956 height 13
click at [147, 345] on p "﻿" at bounding box center [611, 345] width 956 height 13
click at [159, 286] on div "Hi ﻿ {contact-first-name} , ﻿ We are excited to announce the launch of our next…" at bounding box center [610, 312] width 968 height 390
click at [163, 344] on p "﻿" at bounding box center [611, 345] width 956 height 13
click at [168, 280] on p "﻿" at bounding box center [611, 279] width 956 height 13
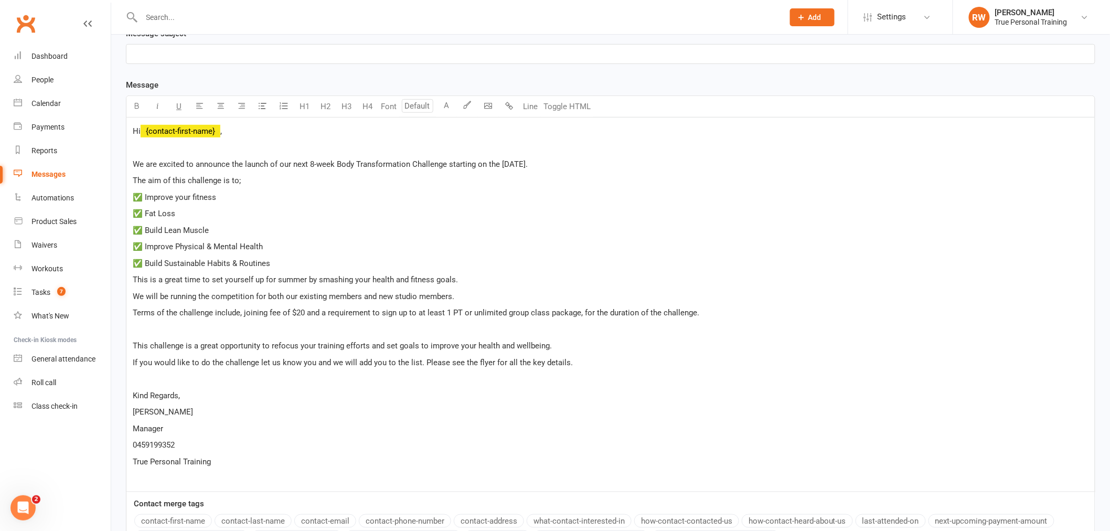
click at [138, 324] on p "﻿" at bounding box center [611, 329] width 956 height 13
click at [491, 109] on body "Prospect Member Non-attending contact Class / event Appointment Task Membership…" at bounding box center [555, 202] width 1110 height 864
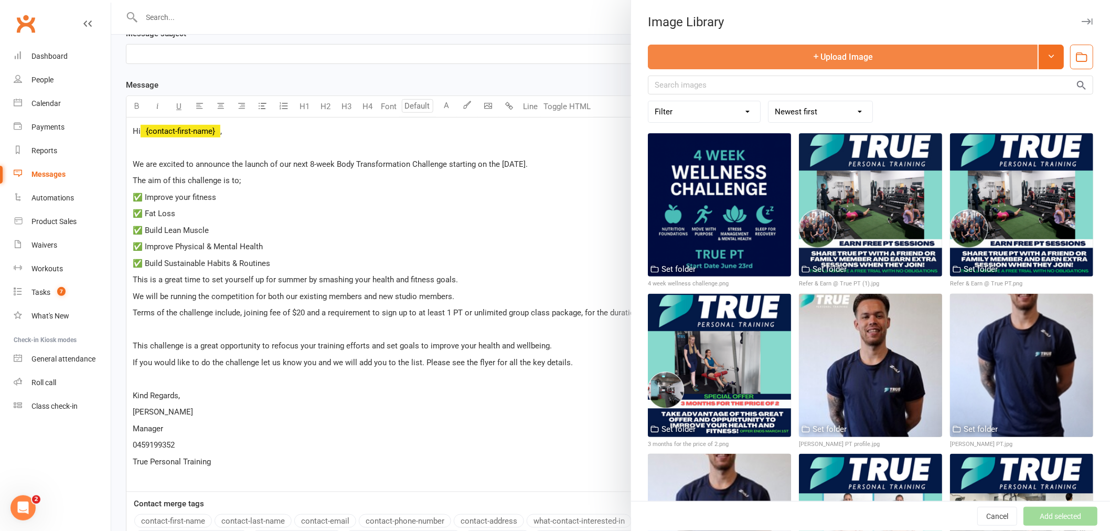
click at [777, 53] on button "Upload Image" at bounding box center [843, 57] width 390 height 25
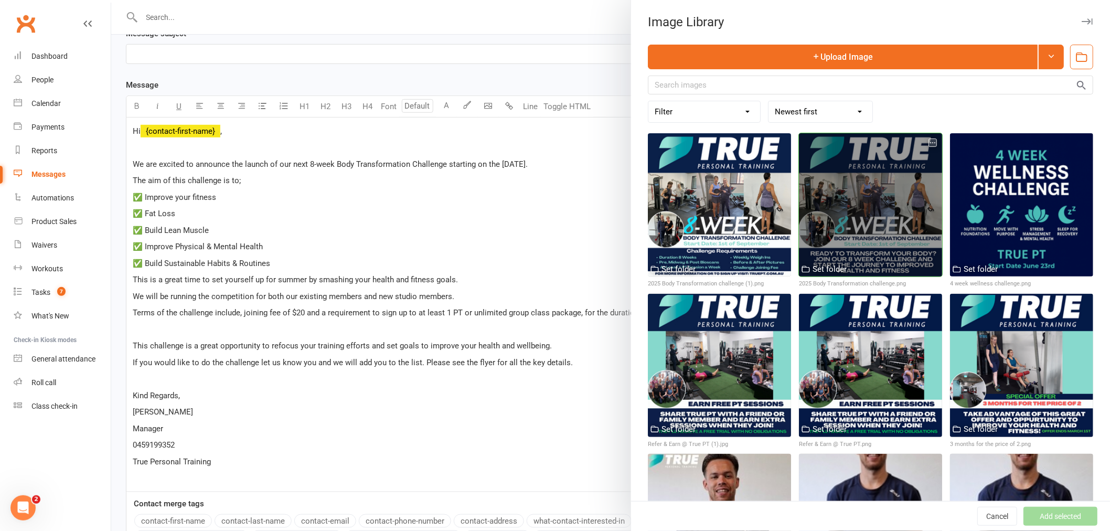
click at [861, 186] on div at bounding box center [870, 204] width 143 height 143
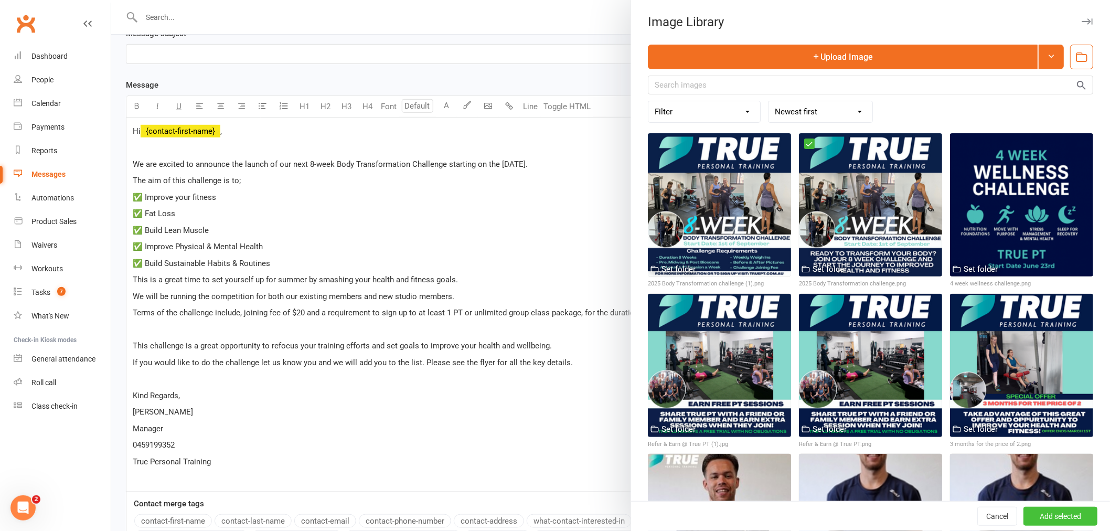
click at [1045, 518] on button "Add selected" at bounding box center [1060, 516] width 74 height 19
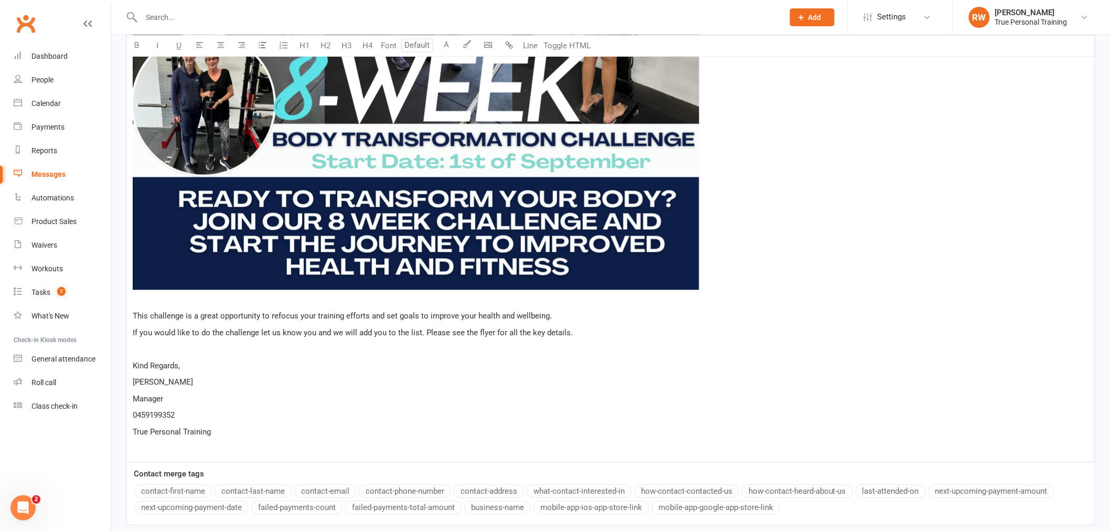
scroll to position [874, 0]
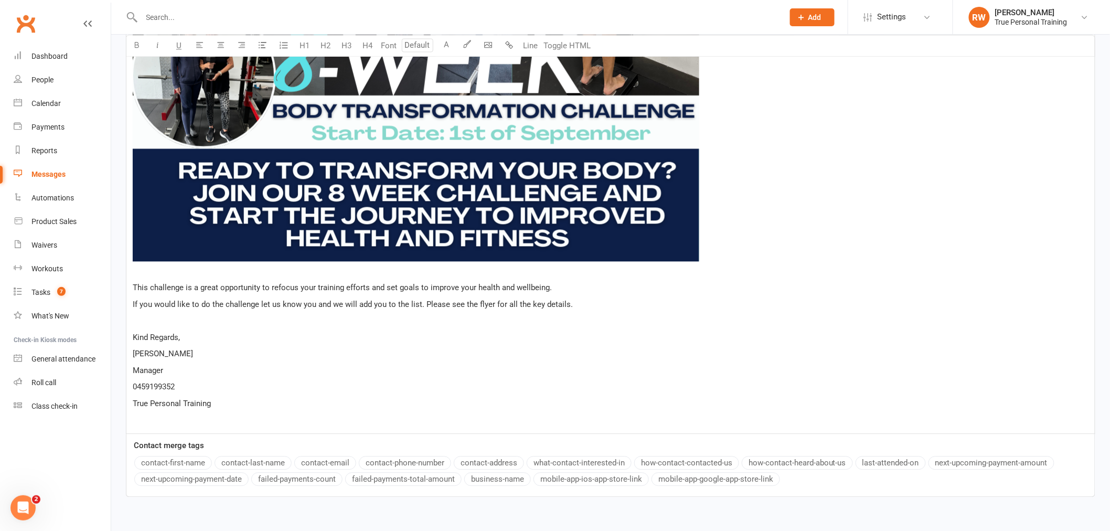
click at [188, 315] on p "﻿" at bounding box center [611, 320] width 956 height 13
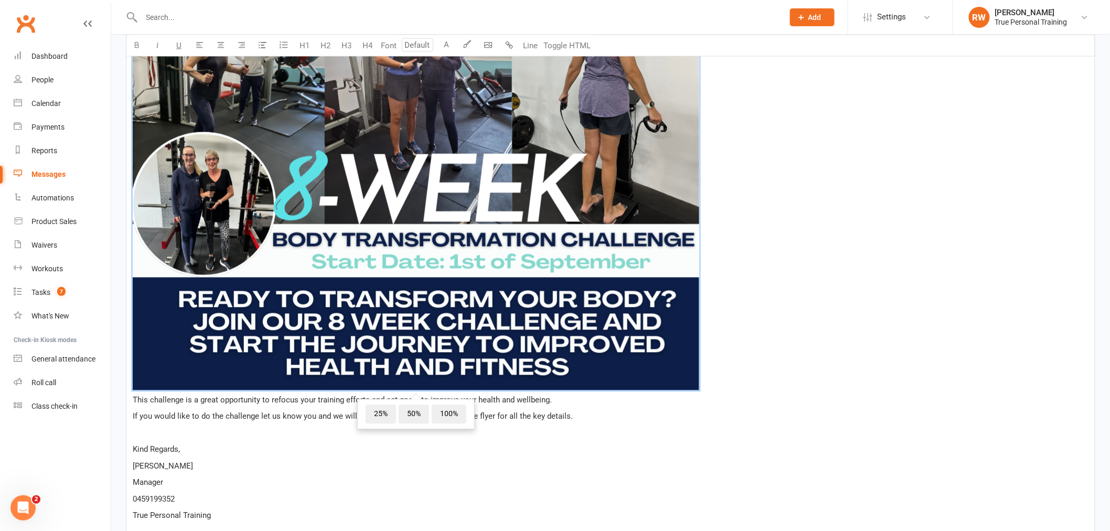
scroll to position [892, 0]
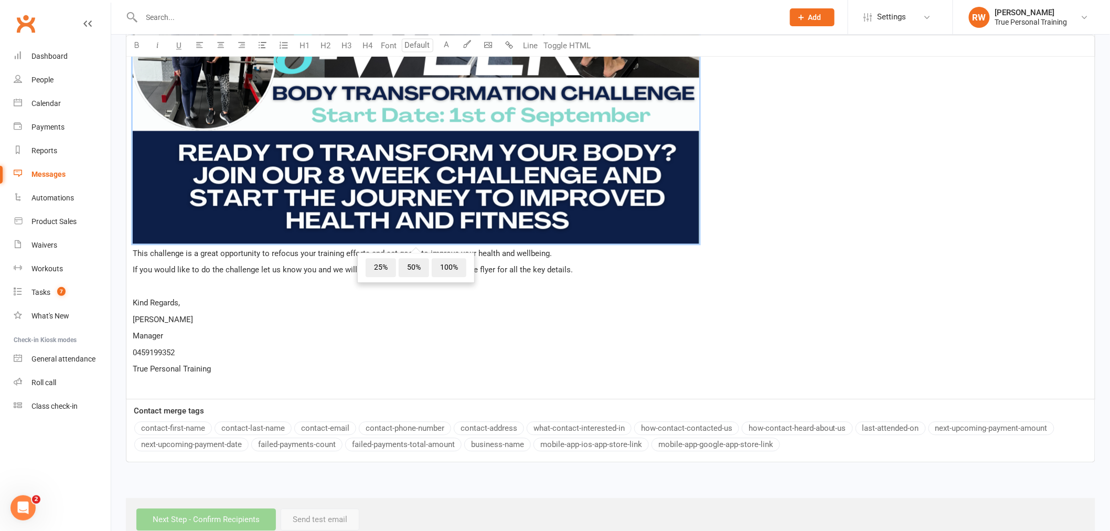
click at [142, 286] on p "﻿" at bounding box center [611, 286] width 956 height 13
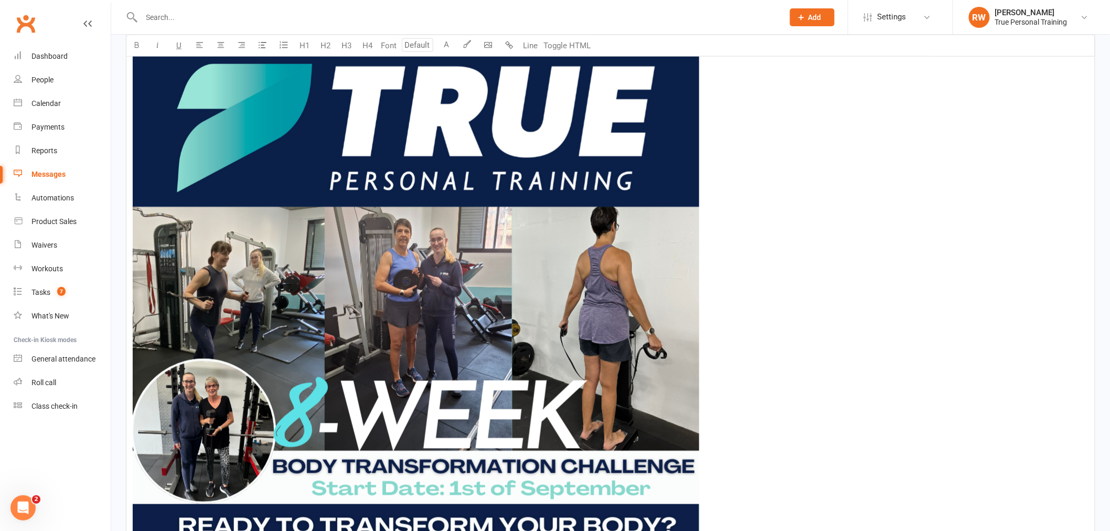
scroll to position [367, 0]
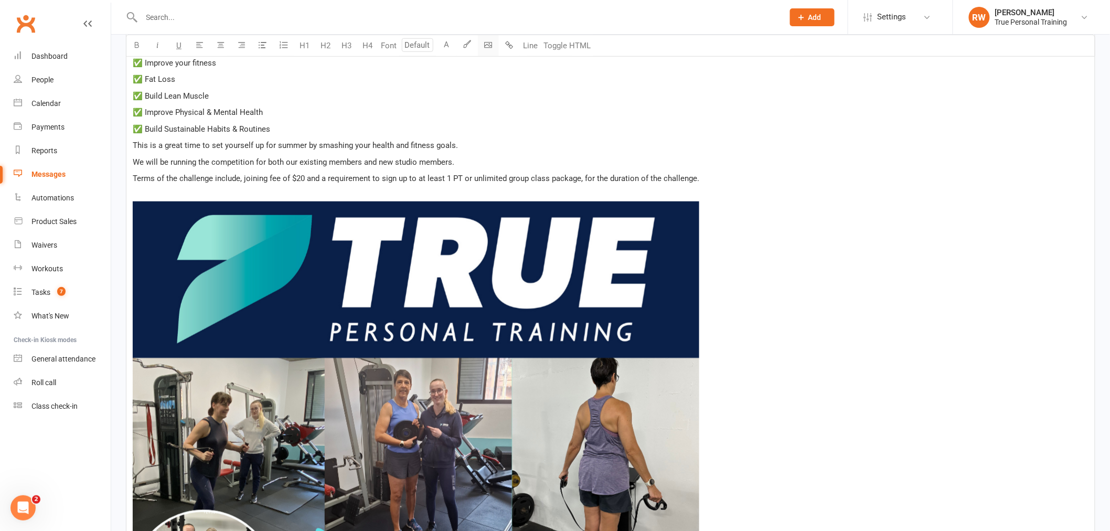
click at [491, 44] on body "Prospect Member Non-attending contact Class / event Appointment Task Membership…" at bounding box center [555, 350] width 1110 height 1430
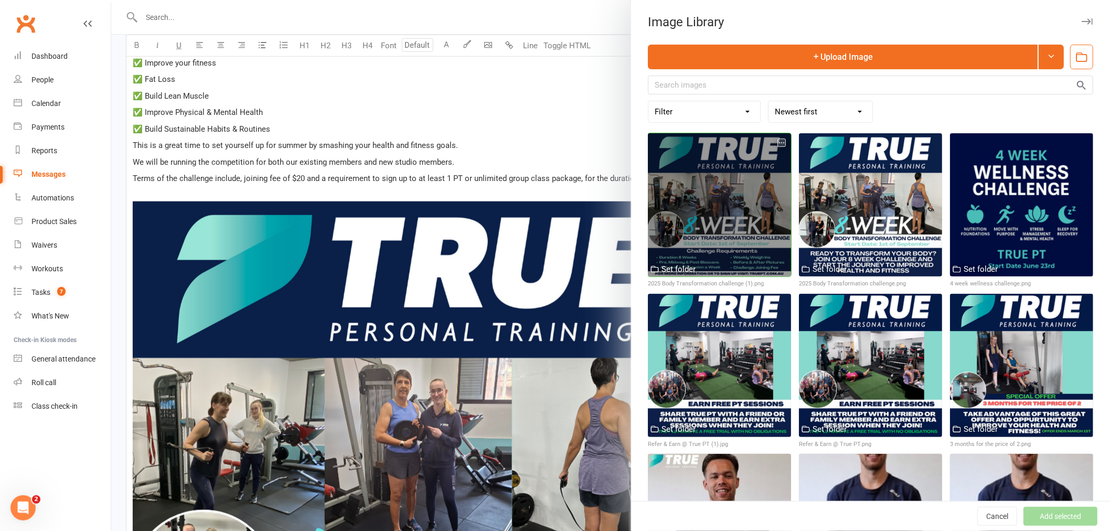
click at [670, 165] on div at bounding box center [719, 204] width 143 height 143
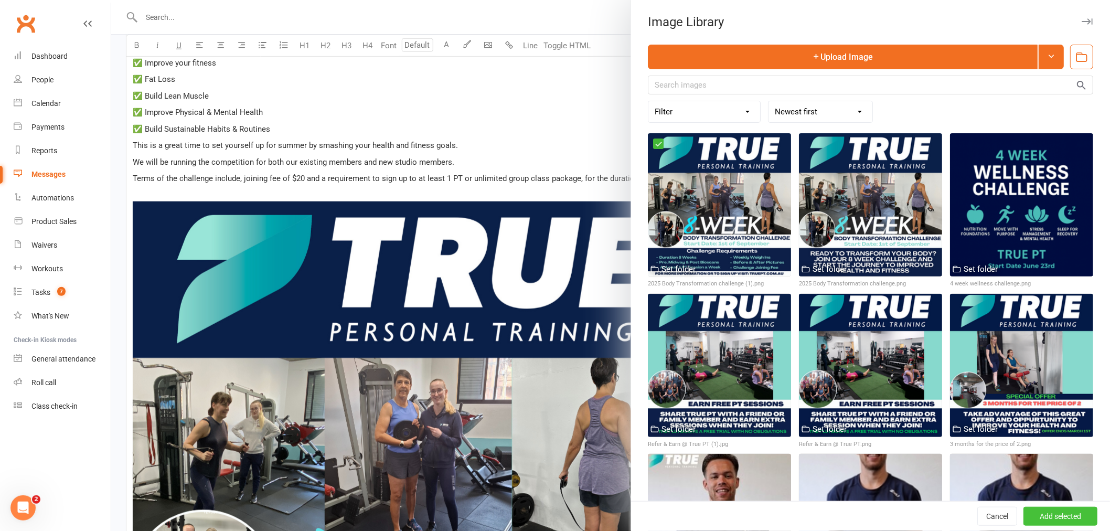
click at [1055, 516] on button "Add selected" at bounding box center [1060, 516] width 74 height 19
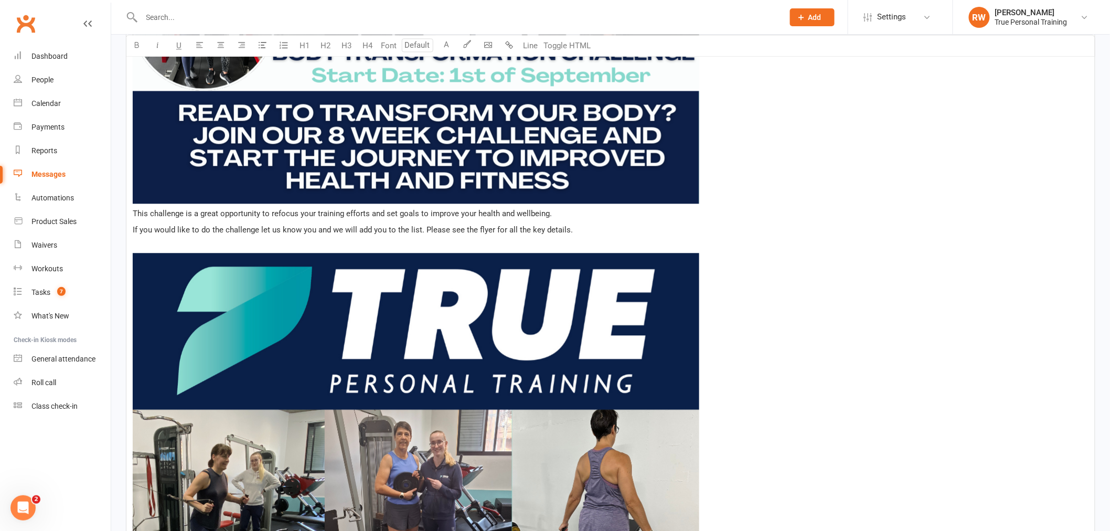
scroll to position [1008, 0]
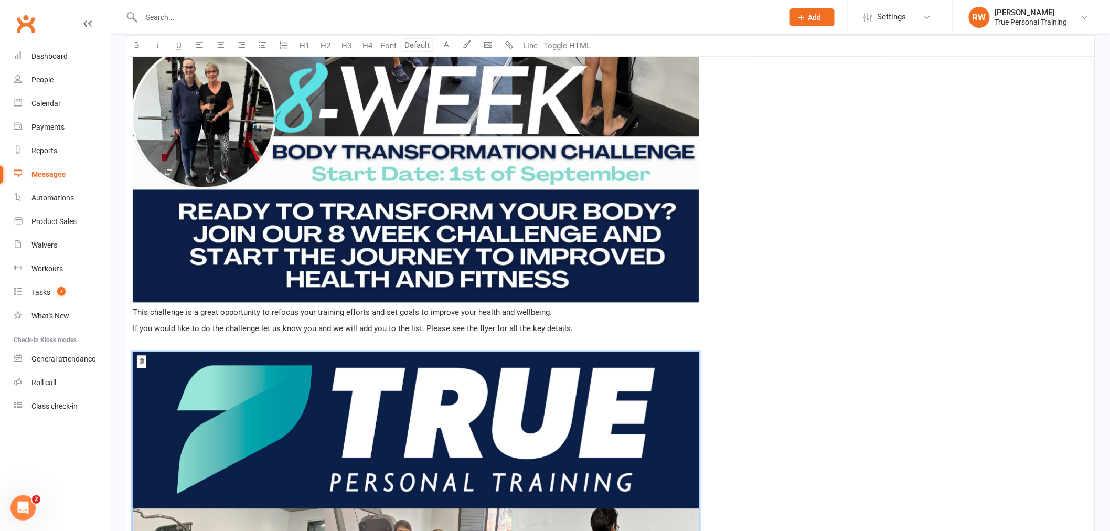
click at [532, 179] on img at bounding box center [416, 19] width 566 height 566
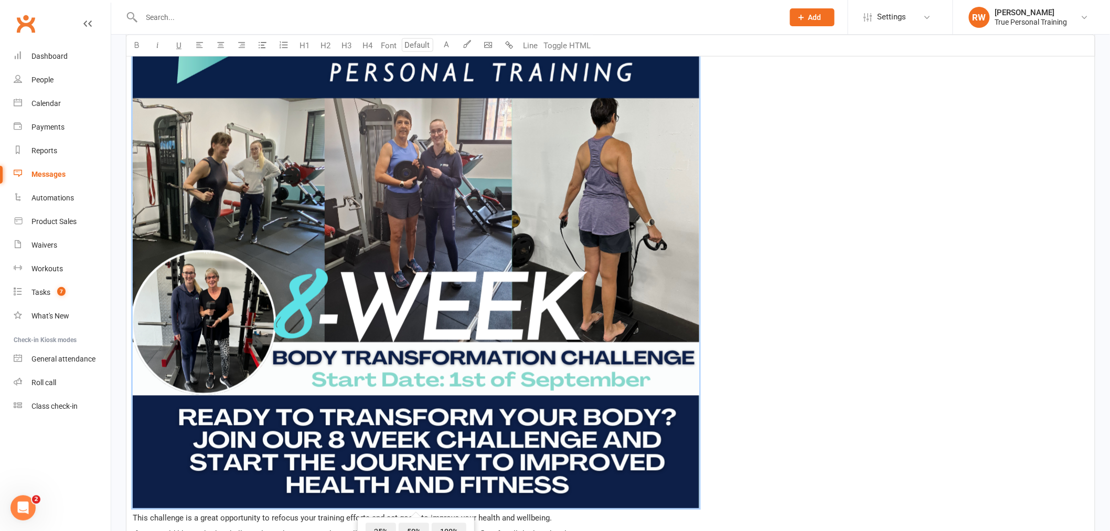
scroll to position [775, 0]
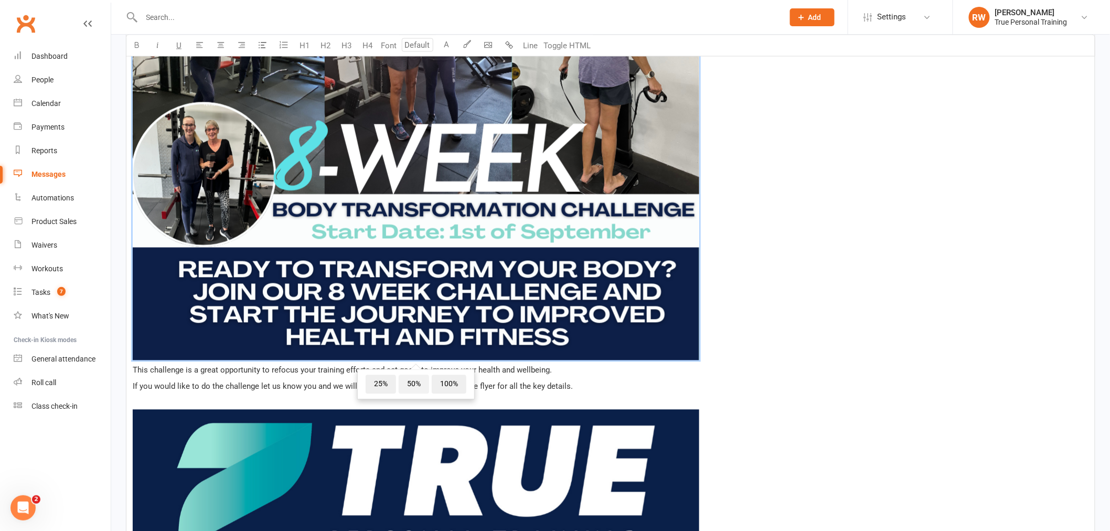
click at [418, 381] on span "50%" at bounding box center [414, 384] width 30 height 19
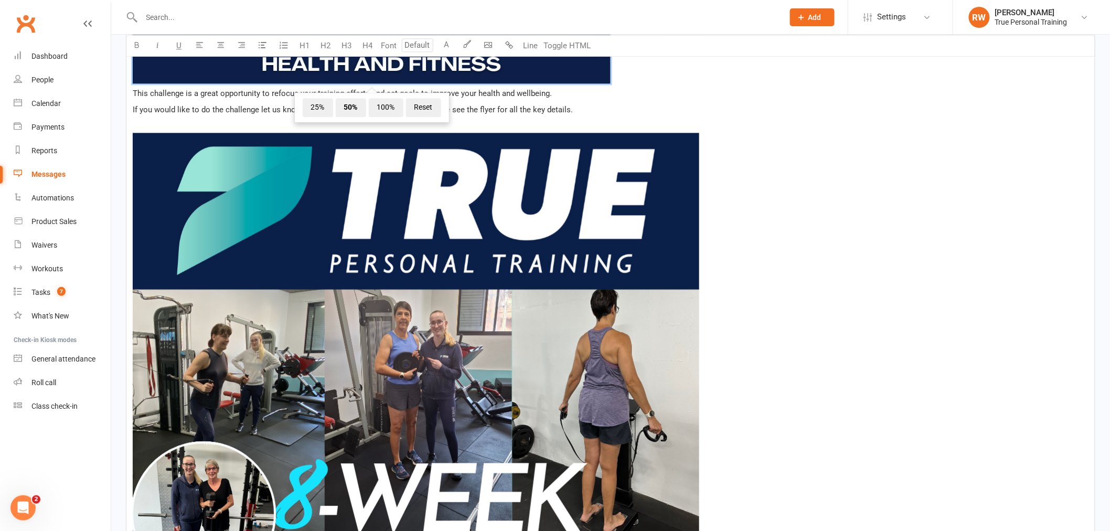
scroll to position [1008, 0]
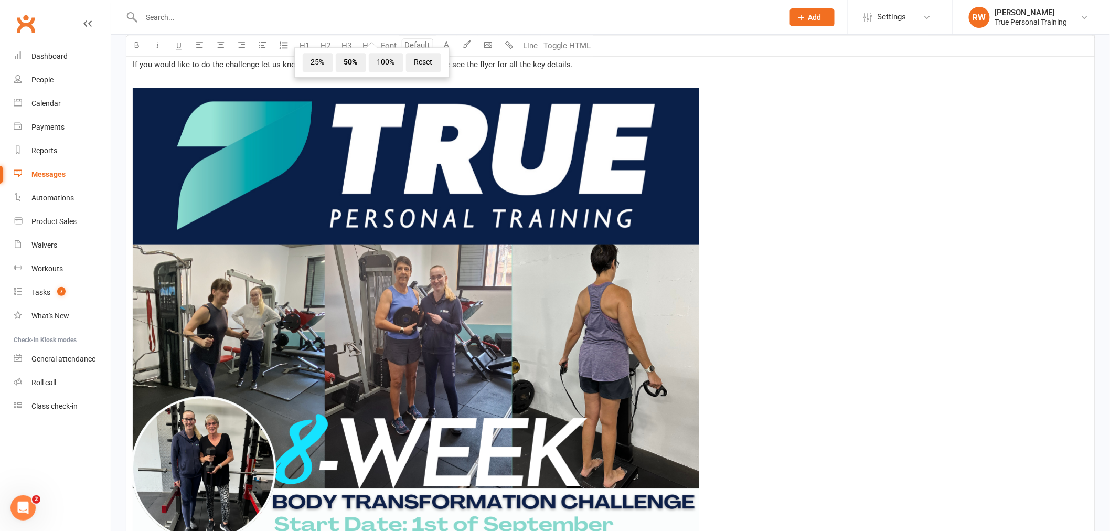
click at [446, 326] on img at bounding box center [416, 371] width 566 height 566
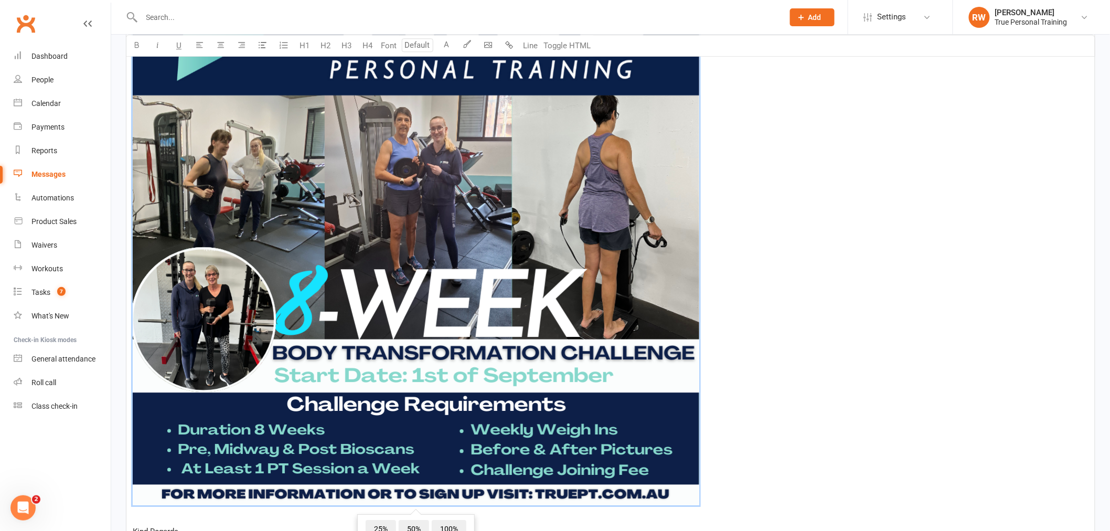
scroll to position [1241, 0]
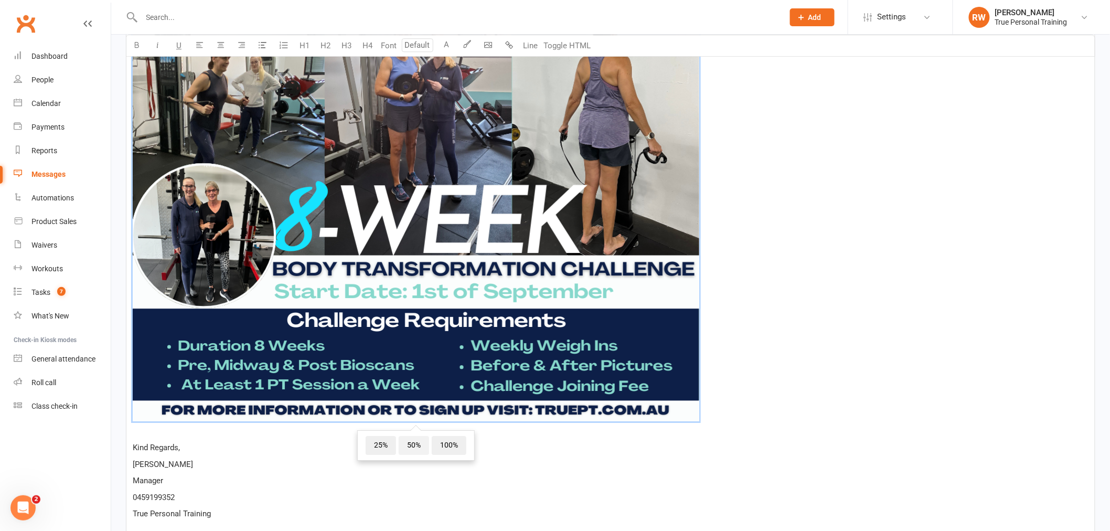
click at [416, 446] on span "50%" at bounding box center [414, 445] width 30 height 19
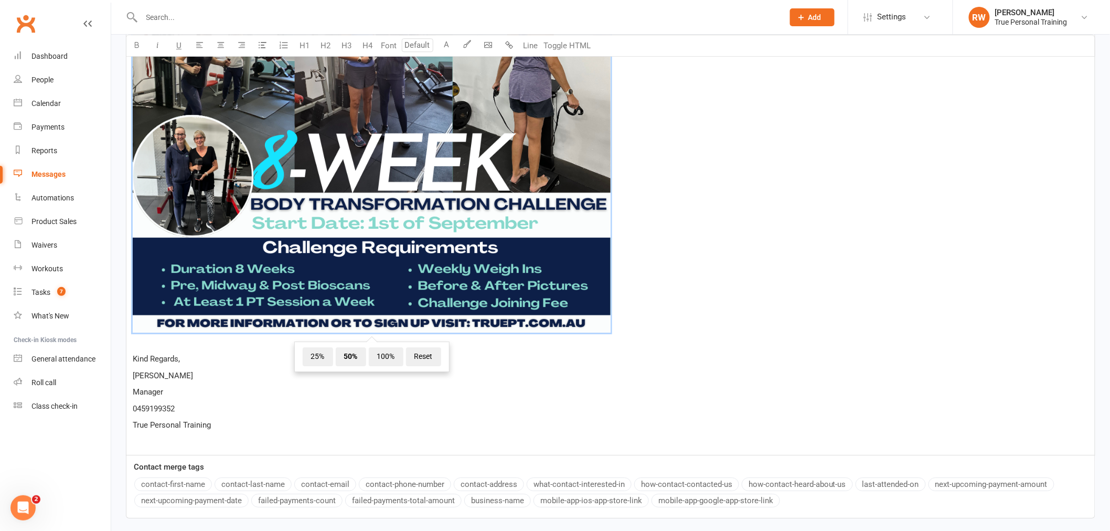
click at [179, 347] on p "﻿ ﻿ 25% 50% 100% Reset ﻿" at bounding box center [611, 95] width 956 height 507
click at [137, 441] on p "﻿" at bounding box center [611, 441] width 956 height 13
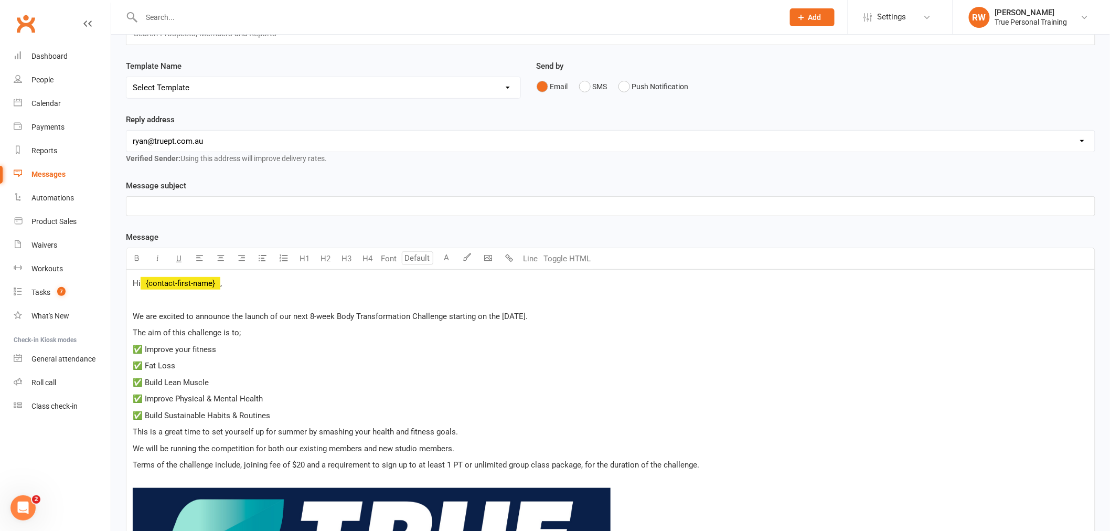
scroll to position [76, 0]
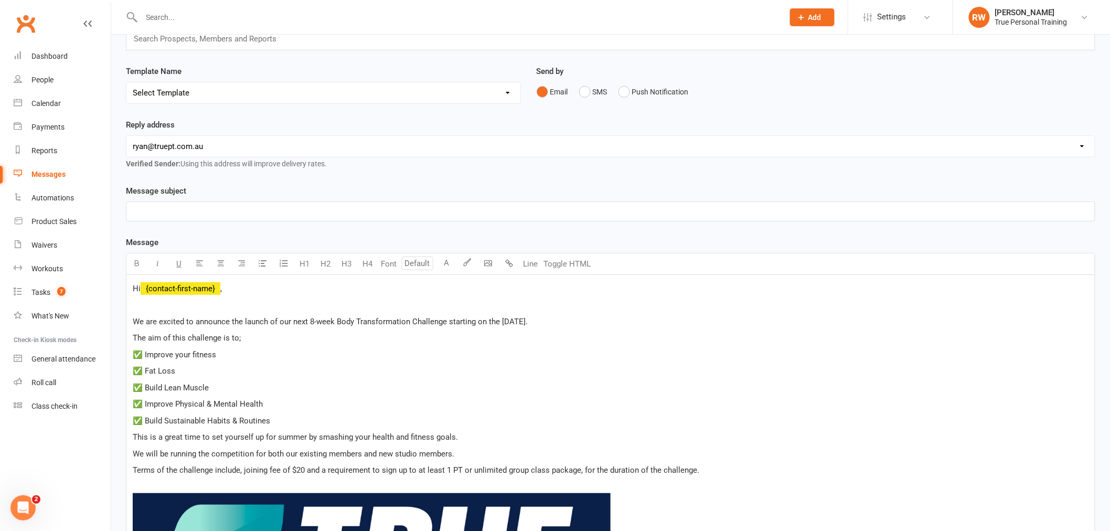
click at [334, 208] on p "﻿" at bounding box center [611, 211] width 956 height 13
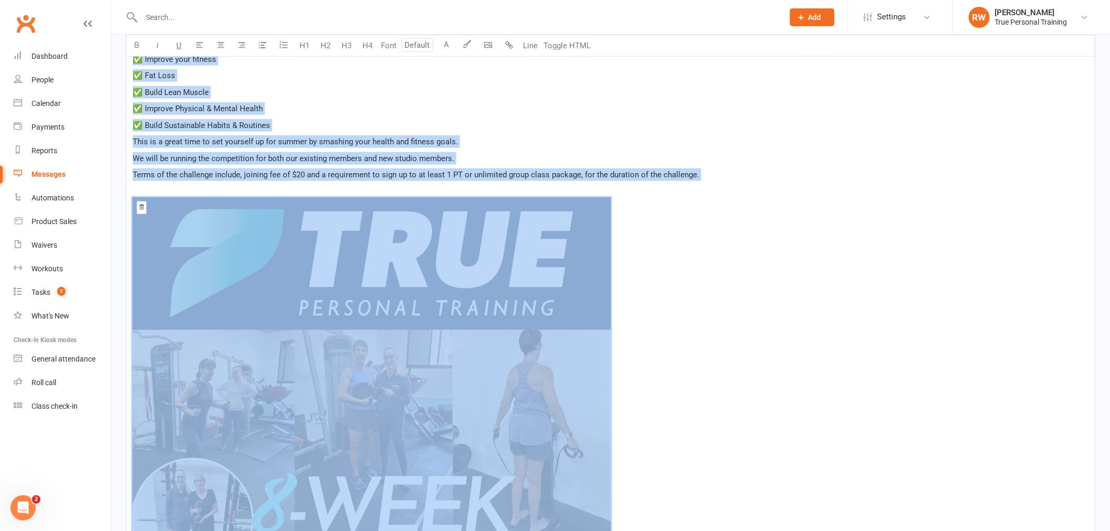
scroll to position [158, 0]
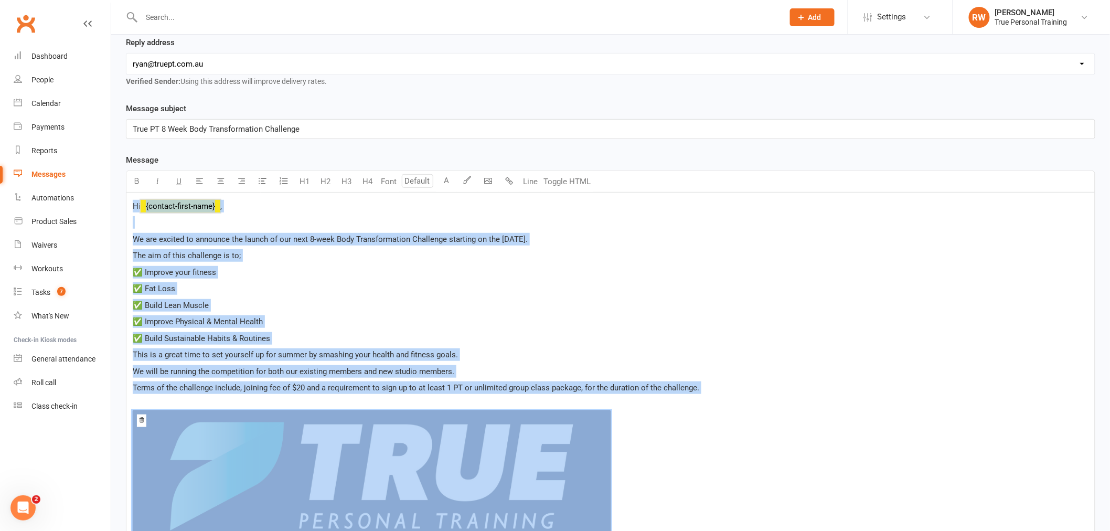
drag, startPoint x: 232, startPoint y: 349, endPoint x: 133, endPoint y: 208, distance: 172.6
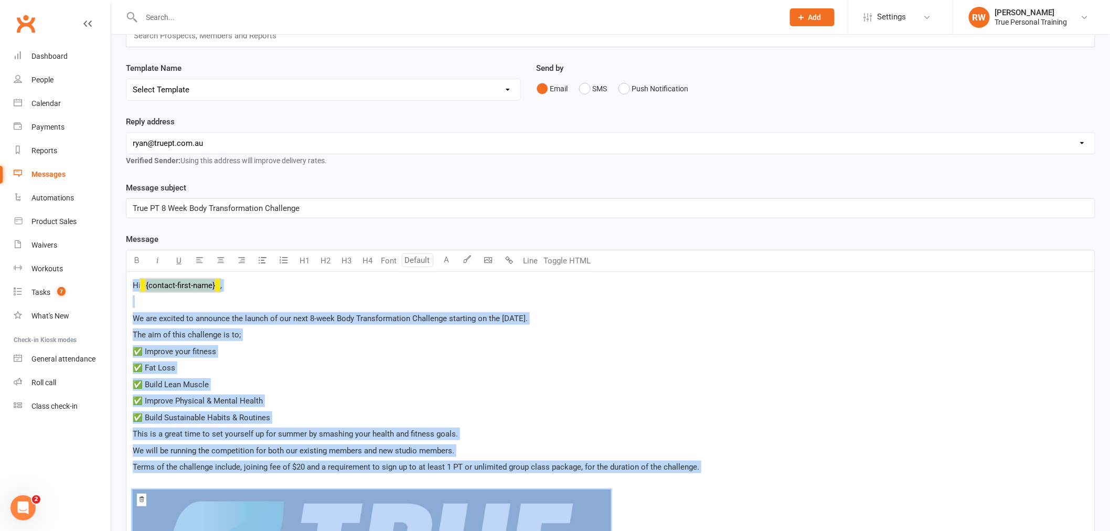
scroll to position [0, 0]
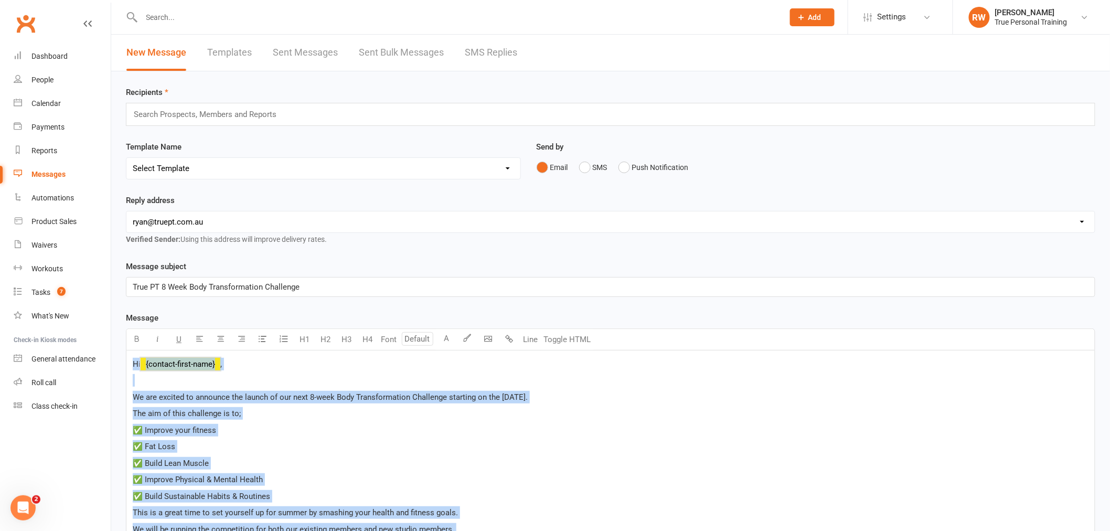
click at [221, 52] on link "Templates" at bounding box center [229, 53] width 45 height 36
select select "grid"
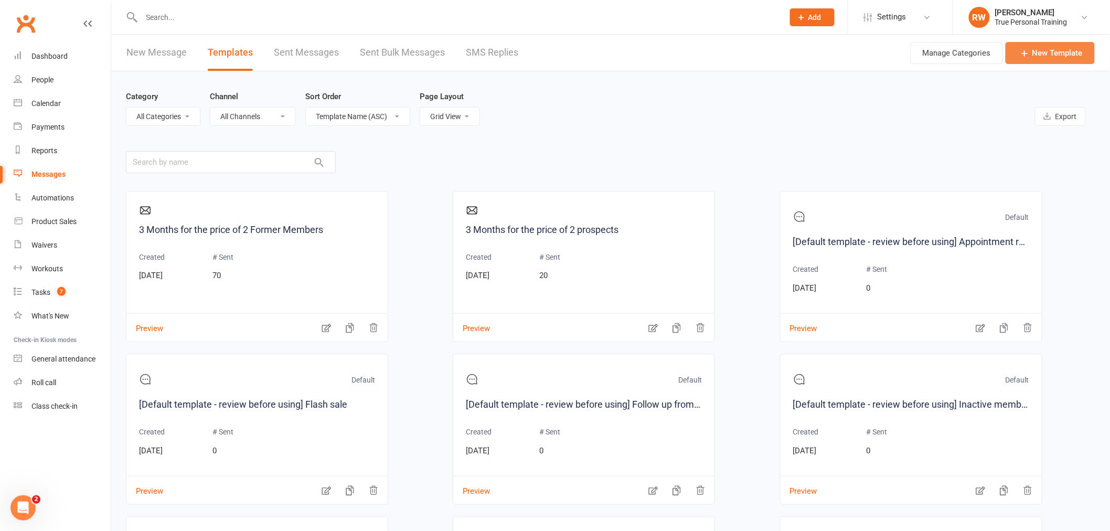
click at [1063, 49] on link "New Template" at bounding box center [1049, 53] width 89 height 22
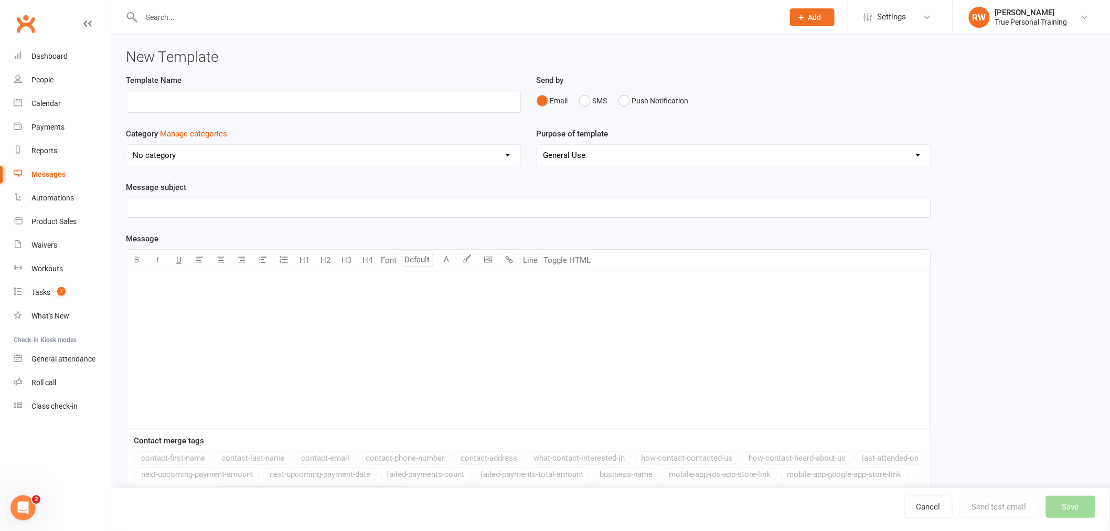
click at [193, 294] on div "﻿" at bounding box center [528, 349] width 804 height 157
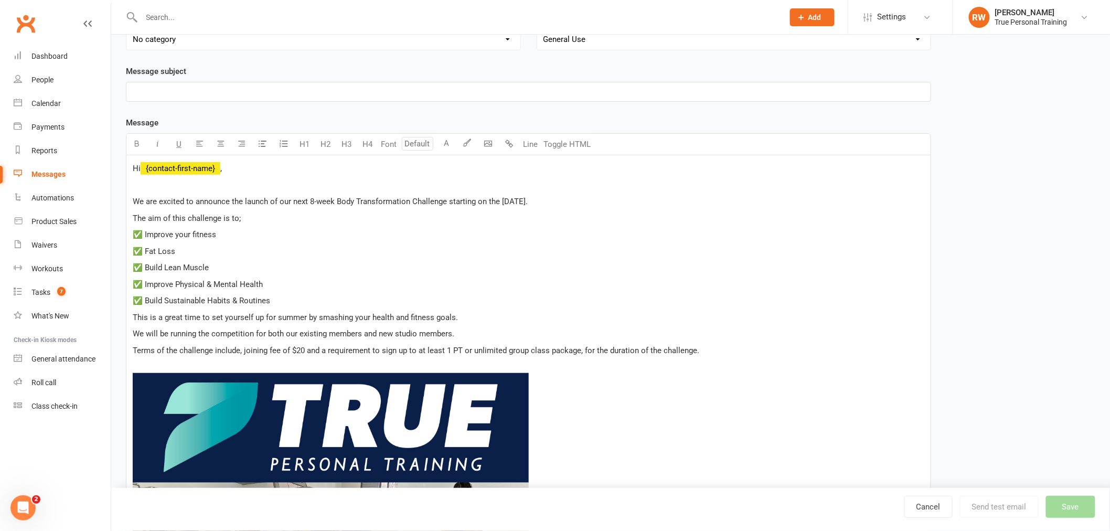
scroll to position [100, 0]
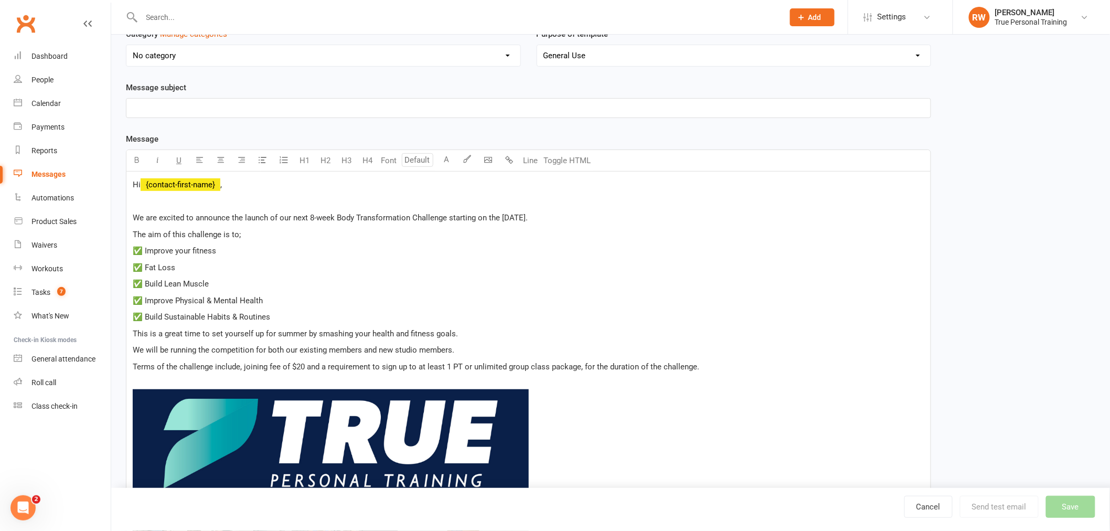
click at [176, 111] on p "﻿" at bounding box center [528, 108] width 791 height 13
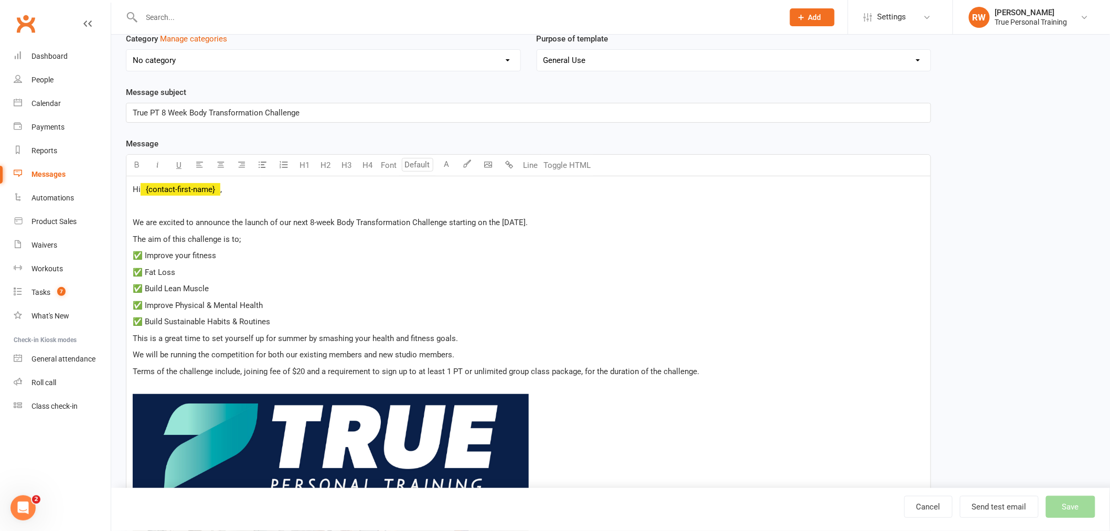
scroll to position [0, 0]
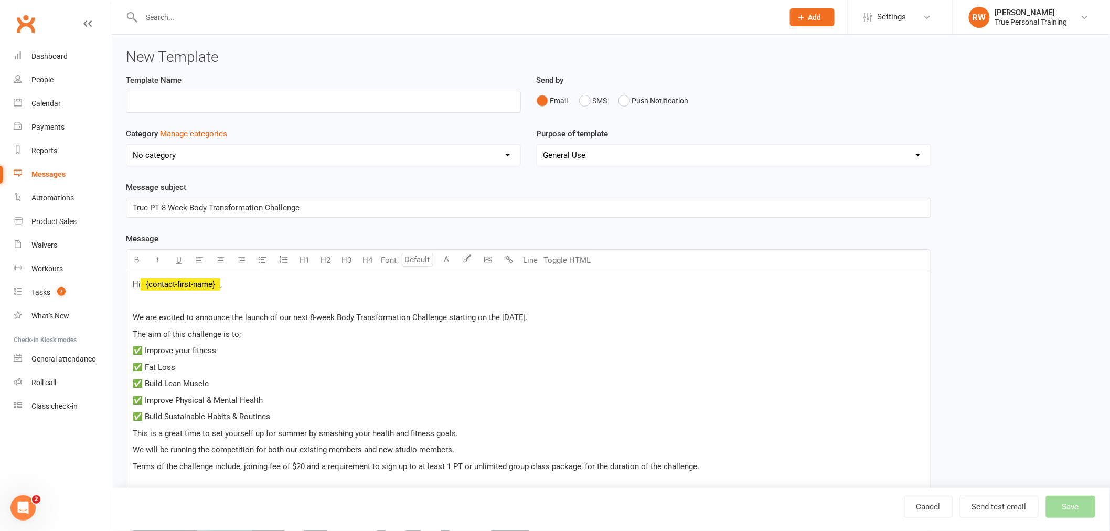
click at [218, 300] on p "﻿" at bounding box center [528, 301] width 791 height 13
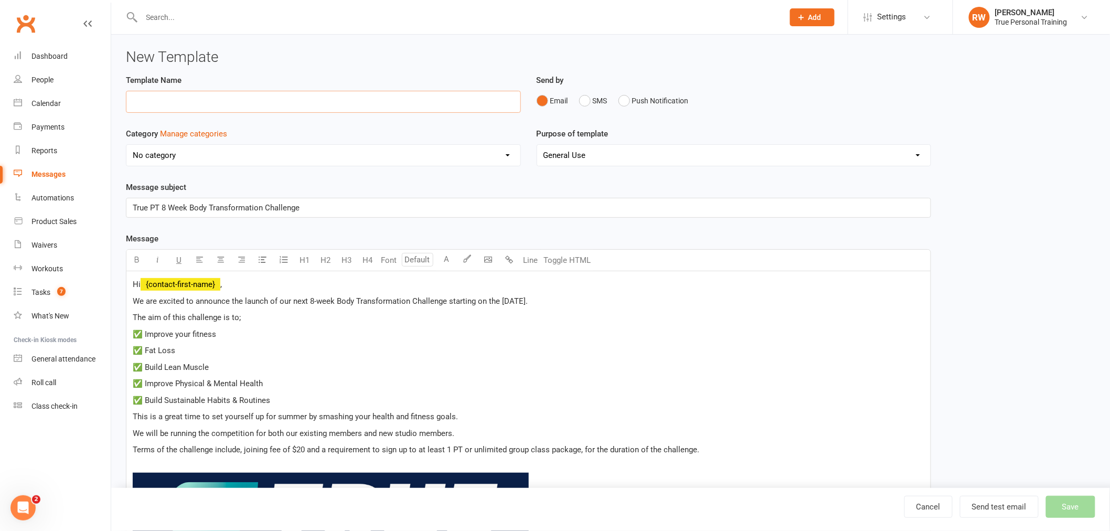
click at [334, 103] on input "text" at bounding box center [323, 102] width 395 height 22
click at [441, 184] on div "Message subject True PT 8 Week Body Transformation Challenge" at bounding box center [528, 199] width 805 height 37
drag, startPoint x: 206, startPoint y: 201, endPoint x: 125, endPoint y: 173, distance: 86.1
copy span "True PT 8 Week Body Transformation Challenge"
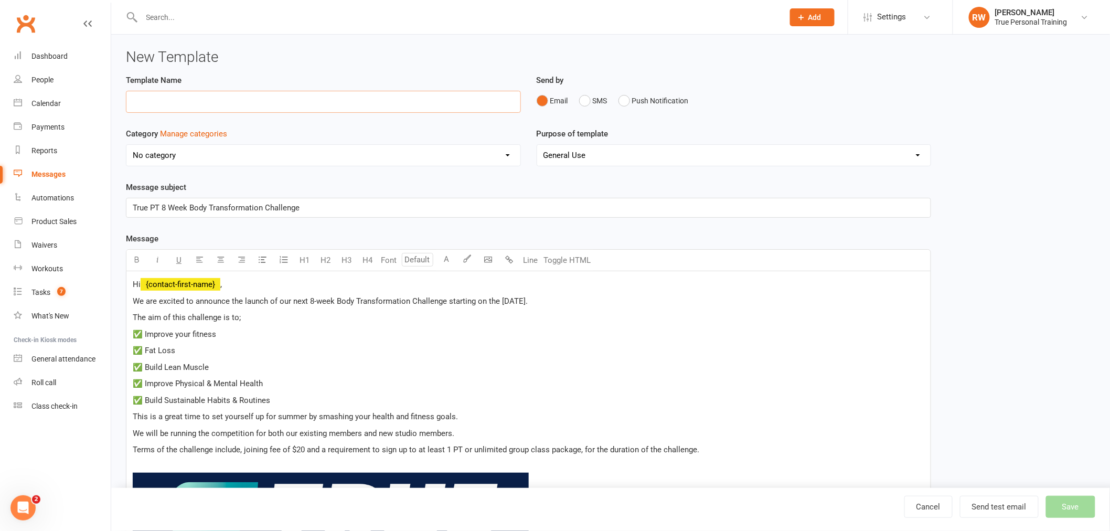
click at [247, 101] on input "text" at bounding box center [323, 102] width 395 height 22
paste input "True PT 8 Week Body Transformation Challenge"
type input "True PT 8 Week Body Transformation Challenge 2025"
click at [836, 159] on select "General Use Mobile App" at bounding box center [734, 155] width 394 height 21
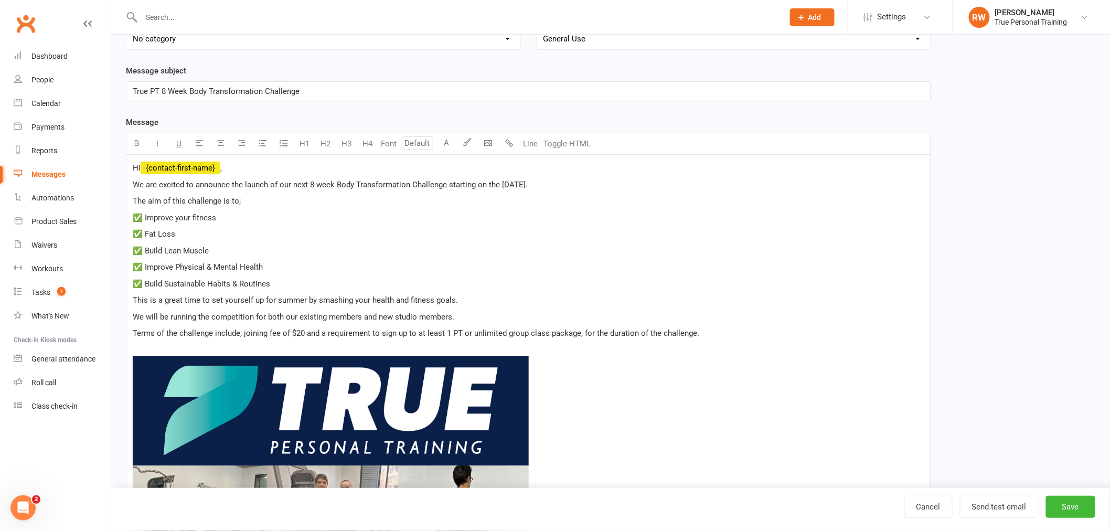
drag, startPoint x: 1025, startPoint y: 177, endPoint x: 993, endPoint y: 174, distance: 32.2
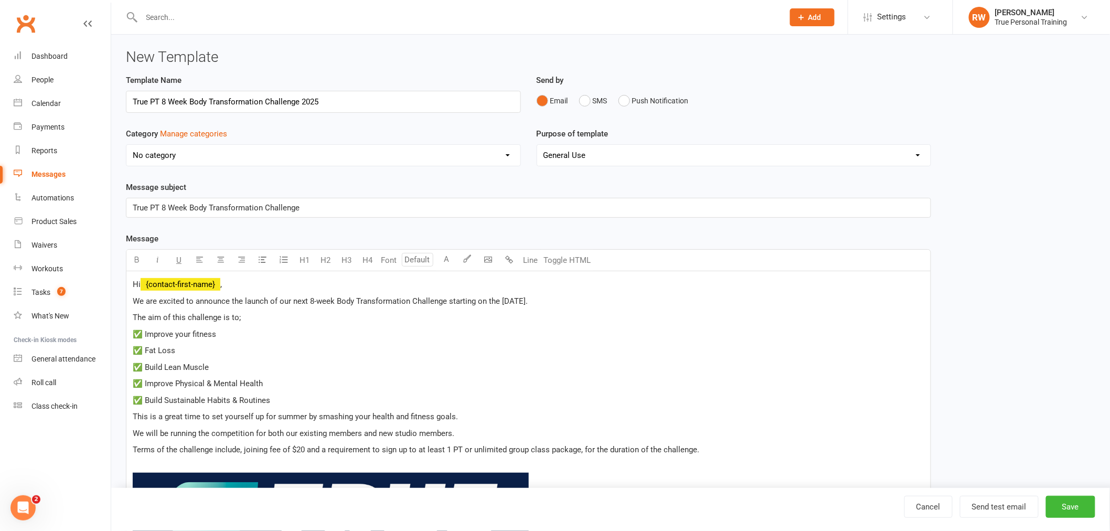
click at [409, 153] on select "No category Default General" at bounding box center [323, 155] width 394 height 21
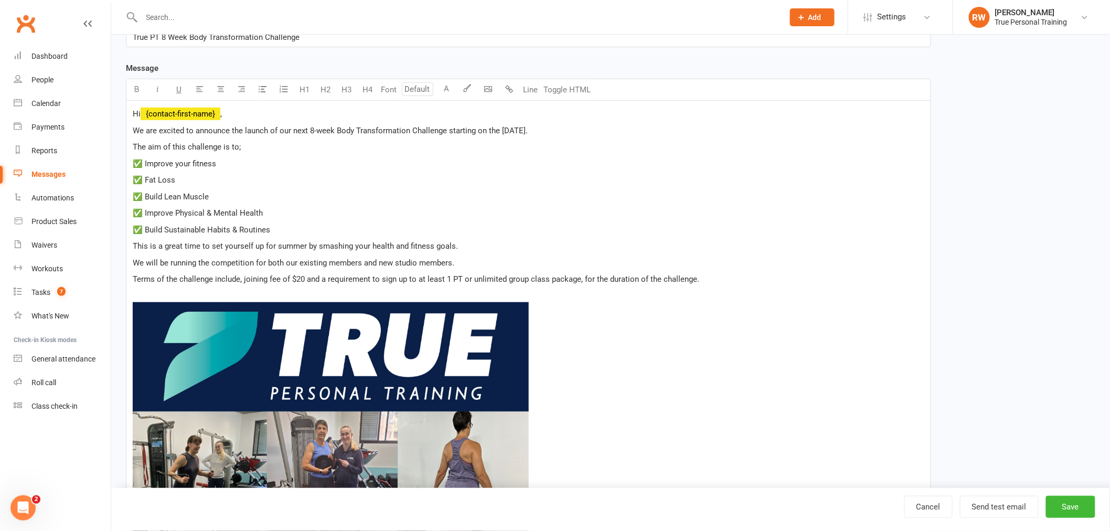
scroll to position [142, 0]
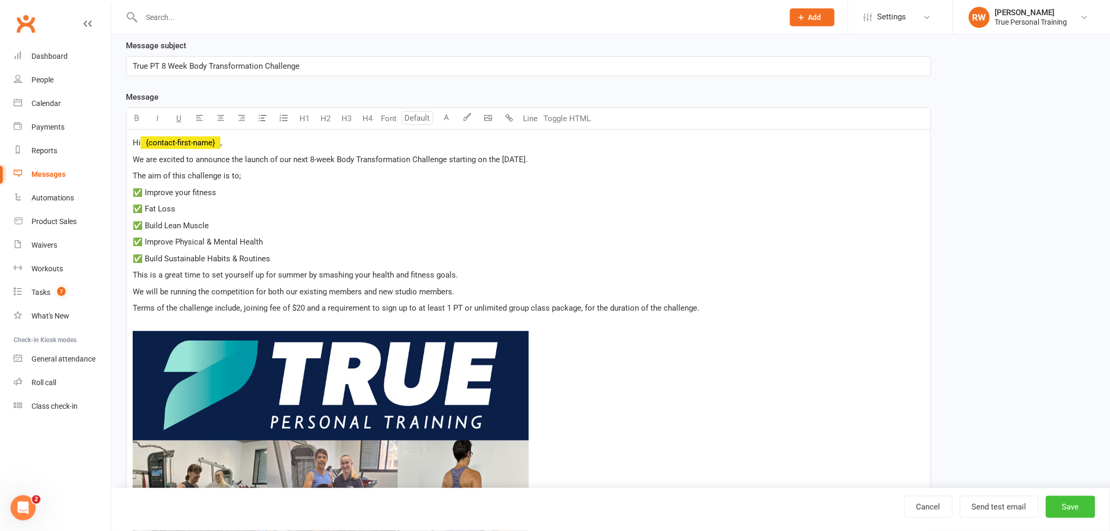
click at [1064, 504] on button "Save" at bounding box center [1070, 507] width 49 height 22
select select "grid"
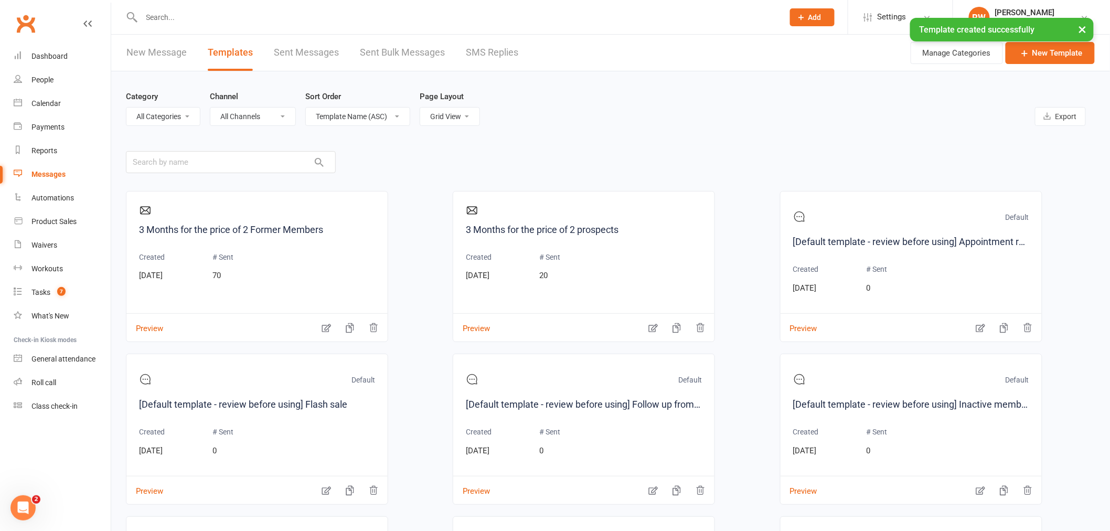
click at [689, 141] on div "Category All Categories (No category) Default General Channel All Channels Emai…" at bounding box center [610, 107] width 969 height 73
click at [48, 107] on div "Calendar" at bounding box center [45, 103] width 29 height 8
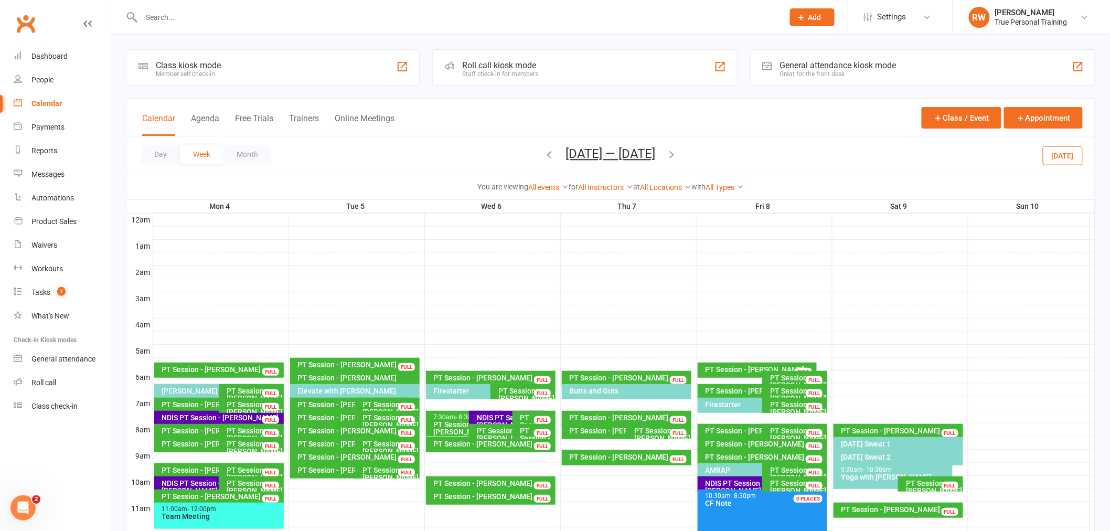
click at [512, 128] on div "Calendar Agenda Free Trials Trainers Online Meetings Class / Event Appointment" at bounding box center [610, 118] width 968 height 38
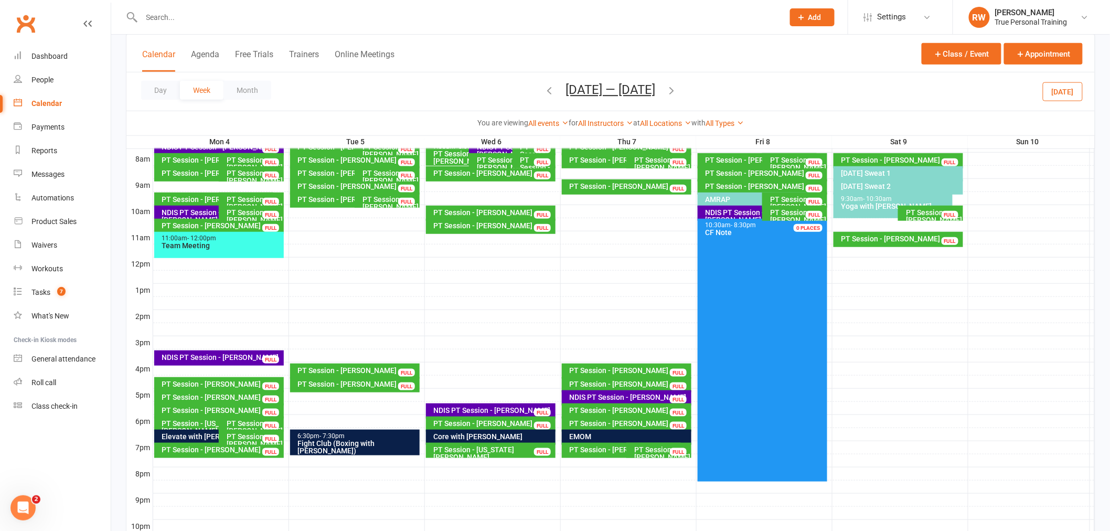
scroll to position [345, 0]
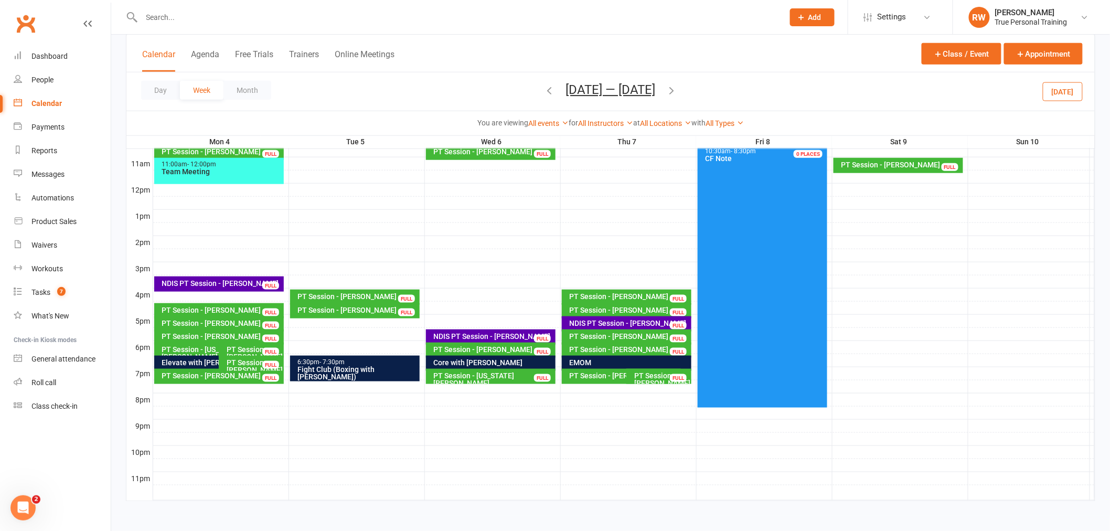
click at [673, 86] on icon "button" at bounding box center [672, 90] width 12 height 12
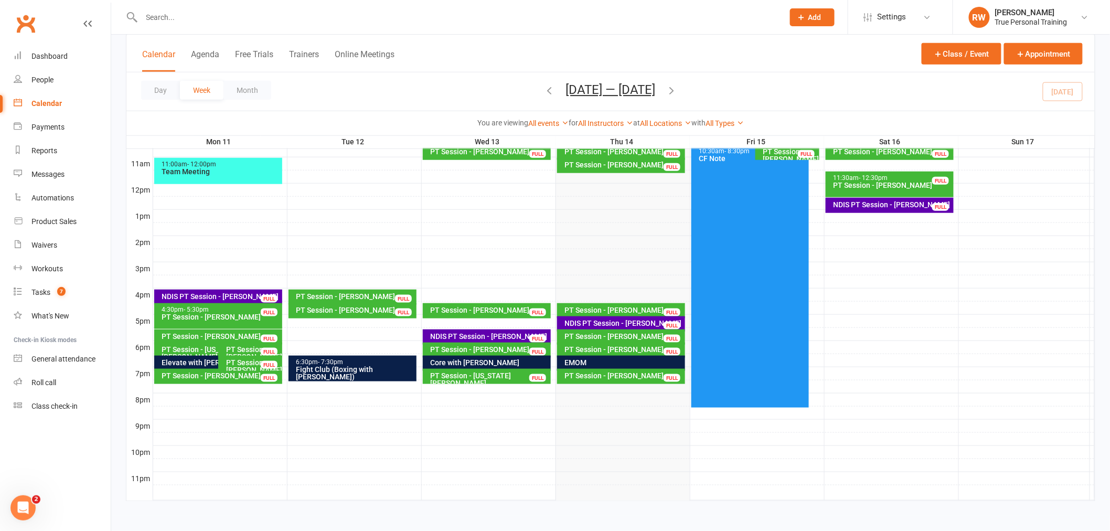
click at [678, 93] on icon "button" at bounding box center [672, 90] width 12 height 12
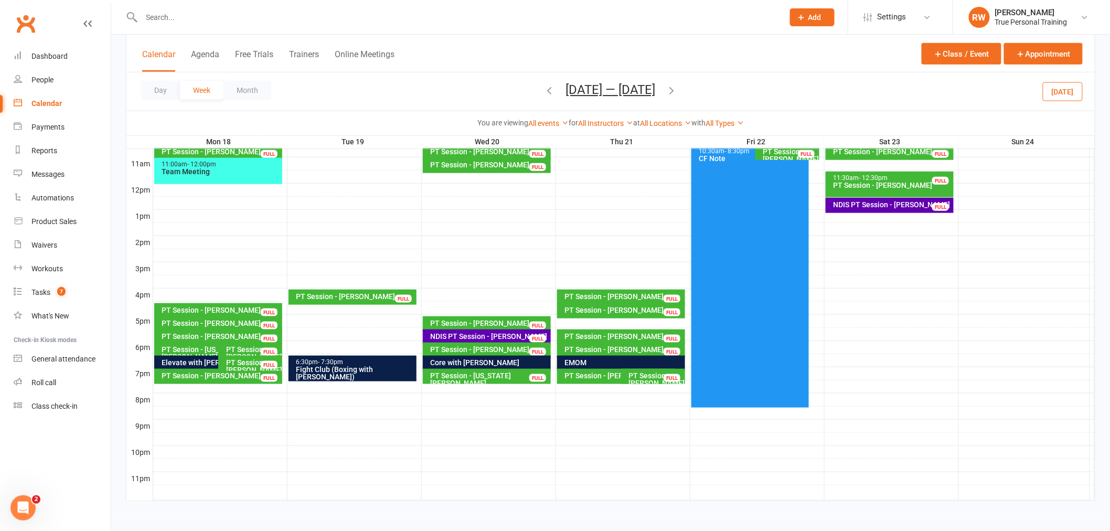
click at [615, 280] on div at bounding box center [623, 281] width 941 height 13
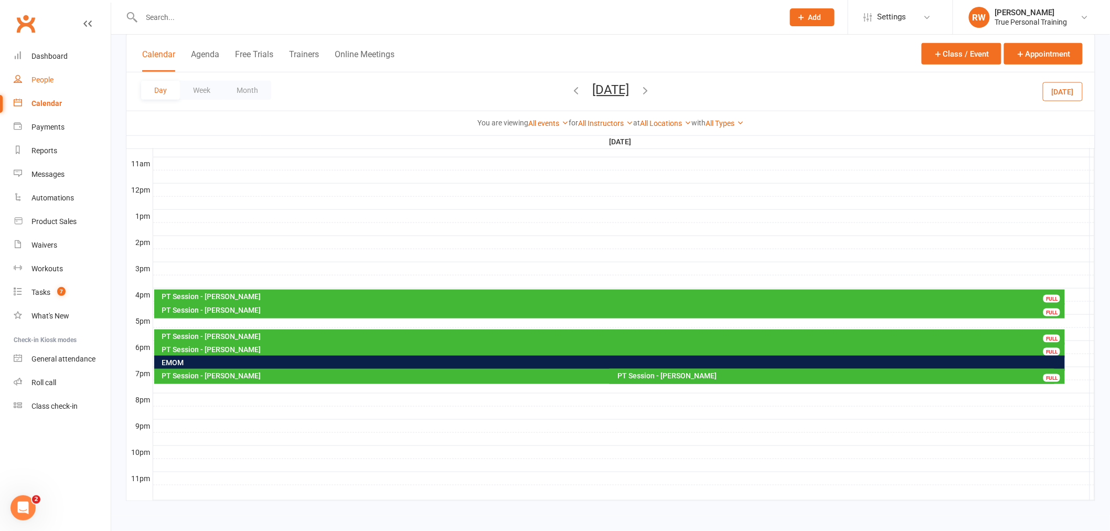
click at [50, 78] on div "People" at bounding box center [42, 80] width 22 height 8
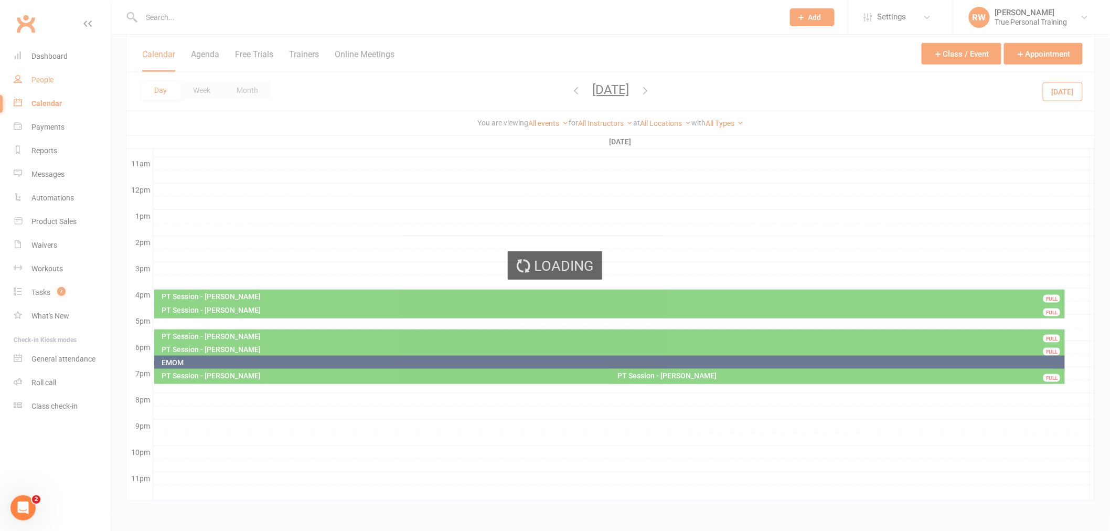
select select "100"
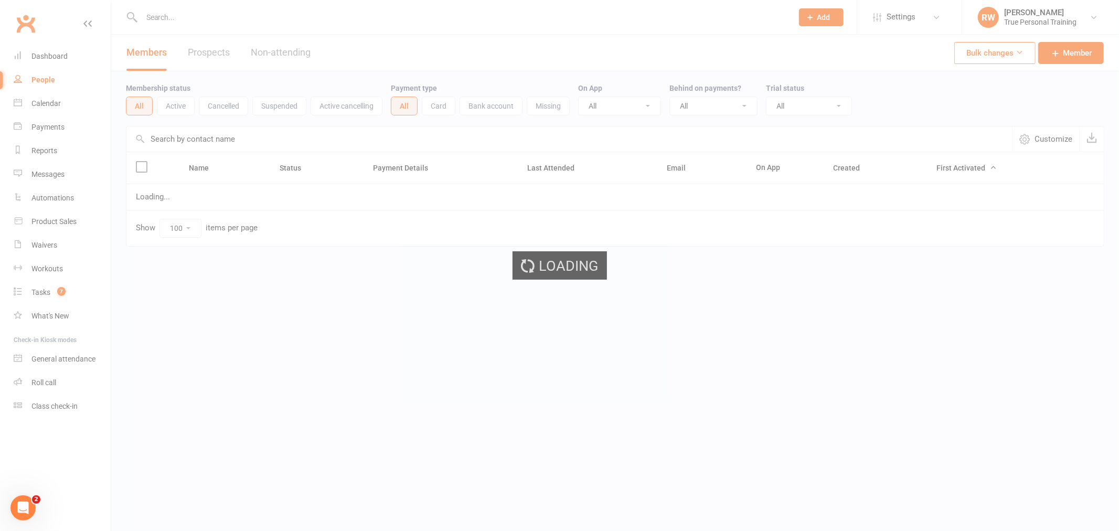
click at [1045, 103] on div "Membership status All Active Cancelled Suspended Active cancelling Payment type…" at bounding box center [615, 99] width 978 height 34
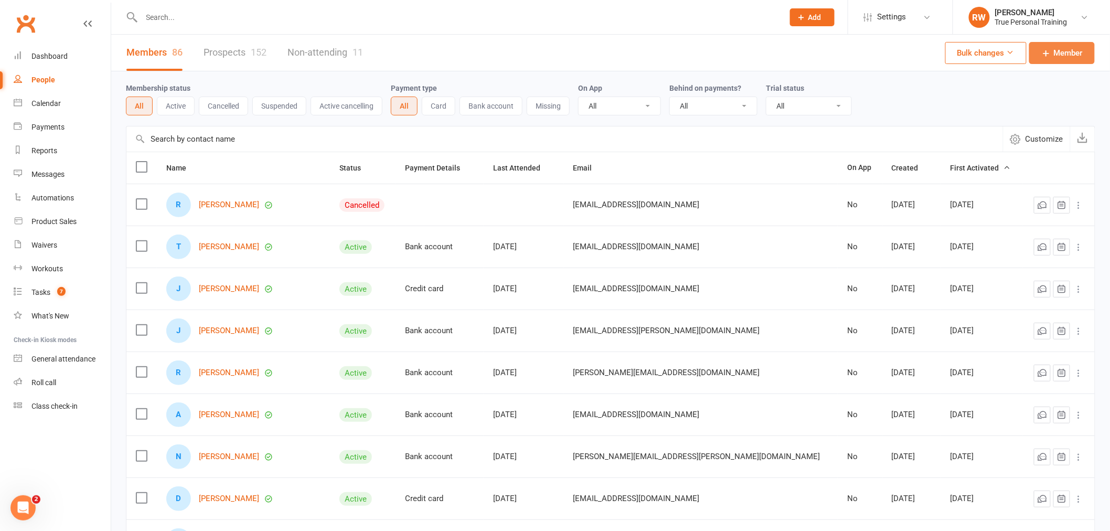
click at [1056, 53] on span "Member" at bounding box center [1068, 53] width 29 height 13
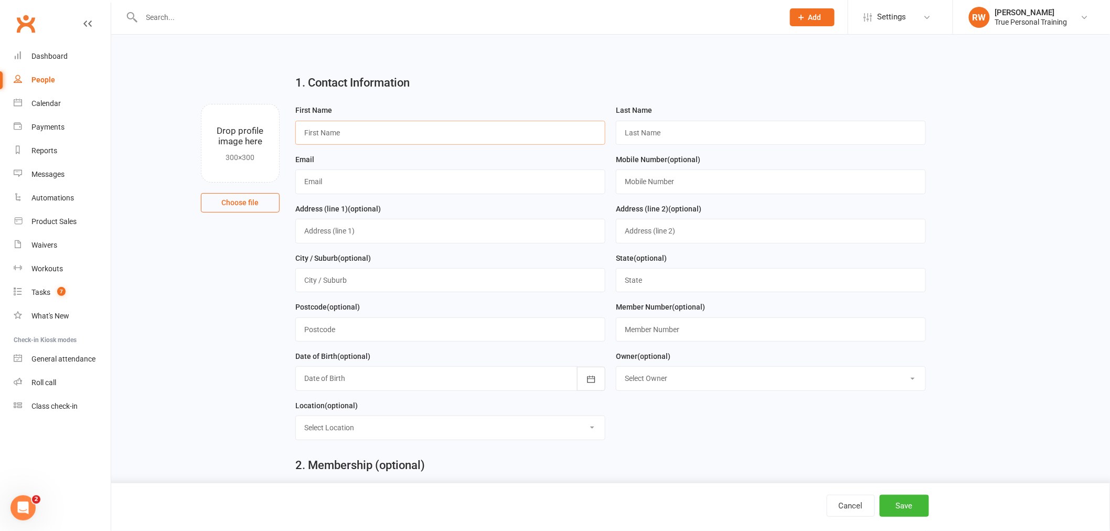
click at [389, 127] on input "text" at bounding box center [450, 133] width 310 height 24
type input "[PERSON_NAME]"
click at [749, 140] on input "text" at bounding box center [771, 133] width 310 height 24
type input "Hyde"
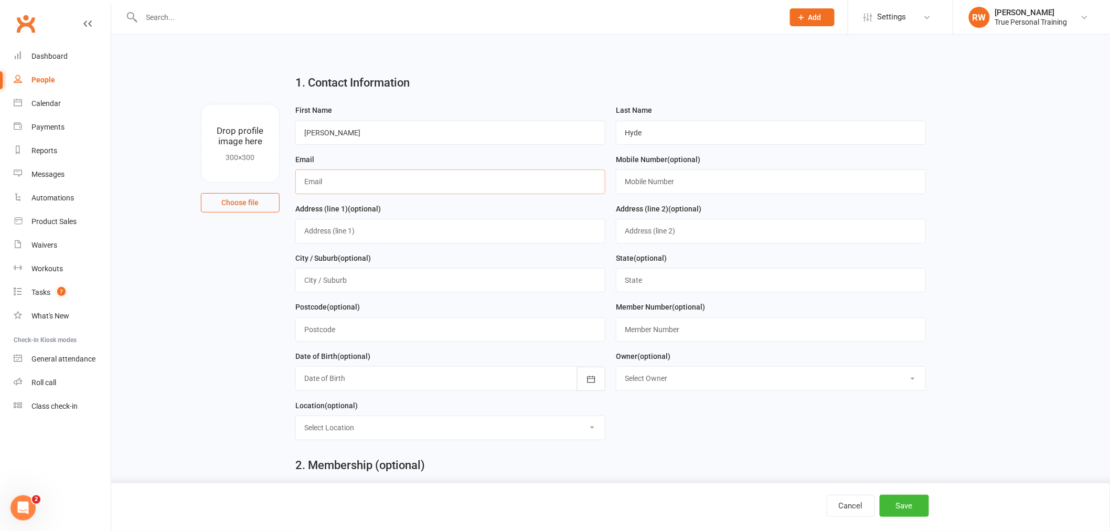
click at [359, 186] on input "text" at bounding box center [450, 181] width 310 height 24
type input "[PERSON_NAME][EMAIL_ADDRESS][DOMAIN_NAME]"
click at [638, 145] on div "Last Name [PERSON_NAME]" at bounding box center [771, 128] width 320 height 49
click at [647, 182] on input "text" at bounding box center [771, 181] width 310 height 24
type input "0414653652"
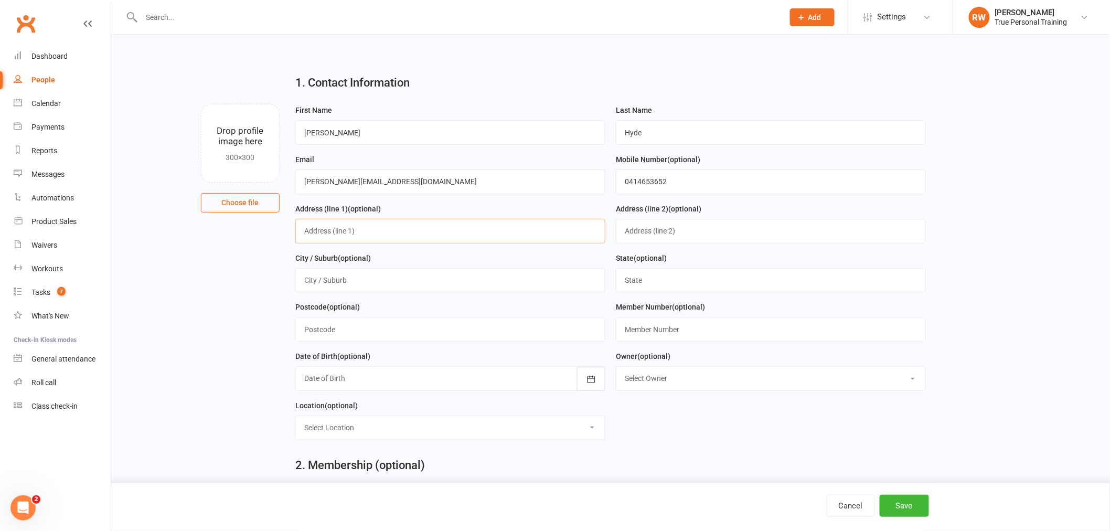
click at [375, 224] on input "text" at bounding box center [450, 231] width 310 height 24
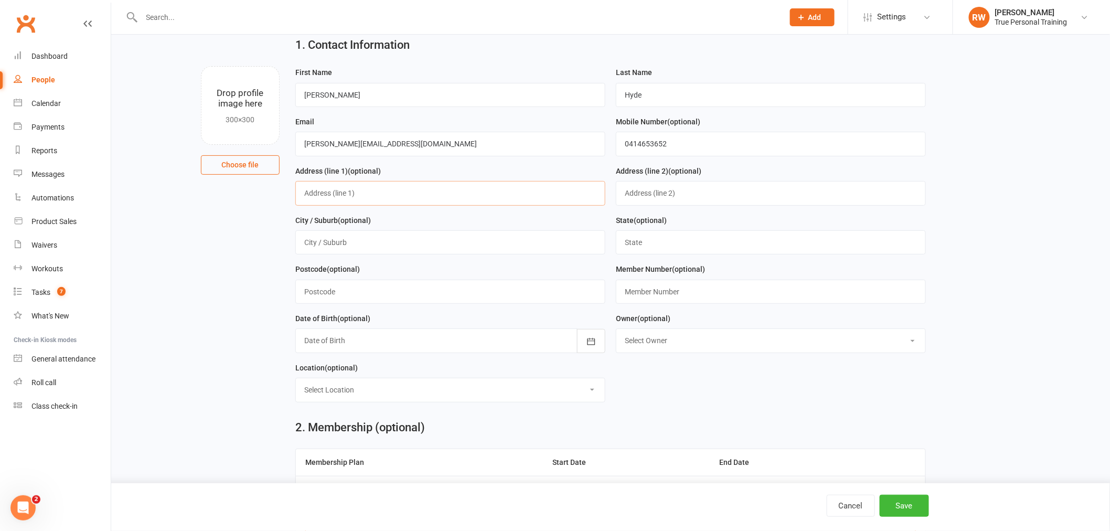
scroll to position [58, 0]
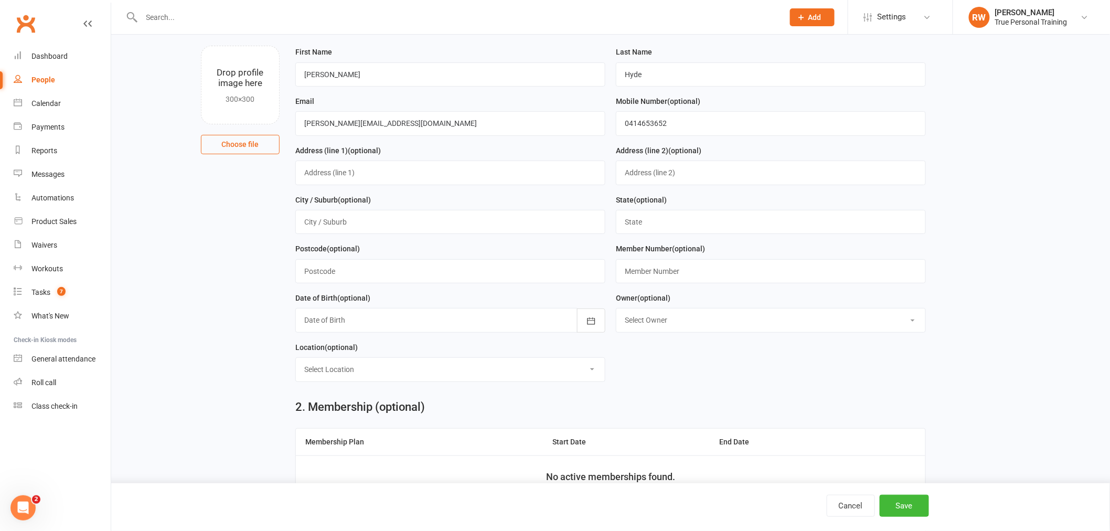
click at [359, 316] on div at bounding box center [450, 320] width 310 height 24
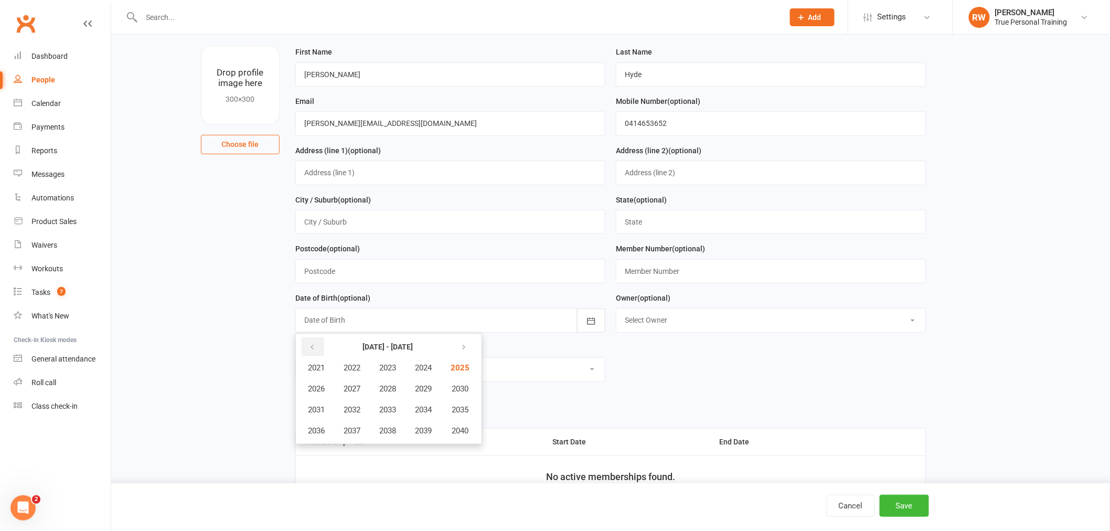
click at [315, 349] on button "button" at bounding box center [313, 346] width 23 height 19
click at [311, 352] on button "button" at bounding box center [313, 346] width 23 height 19
click at [455, 347] on button "button" at bounding box center [462, 346] width 23 height 19
click at [318, 345] on button "button" at bounding box center [313, 346] width 23 height 19
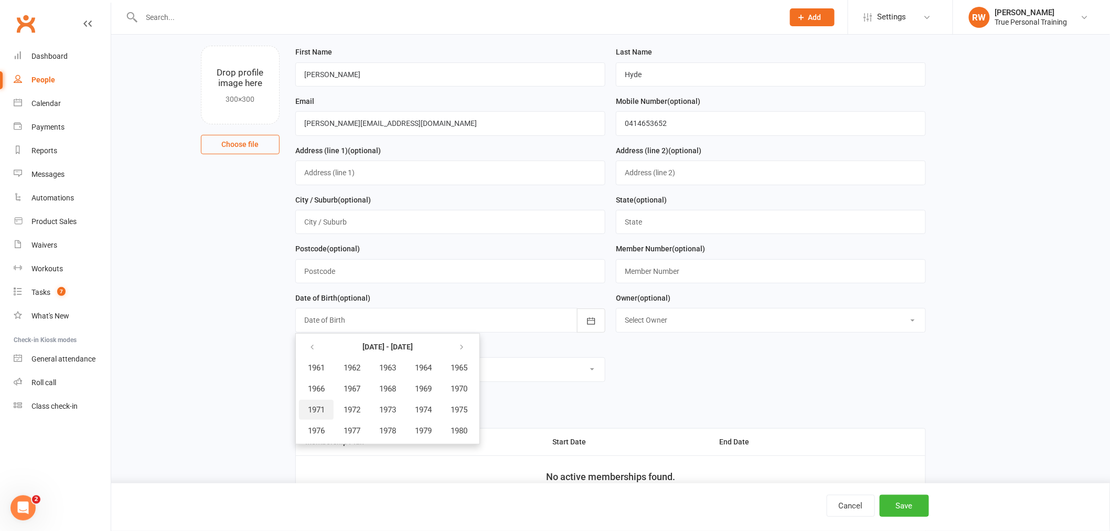
click at [323, 406] on span "1971" at bounding box center [316, 409] width 17 height 9
click at [326, 372] on button "January" at bounding box center [322, 368] width 46 height 20
click at [339, 429] on span "10" at bounding box center [338, 428] width 8 height 8
type input "[DATE]"
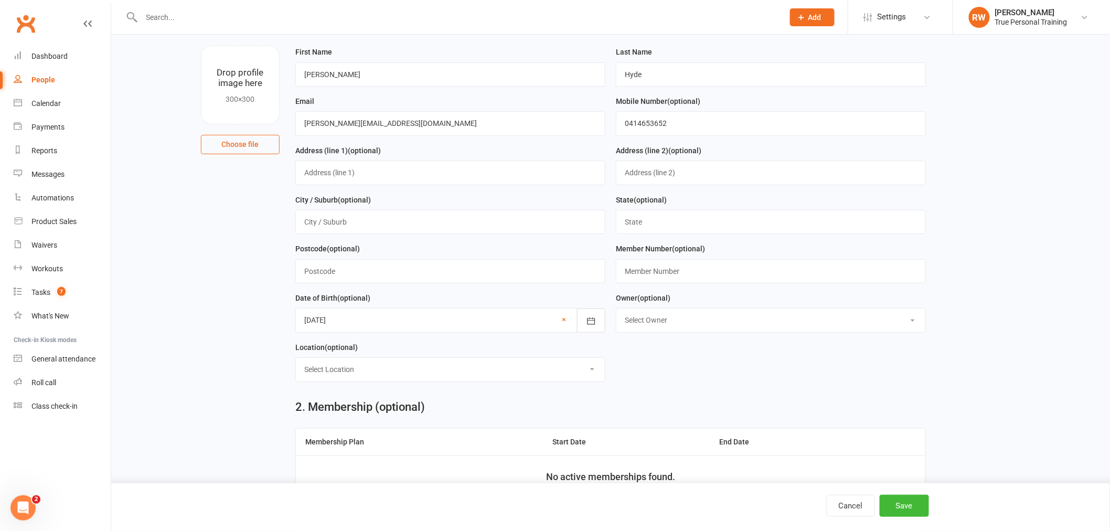
click at [683, 360] on form "First Name [PERSON_NAME] Last Name [PERSON_NAME] Email [PERSON_NAME][EMAIL_ADDR…" at bounding box center [610, 218] width 641 height 344
click at [495, 378] on select "Select Location Example Room (Rename me!) Studio" at bounding box center [450, 369] width 309 height 23
select select "1"
click at [296, 358] on select "Select Location Example Room (Rename me!) Studio" at bounding box center [450, 369] width 309 height 23
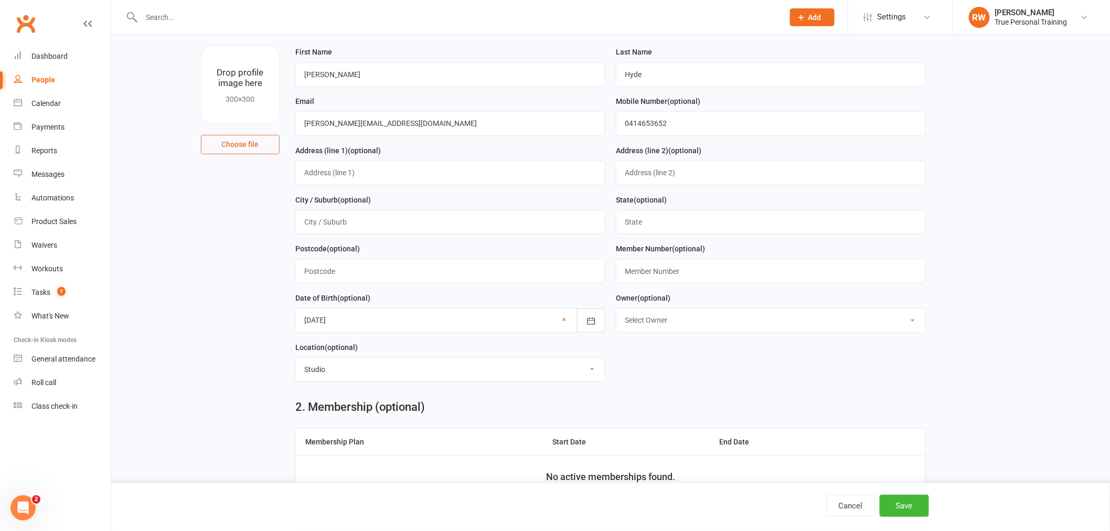
click at [365, 172] on input "text" at bounding box center [450, 172] width 310 height 24
click at [328, 176] on input "text" at bounding box center [450, 172] width 310 height 24
type input "[STREET_ADDRESS]"
click at [494, 212] on input "text" at bounding box center [450, 222] width 310 height 24
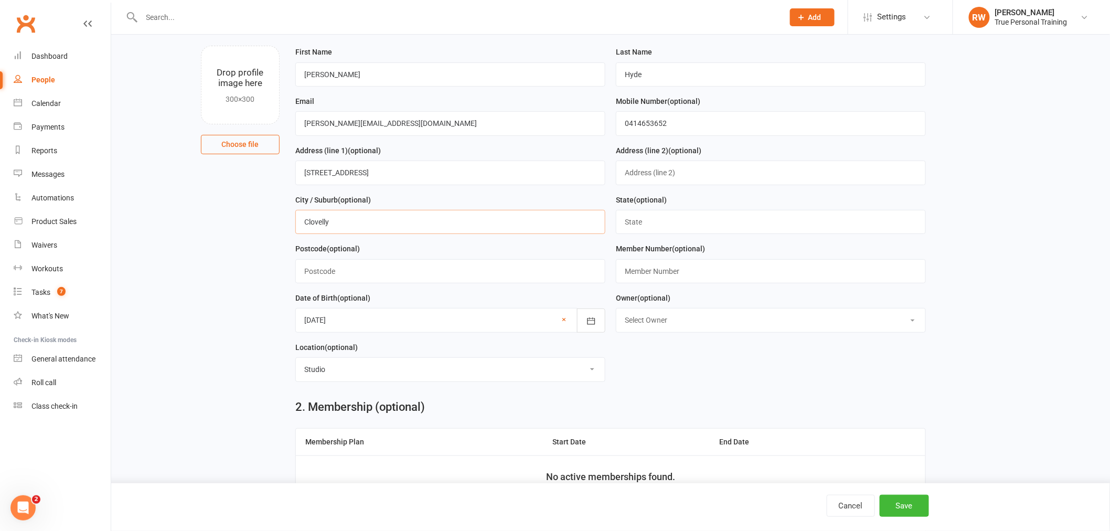
type input "Clovelly"
click at [661, 222] on input "text" at bounding box center [771, 222] width 310 height 24
type input "[GEOGRAPHIC_DATA]"
click at [405, 267] on input "text" at bounding box center [450, 271] width 310 height 24
type input "2031"
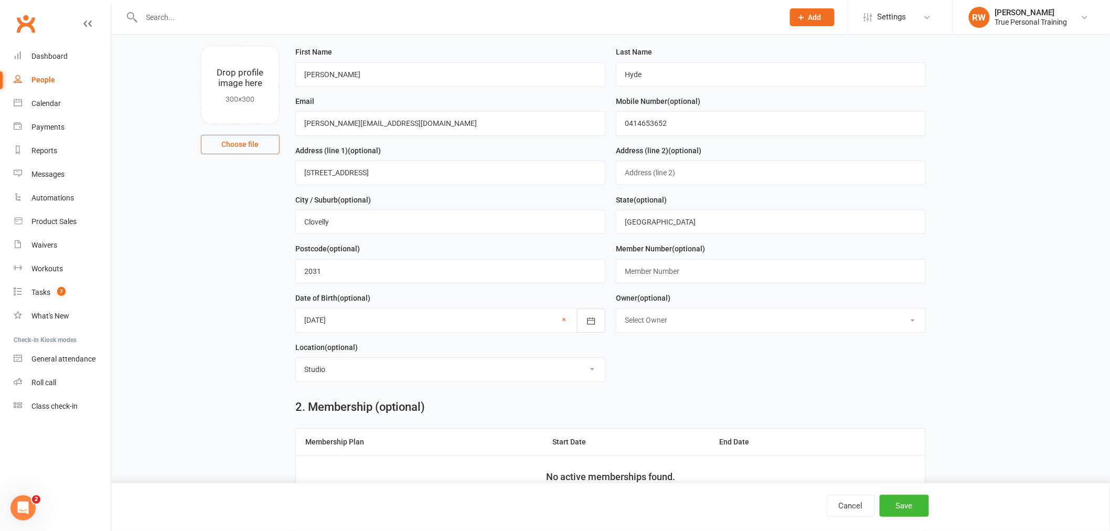
click at [716, 328] on select "Select Owner [PERSON_NAME] [PERSON_NAME] [PERSON_NAME] [PERSON_NAME] [PERSON_NA…" at bounding box center [770, 319] width 309 height 23
select select "1"
click at [616, 309] on select "Select Owner [PERSON_NAME] [PERSON_NAME] [PERSON_NAME] [PERSON_NAME] [PERSON_NA…" at bounding box center [770, 319] width 309 height 23
click at [859, 378] on form "First Name [PERSON_NAME] Last Name [PERSON_NAME] Email [PERSON_NAME][EMAIL_ADDR…" at bounding box center [610, 218] width 641 height 344
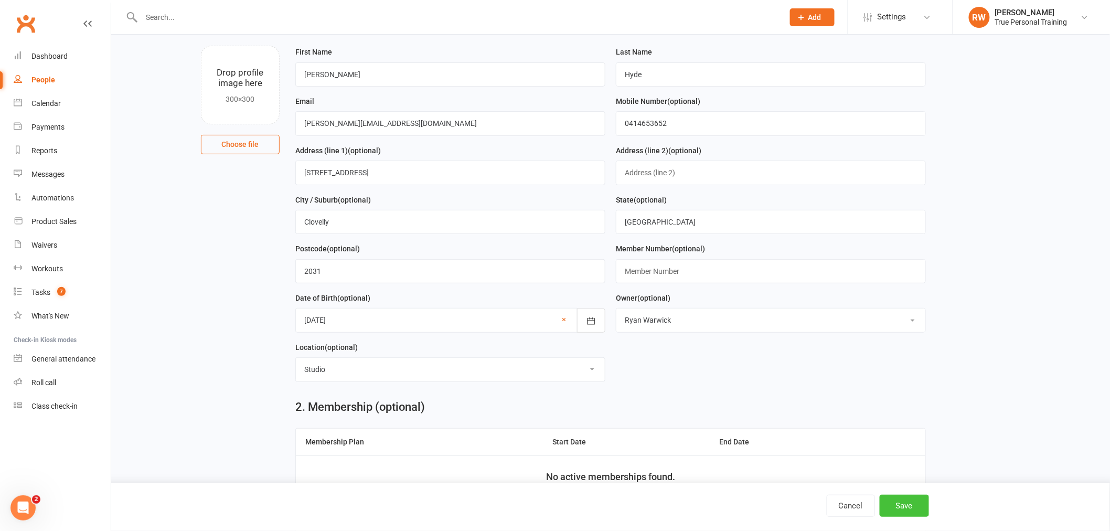
click at [904, 504] on button "Save" at bounding box center [904, 506] width 49 height 22
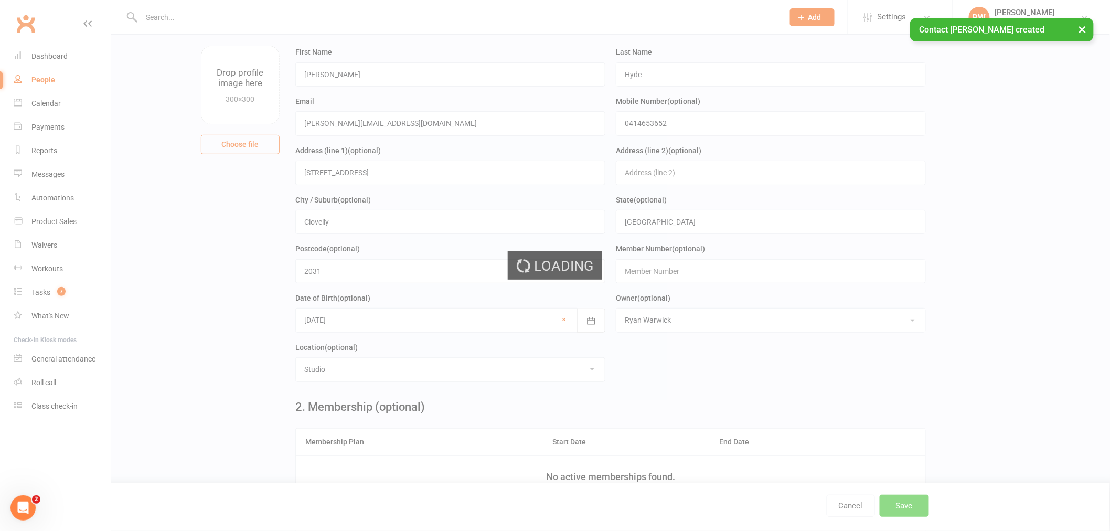
scroll to position [0, 0]
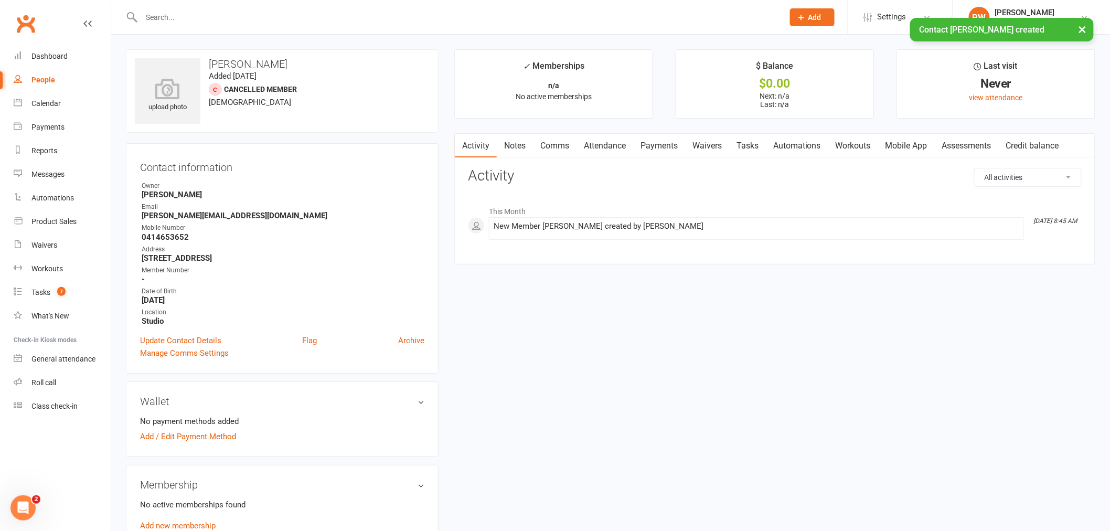
click at [630, 187] on div "All activities Bookings / Attendances Communications Notes Failed SMSes Grading…" at bounding box center [775, 208] width 614 height 80
click at [38, 82] on div "People" at bounding box center [43, 80] width 24 height 8
select select "100"
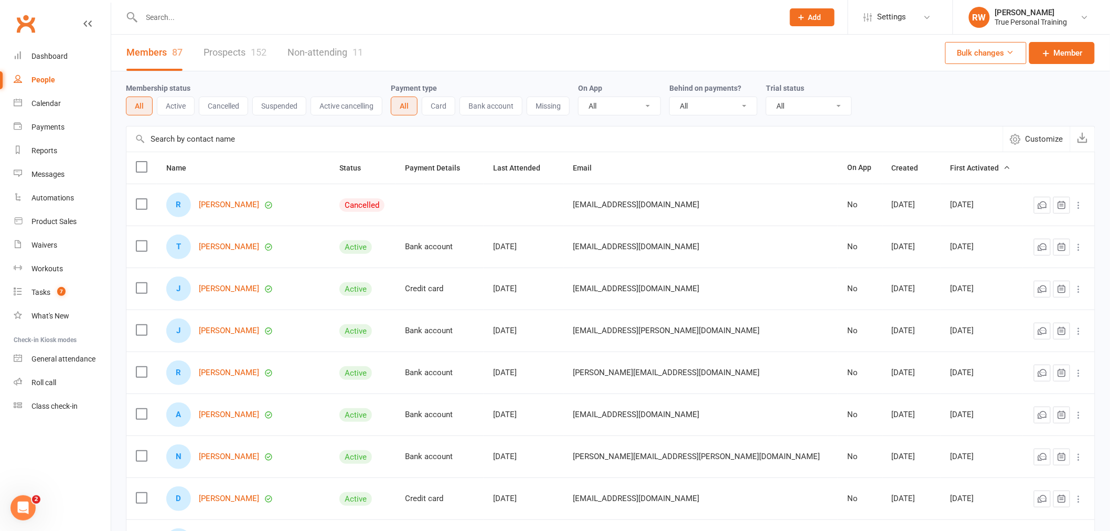
click at [227, 55] on link "Prospects 152" at bounding box center [235, 53] width 63 height 36
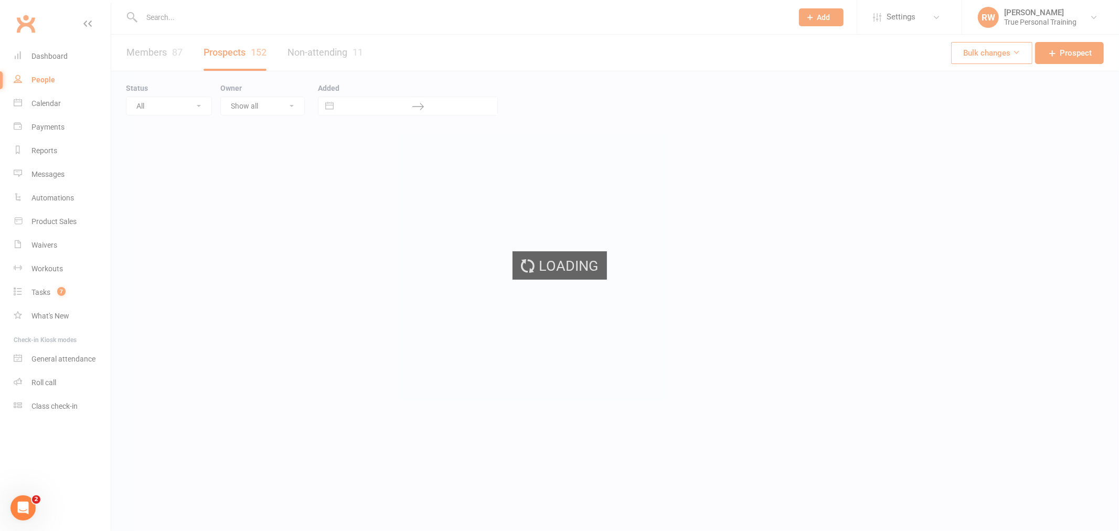
select select "100"
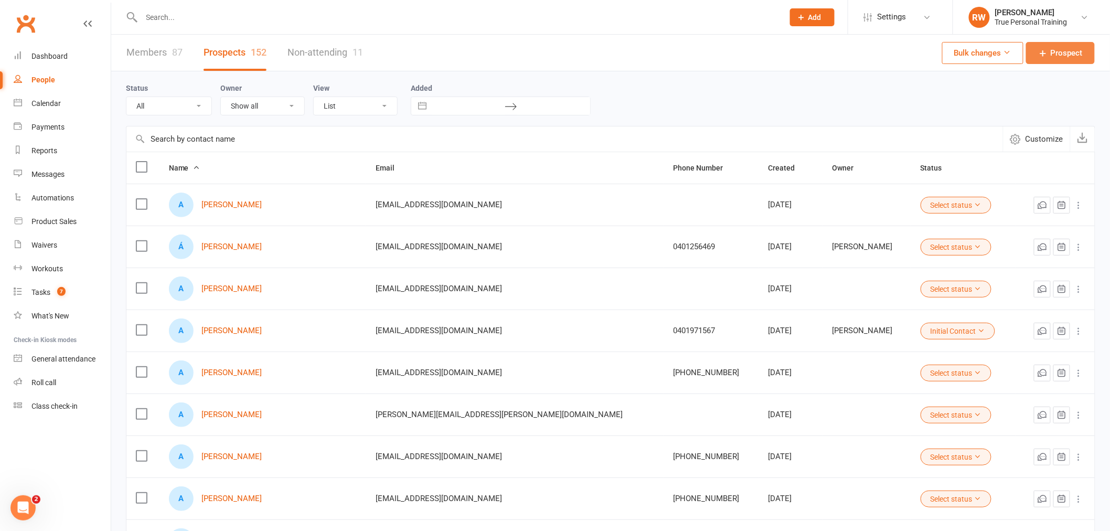
click at [1063, 59] on link "Prospect" at bounding box center [1060, 53] width 69 height 22
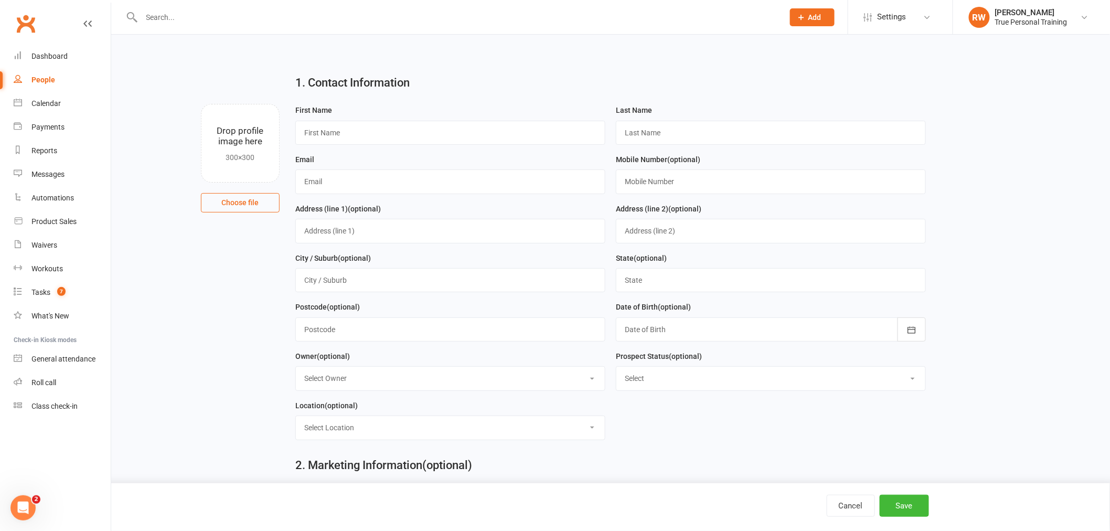
click at [391, 127] on input "text" at bounding box center [450, 133] width 310 height 24
type input "[PERSON_NAME]"
click at [677, 124] on input "text" at bounding box center [771, 133] width 310 height 24
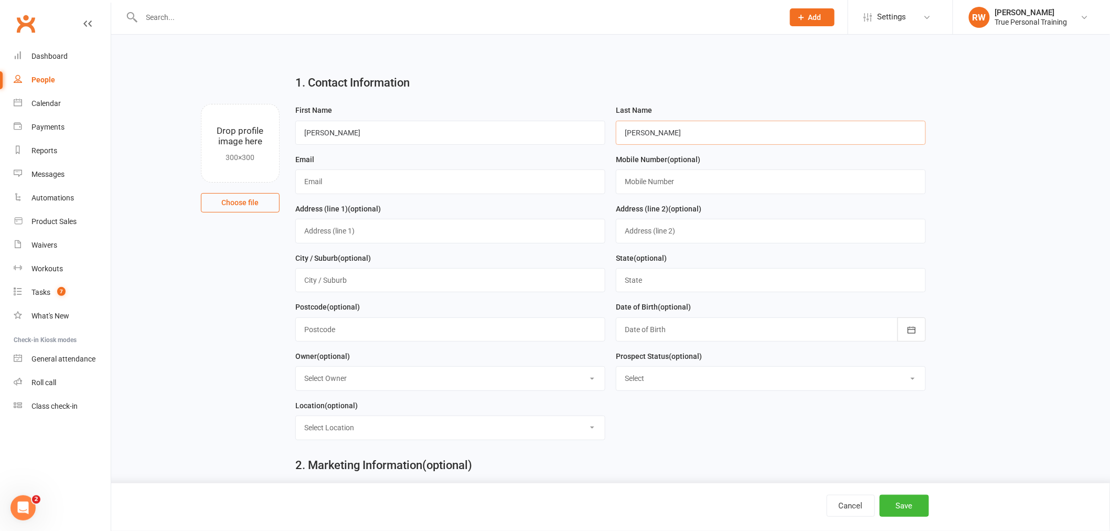
type input "[PERSON_NAME]"
click at [436, 184] on input "text" at bounding box center [450, 181] width 310 height 24
type input "[PERSON_NAME][EMAIL_ADDRESS][PERSON_NAME][DOMAIN_NAME]"
click at [799, 186] on input "text" at bounding box center [771, 181] width 310 height 24
click at [836, 181] on input "text" at bounding box center [771, 181] width 310 height 24
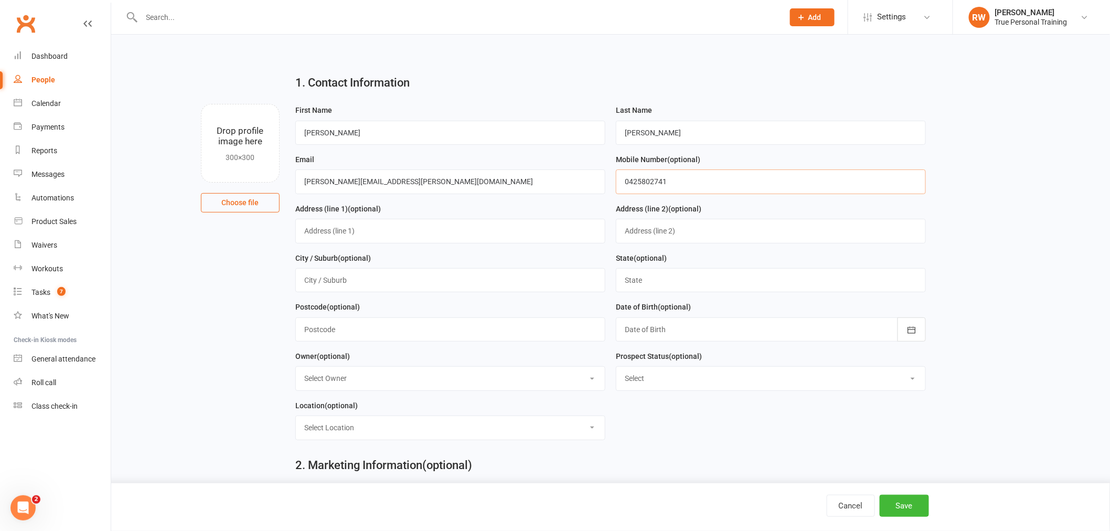
type input "0425802741"
click at [438, 229] on input "text" at bounding box center [450, 231] width 310 height 24
click at [488, 231] on input "text" at bounding box center [450, 231] width 310 height 24
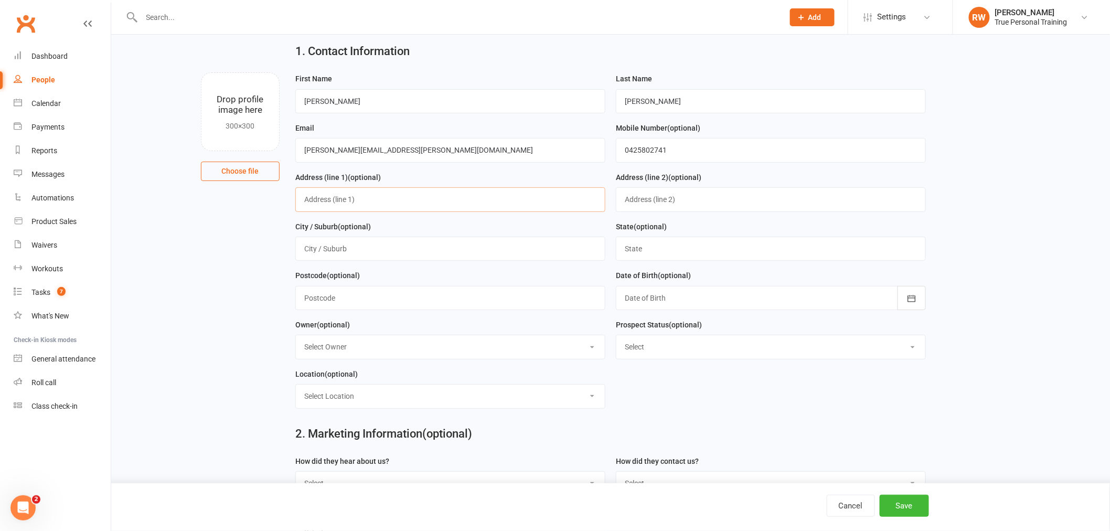
scroll to position [58, 0]
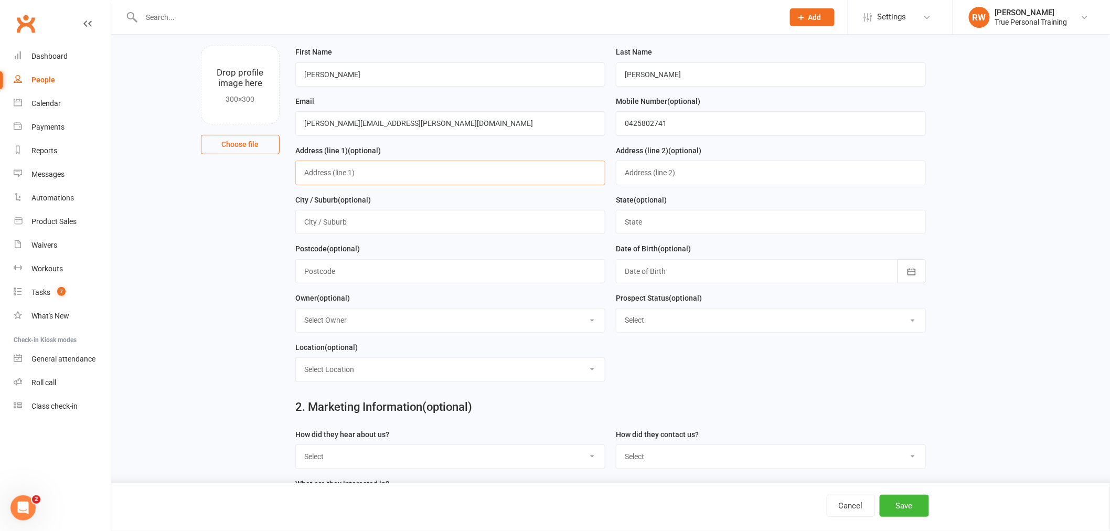
click at [520, 167] on input "text" at bounding box center [450, 172] width 310 height 24
click at [683, 266] on div at bounding box center [771, 271] width 310 height 24
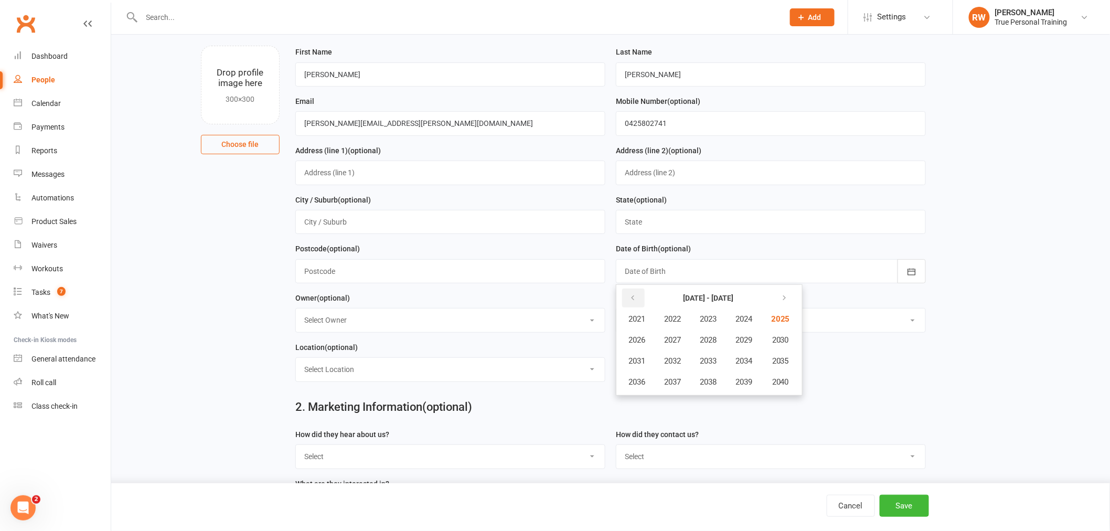
click at [635, 296] on icon "button" at bounding box center [632, 298] width 7 height 8
click at [632, 296] on icon "button" at bounding box center [632, 298] width 7 height 8
click at [782, 339] on span "1970" at bounding box center [779, 339] width 17 height 9
click at [704, 379] on span "November" at bounding box center [693, 381] width 36 height 9
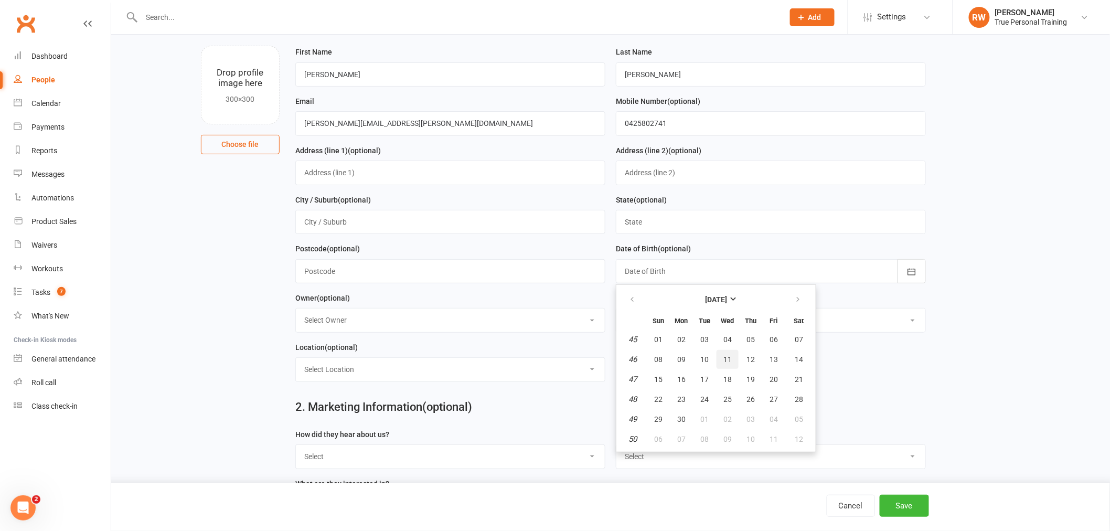
click at [726, 359] on span "11" at bounding box center [727, 359] width 8 height 8
type input "[DATE]"
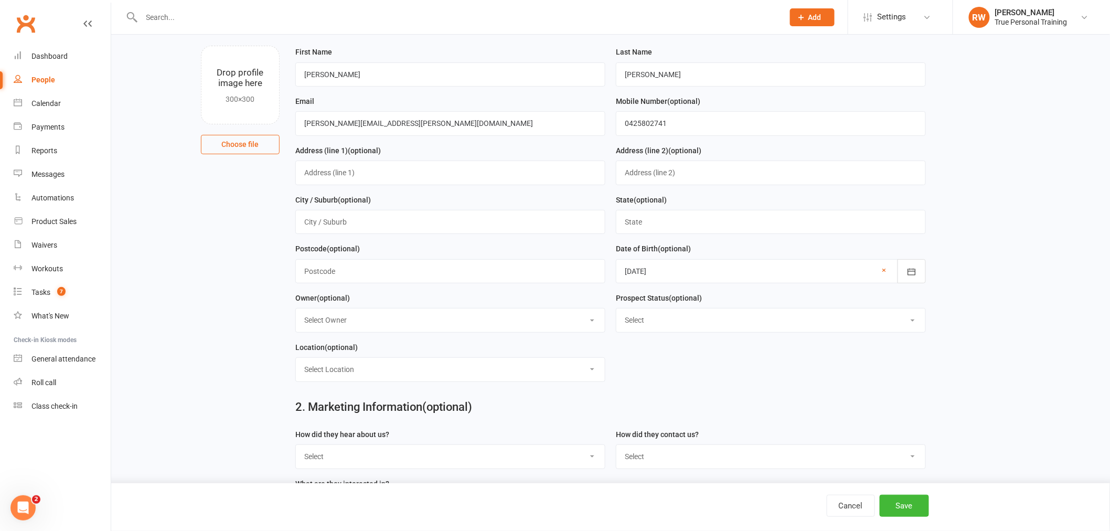
click at [740, 359] on form "First Name [PERSON_NAME] Last Name [PERSON_NAME] Email [PERSON_NAME][EMAIL_ADDR…" at bounding box center [610, 218] width 641 height 344
click at [898, 504] on button "Save" at bounding box center [904, 506] width 49 height 22
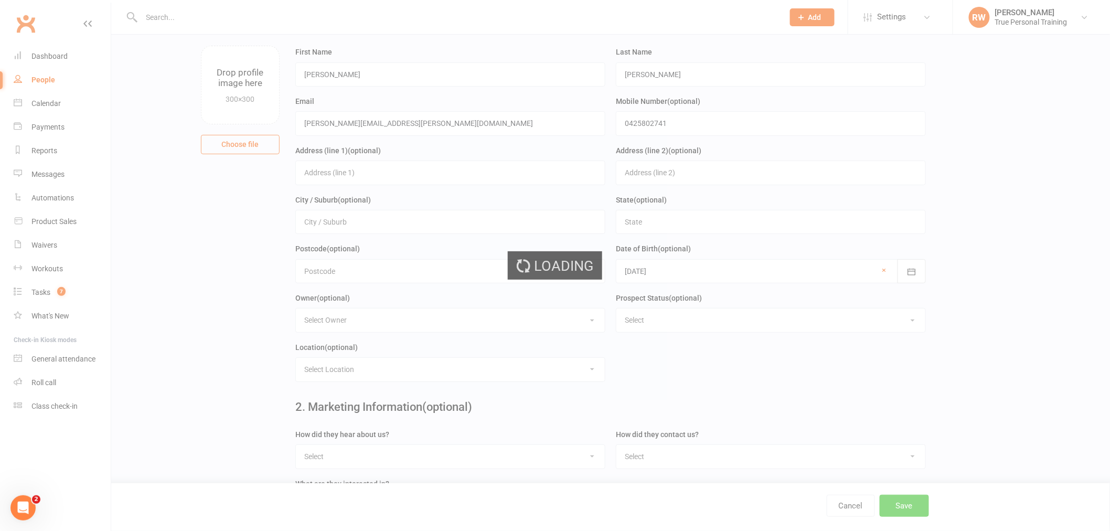
scroll to position [0, 0]
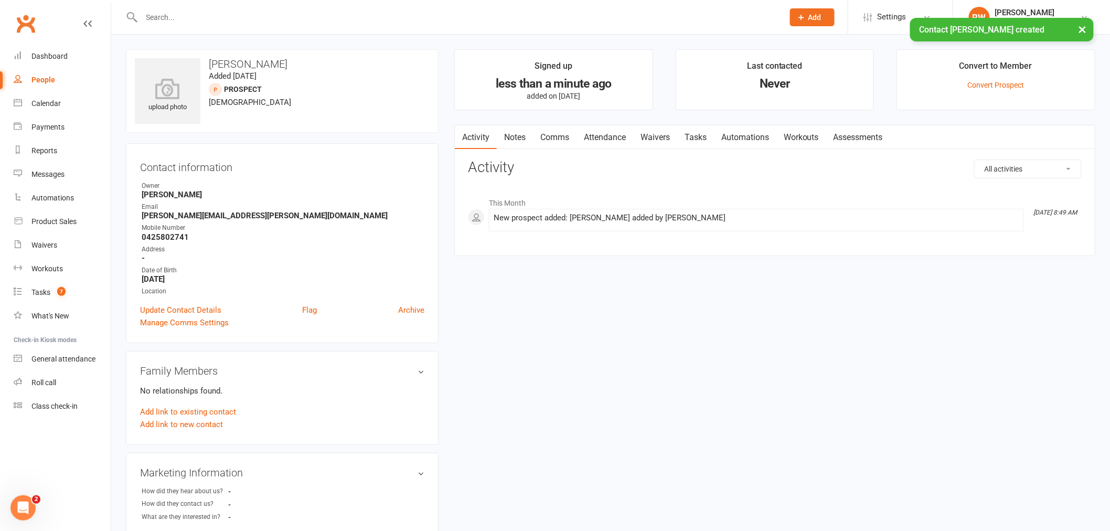
click at [880, 195] on li "This Month" at bounding box center [775, 200] width 614 height 17
click at [758, 182] on div "All activities Bookings / Attendances Communications Notes Failed SMSes Grading…" at bounding box center [775, 199] width 614 height 80
click at [57, 104] on div "Calendar" at bounding box center [45, 103] width 29 height 8
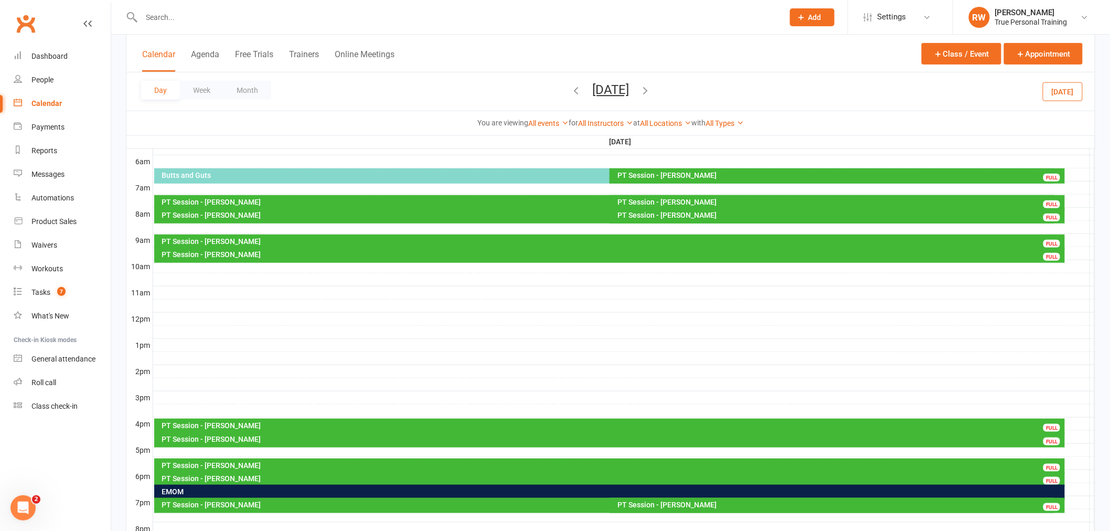
scroll to position [175, 0]
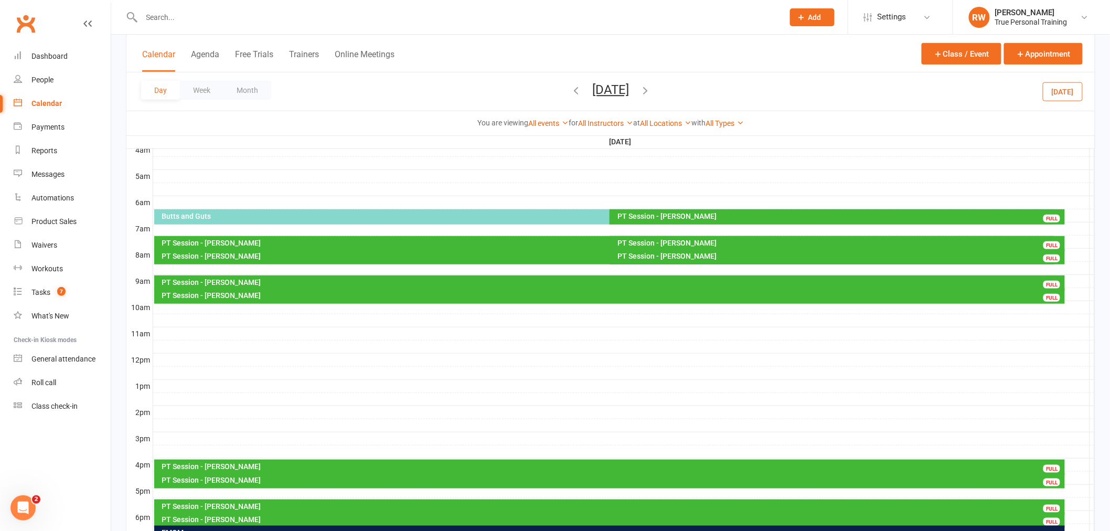
click at [840, 128] on div "You are viewing All events All events Empty events Full events Non-empty events…" at bounding box center [610, 123] width 957 height 12
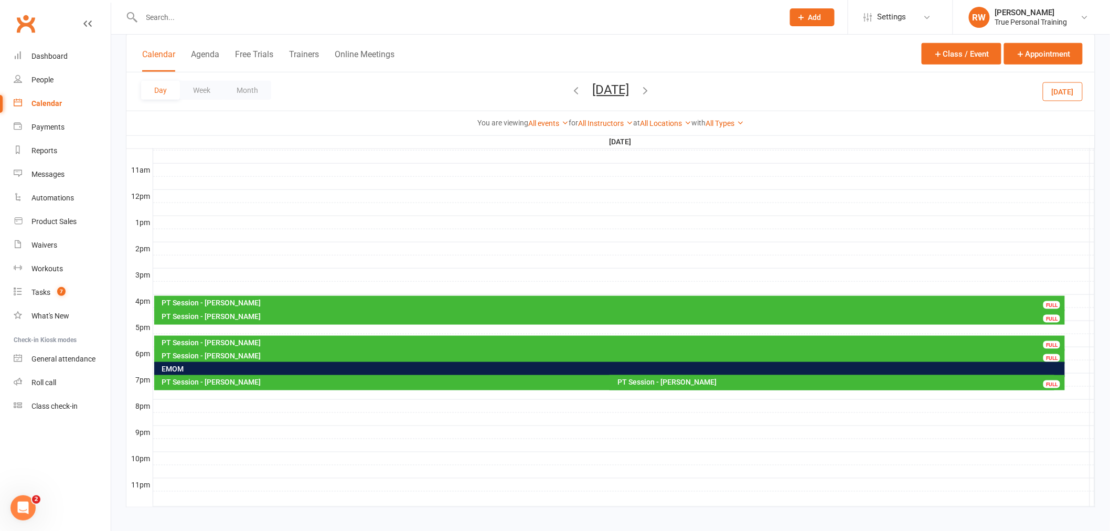
scroll to position [345, 0]
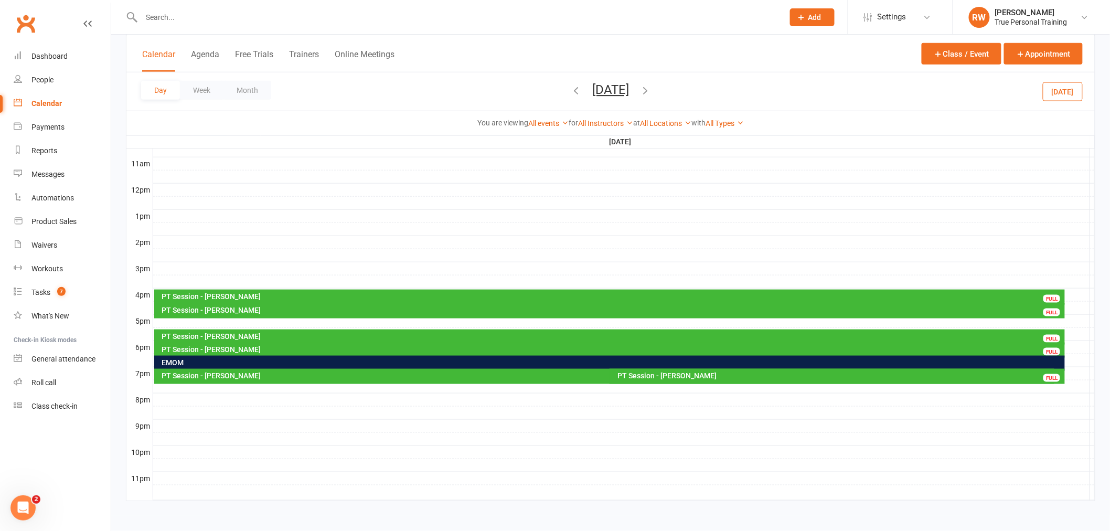
click at [454, 89] on div "Day Week Month [DATE] [DATE] Sun Mon Tue Wed Thu Fri Sat 27 28 29 30 31 01 02 0…" at bounding box center [610, 91] width 968 height 38
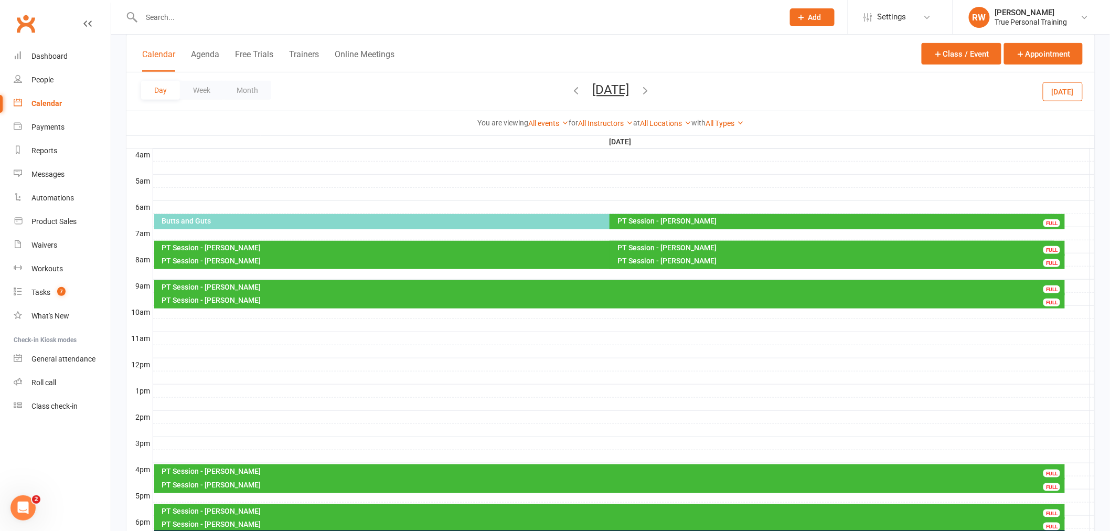
scroll to position [286, 0]
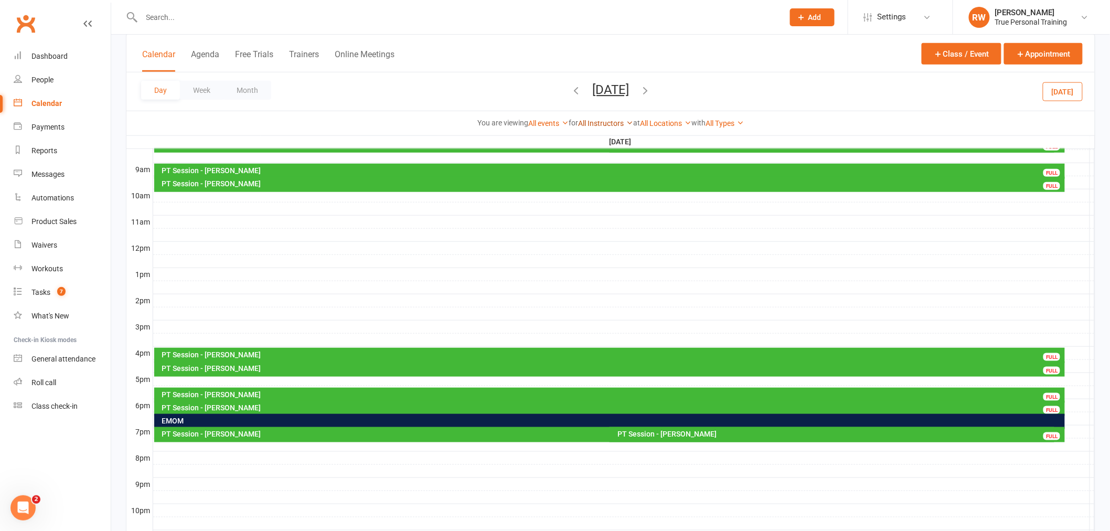
click at [608, 119] on link "All Instructors" at bounding box center [605, 123] width 55 height 8
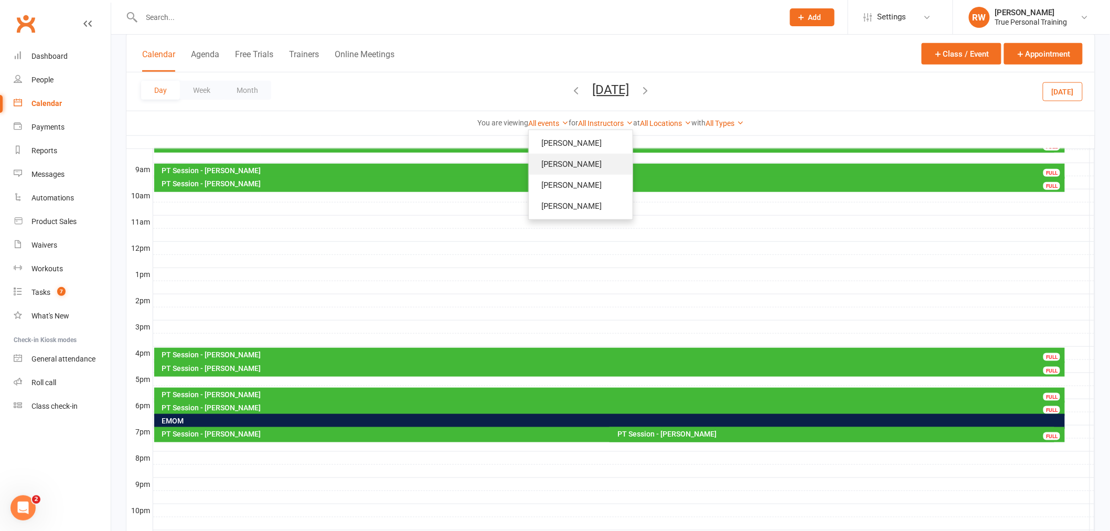
drag, startPoint x: 574, startPoint y: 163, endPoint x: 533, endPoint y: 184, distance: 46.0
click at [574, 163] on link "[PERSON_NAME]" at bounding box center [581, 164] width 104 height 21
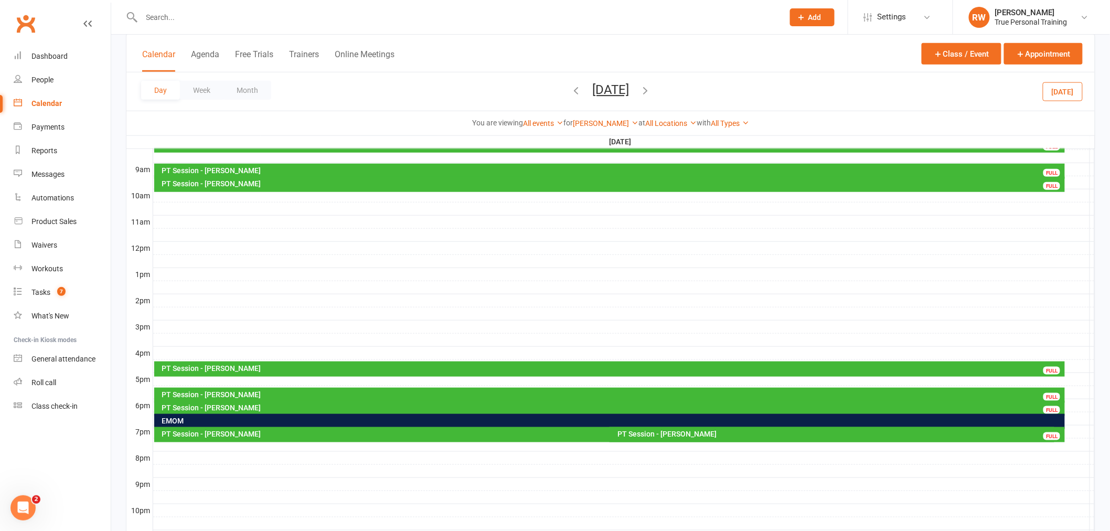
click at [187, 352] on div at bounding box center [623, 353] width 941 height 13
click at [189, 329] on button "Add Appointment" at bounding box center [192, 328] width 61 height 13
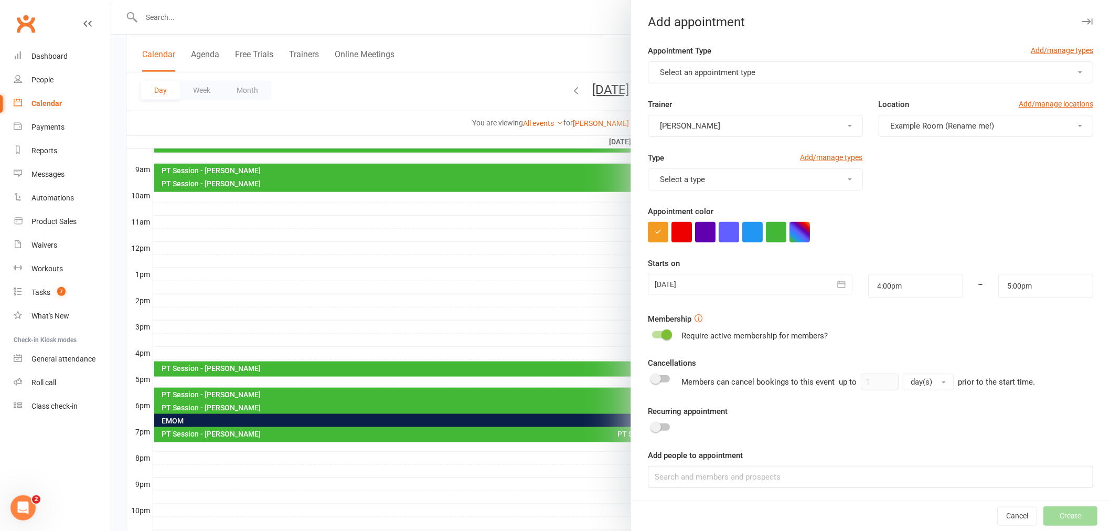
click at [708, 72] on span "Select an appointment type" at bounding box center [707, 72] width 95 height 9
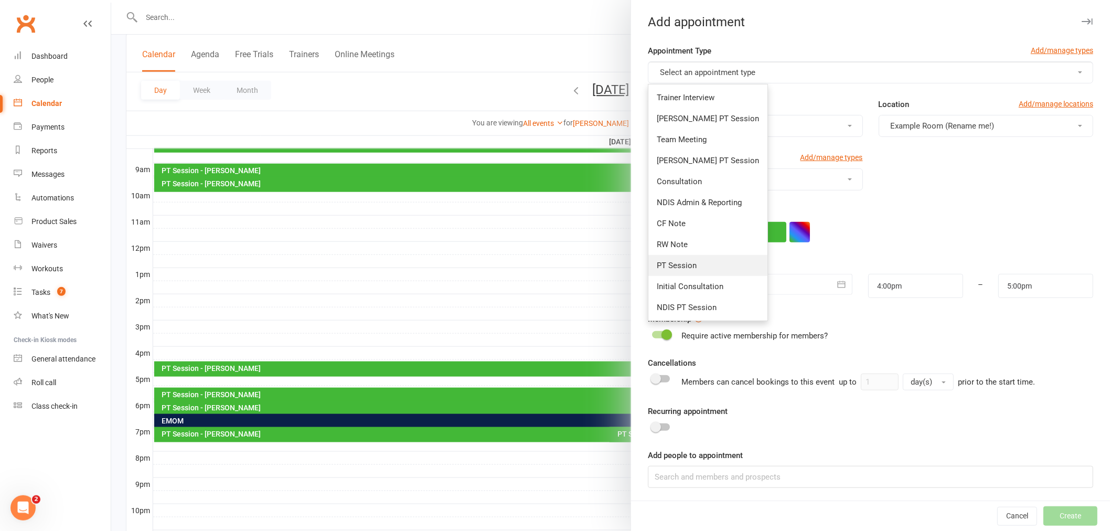
click at [678, 263] on span "PT Session" at bounding box center [677, 265] width 40 height 9
type input "4:30pm"
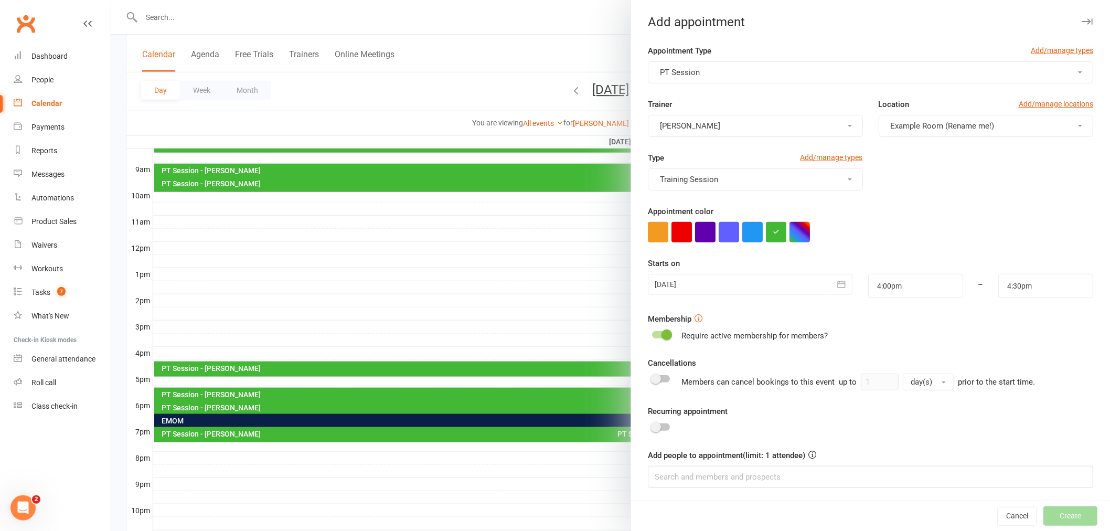
click at [903, 129] on span "Example Room (Rename me!)" at bounding box center [943, 125] width 104 height 9
click at [898, 167] on span "Studio" at bounding box center [898, 171] width 23 height 9
click at [705, 473] on input at bounding box center [870, 475] width 445 height 22
click at [662, 333] on span at bounding box center [666, 332] width 10 height 10
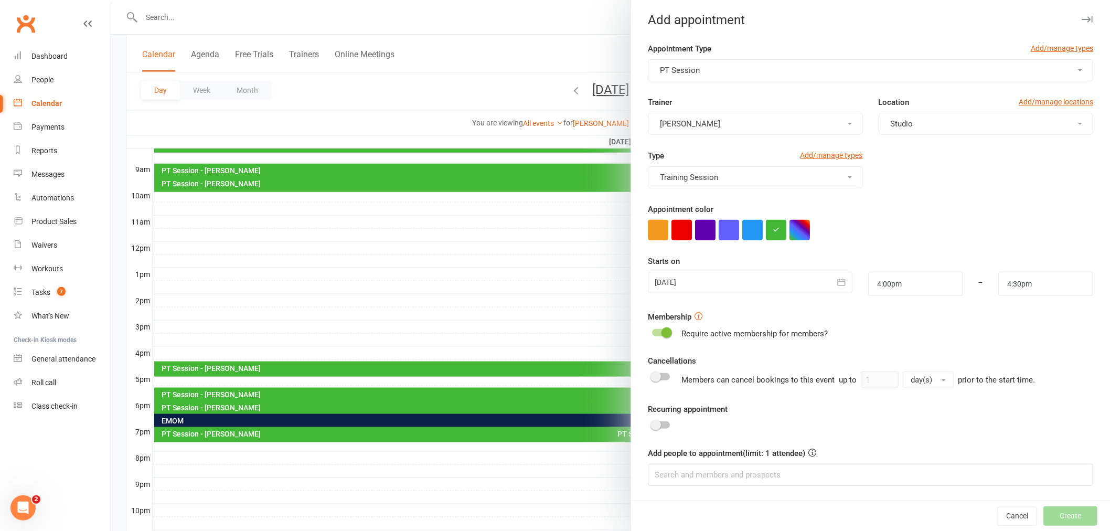
click at [652, 331] on input "checkbox" at bounding box center [652, 331] width 0 height 0
click at [715, 464] on input at bounding box center [870, 475] width 445 height 22
click at [784, 58] on div "Appointment Type Add/manage types" at bounding box center [870, 50] width 445 height 17
click at [784, 62] on button "PT Session" at bounding box center [870, 70] width 445 height 22
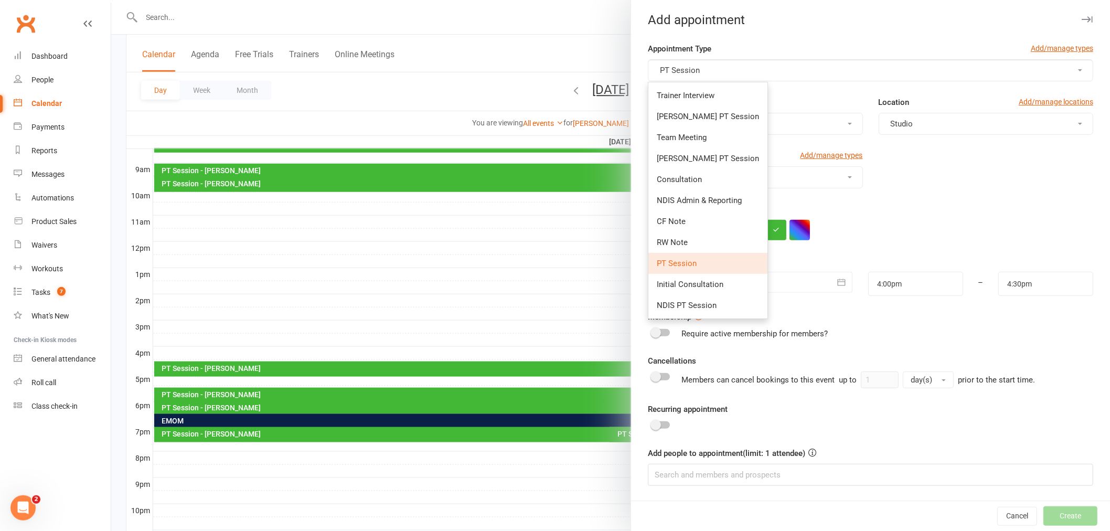
click at [784, 62] on button "PT Session" at bounding box center [870, 70] width 445 height 22
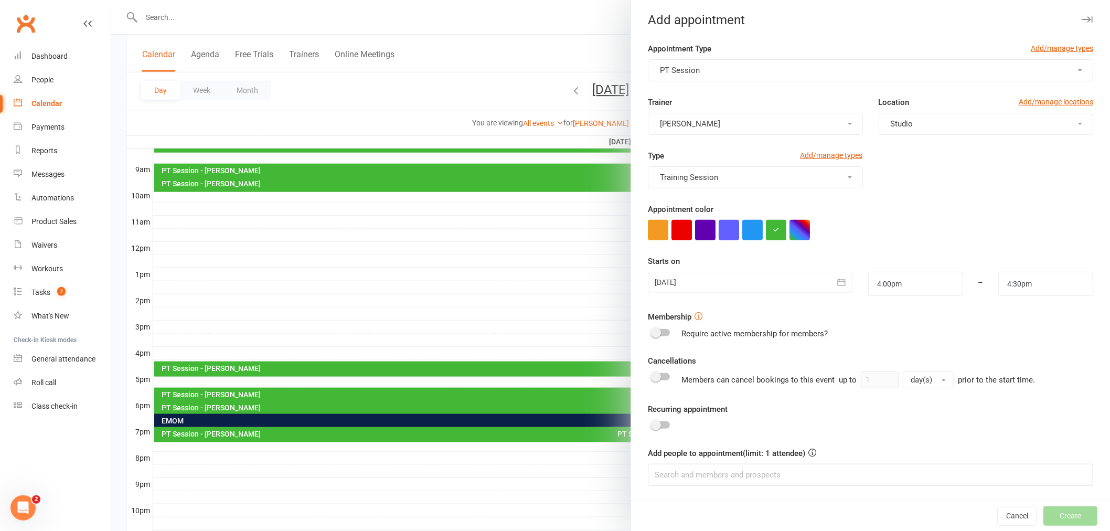
click at [770, 72] on button "PT Session" at bounding box center [870, 70] width 445 height 22
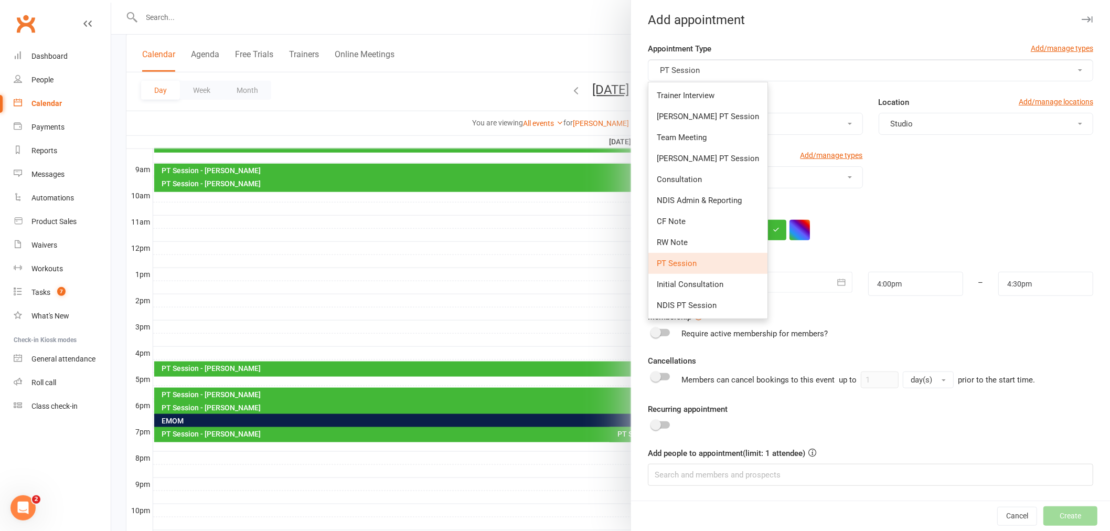
click at [770, 72] on button "PT Session" at bounding box center [870, 70] width 445 height 22
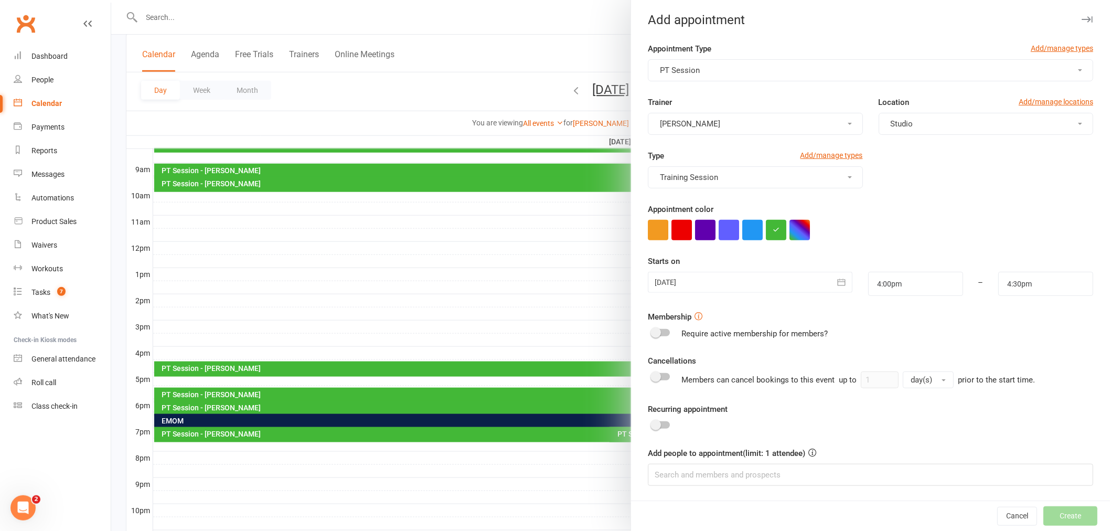
click at [728, 54] on div "Appointment Type Add/manage types" at bounding box center [870, 50] width 445 height 17
click at [724, 64] on button "PT Session" at bounding box center [870, 70] width 445 height 22
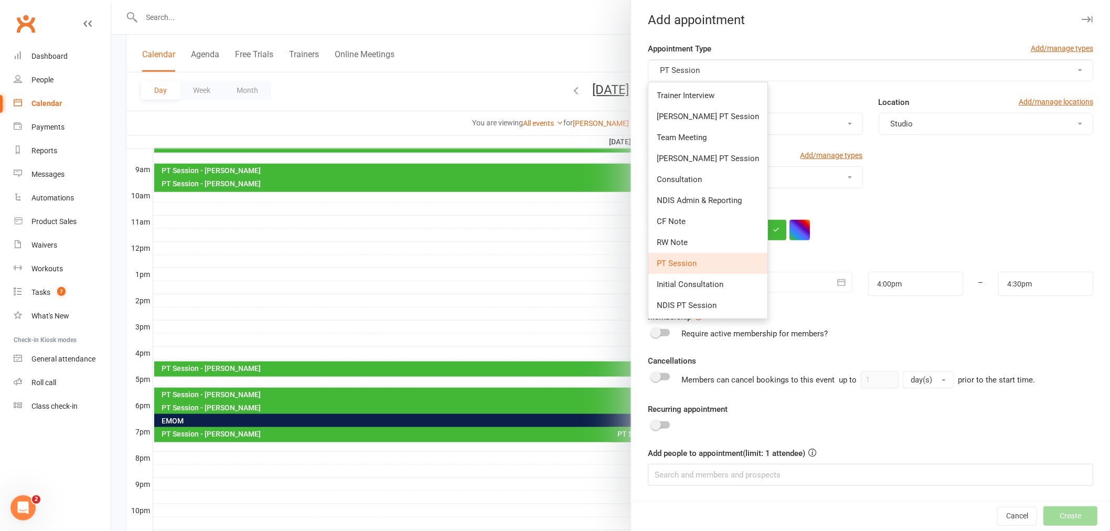
click at [936, 211] on div "Appointment color" at bounding box center [870, 221] width 445 height 37
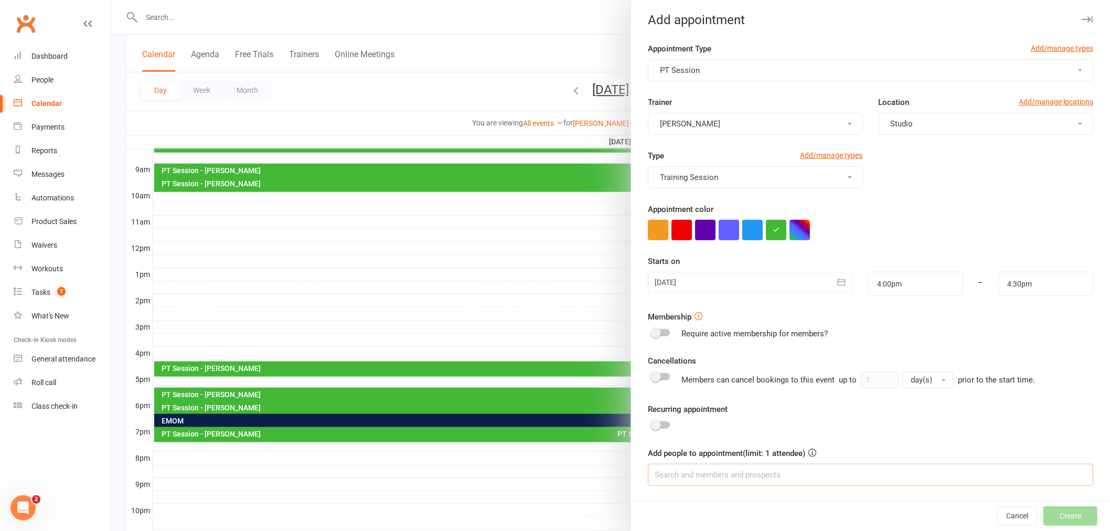
click at [746, 472] on input at bounding box center [870, 475] width 445 height 22
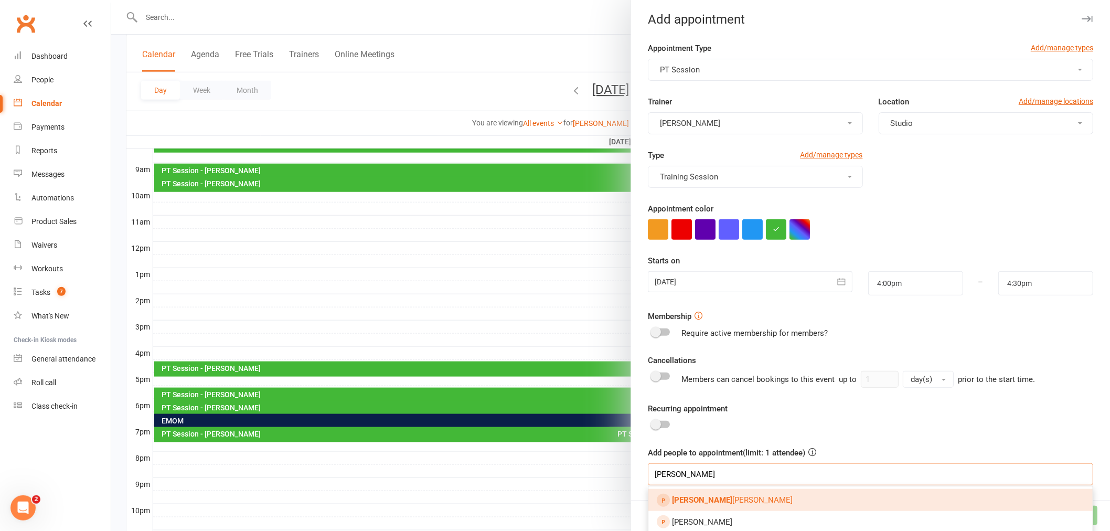
type input "[PERSON_NAME]"
click at [745, 502] on link "[PERSON_NAME]" at bounding box center [870, 500] width 444 height 22
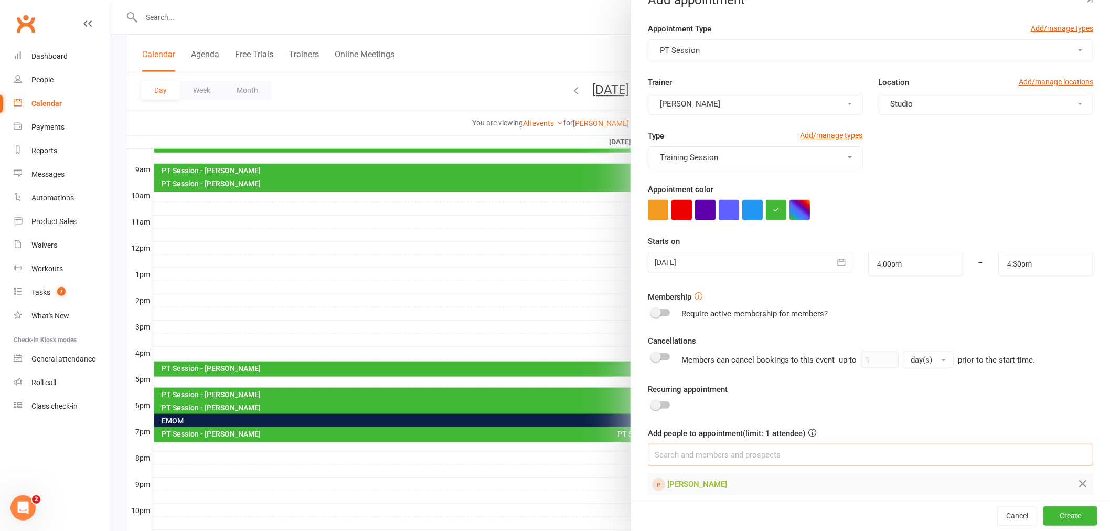
scroll to position [31, 0]
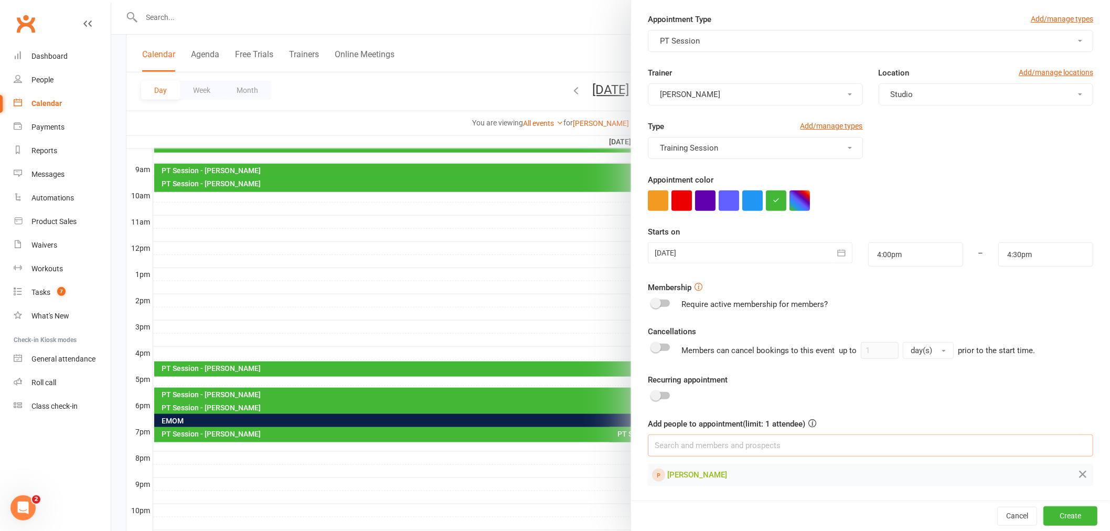
click at [758, 438] on input at bounding box center [870, 445] width 445 height 22
type input "S"
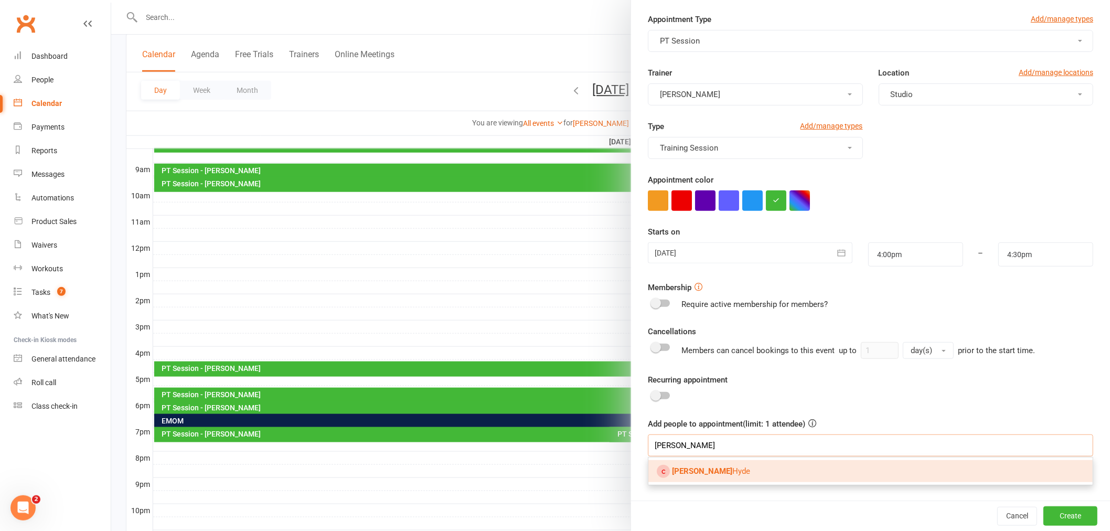
type input "[PERSON_NAME]"
click at [706, 471] on span "[PERSON_NAME]" at bounding box center [711, 470] width 78 height 9
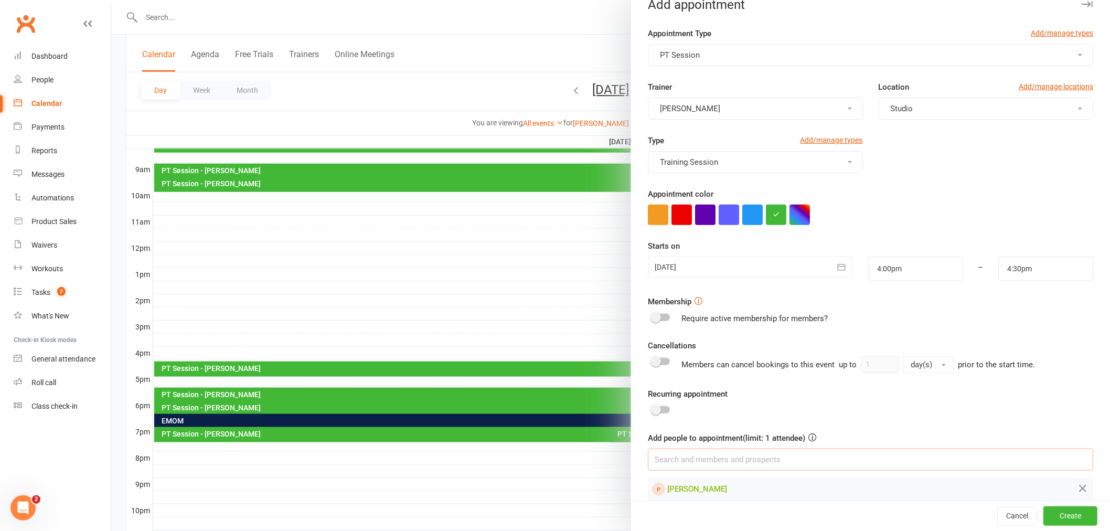
scroll to position [0, 0]
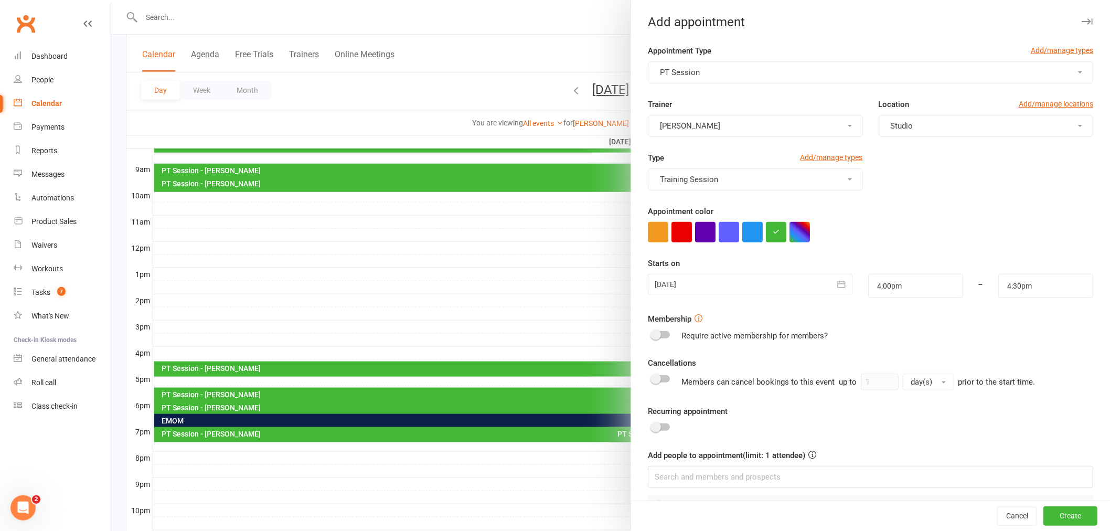
click at [939, 191] on div "Type Add/manage types Training Session" at bounding box center [870, 178] width 461 height 53
click at [1057, 520] on button "Create" at bounding box center [1070, 516] width 54 height 19
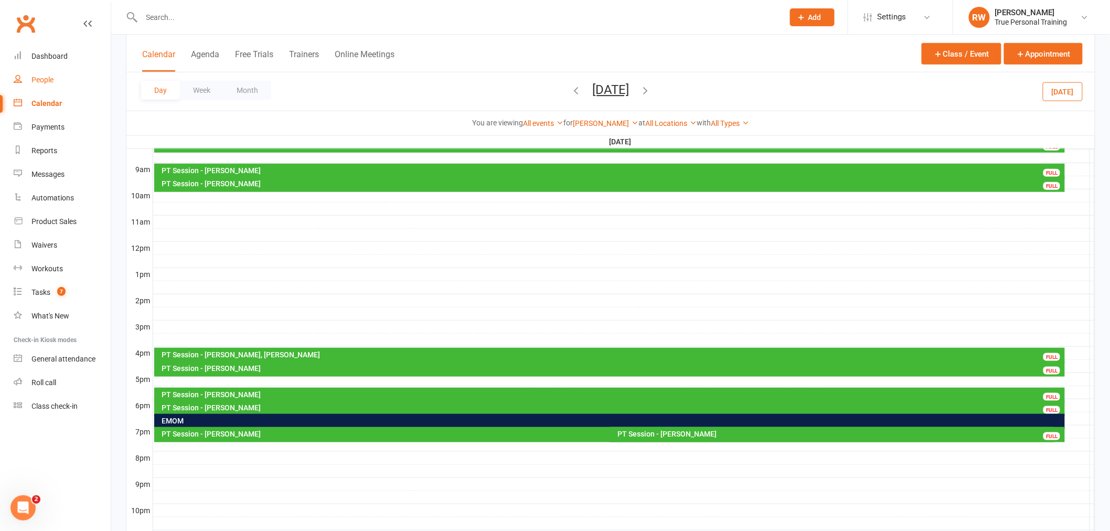
click at [42, 85] on link "People" at bounding box center [62, 80] width 97 height 24
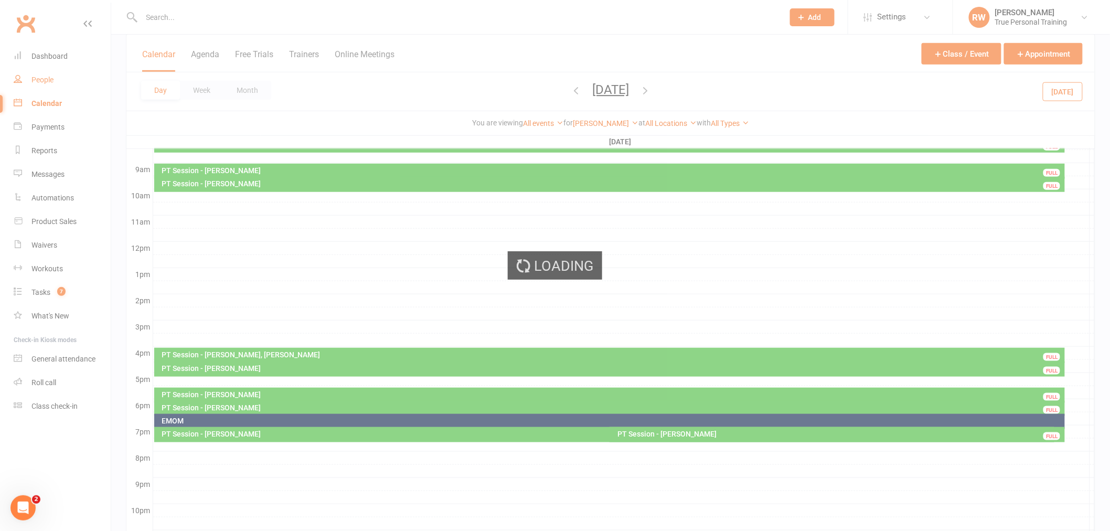
select select "100"
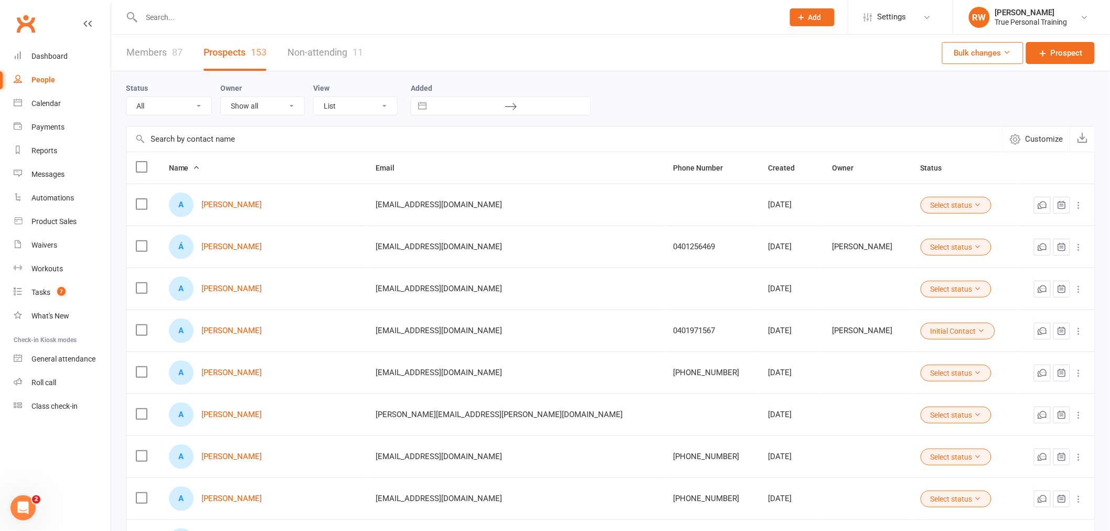
click at [437, 112] on input "text" at bounding box center [468, 106] width 73 height 18
select select "6"
select select "2025"
select select "7"
select select "2025"
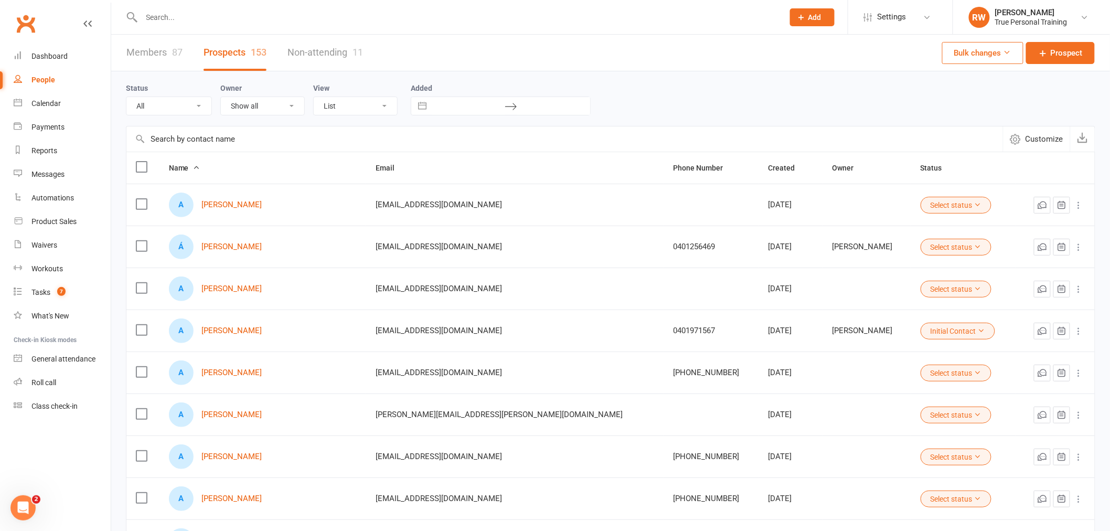
select select "8"
select select "2025"
select select "9"
select select "2025"
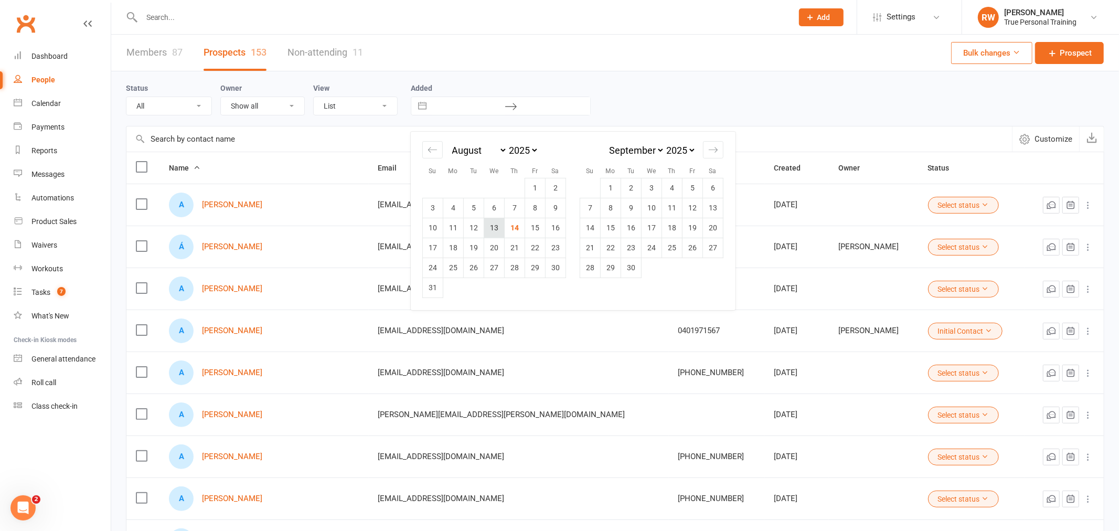
click at [501, 222] on td "13" at bounding box center [494, 228] width 20 height 20
type input "[DATE]"
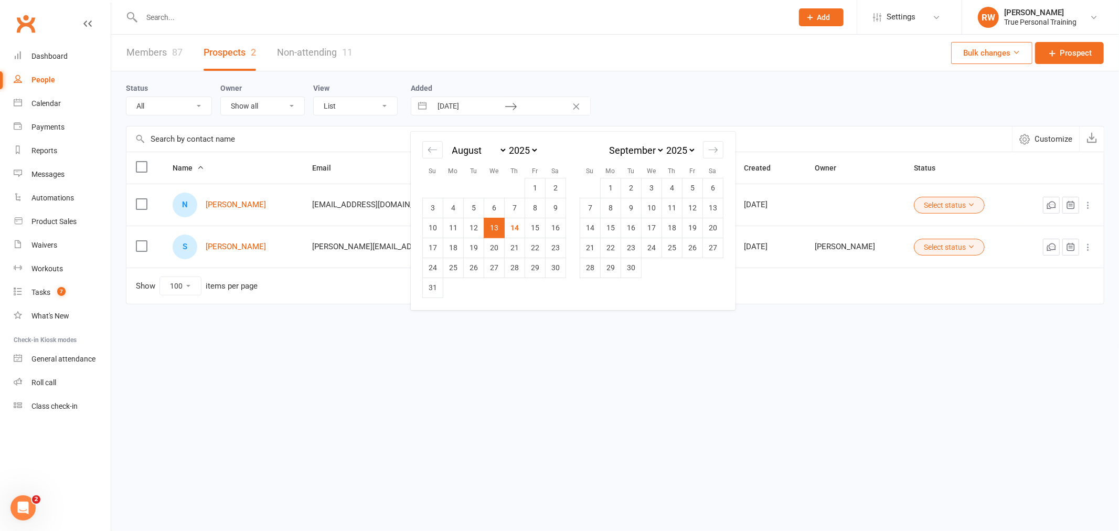
click at [341, 315] on div "Name Email Phone Number Created Owner Status N [PERSON_NAME] [EMAIL_ADDRESS][DO…" at bounding box center [615, 235] width 978 height 167
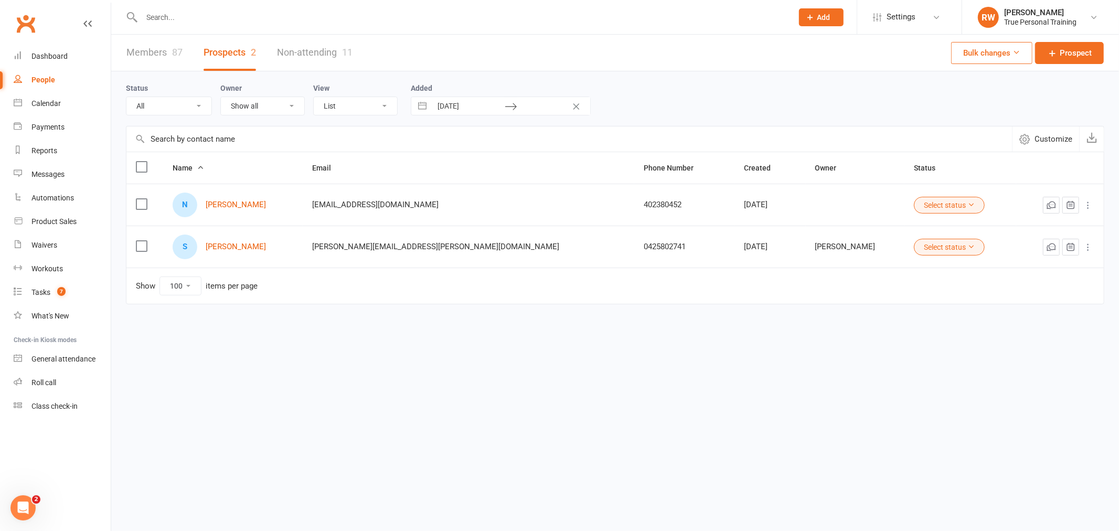
click at [914, 254] on button "Select status" at bounding box center [949, 247] width 71 height 17
click at [160, 56] on link "Members 87" at bounding box center [154, 53] width 56 height 36
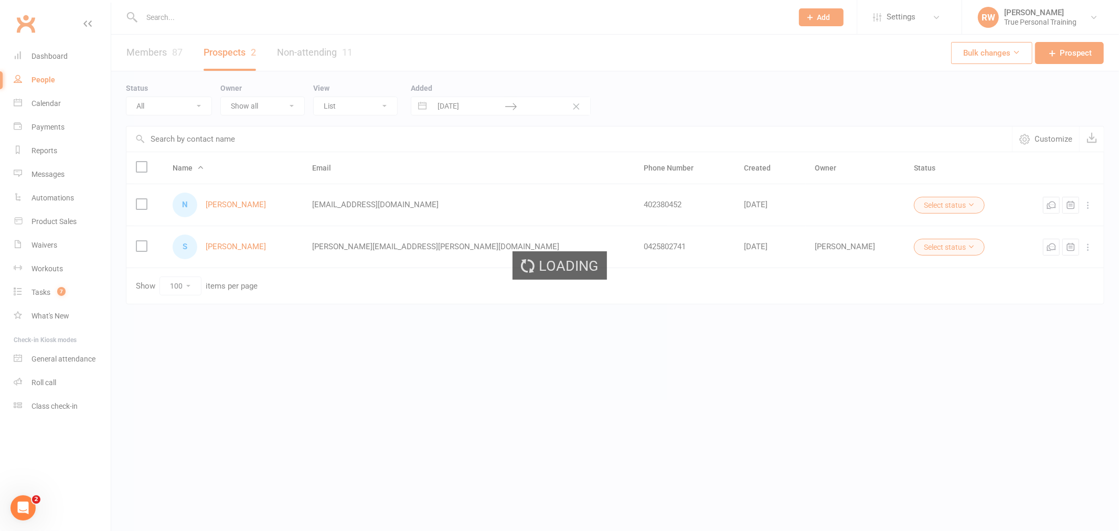
select select "100"
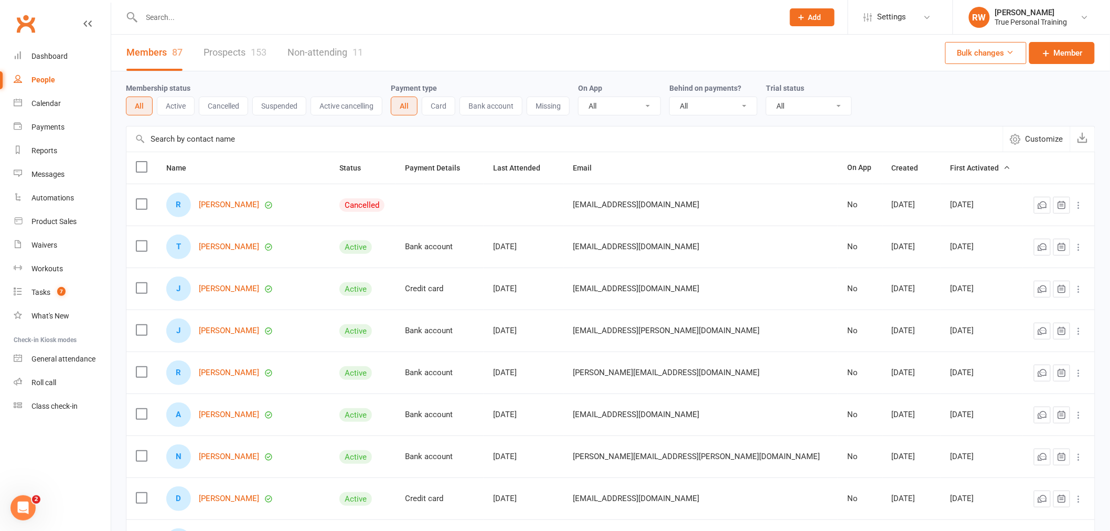
click at [281, 16] on input "text" at bounding box center [457, 17] width 638 height 15
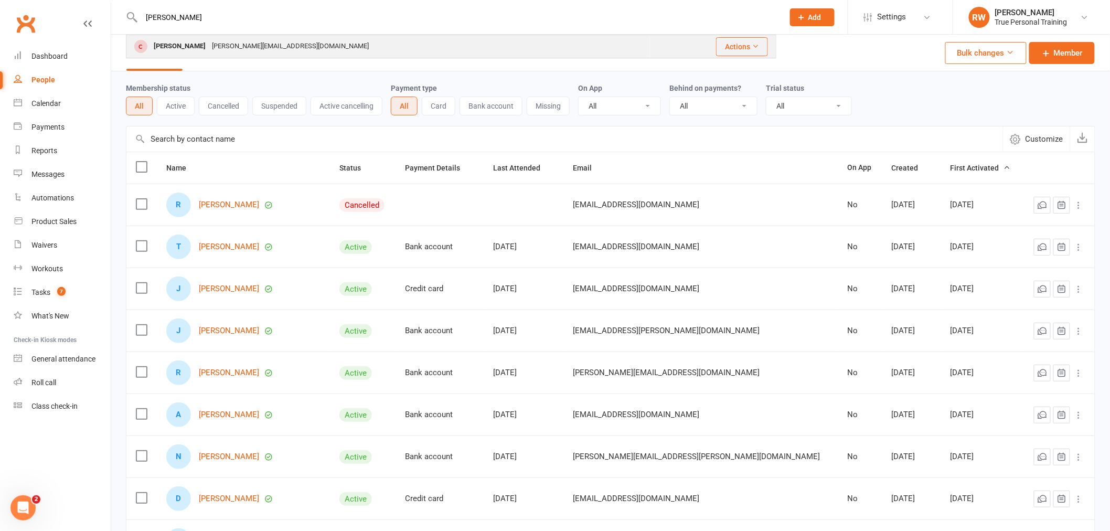
type input "[PERSON_NAME]"
click at [224, 49] on div "[PERSON_NAME][EMAIL_ADDRESS][DOMAIN_NAME]" at bounding box center [290, 46] width 163 height 15
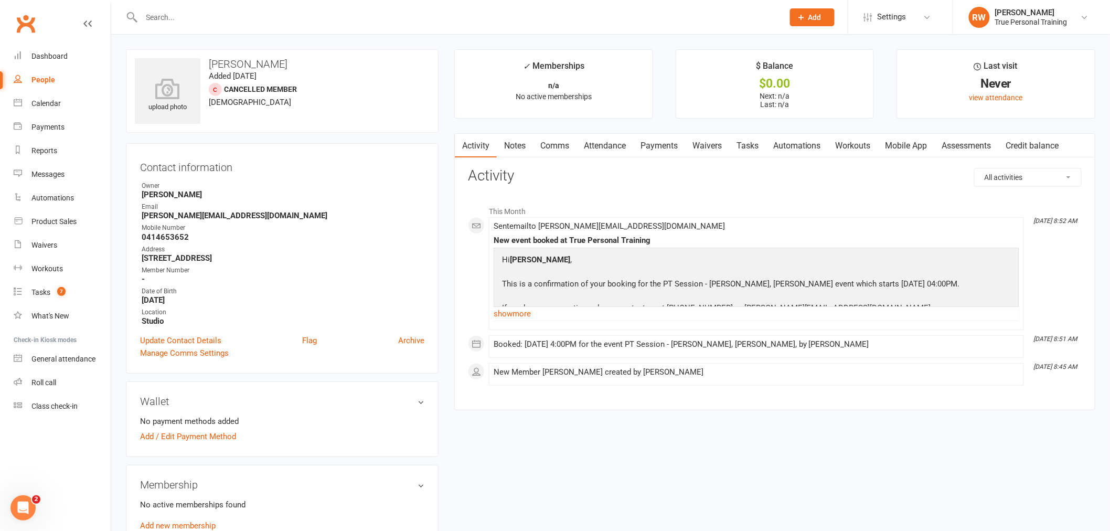
click at [713, 148] on link "Waivers" at bounding box center [707, 146] width 44 height 24
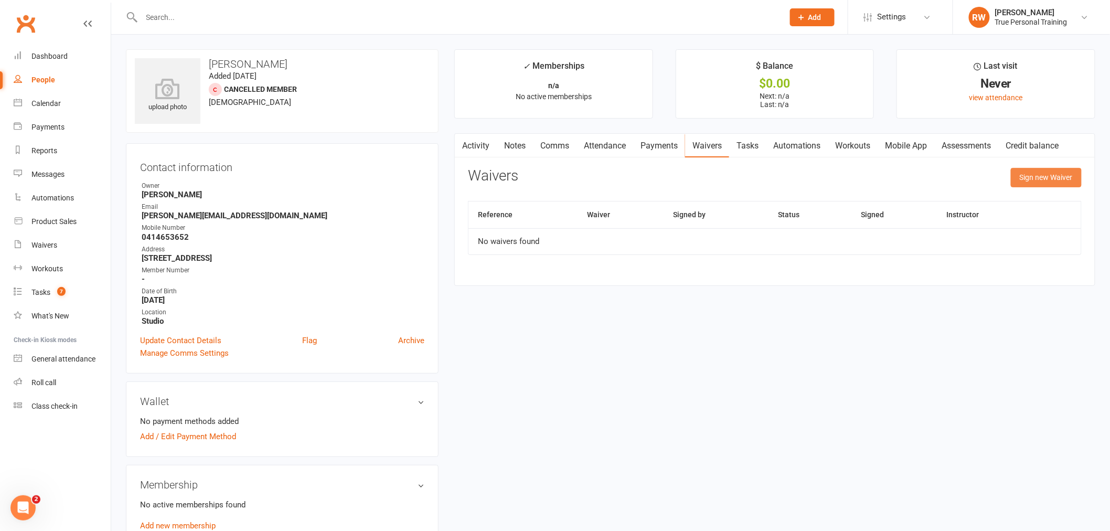
click at [1056, 183] on button "Sign new Waiver" at bounding box center [1046, 177] width 71 height 19
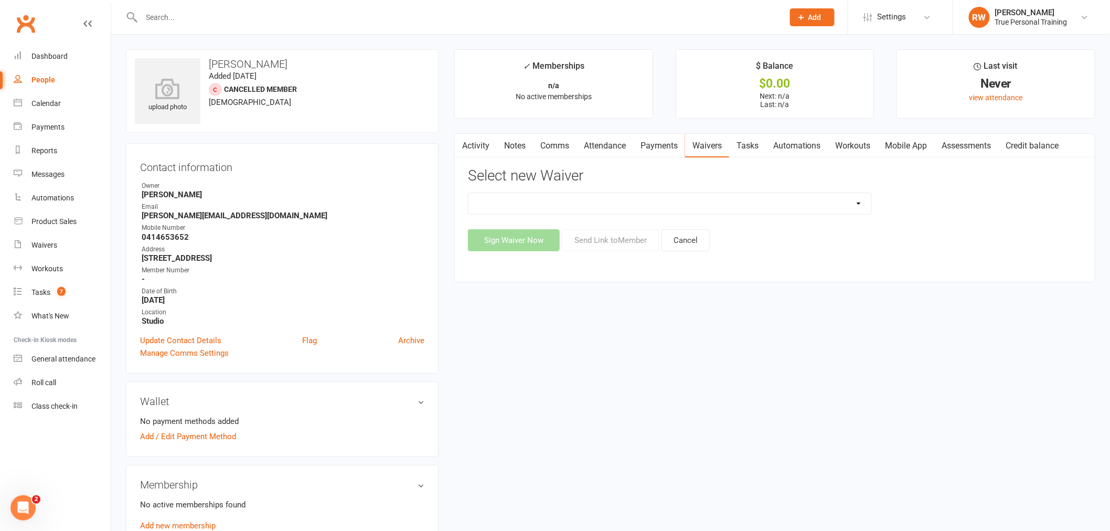
click at [621, 210] on select "Health & Goals Questionnaire Sign Up Form Sign Up Form (1) True PT- Payment Det…" at bounding box center [669, 203] width 403 height 21
select select "12199"
click at [468, 193] on select "Health & Goals Questionnaire Sign Up Form Sign Up Form (1) True PT- Payment Det…" at bounding box center [669, 203] width 403 height 21
click at [598, 242] on button "Send Link to Member" at bounding box center [610, 240] width 97 height 22
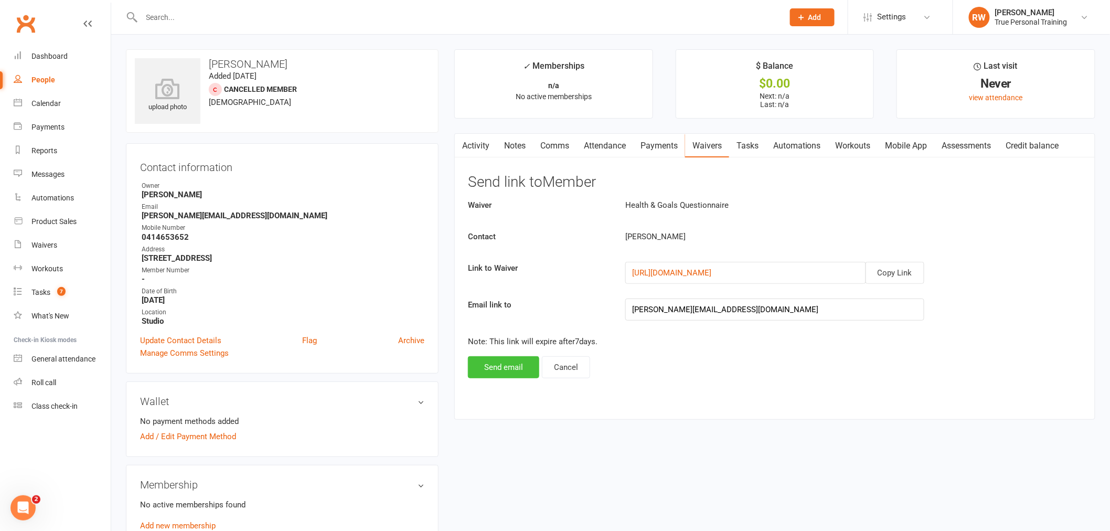
click at [506, 368] on button "Send email" at bounding box center [503, 367] width 71 height 22
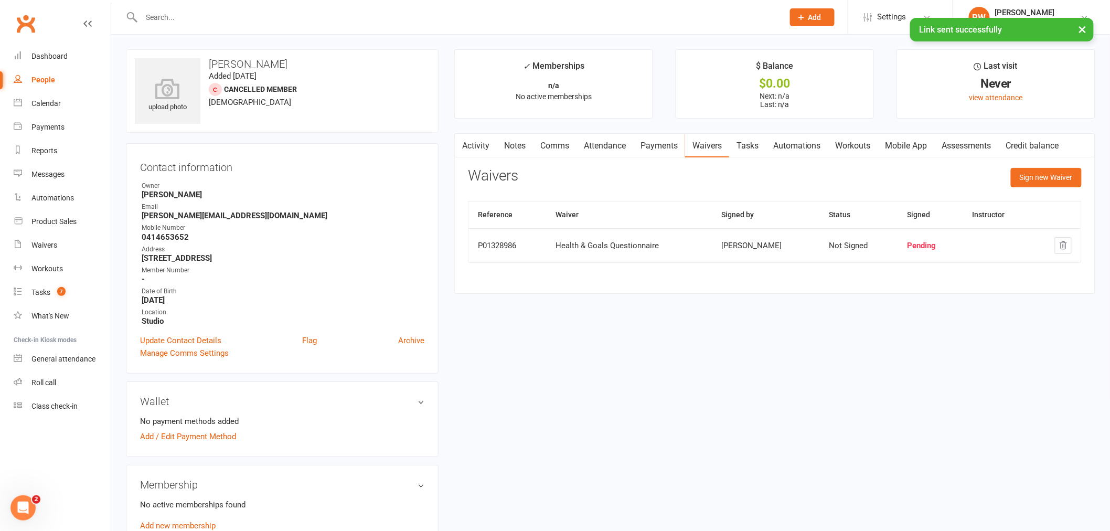
click at [195, 18] on div "× Link sent successfully" at bounding box center [548, 18] width 1096 height 0
drag, startPoint x: 190, startPoint y: 13, endPoint x: 196, endPoint y: 14, distance: 6.4
click at [193, 14] on input "text" at bounding box center [457, 17] width 638 height 15
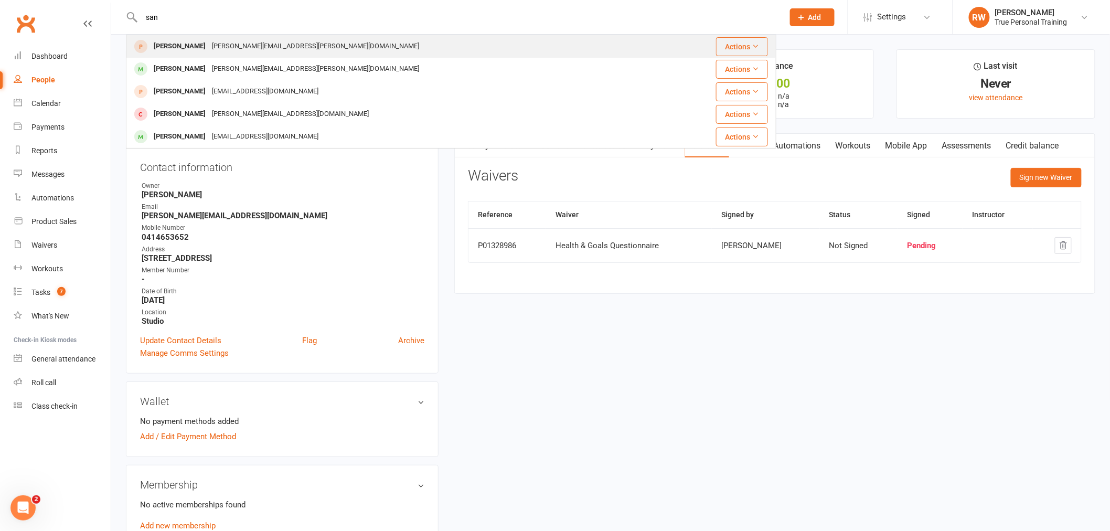
type input "san"
click at [198, 42] on div "[PERSON_NAME]" at bounding box center [180, 46] width 58 height 15
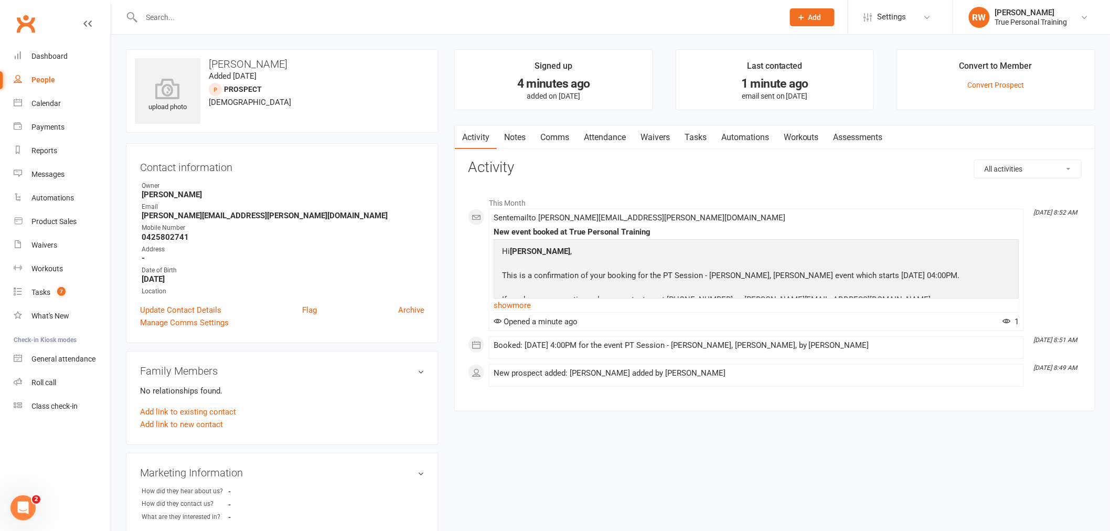
click at [684, 190] on div "This Month [DATE] 8:52 AM Sent email to [PERSON_NAME][EMAIL_ADDRESS][PERSON_NAM…" at bounding box center [775, 289] width 614 height 211
click at [603, 141] on link "Attendance" at bounding box center [604, 137] width 57 height 24
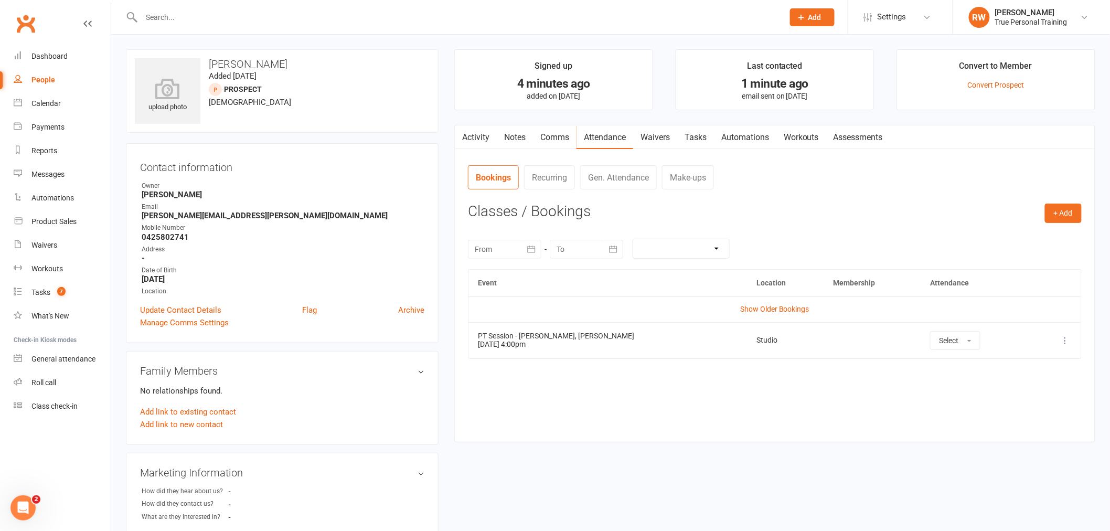
click at [478, 138] on link "Activity" at bounding box center [476, 137] width 42 height 24
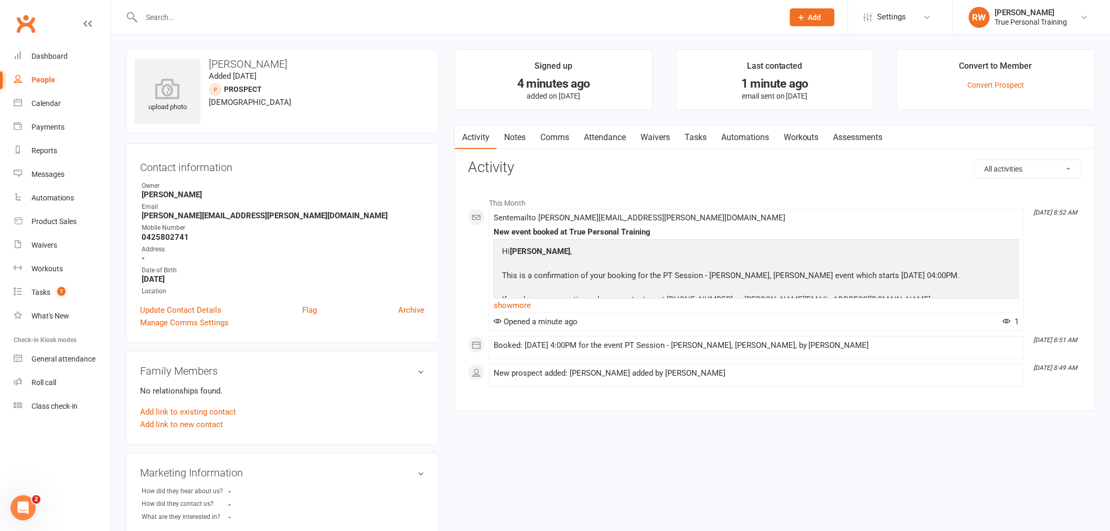
click at [372, 215] on strong "[PERSON_NAME][EMAIL_ADDRESS][PERSON_NAME][DOMAIN_NAME]" at bounding box center [283, 215] width 283 height 9
click at [648, 133] on link "Waivers" at bounding box center [655, 137] width 44 height 24
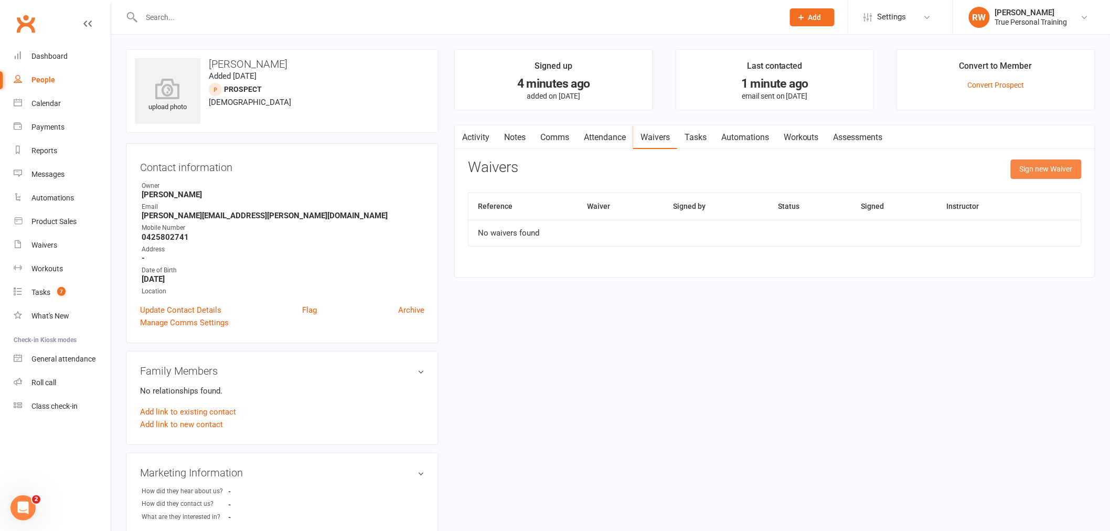
click at [1042, 169] on button "Sign new Waiver" at bounding box center [1046, 168] width 71 height 19
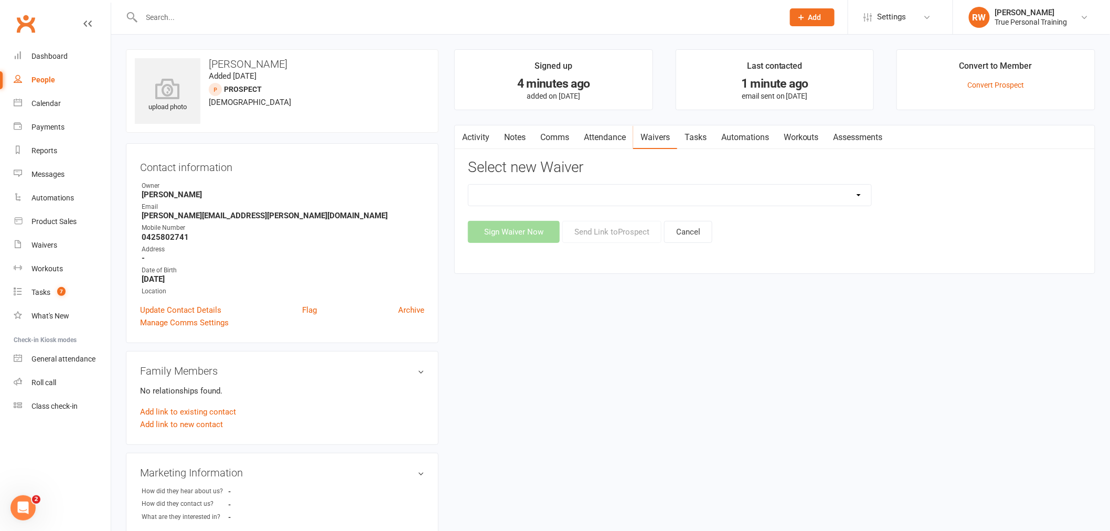
click at [688, 195] on select "Health & Goals Questionnaire Sign Up Form Sign Up Form (1) True PT- Payment Det…" at bounding box center [669, 195] width 403 height 21
select select "12199"
click at [468, 185] on select "Health & Goals Questionnaire Sign Up Form Sign Up Form (1) True PT- Payment Det…" at bounding box center [669, 195] width 403 height 21
click at [604, 234] on button "Send Link to [GEOGRAPHIC_DATA]" at bounding box center [611, 232] width 99 height 22
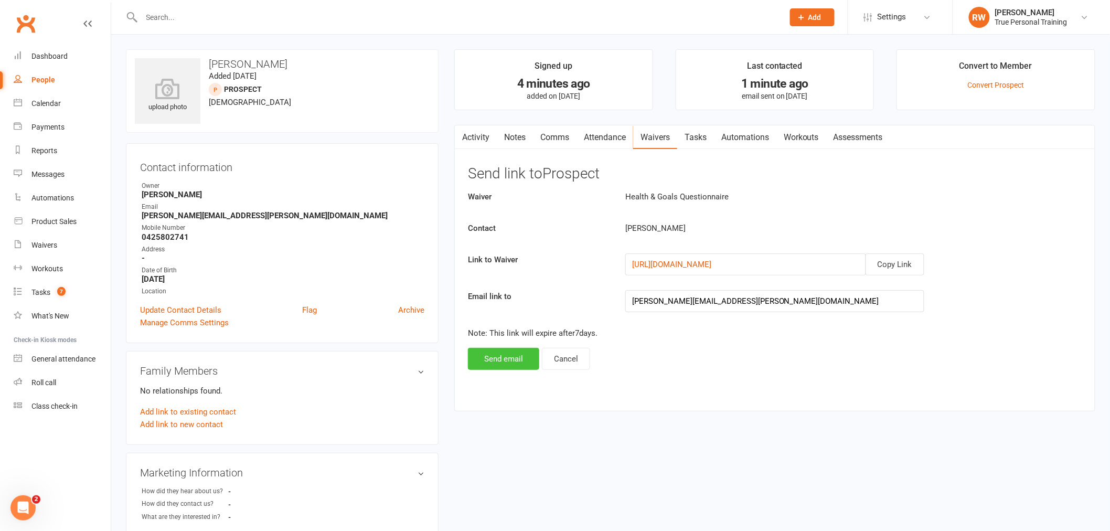
click at [502, 356] on button "Send email" at bounding box center [503, 359] width 71 height 22
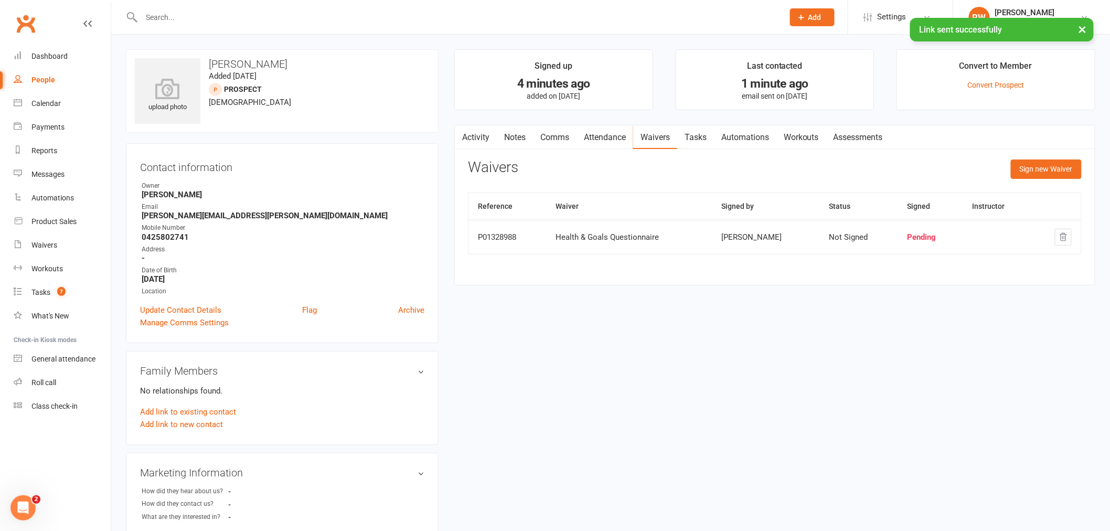
click at [574, 158] on div "Activity Notes Comms Attendance Waivers Tasks Automations Workouts Assessments …" at bounding box center [774, 205] width 641 height 161
click at [58, 178] on link "Messages" at bounding box center [62, 175] width 97 height 24
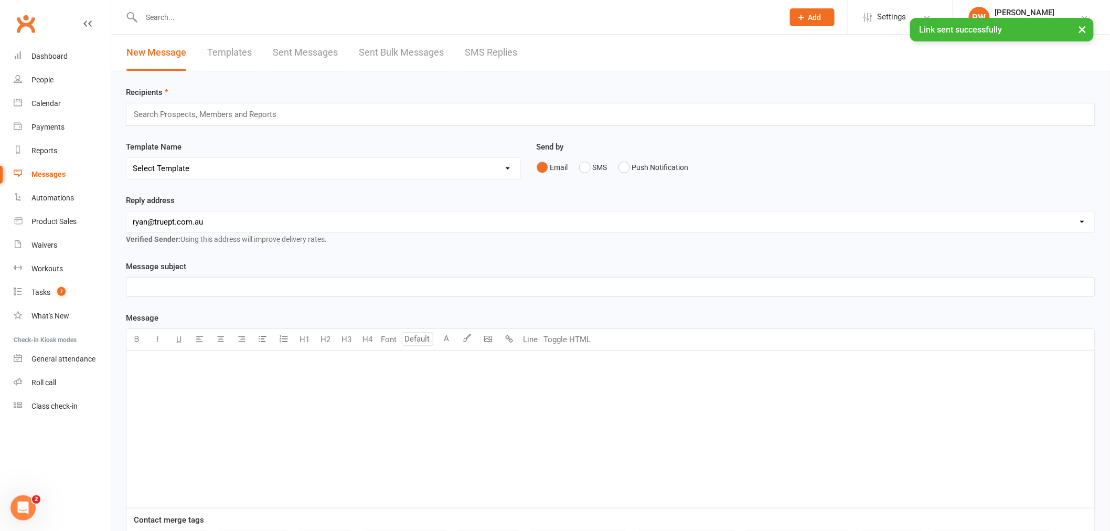
click at [329, 53] on link "Sent Messages" at bounding box center [305, 53] width 65 height 36
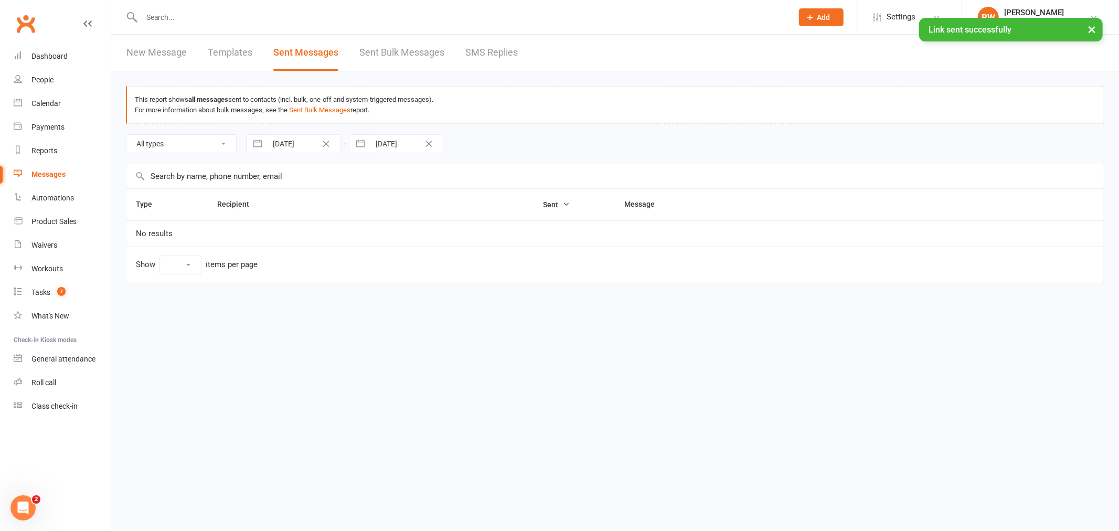
select select "100"
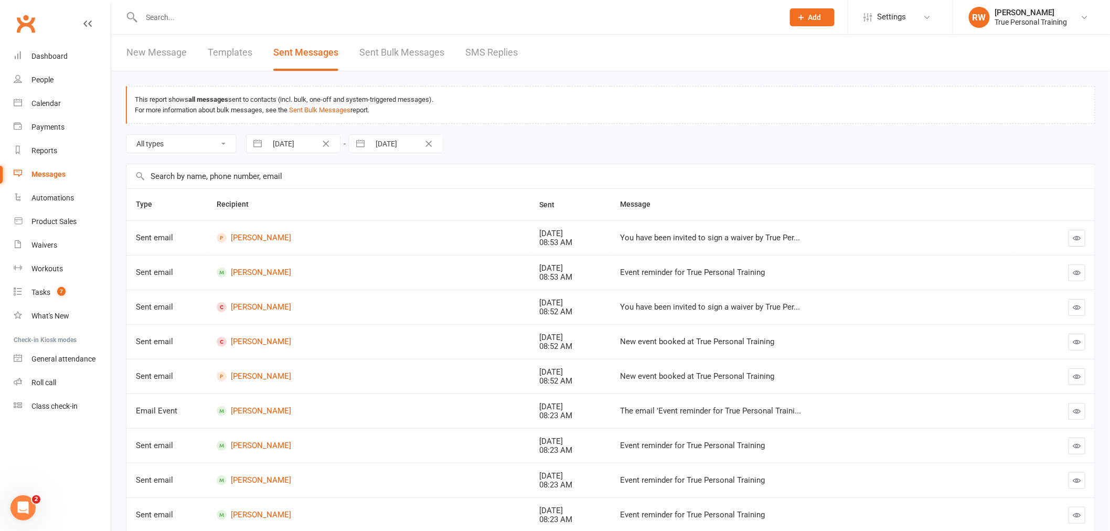
click at [1078, 243] on button "button" at bounding box center [1076, 238] width 17 height 17
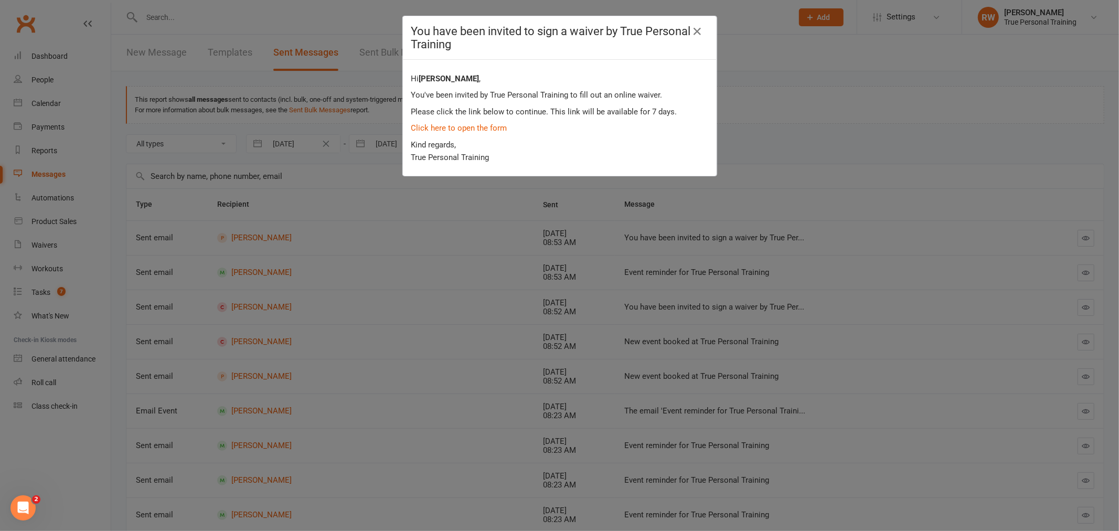
click at [483, 133] on p "Click here to open the form" at bounding box center [559, 128] width 297 height 13
click at [483, 129] on link "Click here to open the form" at bounding box center [459, 127] width 96 height 9
click at [694, 34] on icon "button" at bounding box center [697, 31] width 13 height 13
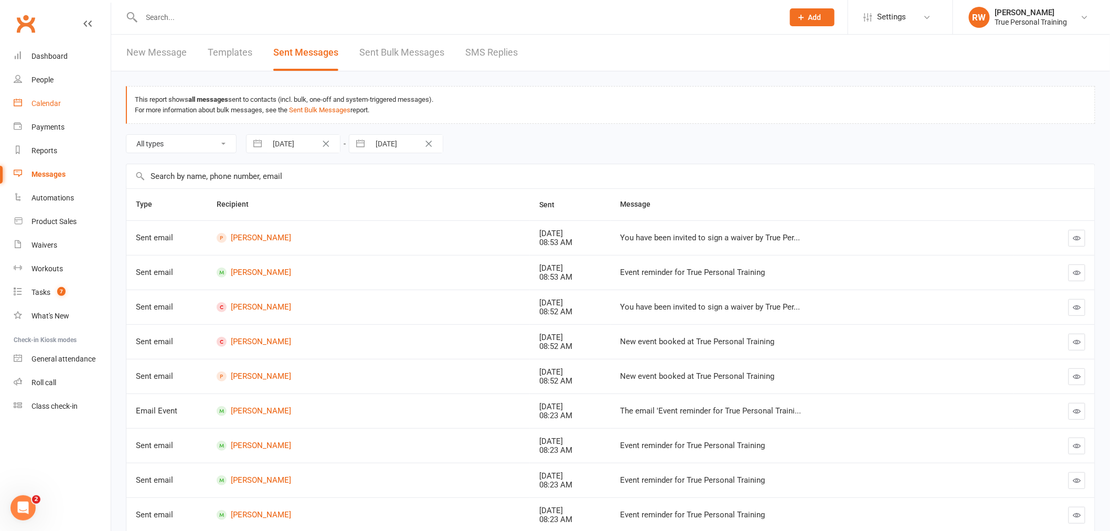
click at [34, 108] on link "Calendar" at bounding box center [62, 104] width 97 height 24
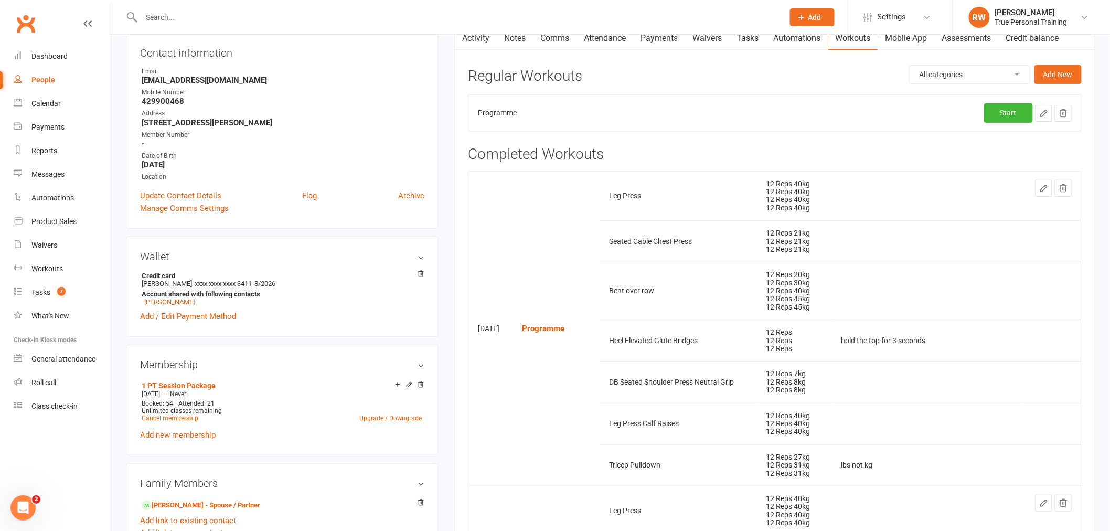
scroll to position [116, 0]
